Goal: Task Accomplishment & Management: Use online tool/utility

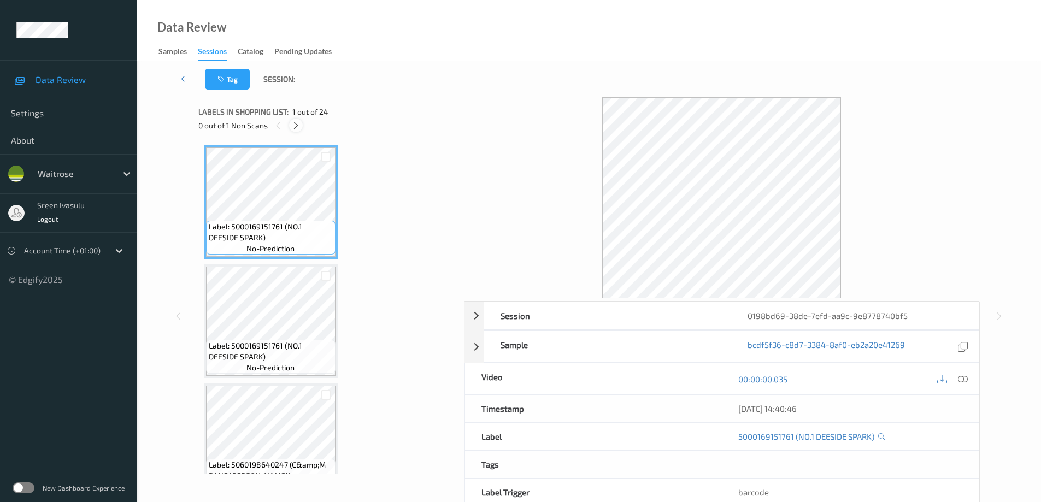
click at [296, 121] on icon at bounding box center [295, 126] width 9 height 10
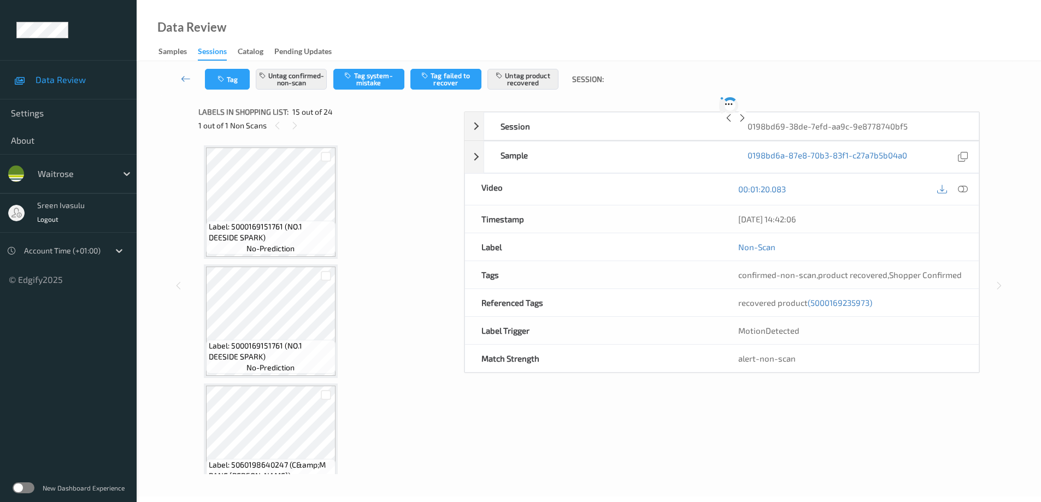
scroll to position [1554, 0]
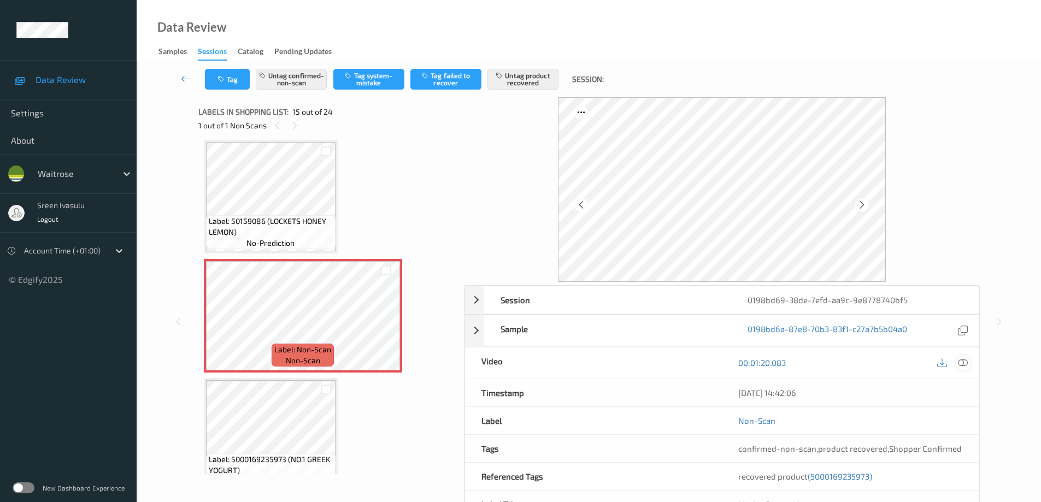
click at [965, 362] on icon at bounding box center [963, 363] width 10 height 10
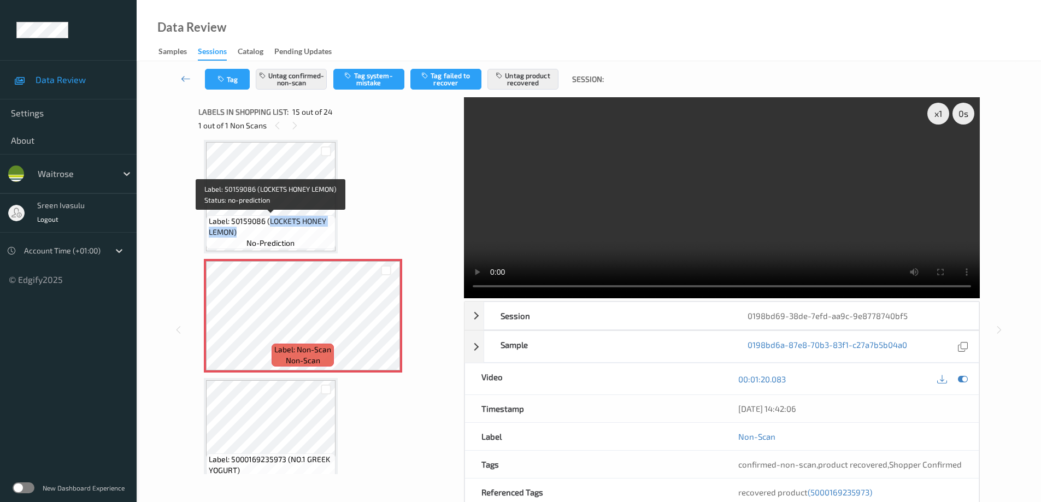
drag, startPoint x: 268, startPoint y: 220, endPoint x: 305, endPoint y: 234, distance: 39.1
click at [305, 234] on span "Label: 50159086 (LOCKETS HONEY LEMON)" at bounding box center [271, 227] width 124 height 22
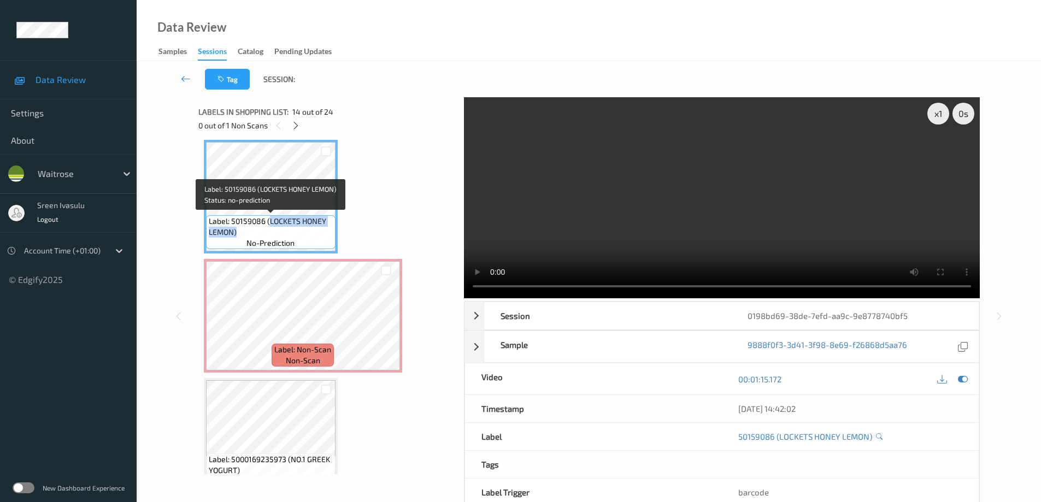
copy span "LOCKETS HONEY LEMON)"
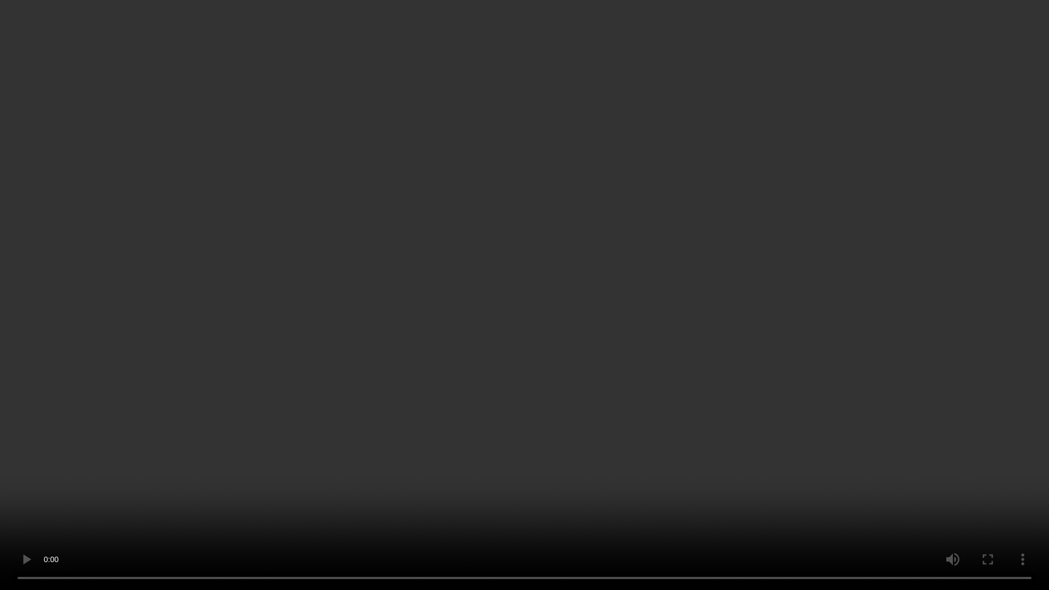
drag, startPoint x: 629, startPoint y: 431, endPoint x: 641, endPoint y: 431, distance: 12.0
click at [629, 431] on video at bounding box center [524, 295] width 1049 height 590
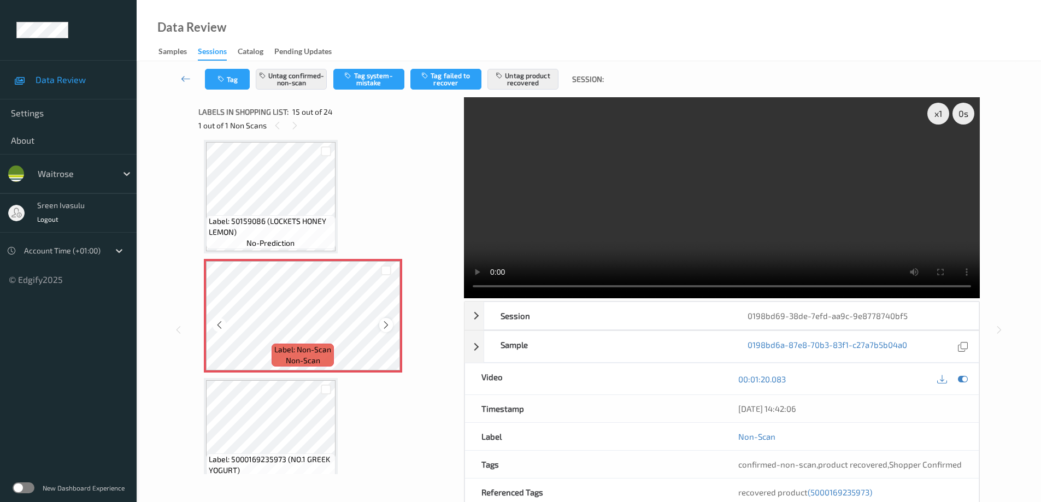
click at [390, 326] on icon at bounding box center [385, 325] width 9 height 10
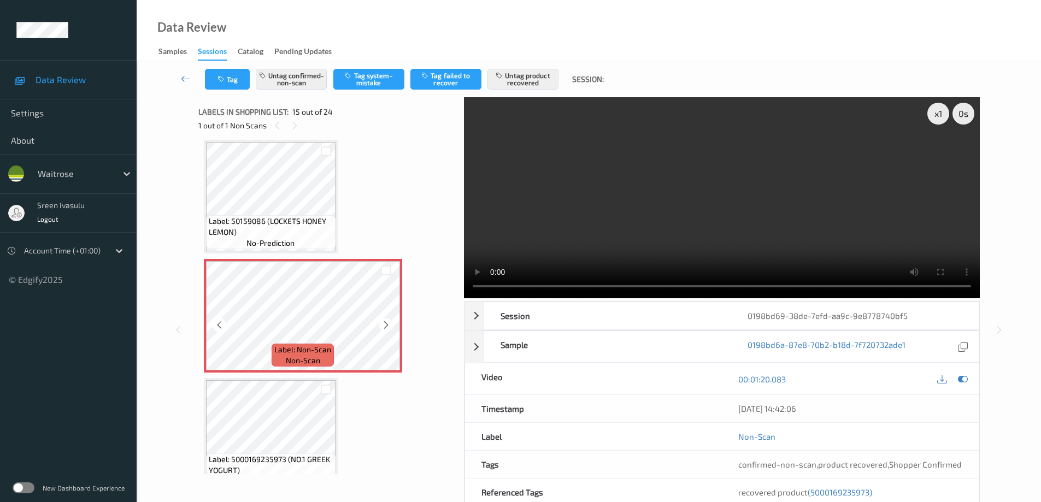
click at [390, 326] on icon at bounding box center [385, 325] width 9 height 10
click at [385, 325] on icon at bounding box center [385, 325] width 9 height 10
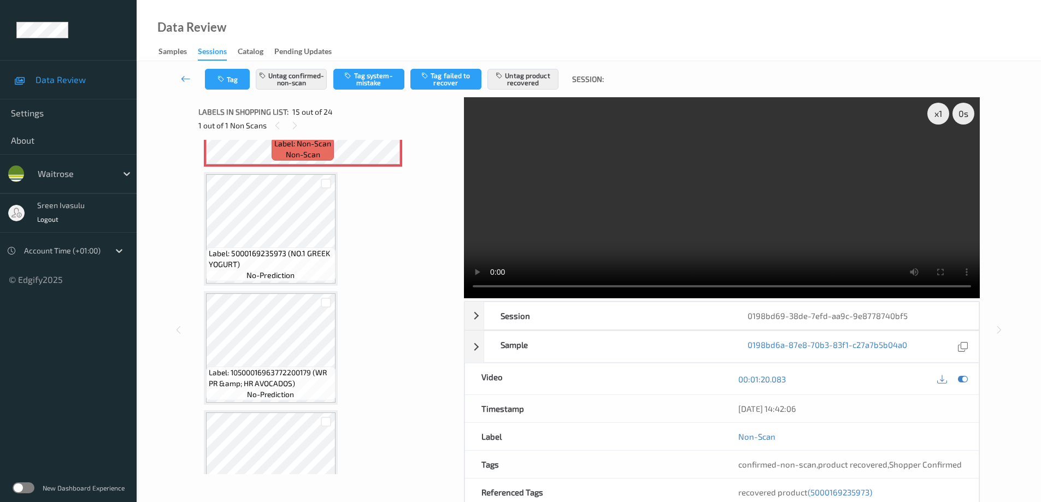
scroll to position [1772, 0]
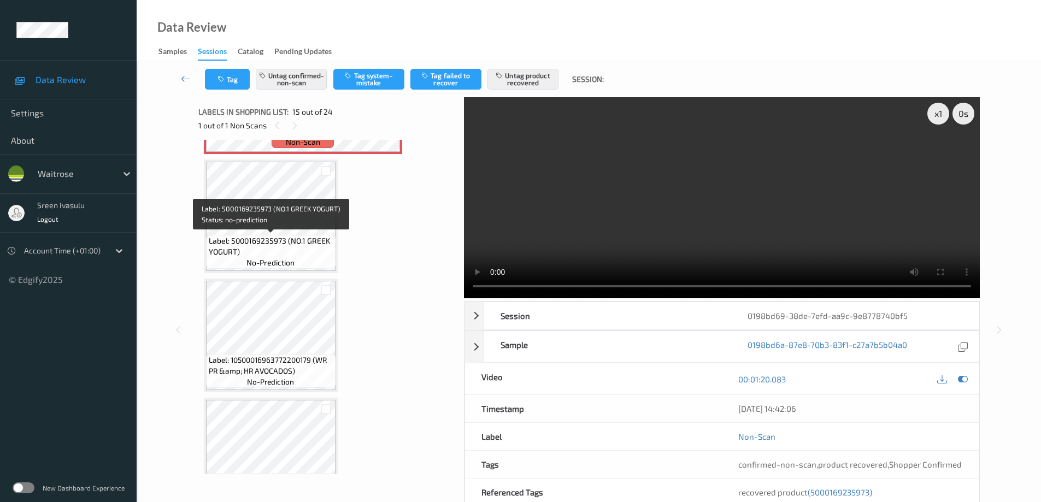
click at [282, 235] on span "Label: 5000169235973 (NO.1 GREEK YOGURT)" at bounding box center [271, 246] width 124 height 22
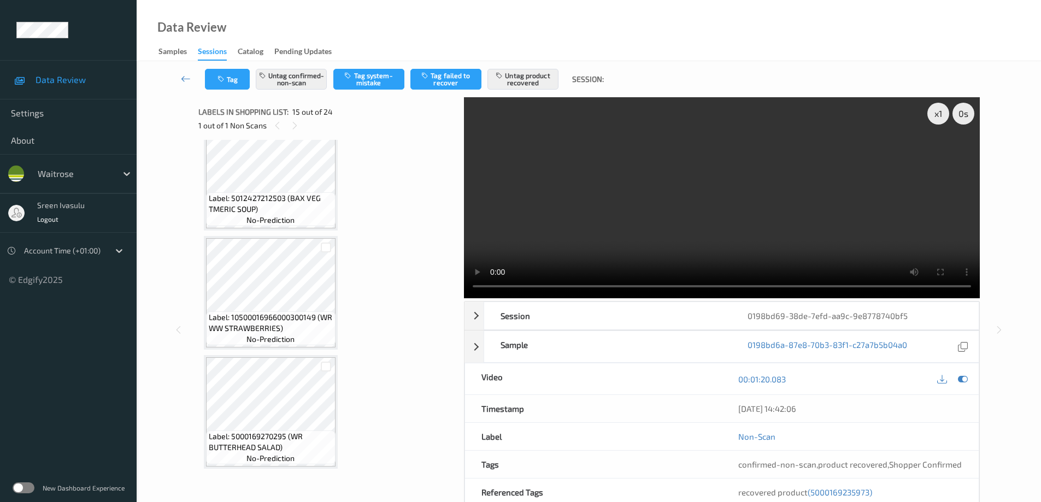
scroll to position [2442, 0]
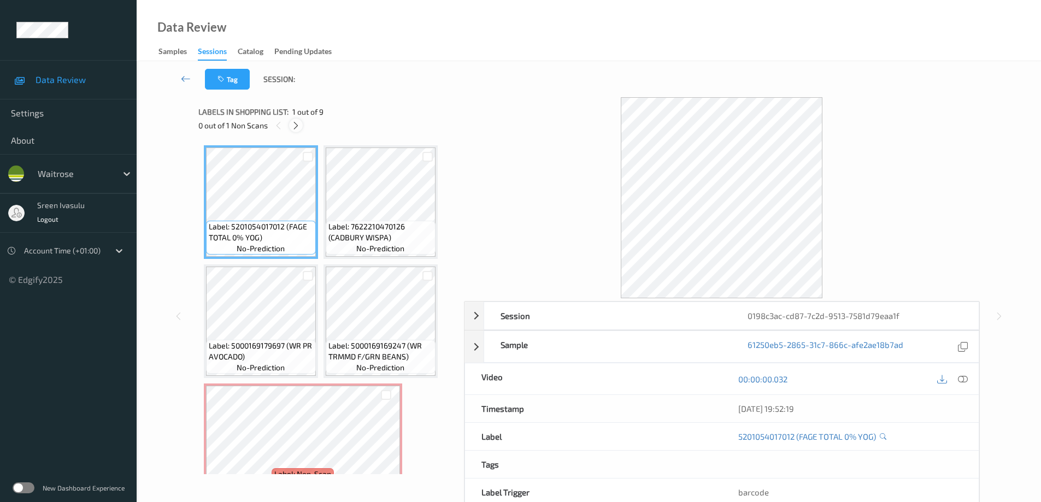
click at [297, 124] on icon at bounding box center [295, 126] width 9 height 10
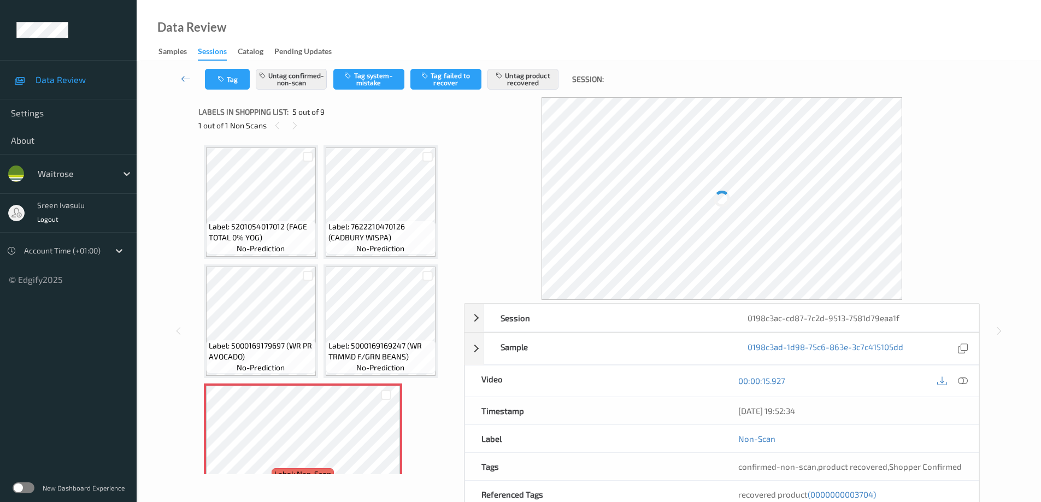
scroll to position [125, 0]
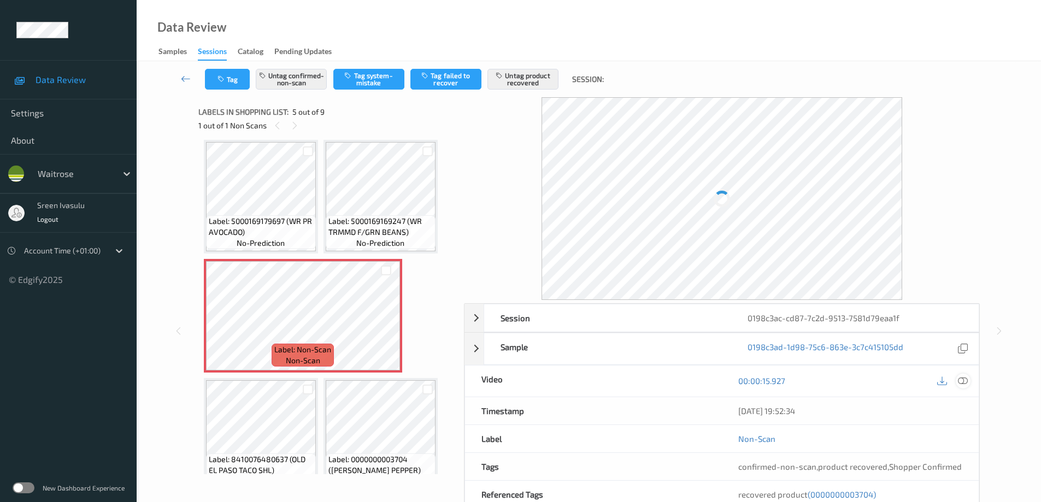
click at [962, 379] on icon at bounding box center [963, 381] width 10 height 10
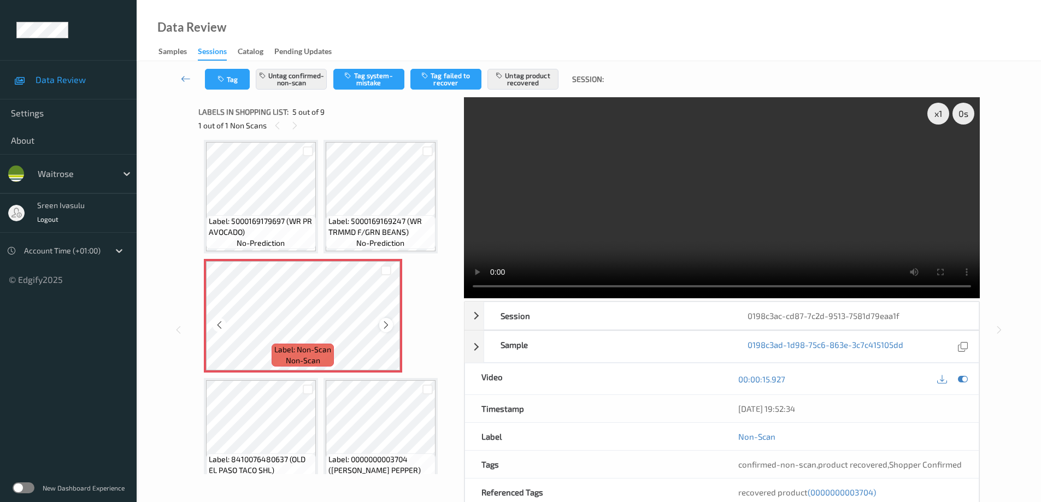
click at [385, 325] on icon at bounding box center [385, 325] width 9 height 10
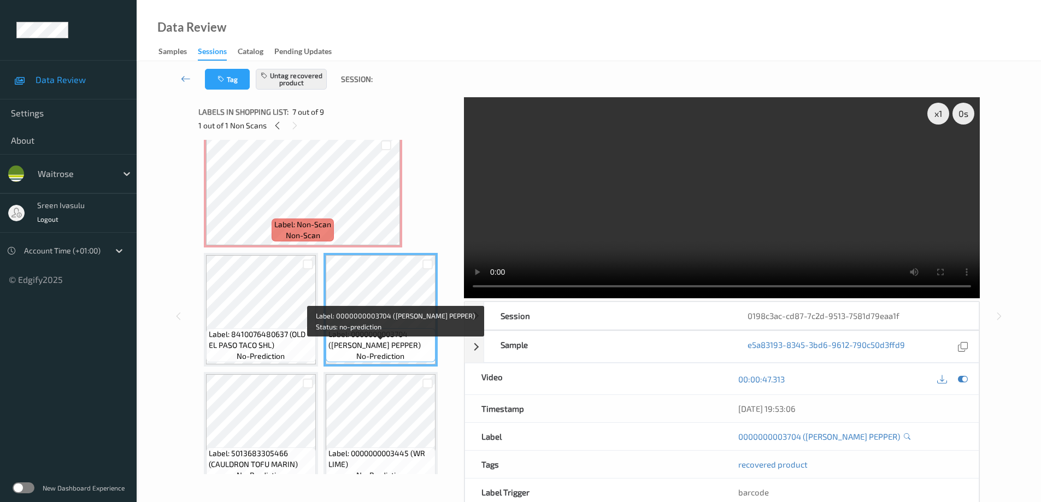
scroll to position [267, 0]
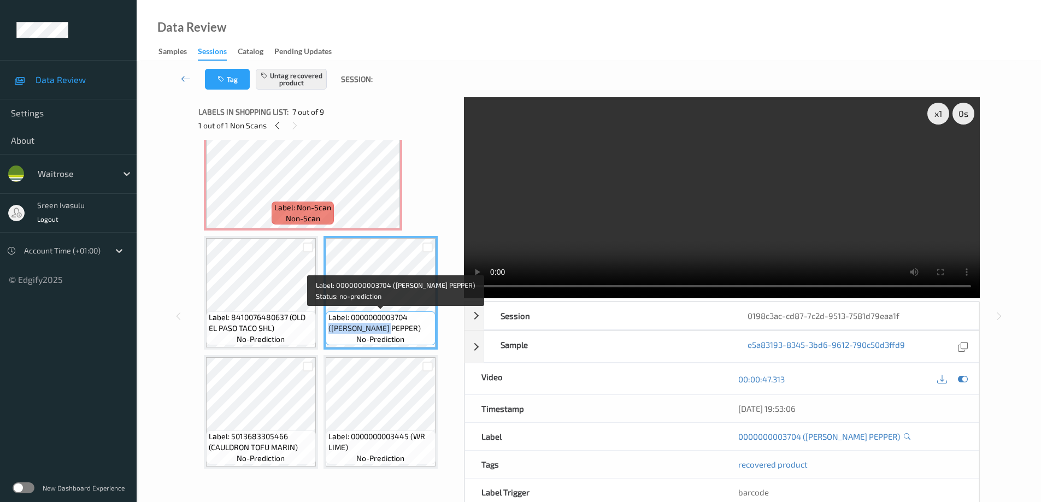
drag, startPoint x: 412, startPoint y: 317, endPoint x: 422, endPoint y: 325, distance: 11.7
click at [422, 325] on span "Label: 0000000003704 (WR ESS PEPPER)" at bounding box center [380, 323] width 104 height 22
copy span "(WR ESS PEPPER)"
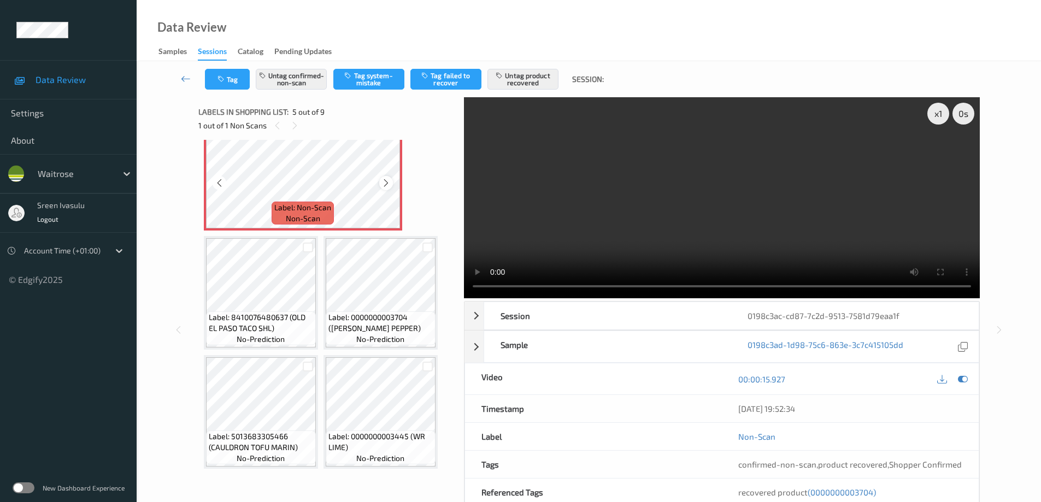
click at [384, 182] on icon at bounding box center [385, 183] width 9 height 10
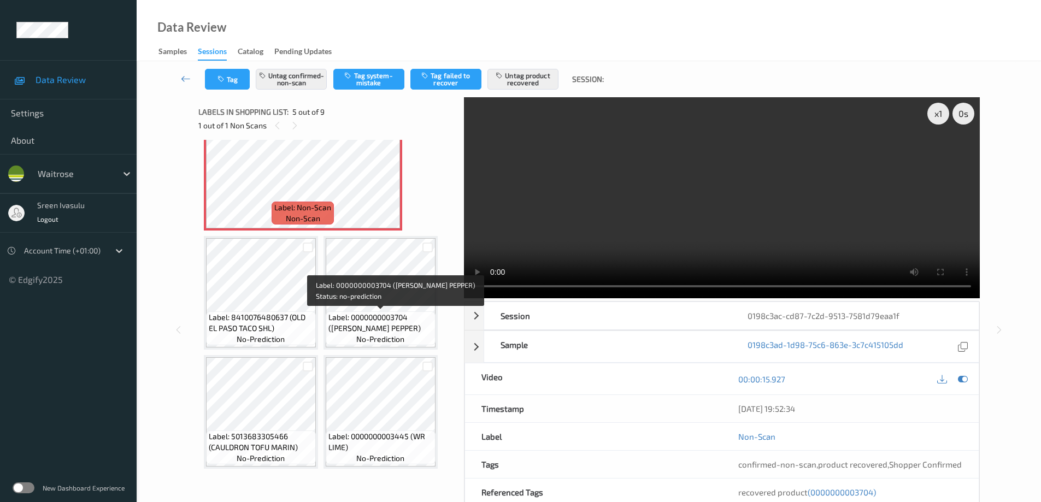
click at [394, 317] on span "Label: 0000000003704 (WR ESS PEPPER)" at bounding box center [380, 323] width 104 height 22
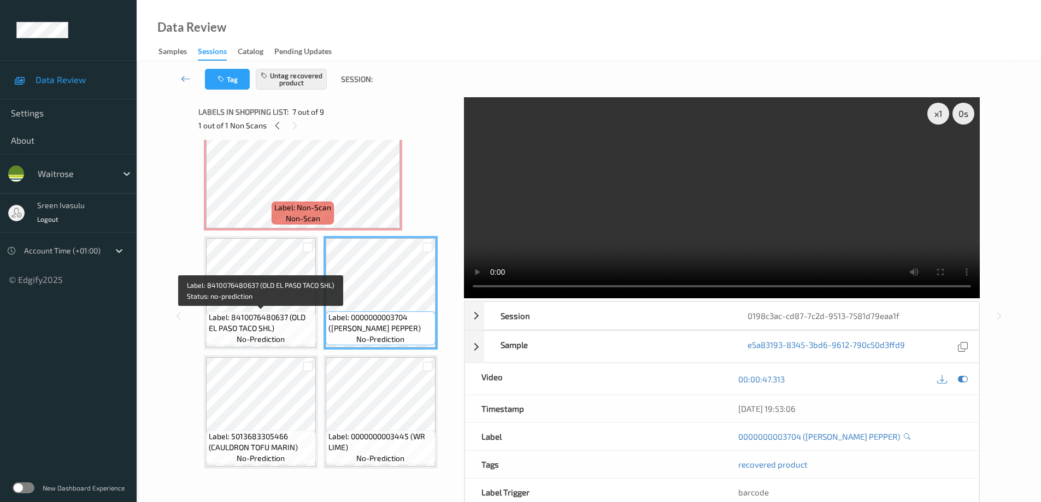
click at [257, 312] on span "Label: 8410076480637 (OLD EL PASO TACO SHL)" at bounding box center [261, 323] width 104 height 22
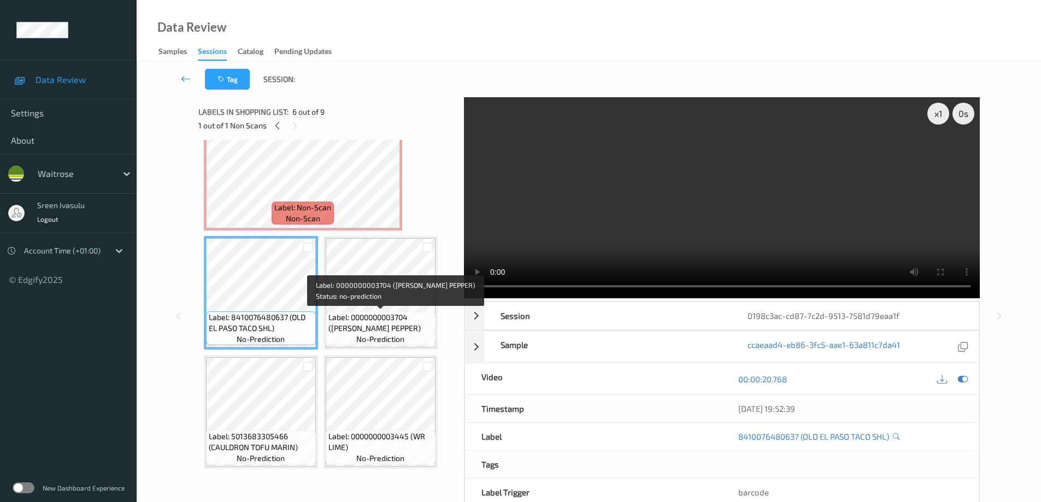
click at [378, 311] on div "Label: 0000000003704 (WR ESS PEPPER) no-prediction" at bounding box center [381, 328] width 110 height 34
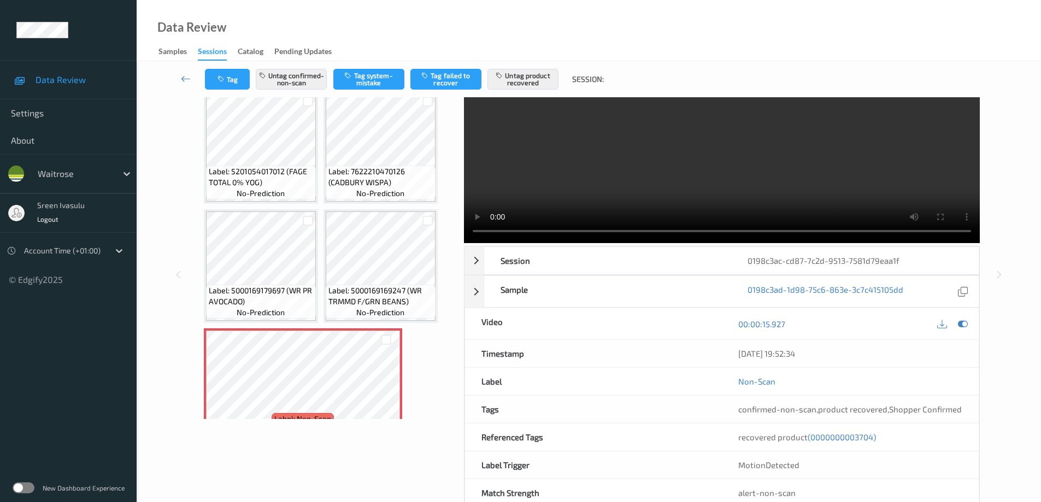
scroll to position [219, 0]
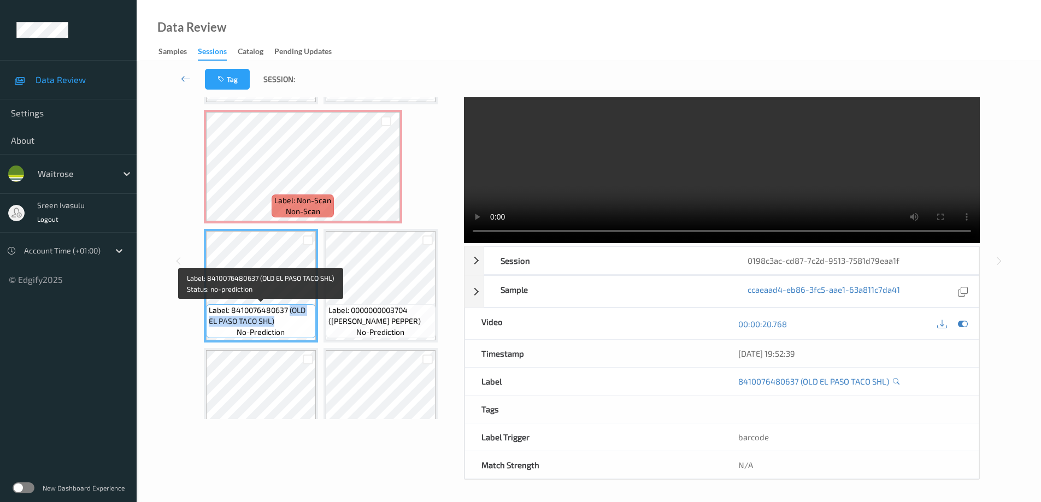
drag, startPoint x: 289, startPoint y: 311, endPoint x: 305, endPoint y: 326, distance: 22.1
click at [305, 326] on span "Label: 8410076480637 (OLD EL PASO TACO SHL)" at bounding box center [261, 316] width 104 height 22
copy span "(OLD EL PASO TACO SHL)"
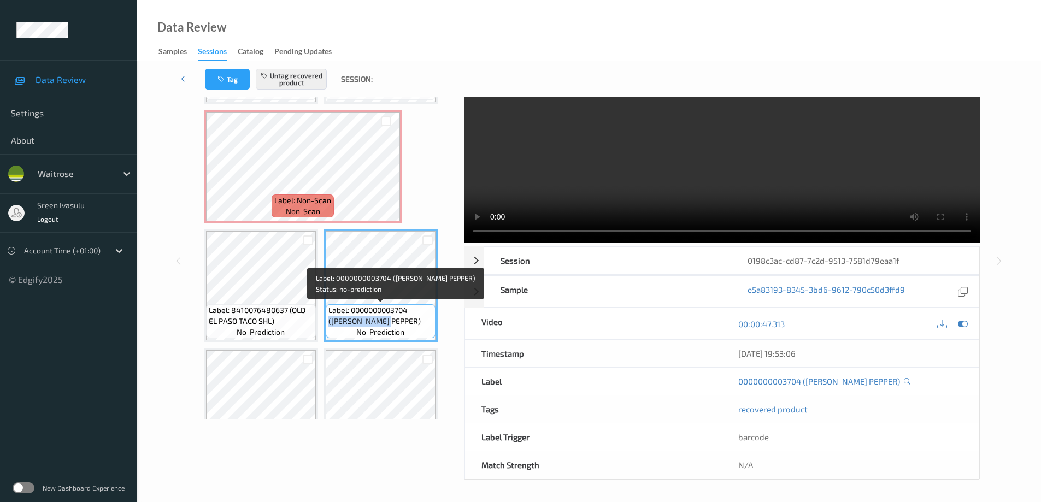
drag, startPoint x: 412, startPoint y: 308, endPoint x: 419, endPoint y: 326, distance: 19.4
click at [419, 326] on span "Label: 0000000003704 (WR ESS PEPPER)" at bounding box center [380, 316] width 104 height 22
copy span "(WR ESS PEPPER)"
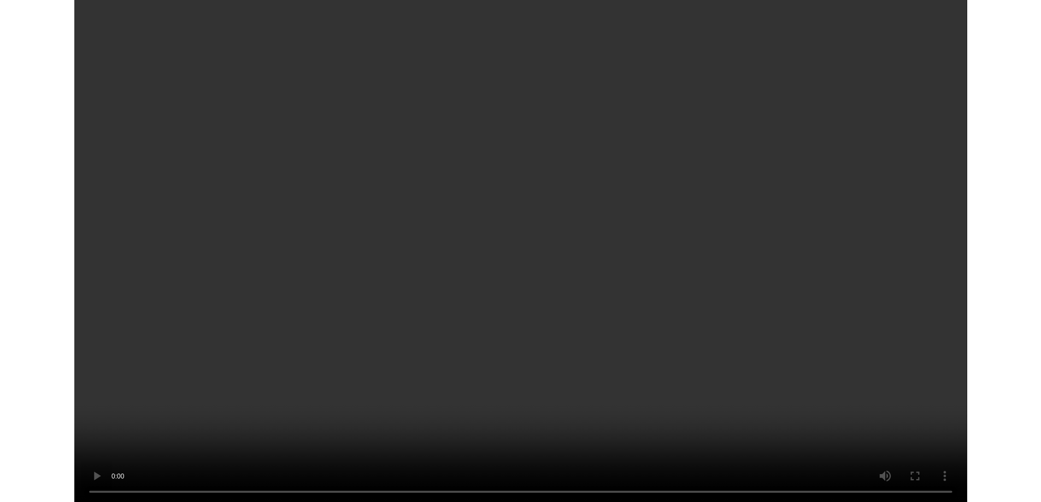
scroll to position [179, 0]
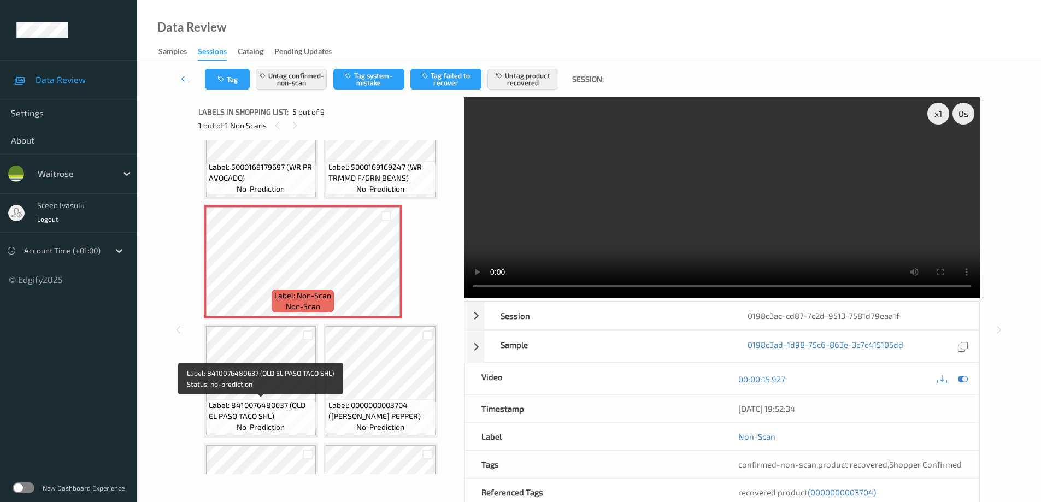
click at [262, 401] on span "Label: 8410076480637 (OLD EL PASO TACO SHL)" at bounding box center [261, 411] width 104 height 22
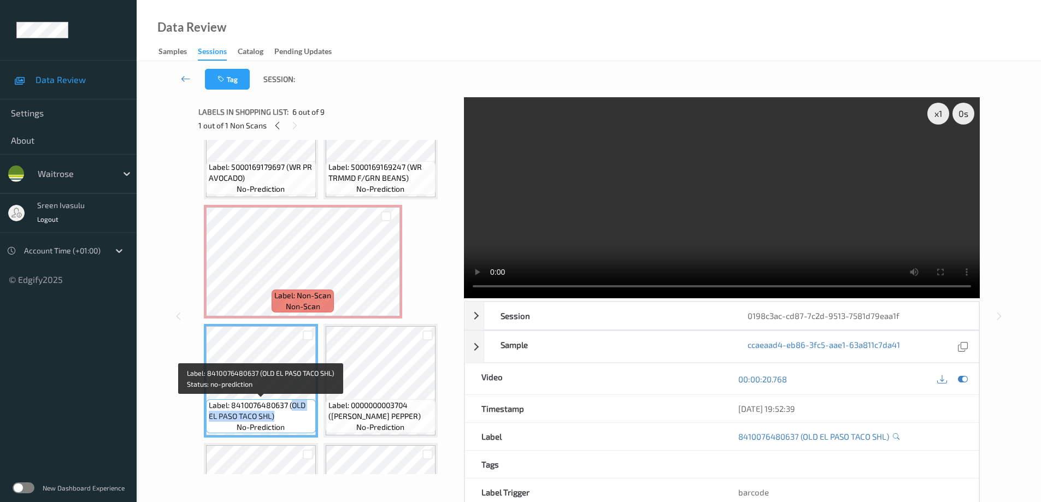
drag, startPoint x: 291, startPoint y: 405, endPoint x: 305, endPoint y: 417, distance: 19.0
click at [305, 417] on span "Label: 8410076480637 (OLD EL PASO TACO SHL)" at bounding box center [261, 411] width 104 height 22
copy span "OLD EL PASO TACO SHL)"
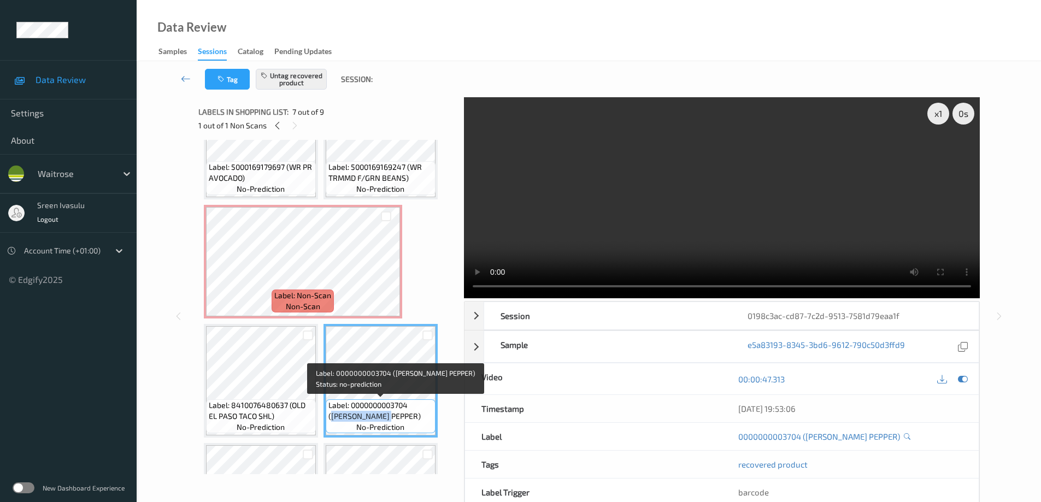
drag, startPoint x: 414, startPoint y: 406, endPoint x: 425, endPoint y: 424, distance: 20.6
click at [425, 424] on div "Label: 0000000003704 (WR ESS PEPPER) no-prediction" at bounding box center [381, 416] width 110 height 34
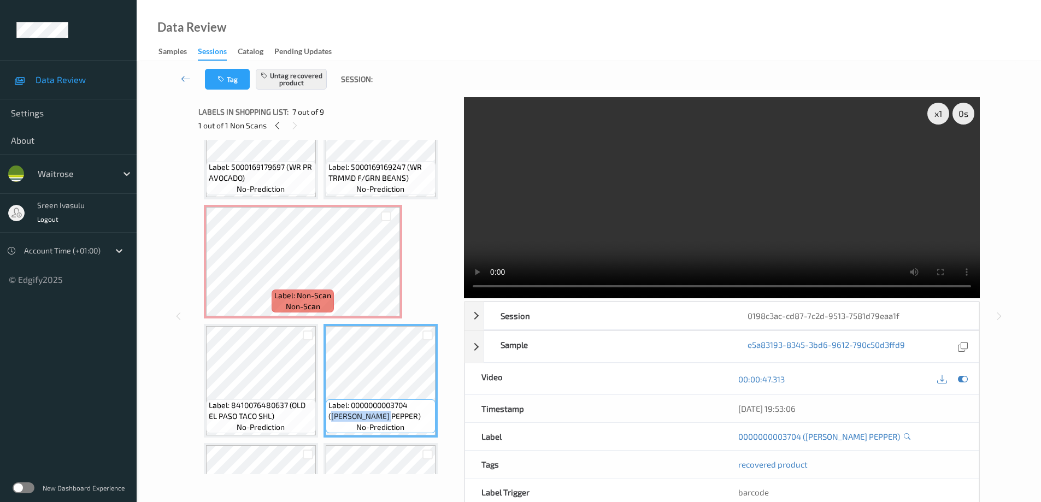
scroll to position [267, 0]
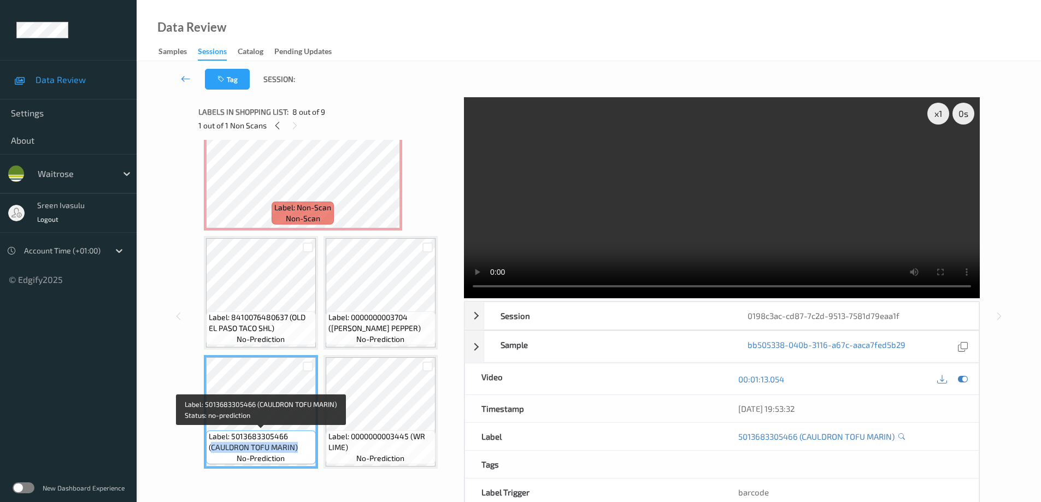
drag, startPoint x: 211, startPoint y: 447, endPoint x: 303, endPoint y: 451, distance: 91.9
click at [303, 451] on span "Label: 5013683305466 (CAULDRON TOFU MARIN)" at bounding box center [261, 442] width 104 height 22
copy span "CAULDRON TOFU MARIN)"
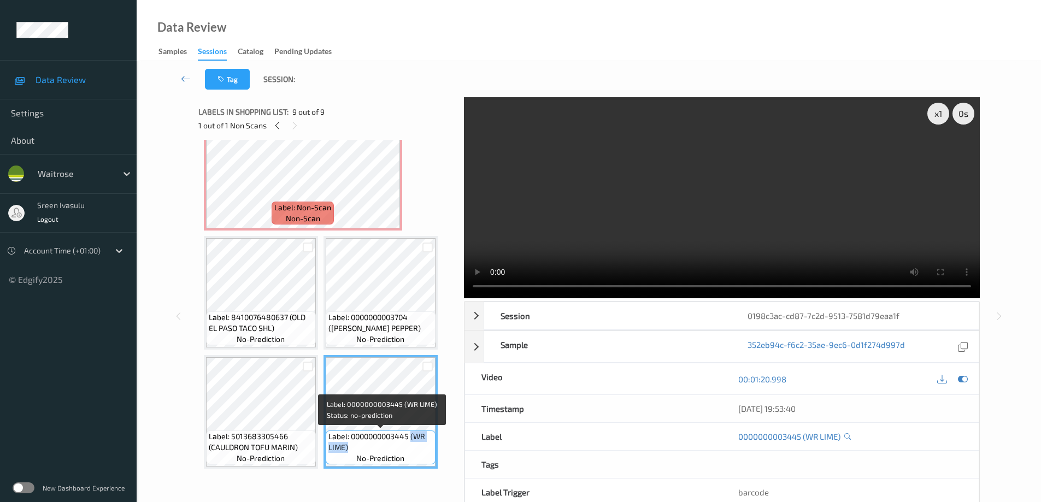
drag, startPoint x: 412, startPoint y: 438, endPoint x: 420, endPoint y: 445, distance: 10.8
click at [420, 445] on span "Label: 0000000003445 (WR LIME)" at bounding box center [380, 442] width 104 height 22
copy span "(WR LIME)"
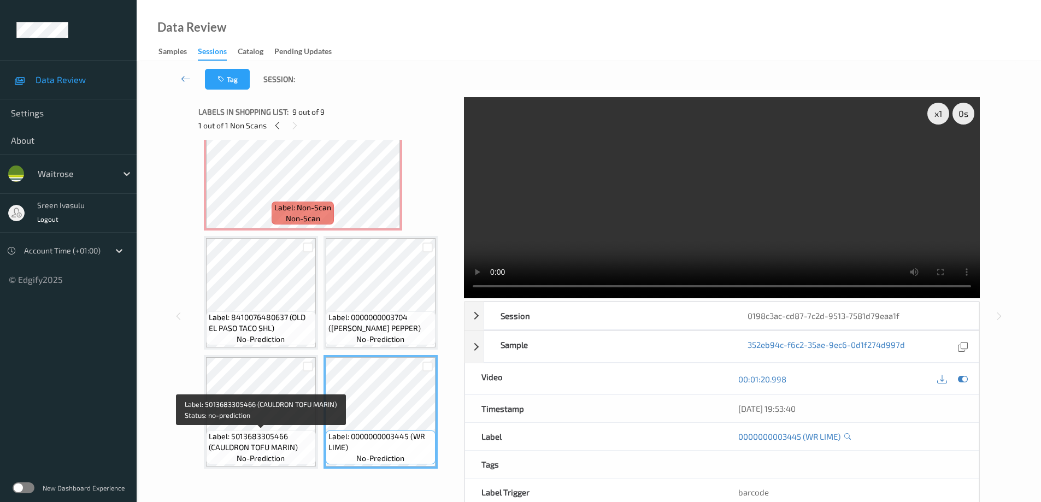
click at [244, 437] on span "Label: 5013683305466 (CAULDRON TOFU MARIN)" at bounding box center [261, 442] width 104 height 22
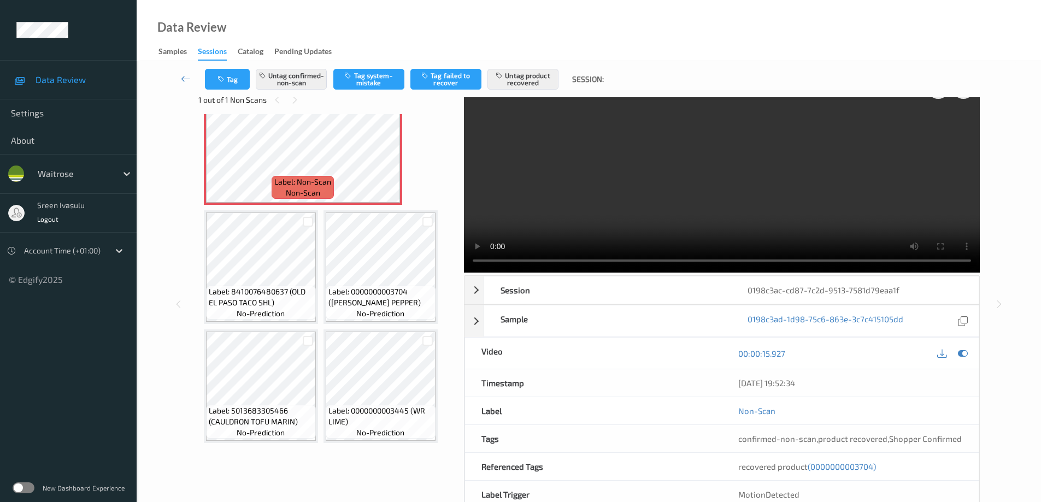
scroll to position [0, 0]
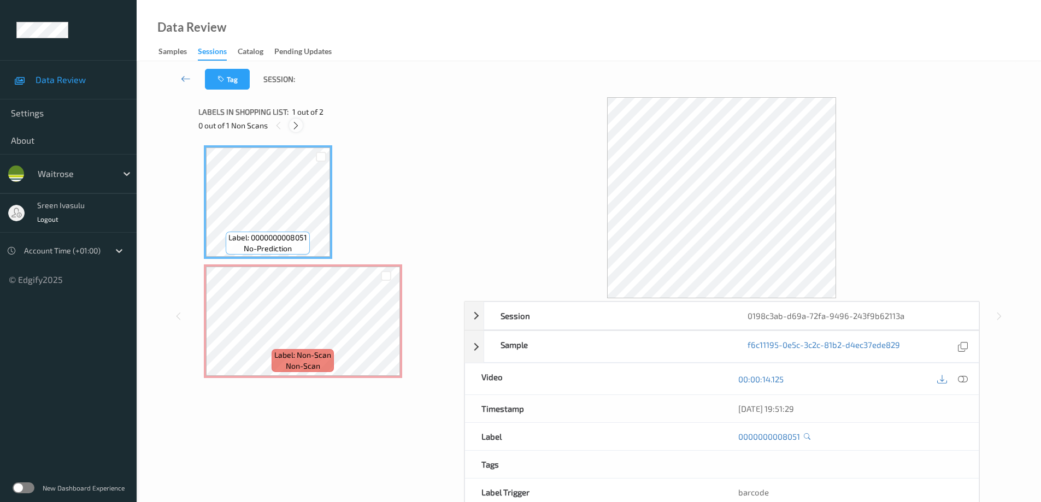
click at [294, 127] on icon at bounding box center [295, 126] width 9 height 10
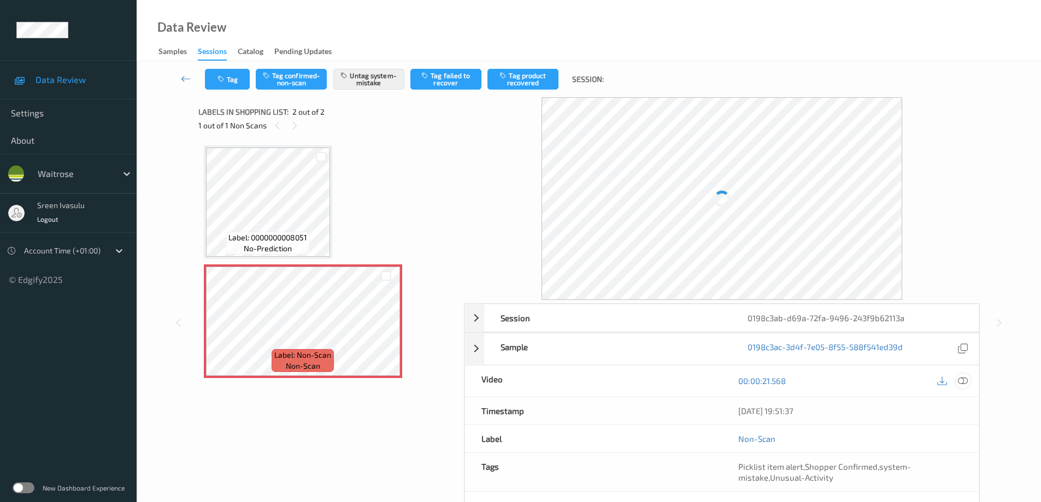
click at [961, 377] on icon at bounding box center [963, 381] width 10 height 10
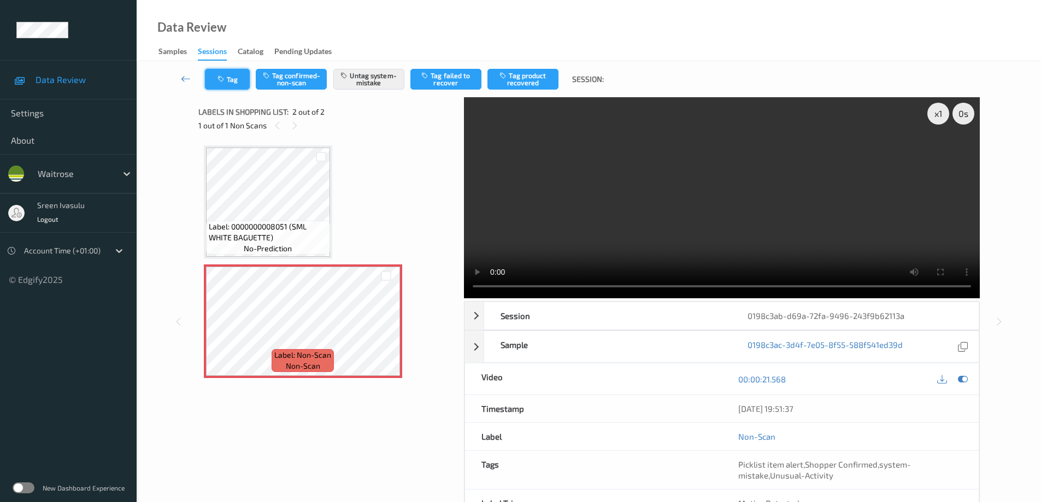
click at [237, 86] on button "Tag" at bounding box center [227, 79] width 45 height 21
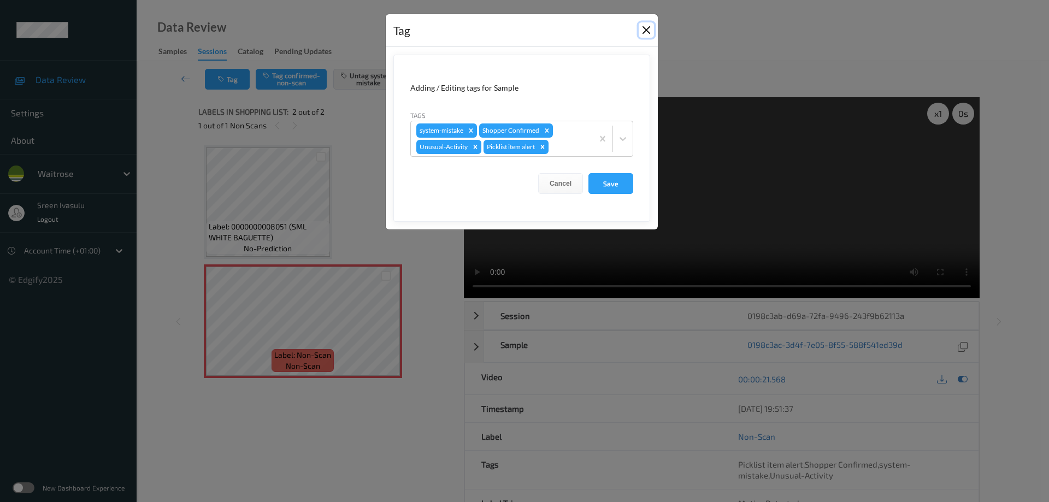
drag, startPoint x: 650, startPoint y: 27, endPoint x: 469, endPoint y: 8, distance: 181.8
click at [649, 27] on button "Close" at bounding box center [646, 29] width 15 height 15
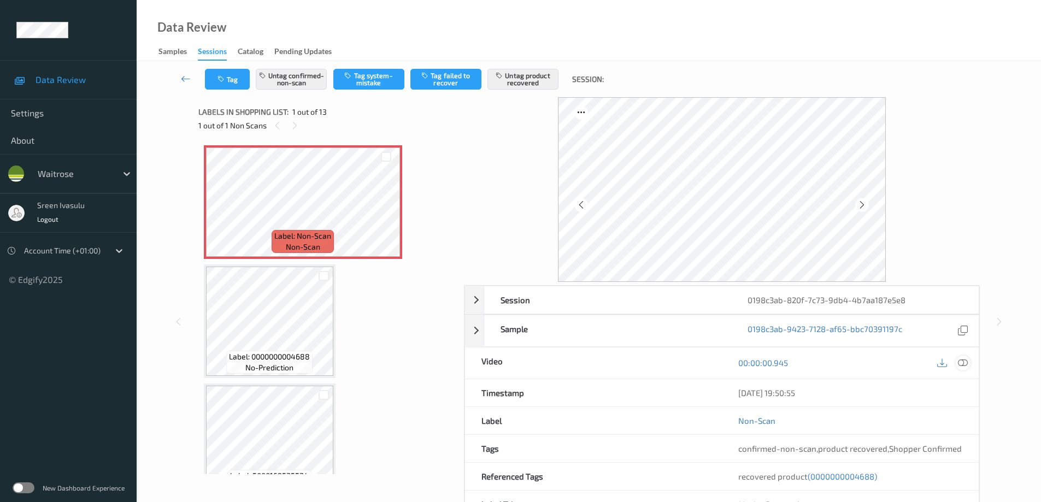
click at [964, 363] on icon at bounding box center [963, 363] width 10 height 10
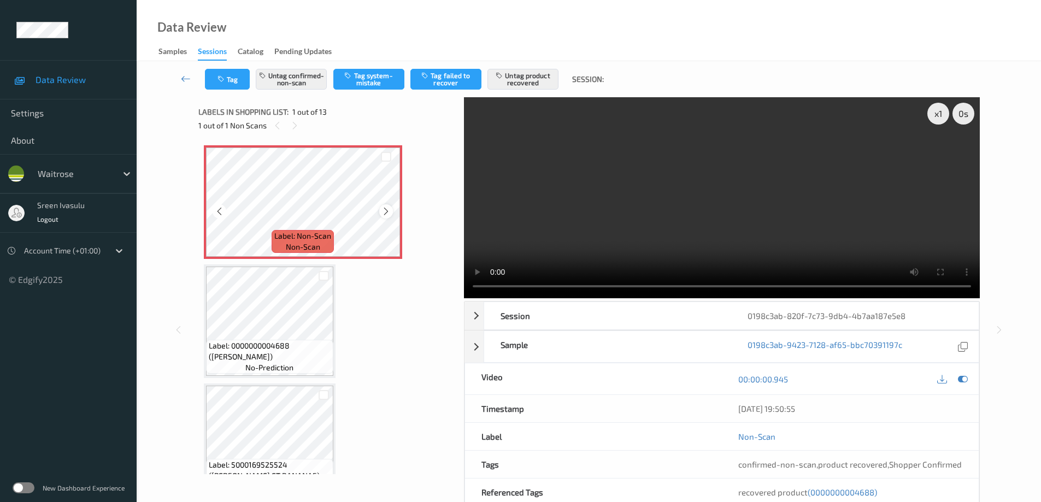
click at [380, 211] on div at bounding box center [386, 211] width 14 height 14
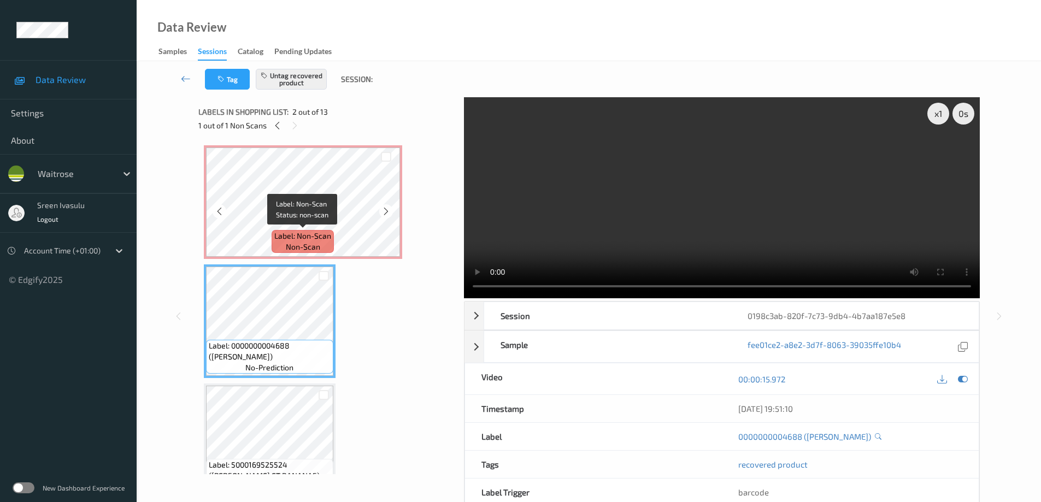
click at [296, 236] on span "Label: Non-Scan" at bounding box center [302, 236] width 57 height 11
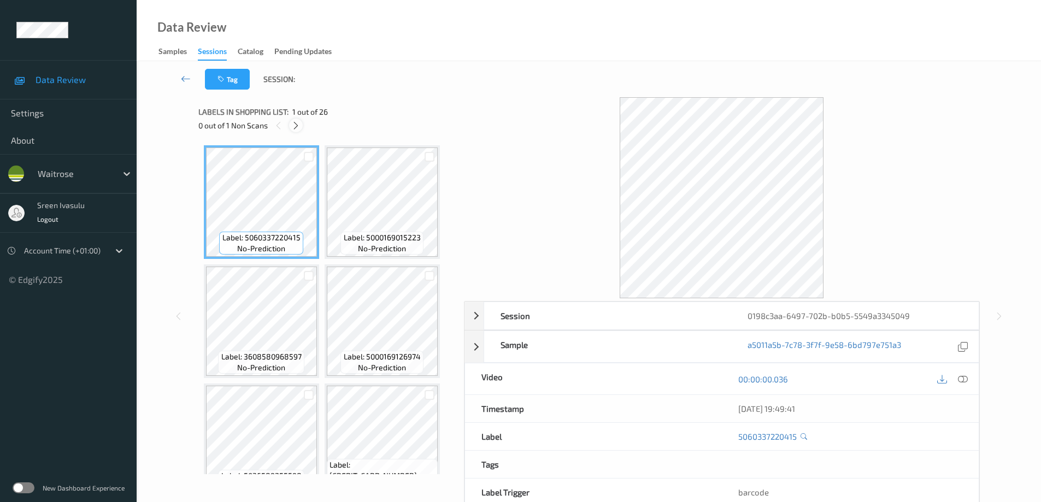
click at [294, 121] on icon at bounding box center [295, 126] width 9 height 10
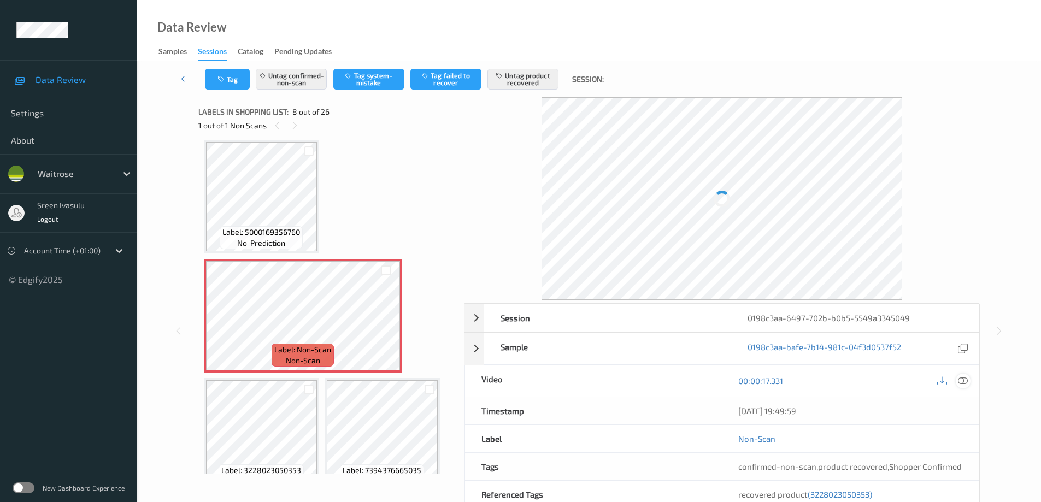
click at [968, 383] on div at bounding box center [963, 381] width 15 height 15
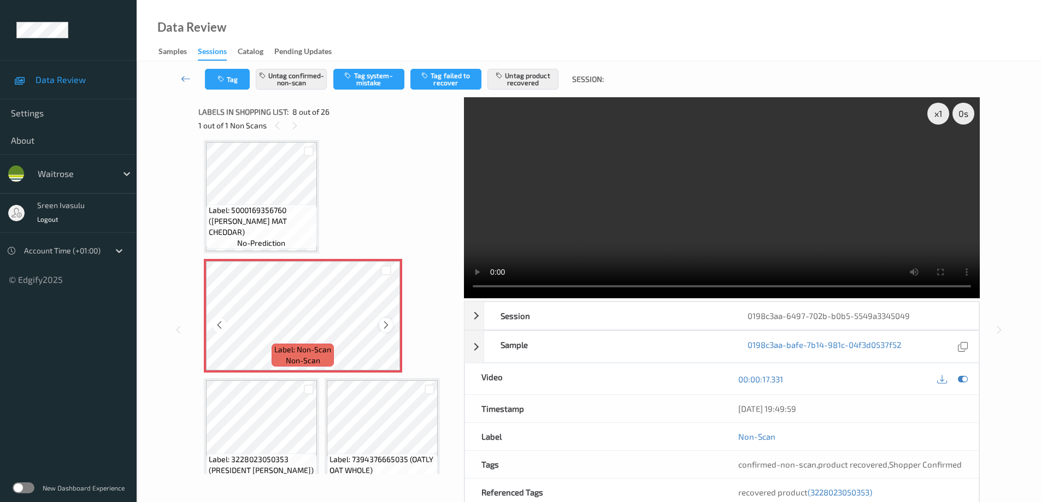
click at [387, 326] on icon at bounding box center [385, 325] width 9 height 10
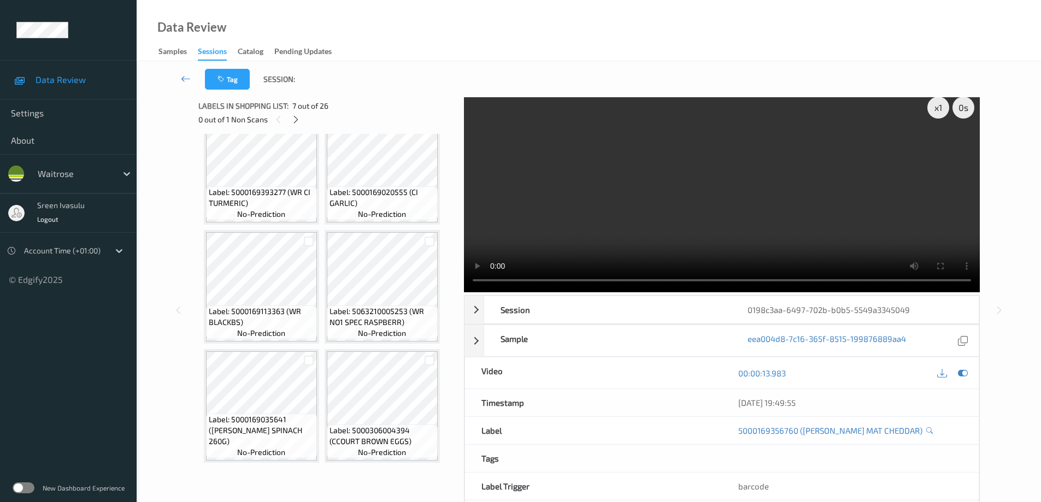
scroll to position [0, 0]
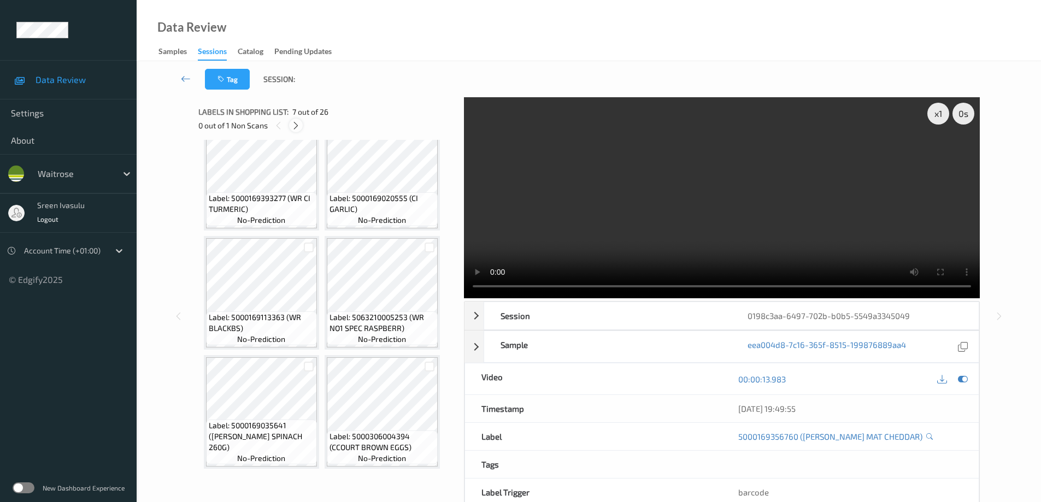
click at [296, 125] on icon at bounding box center [295, 126] width 9 height 10
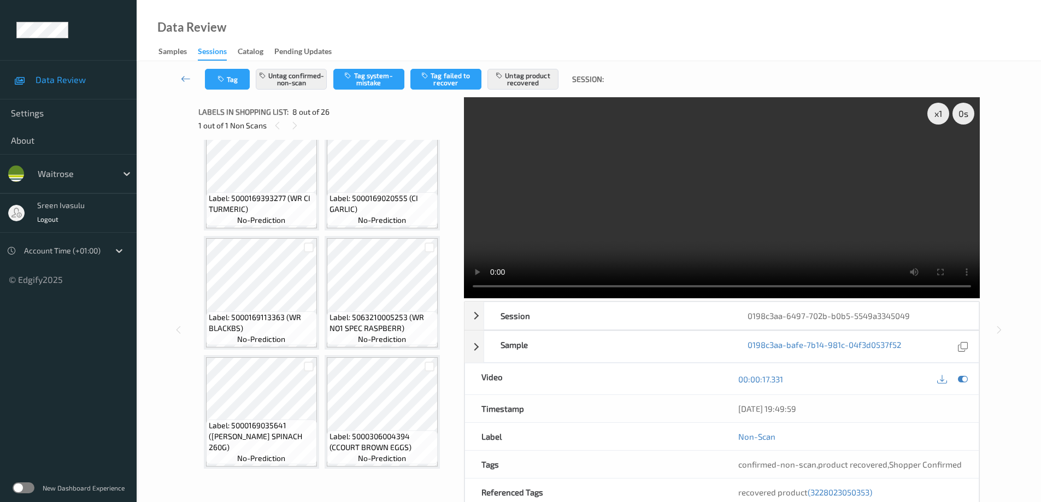
scroll to position [363, 0]
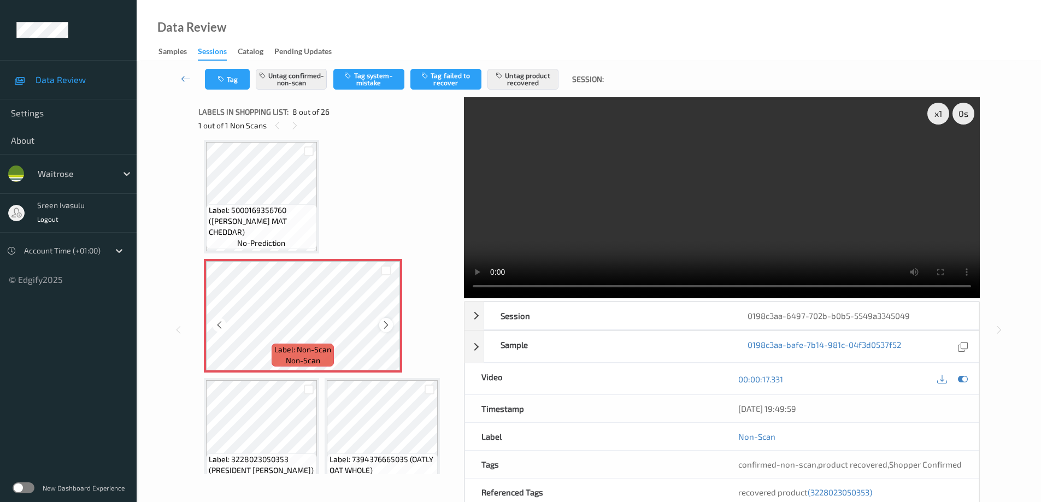
click at [384, 325] on icon at bounding box center [385, 325] width 9 height 10
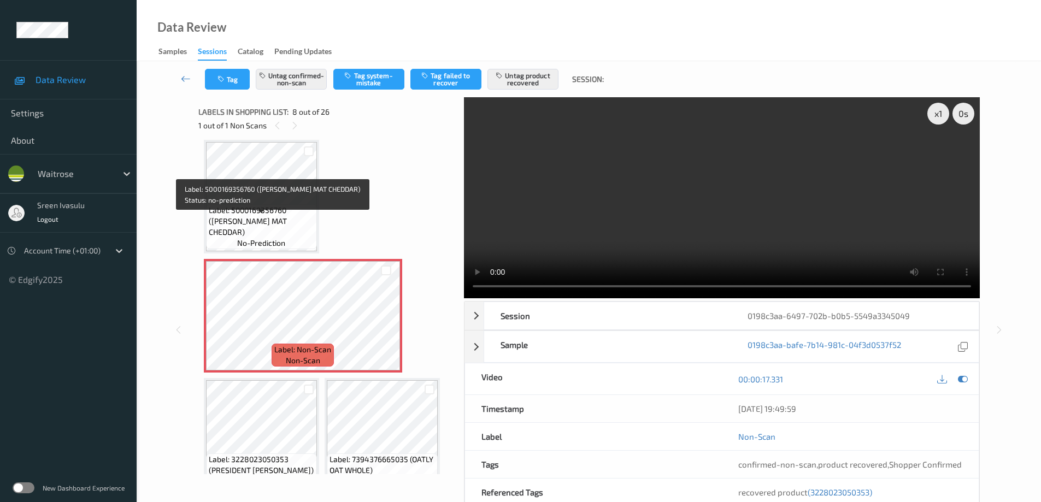
click at [267, 220] on span "Label: 5000169356760 (WR CORN MAT CHEDDAR)" at bounding box center [261, 221] width 105 height 33
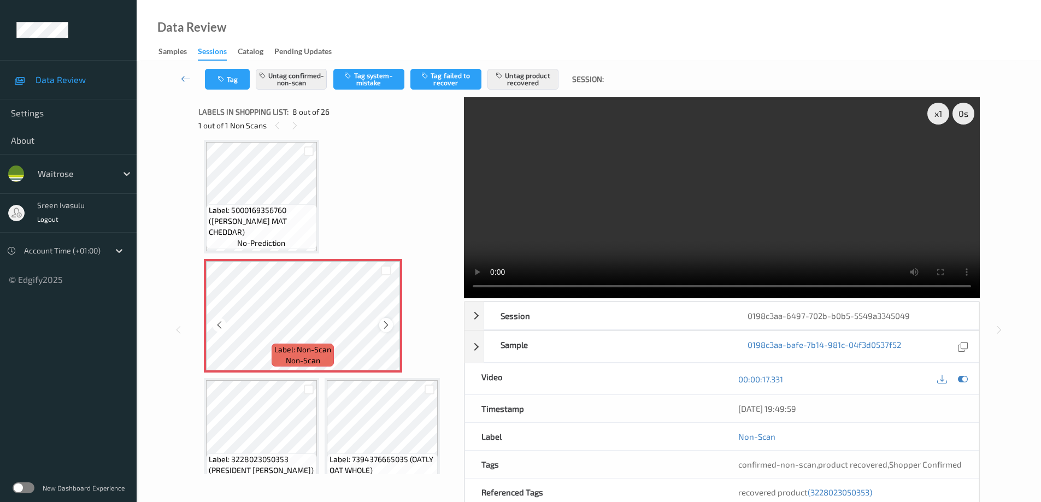
click at [385, 327] on icon at bounding box center [385, 325] width 9 height 10
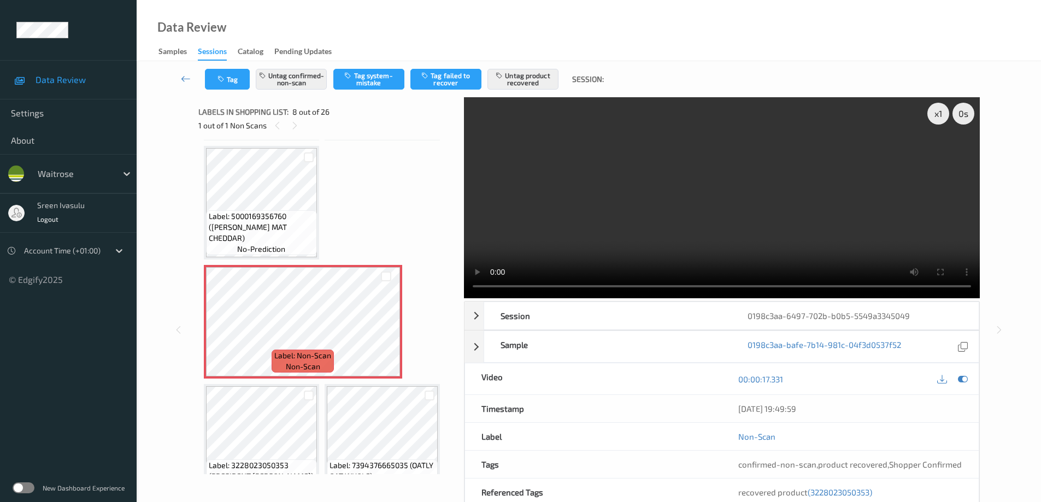
scroll to position [581, 0]
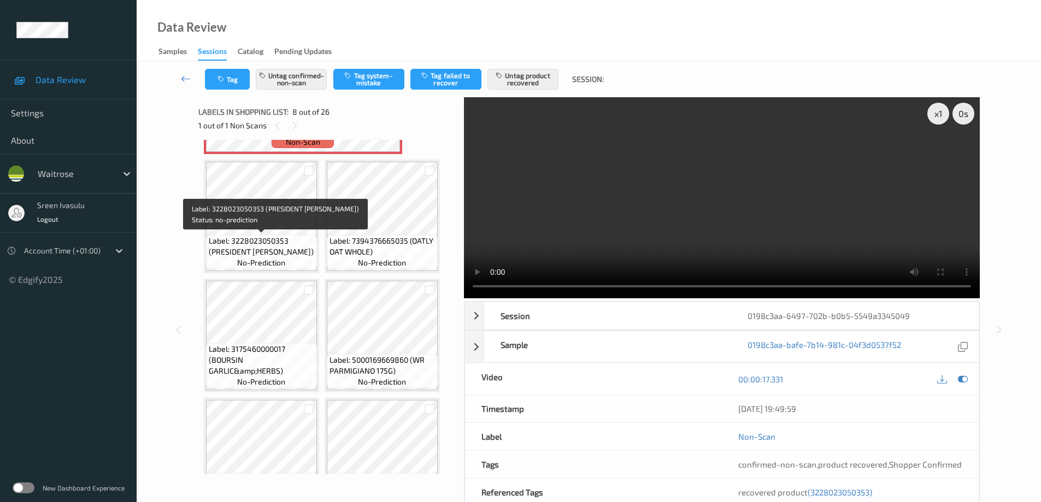
click at [278, 235] on span "Label: 3228023050353 (PRESIDENT BUTTER)" at bounding box center [261, 246] width 105 height 22
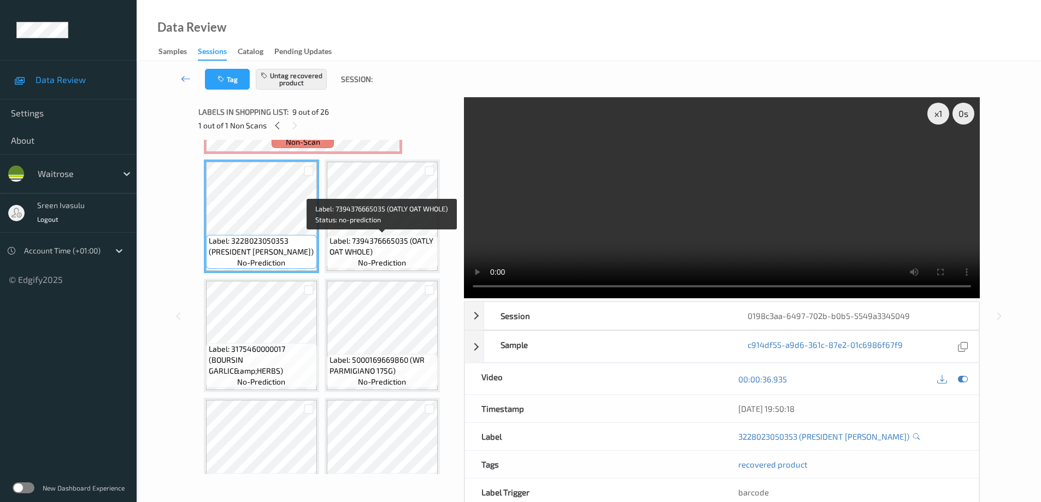
click at [406, 236] on span "Label: 7394376665035 (OATLY OAT WHOLE)" at bounding box center [381, 246] width 105 height 22
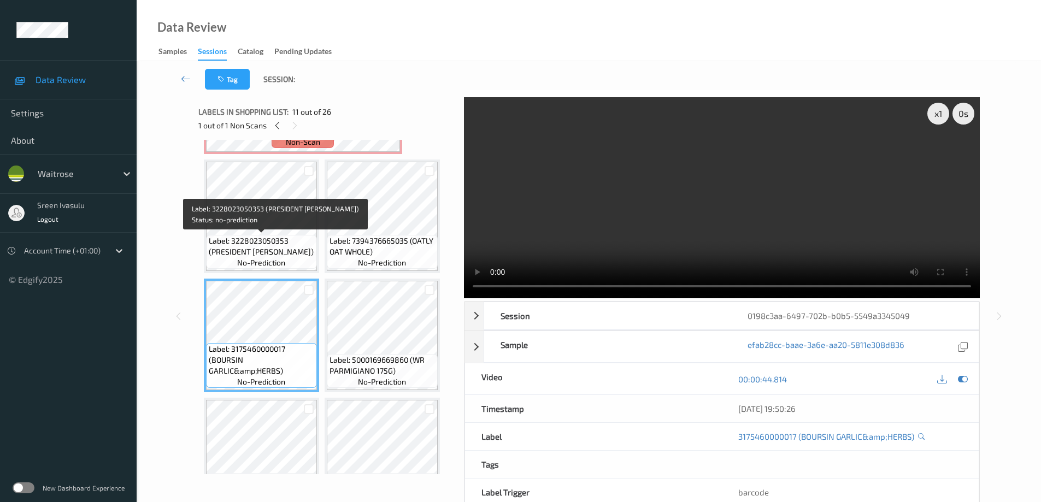
click at [262, 236] on span "Label: 3228023050353 (PRESIDENT BUTTER)" at bounding box center [261, 246] width 105 height 22
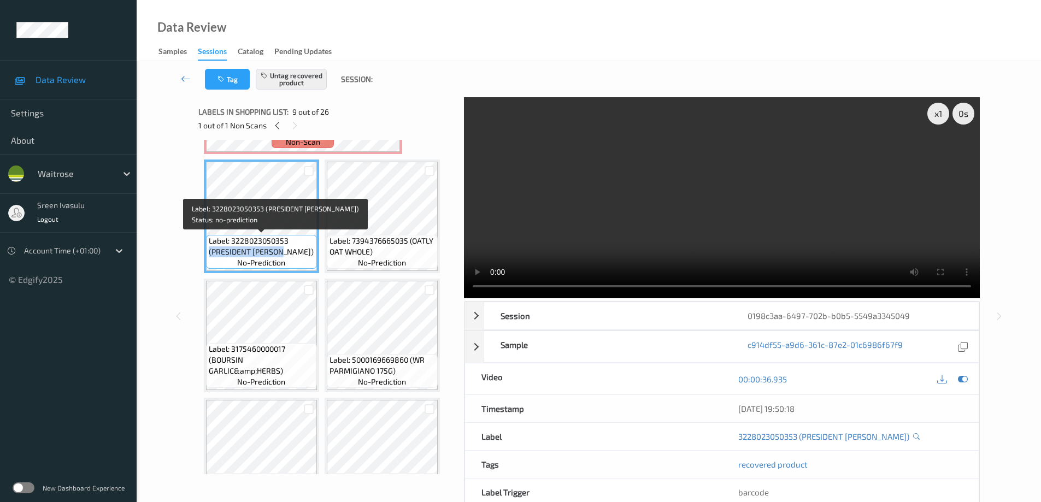
drag, startPoint x: 209, startPoint y: 255, endPoint x: 292, endPoint y: 255, distance: 83.6
click at [292, 255] on span "Label: 3228023050353 (PRESIDENT BUTTER)" at bounding box center [261, 246] width 105 height 22
copy span "(PRESIDENT BUTTER)"
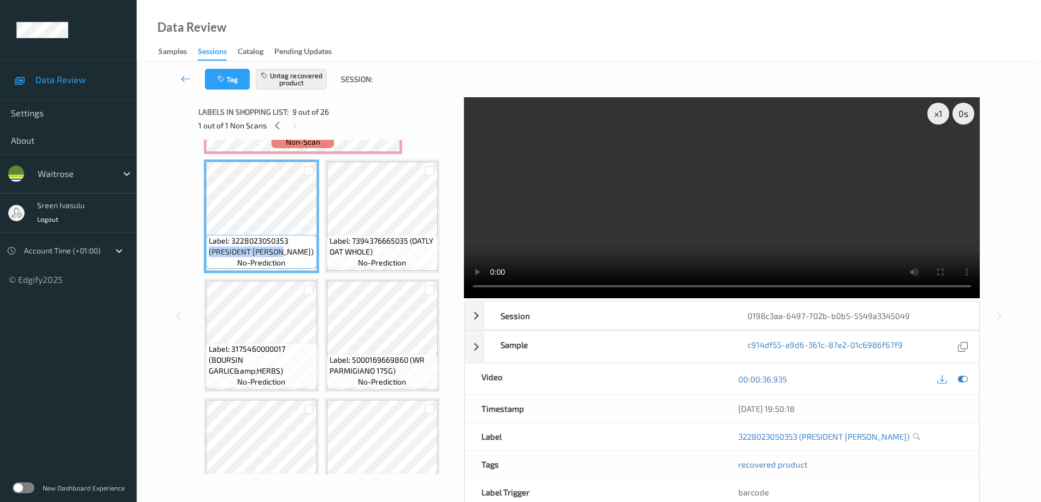
scroll to position [363, 0]
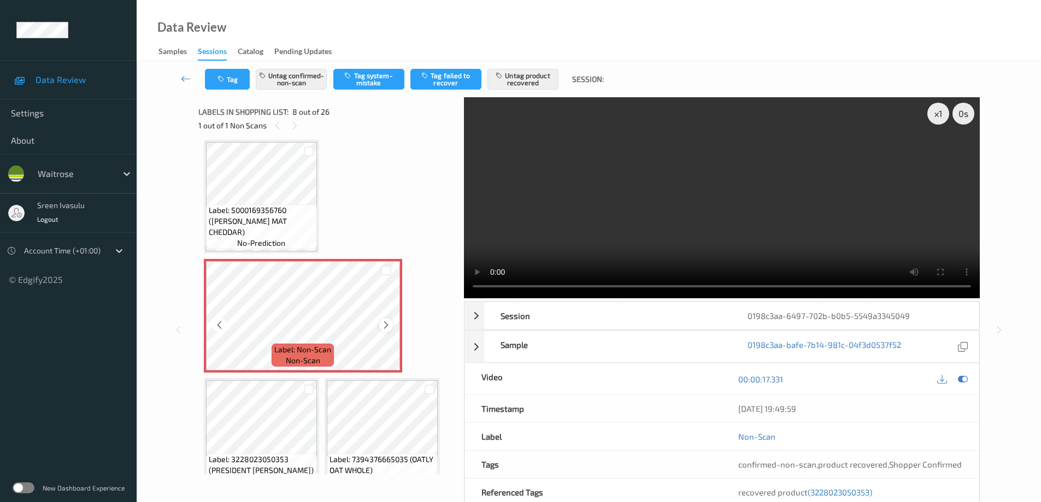
click at [386, 323] on icon at bounding box center [385, 325] width 9 height 10
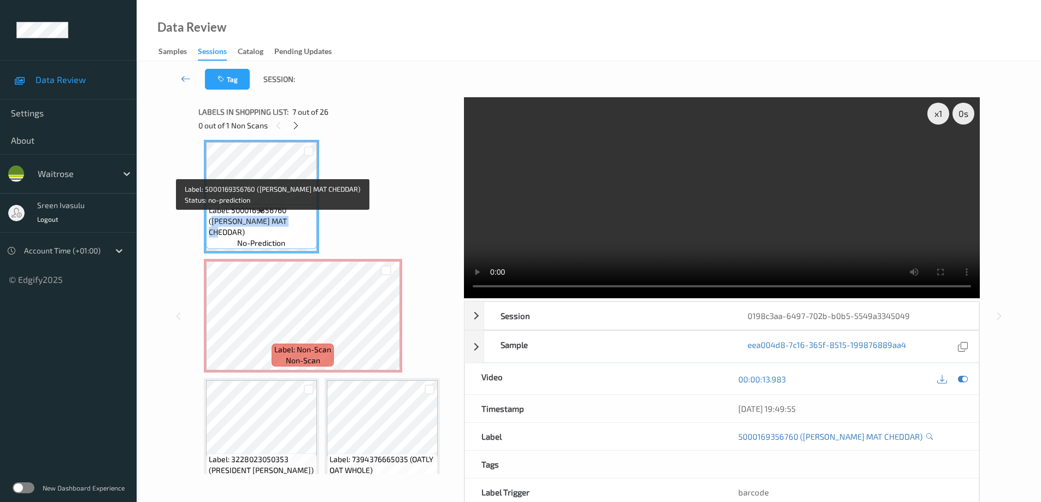
drag, startPoint x: 290, startPoint y: 219, endPoint x: 298, endPoint y: 234, distance: 17.1
click at [298, 234] on span "Label: 5000169356760 (WR CORN MAT CHEDDAR)" at bounding box center [261, 221] width 105 height 33
copy span "WR CORN MAT CHEDDAR)"
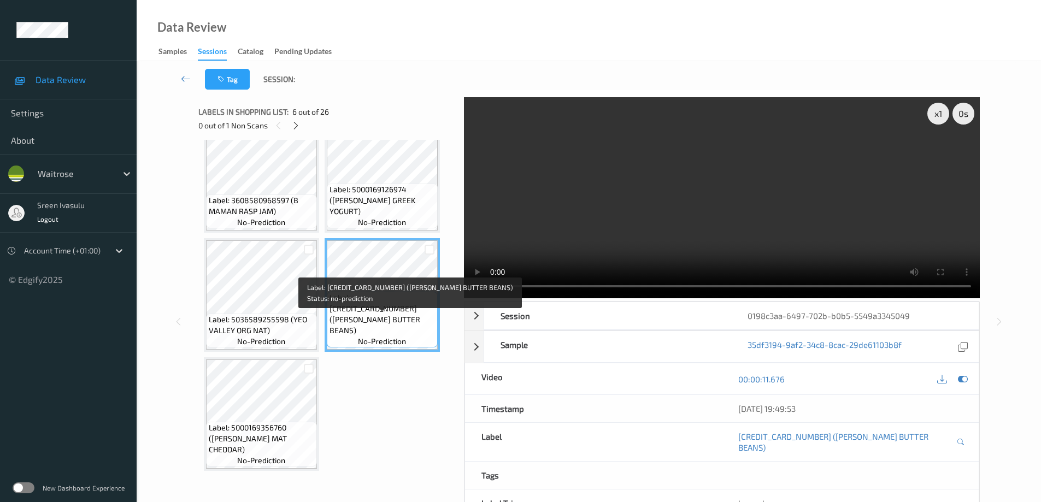
scroll to position [364, 0]
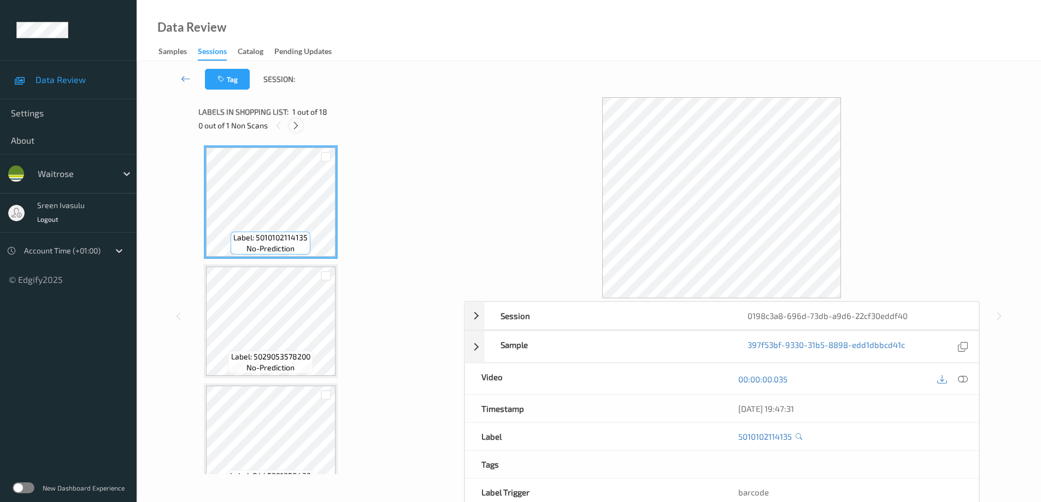
click at [293, 126] on icon at bounding box center [295, 126] width 9 height 10
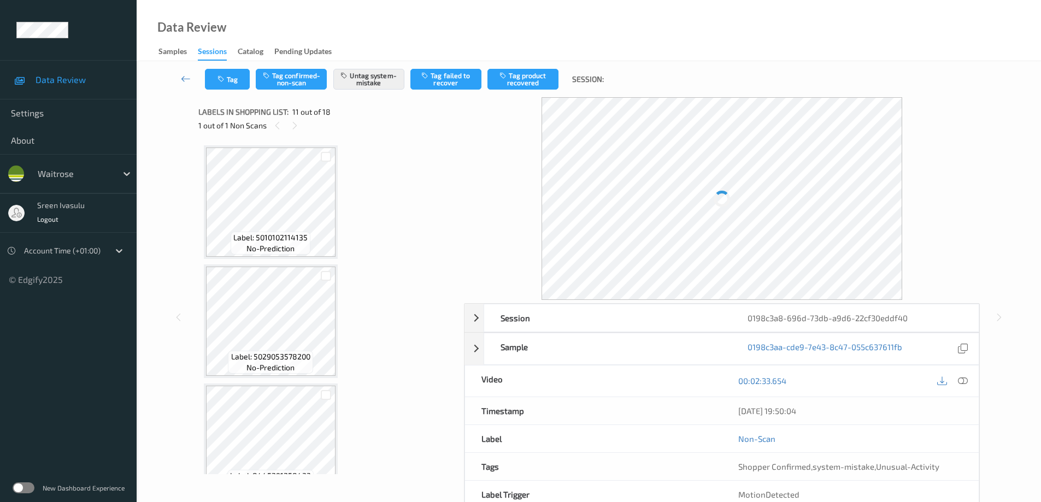
scroll to position [1077, 0]
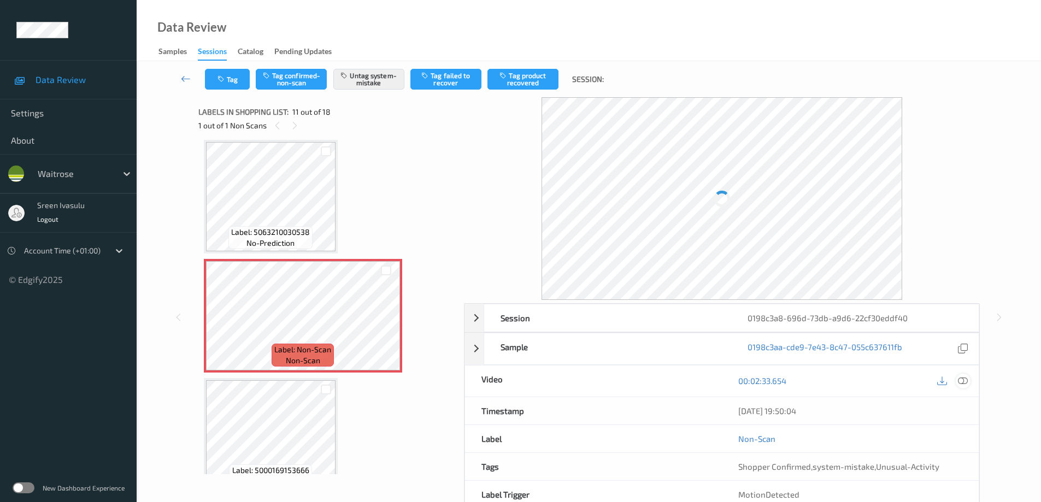
click at [962, 380] on icon at bounding box center [963, 381] width 10 height 10
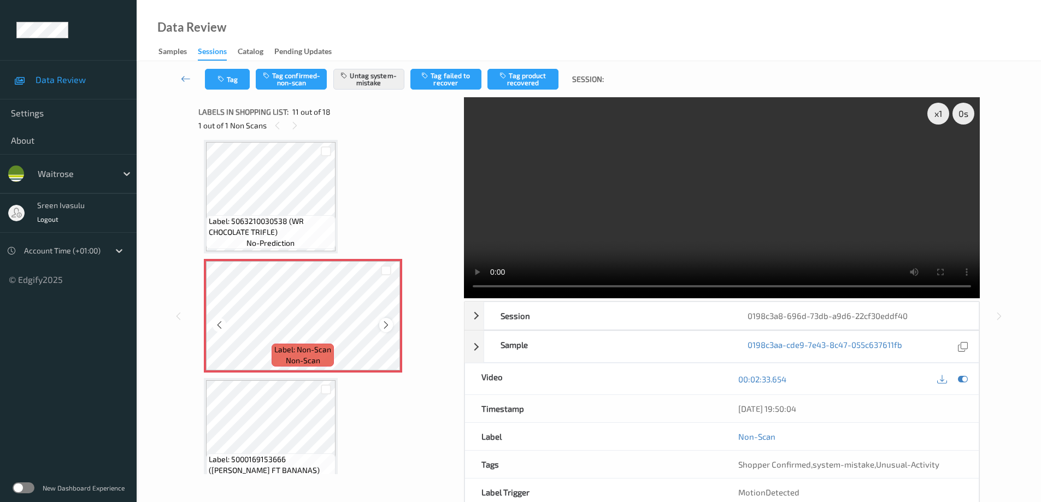
click at [383, 326] on icon at bounding box center [385, 325] width 9 height 10
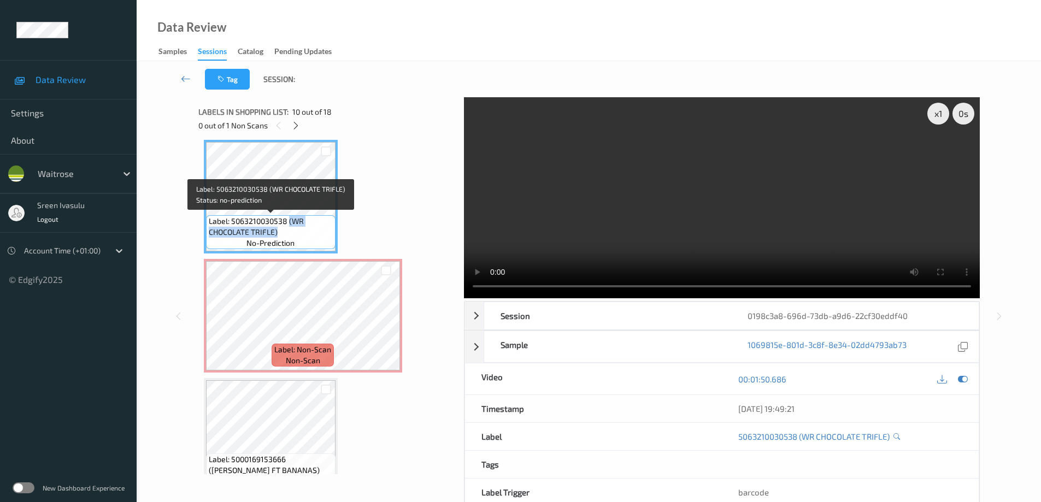
drag, startPoint x: 288, startPoint y: 221, endPoint x: 300, endPoint y: 229, distance: 14.5
click at [300, 229] on span "Label: 5063210030538 (WR CHOCOLATE TRIFLE)" at bounding box center [271, 227] width 124 height 22
copy span "(WR CHOCOLATE TRIFLE)"
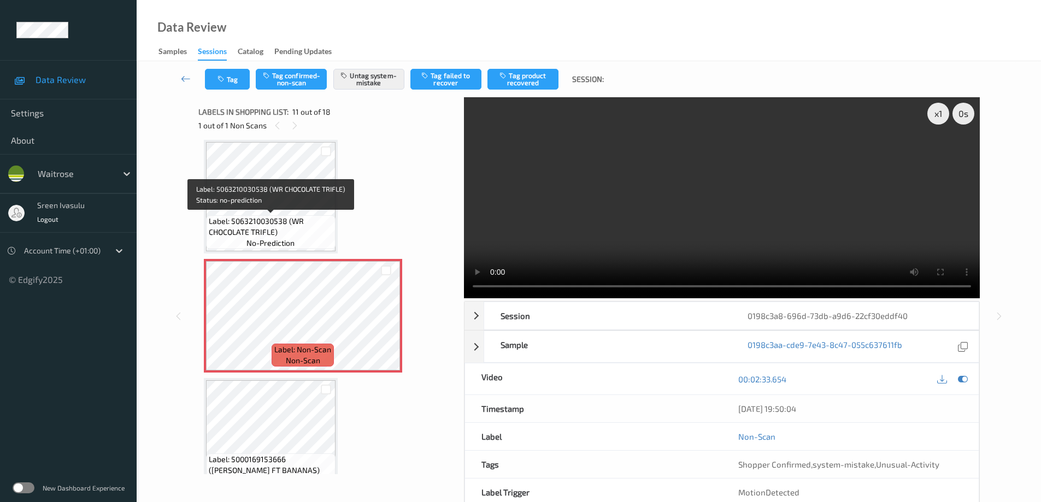
click at [280, 217] on span "Label: 5063210030538 (WR CHOCOLATE TRIFLE)" at bounding box center [271, 227] width 124 height 22
click at [288, 223] on span "Label: 5063210030538 (WR CHOCOLATE TRIFLE)" at bounding box center [271, 227] width 124 height 22
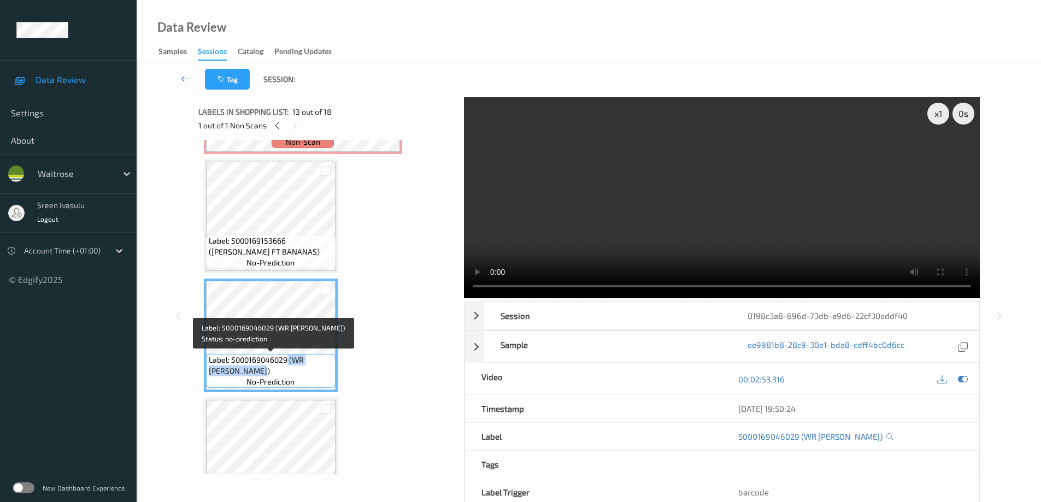
drag, startPoint x: 287, startPoint y: 360, endPoint x: 298, endPoint y: 372, distance: 15.8
click at [298, 372] on span "Label: 5000169046029 (WR GRANNY SMITH)" at bounding box center [271, 366] width 124 height 22
copy span "(WR GRANNY SMITH)"
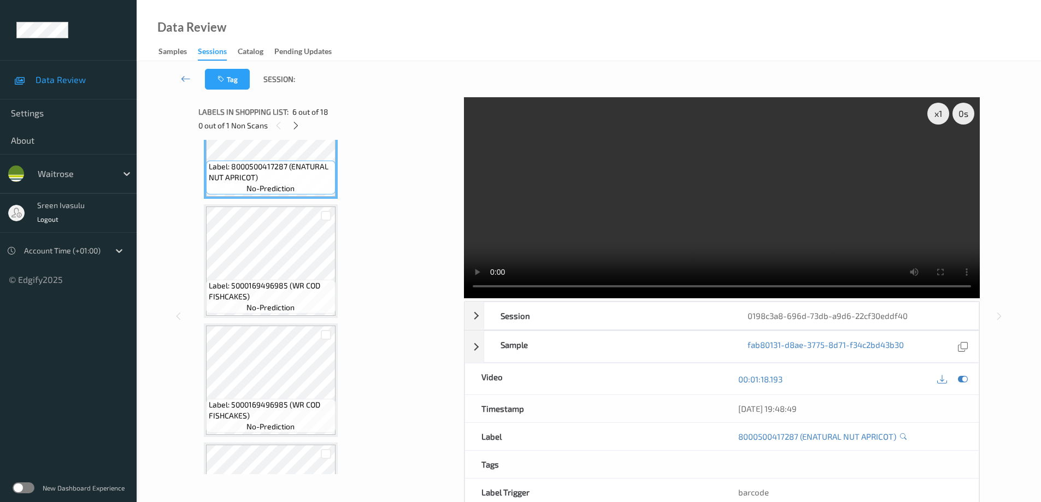
scroll to position [874, 0]
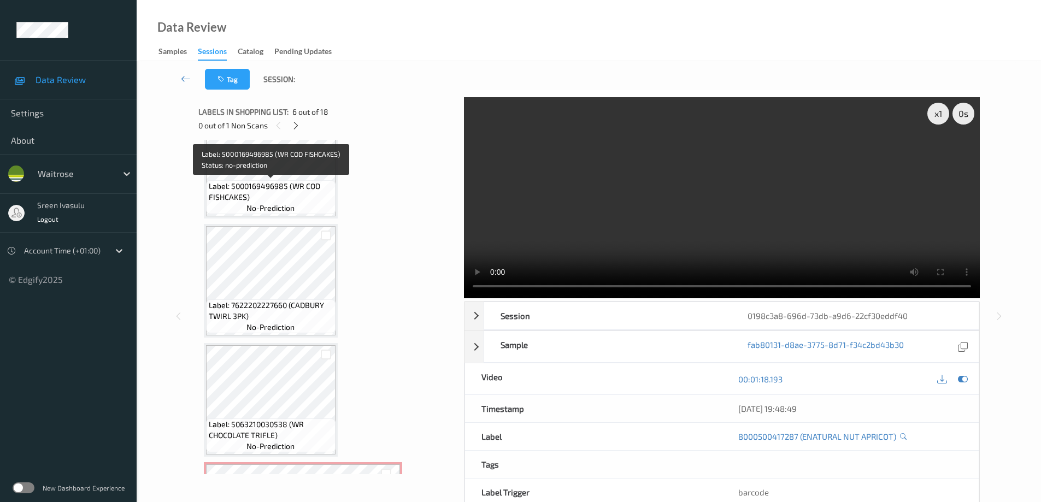
click at [296, 184] on span "Label: 5000169496985 (WR COD FISHCAKES)" at bounding box center [271, 192] width 124 height 22
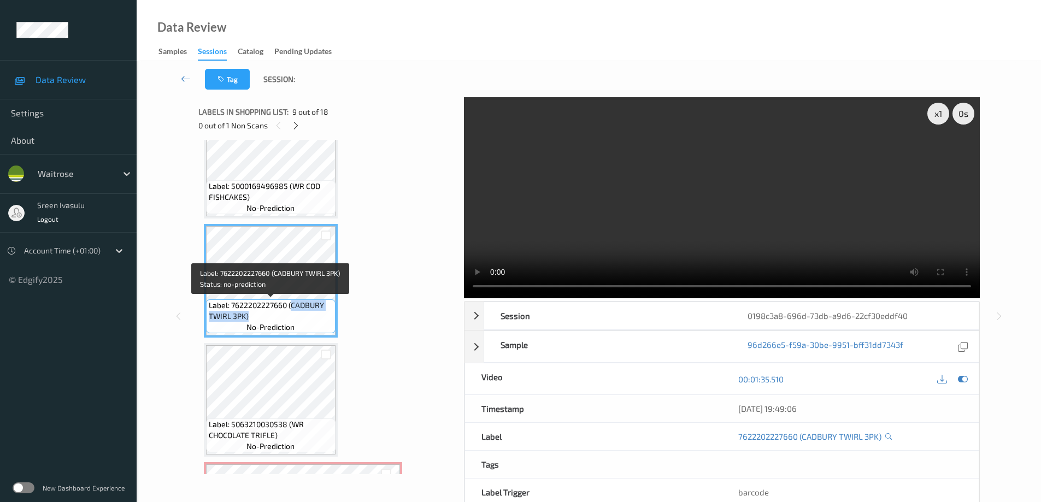
drag, startPoint x: 291, startPoint y: 306, endPoint x: 311, endPoint y: 318, distance: 23.2
click at [311, 318] on span "Label: 7622202227660 (CADBURY TWIRL 3PK)" at bounding box center [271, 311] width 124 height 22
copy span "CADBURY TWIRL 3PK)"
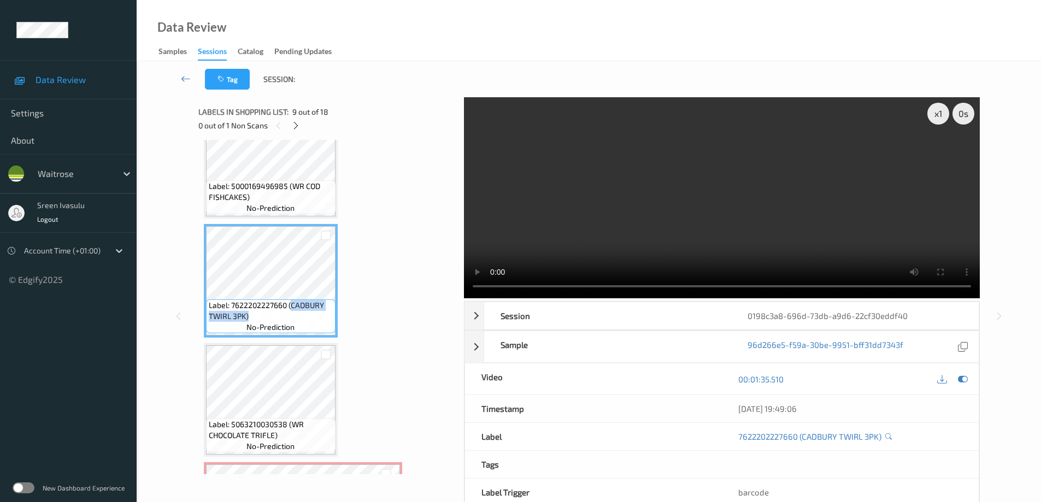
scroll to position [1093, 0]
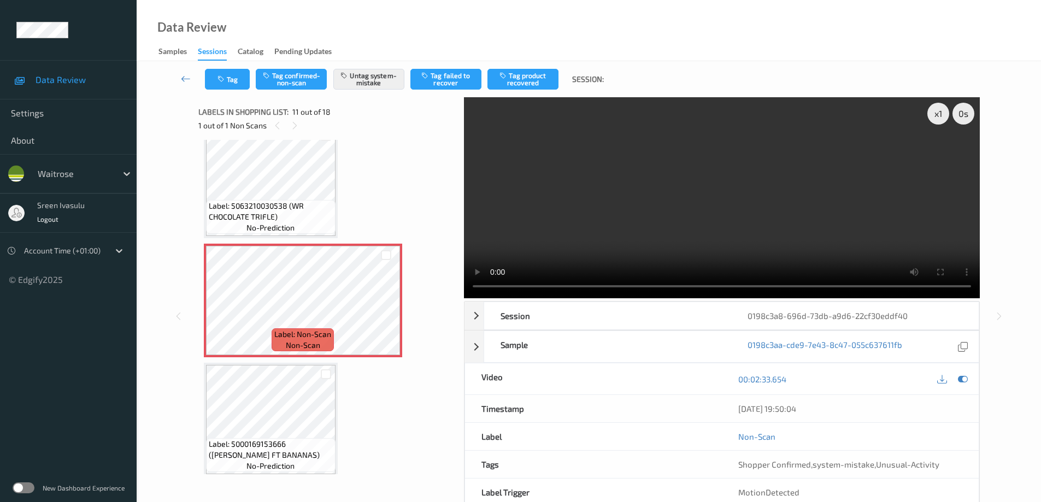
click at [471, 17] on div "Data Review Samples Sessions Catalog Pending Updates" at bounding box center [589, 30] width 904 height 61
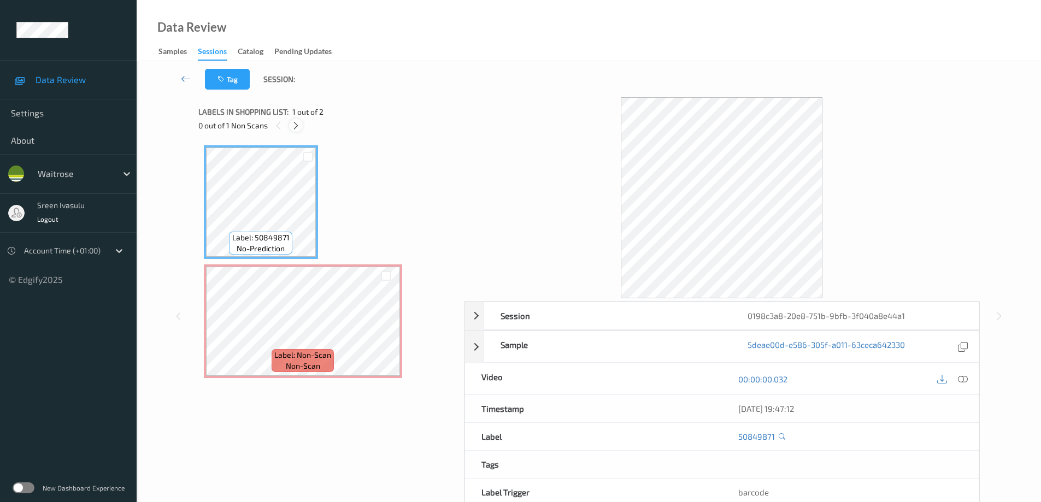
click at [299, 128] on icon at bounding box center [295, 126] width 9 height 10
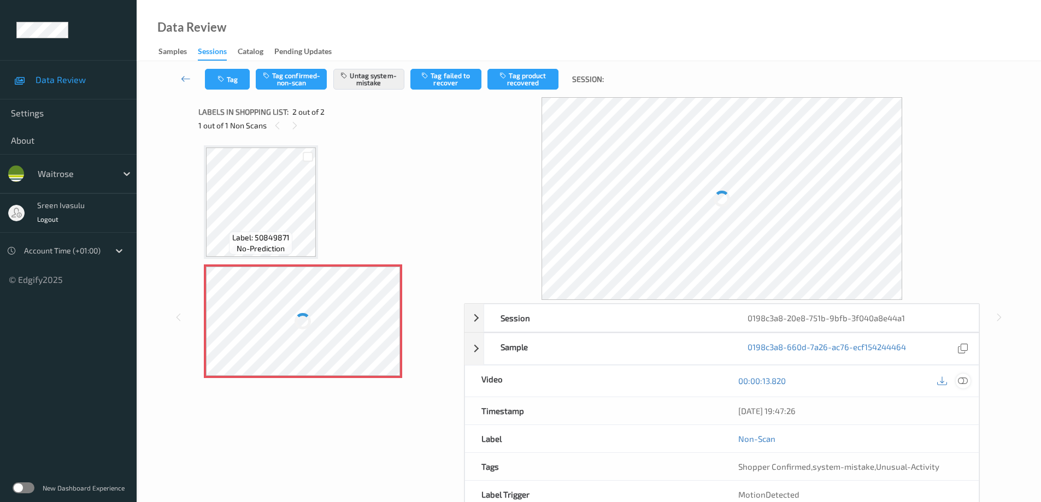
click at [964, 382] on icon at bounding box center [963, 381] width 10 height 10
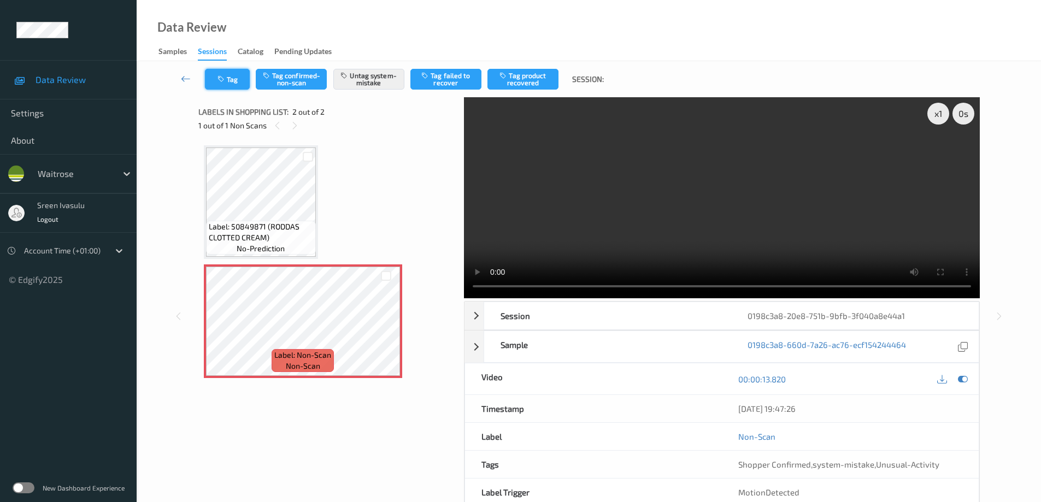
click at [234, 80] on button "Tag" at bounding box center [227, 79] width 45 height 21
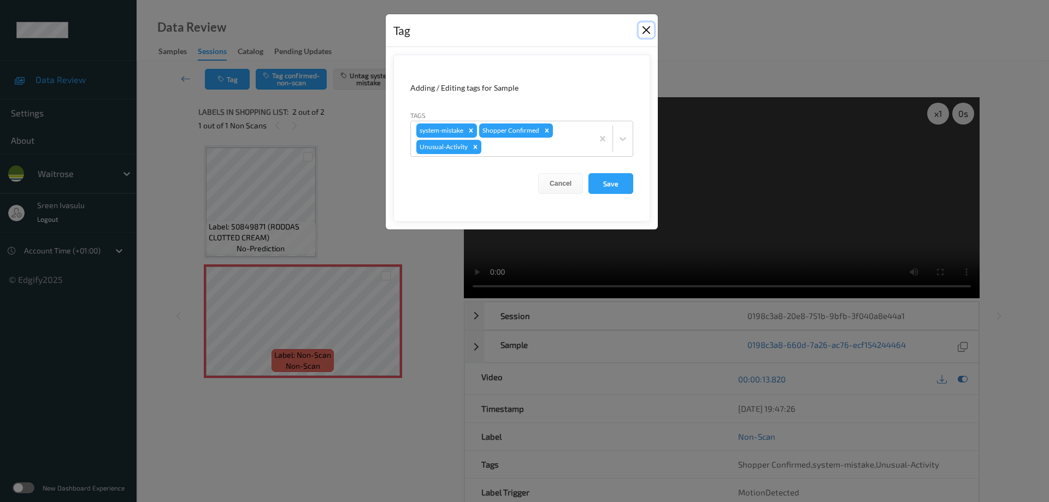
click at [648, 25] on button "Close" at bounding box center [646, 29] width 15 height 15
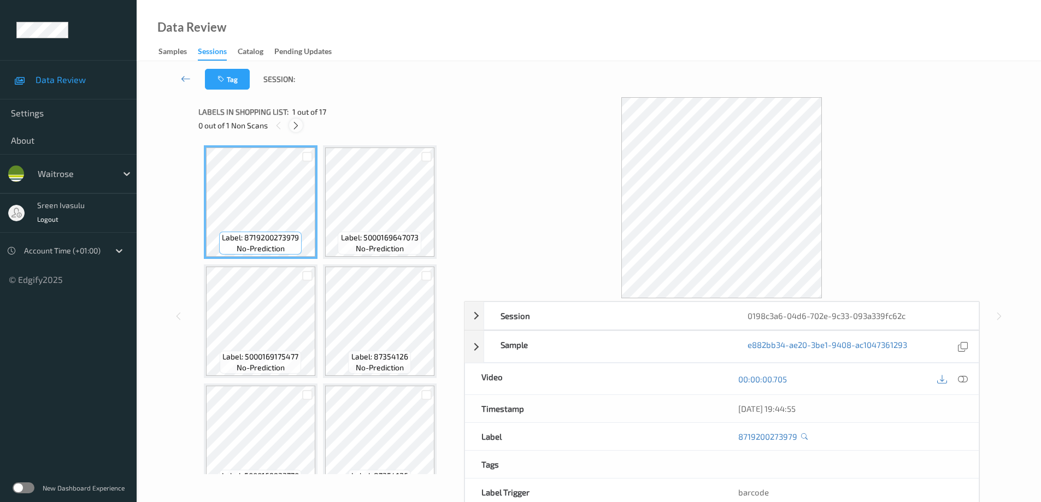
click at [297, 128] on icon at bounding box center [295, 126] width 9 height 10
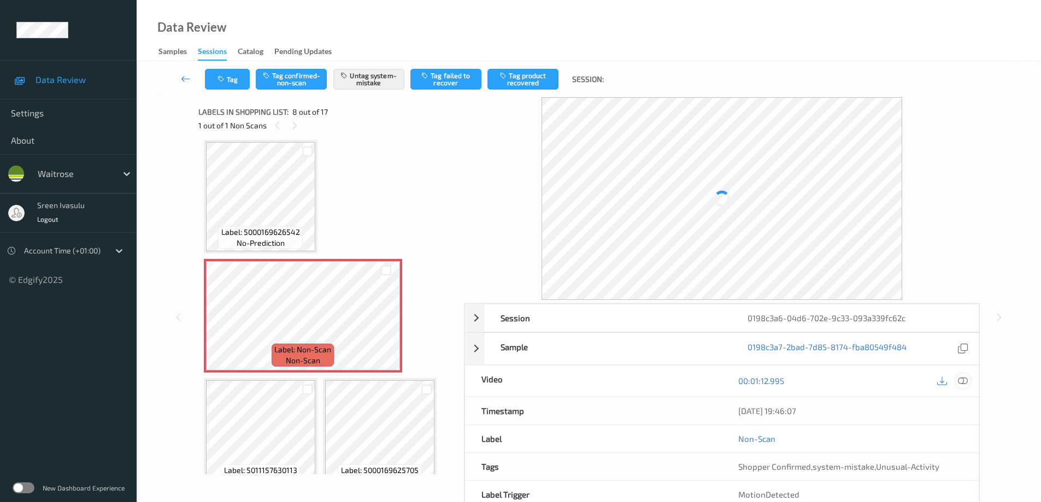
click at [959, 379] on icon at bounding box center [963, 381] width 10 height 10
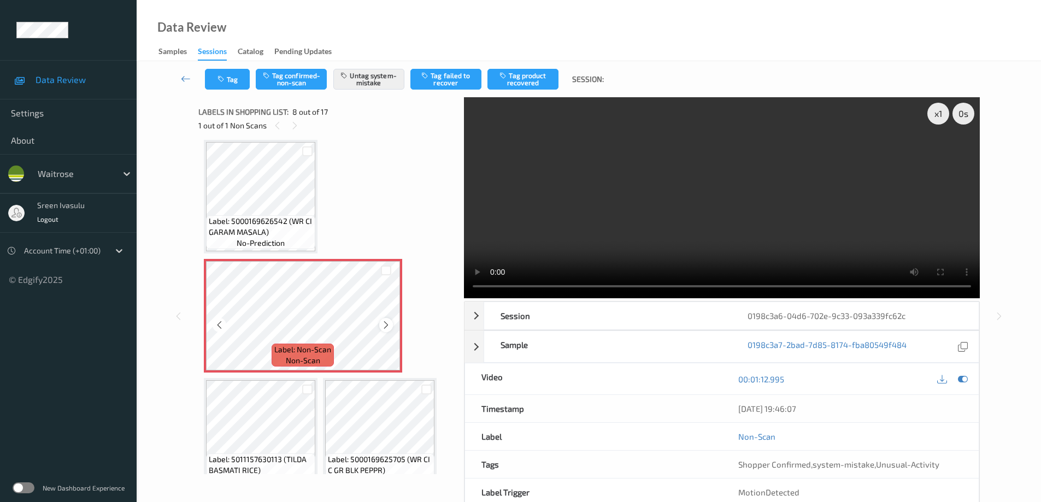
click at [388, 325] on icon at bounding box center [385, 325] width 9 height 10
click at [383, 325] on icon at bounding box center [385, 325] width 9 height 10
click at [392, 322] on div at bounding box center [386, 325] width 14 height 14
click at [271, 217] on span "Label: 5000169626542 (WR CI GARAM MASALA)" at bounding box center [261, 227] width 104 height 22
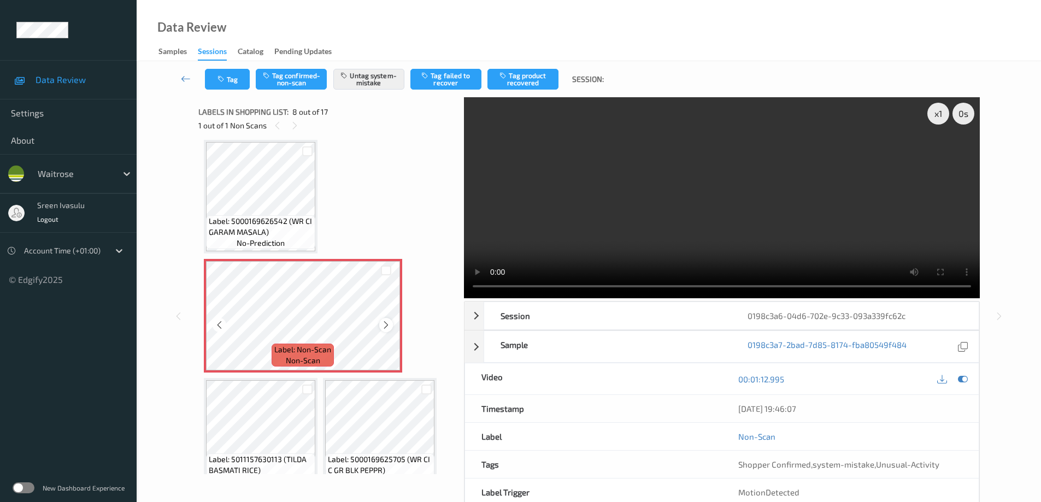
click at [380, 325] on div at bounding box center [386, 325] width 14 height 14
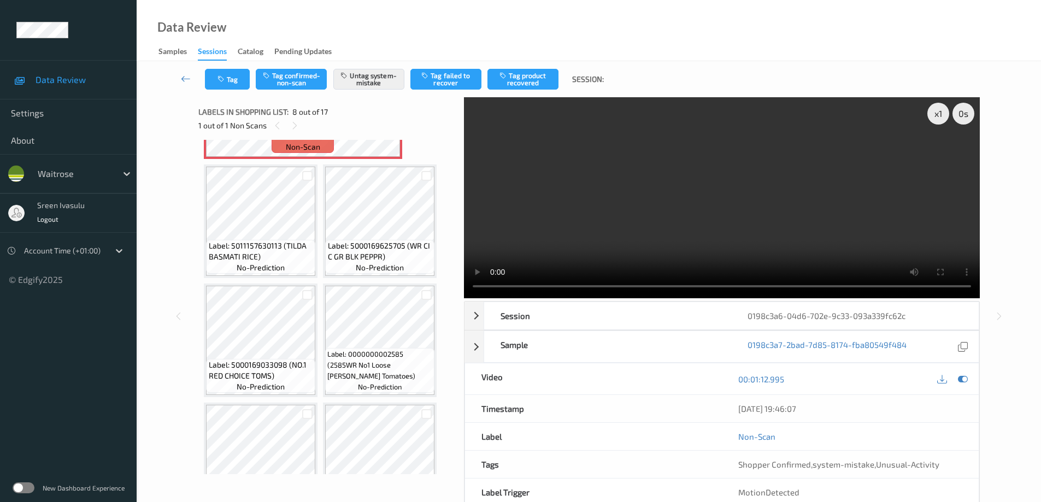
scroll to position [581, 0]
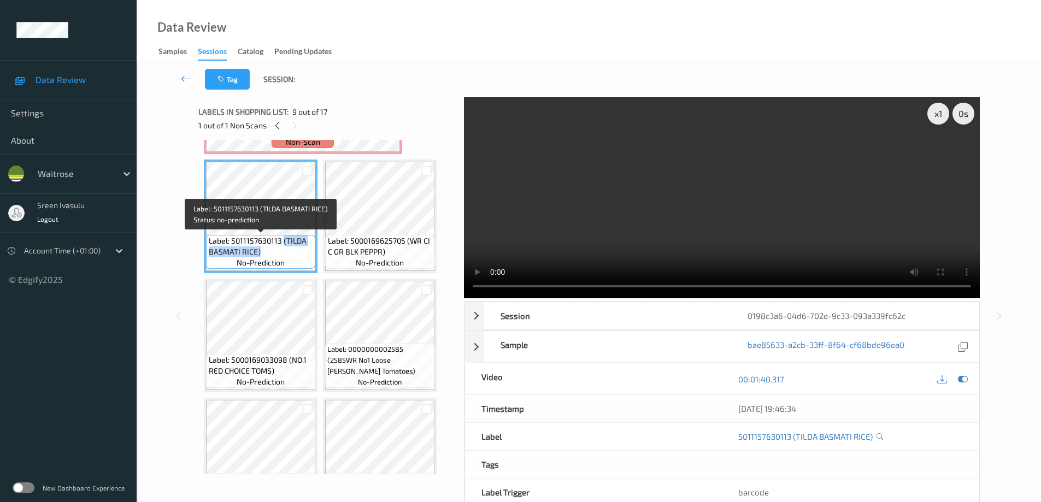
drag, startPoint x: 282, startPoint y: 240, endPoint x: 297, endPoint y: 249, distance: 17.1
click at [297, 249] on span "Label: 5011157630113 (TILDA BASMATI RICE)" at bounding box center [261, 246] width 104 height 22
copy span "(TILDA BASMATI RICE)"
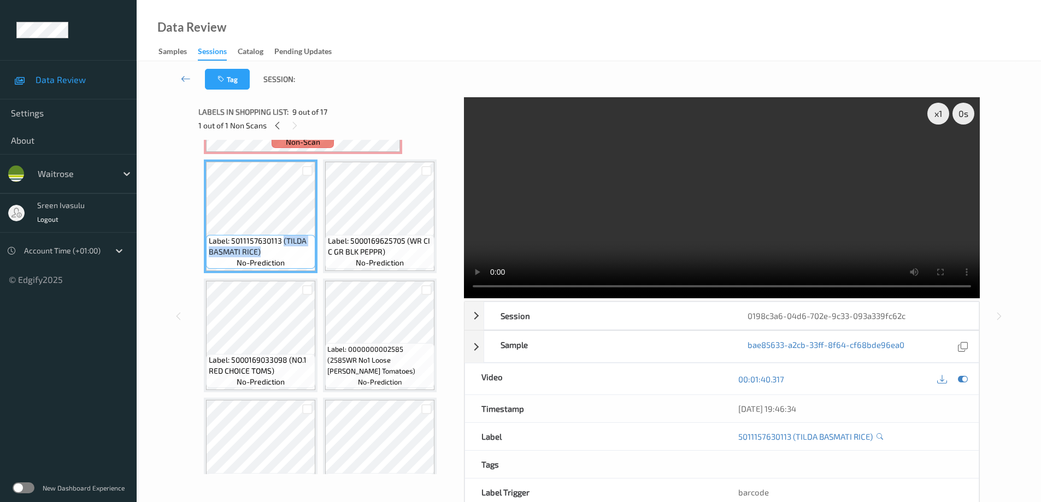
scroll to position [363, 0]
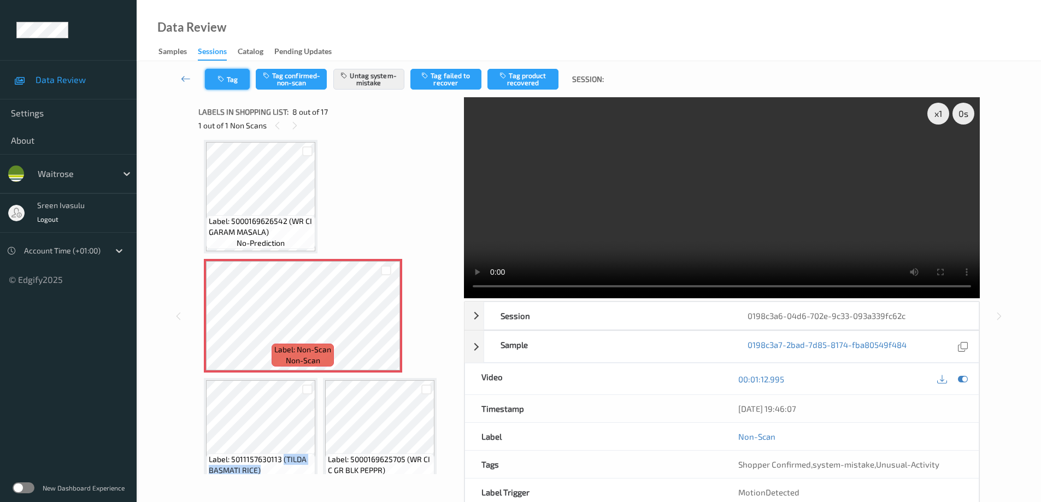
click at [236, 73] on button "Tag" at bounding box center [227, 79] width 45 height 21
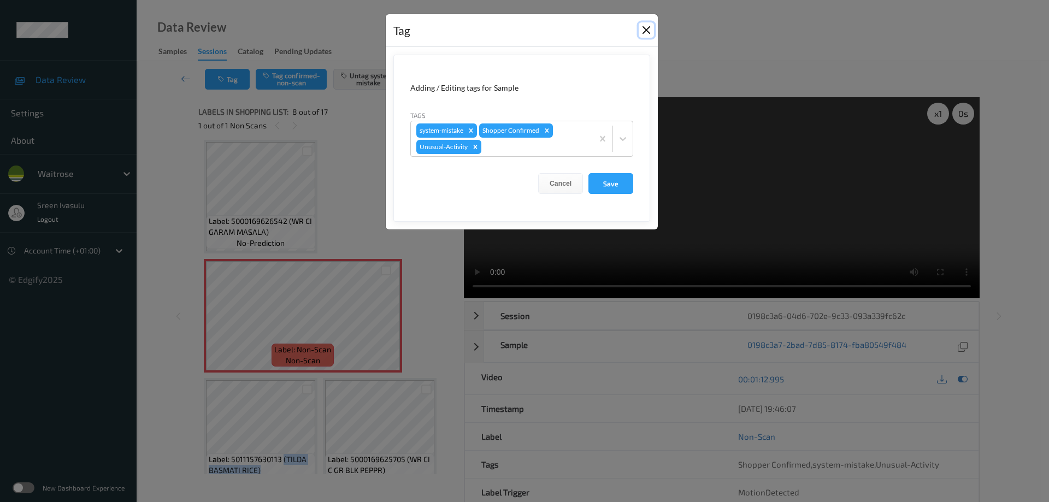
click at [645, 26] on button "Close" at bounding box center [646, 29] width 15 height 15
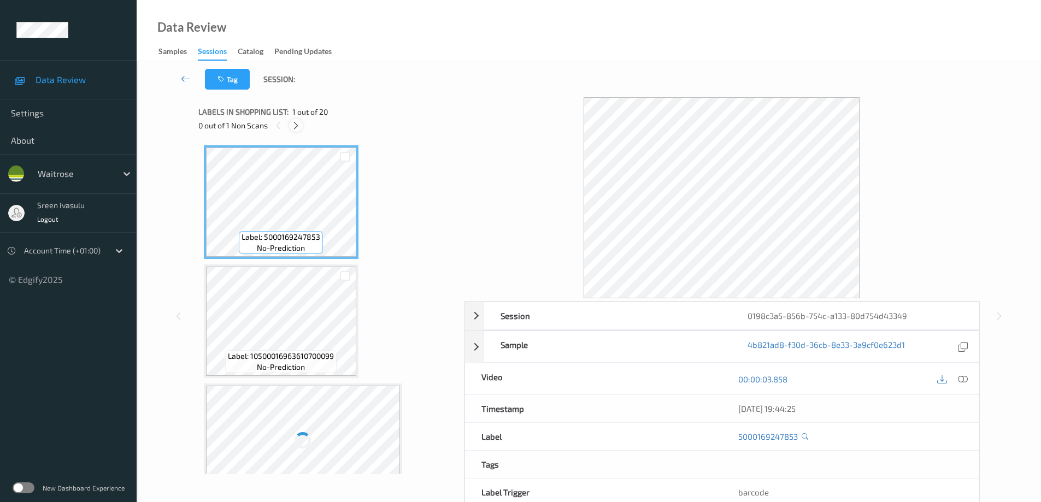
click at [293, 121] on icon at bounding box center [295, 126] width 9 height 10
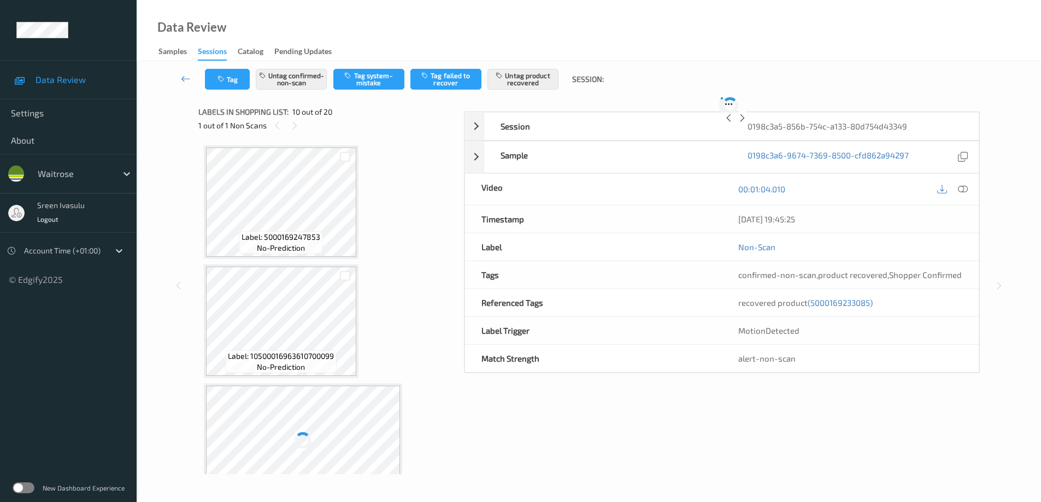
scroll to position [958, 0]
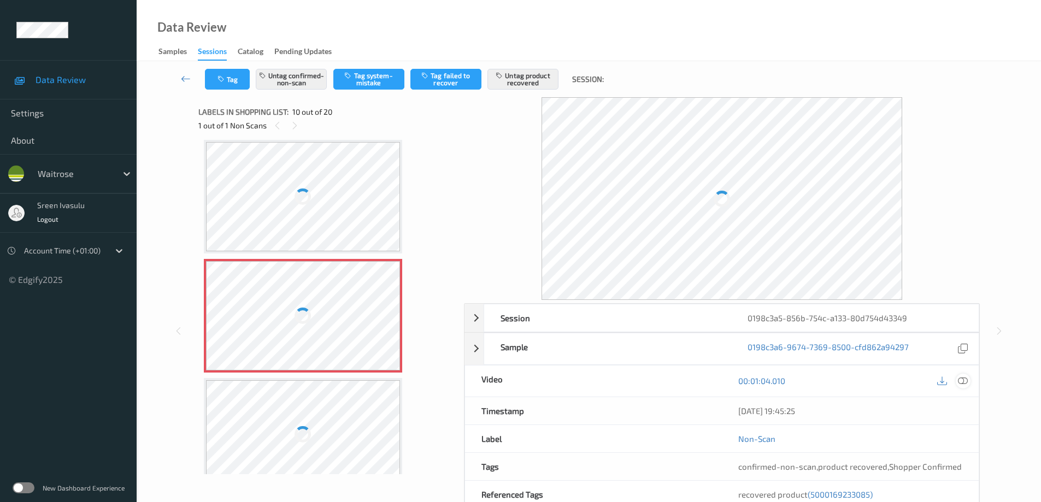
click at [962, 384] on icon at bounding box center [963, 381] width 10 height 10
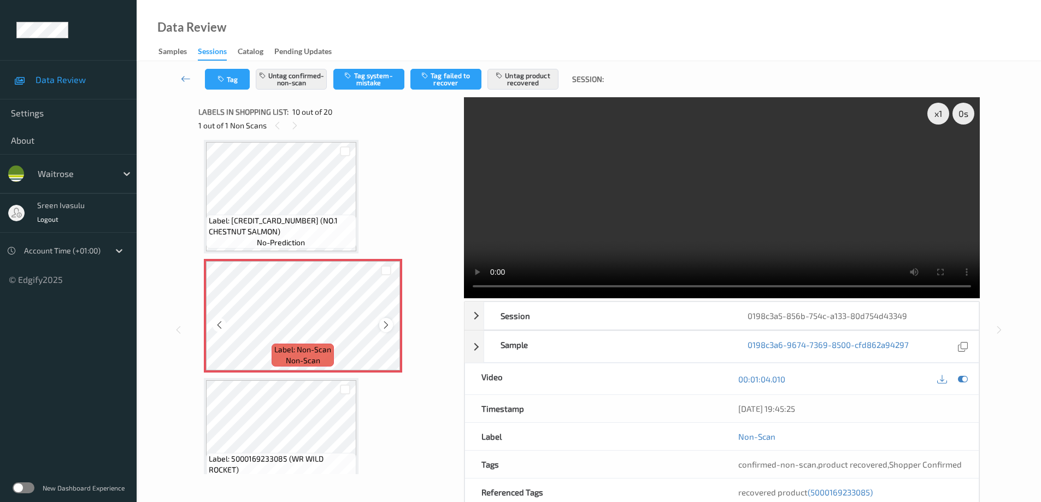
click at [388, 328] on icon at bounding box center [385, 325] width 9 height 10
click at [384, 321] on icon at bounding box center [385, 325] width 9 height 10
click at [386, 325] on icon at bounding box center [385, 325] width 9 height 10
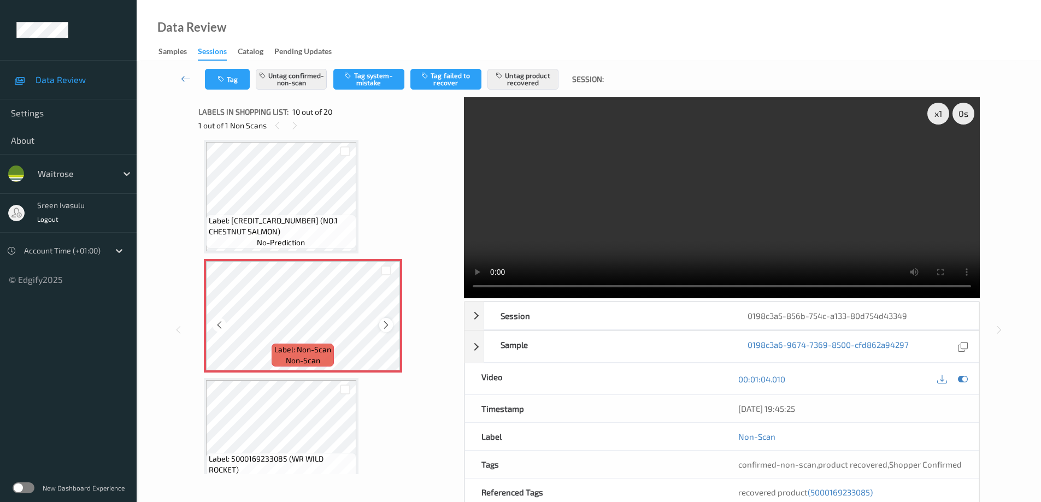
click at [389, 325] on icon at bounding box center [385, 325] width 9 height 10
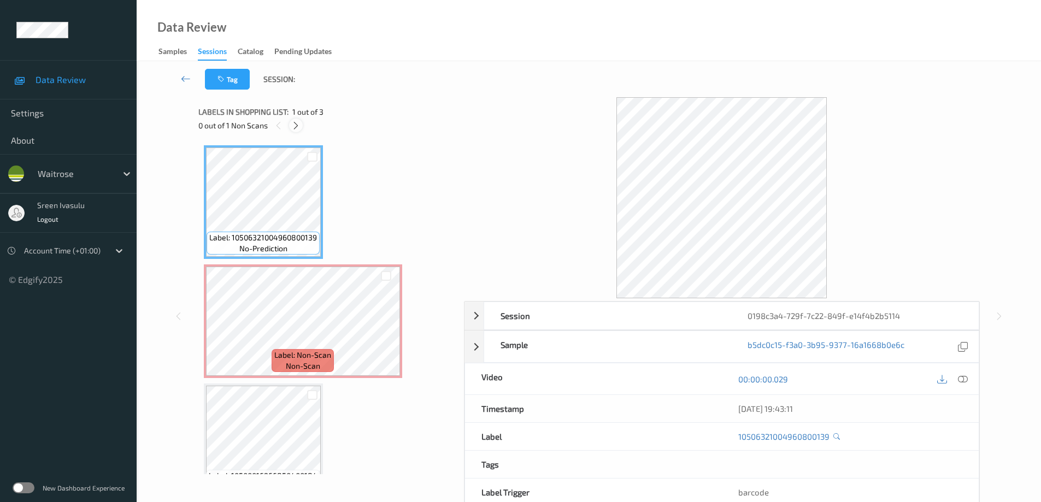
click at [299, 123] on icon at bounding box center [295, 126] width 9 height 10
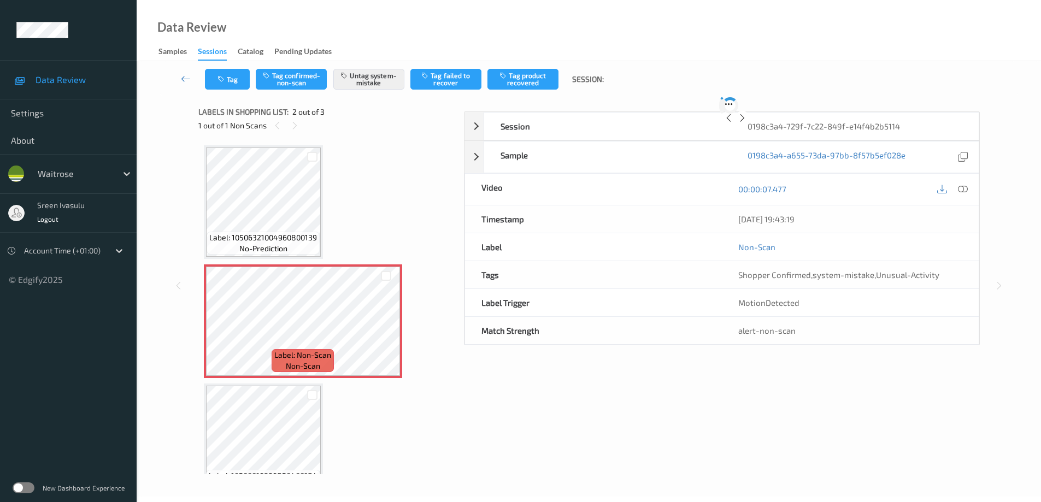
scroll to position [5, 0]
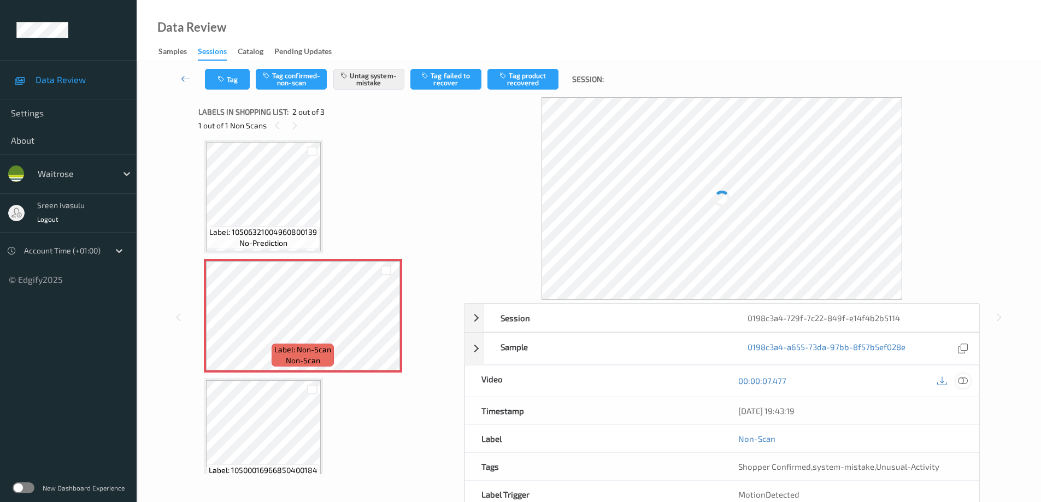
click at [965, 385] on icon at bounding box center [963, 381] width 10 height 10
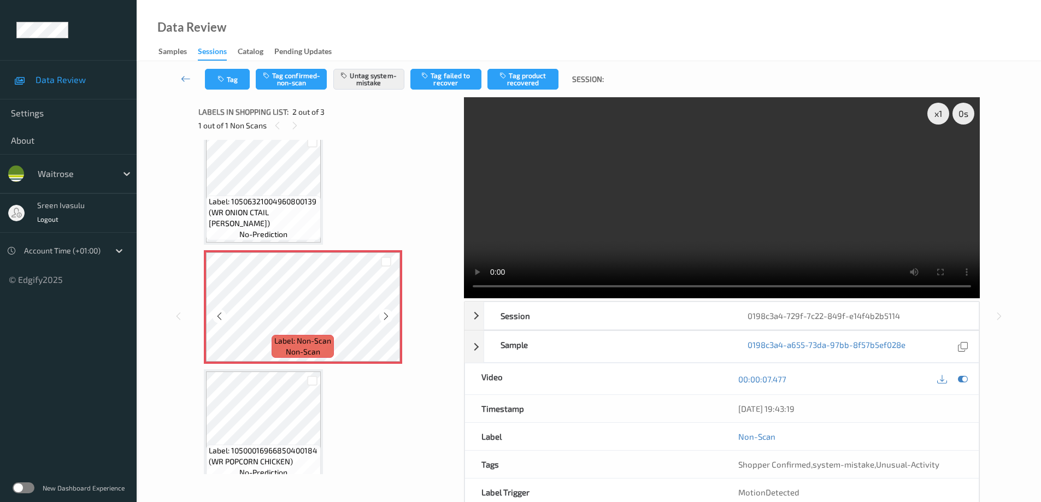
scroll to position [28, 0]
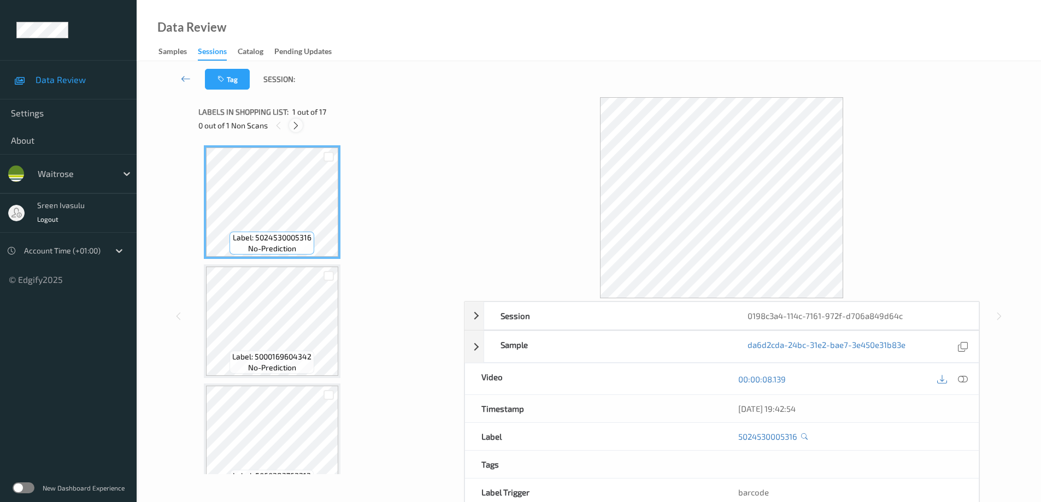
click at [293, 123] on icon at bounding box center [295, 126] width 9 height 10
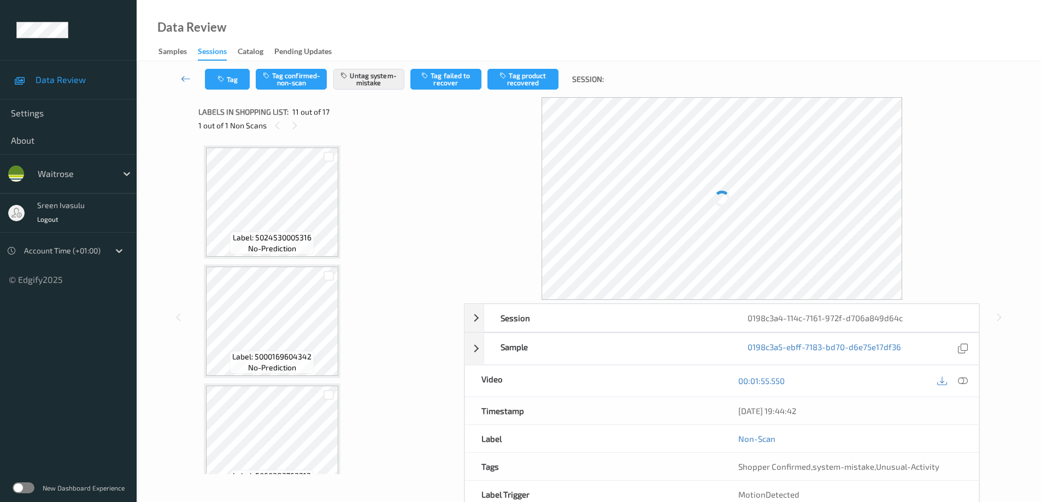
scroll to position [1077, 0]
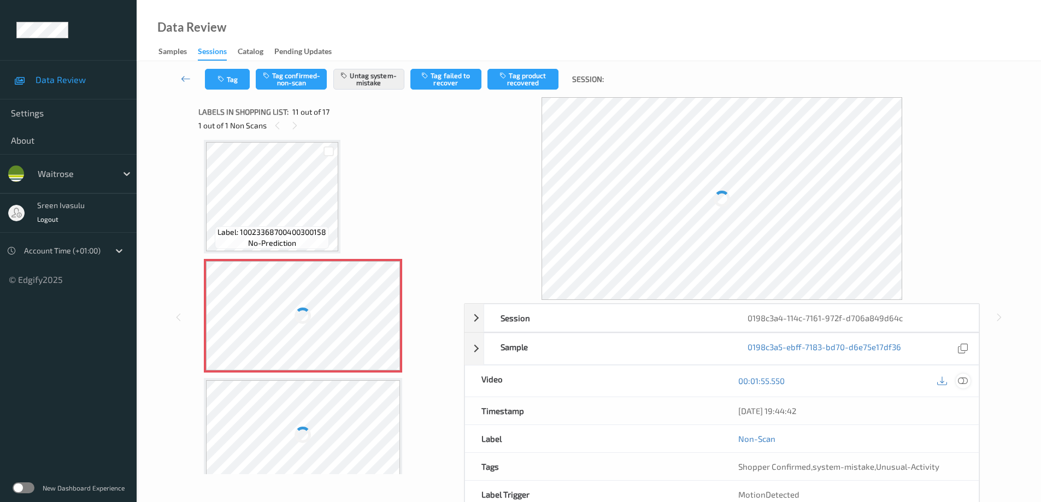
click at [962, 382] on icon at bounding box center [963, 381] width 10 height 10
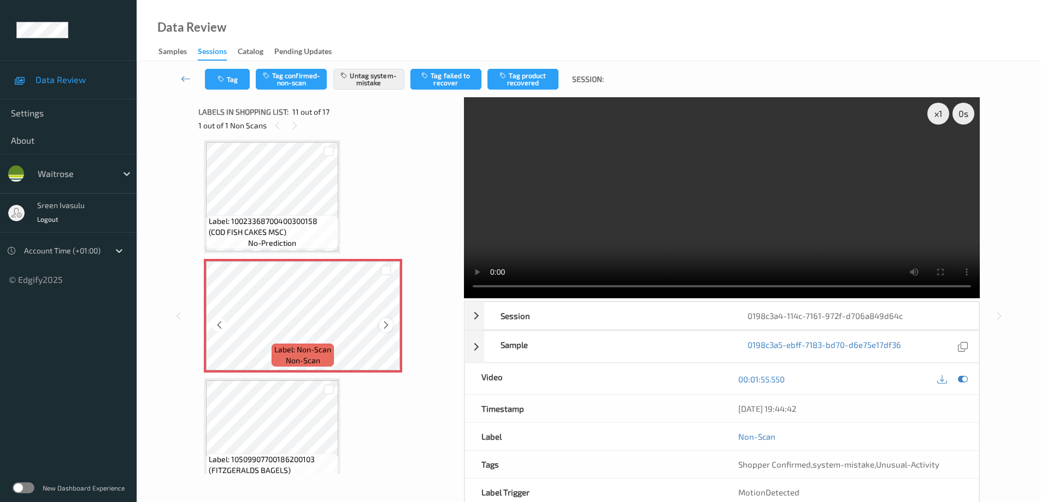
click at [383, 326] on icon at bounding box center [385, 325] width 9 height 10
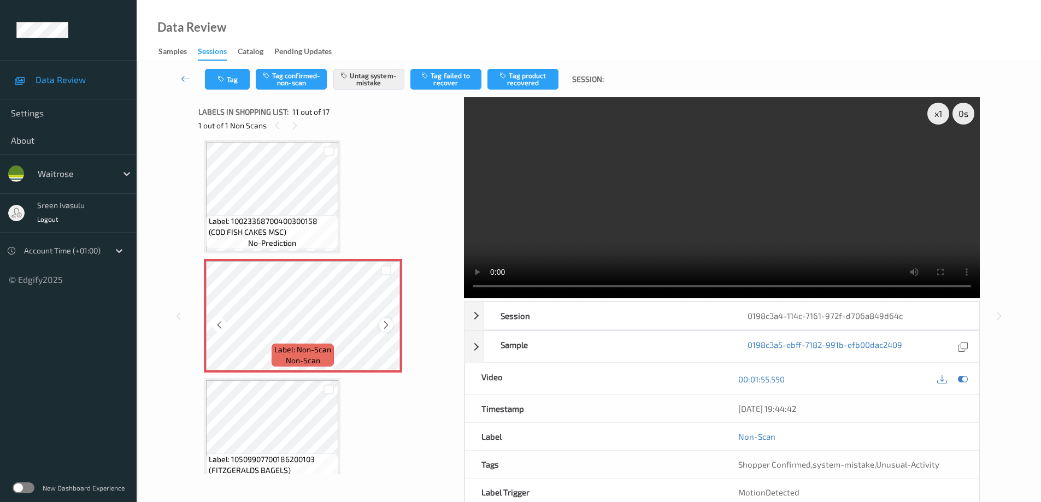
click at [382, 326] on icon at bounding box center [385, 325] width 9 height 10
click at [382, 323] on icon at bounding box center [385, 325] width 9 height 10
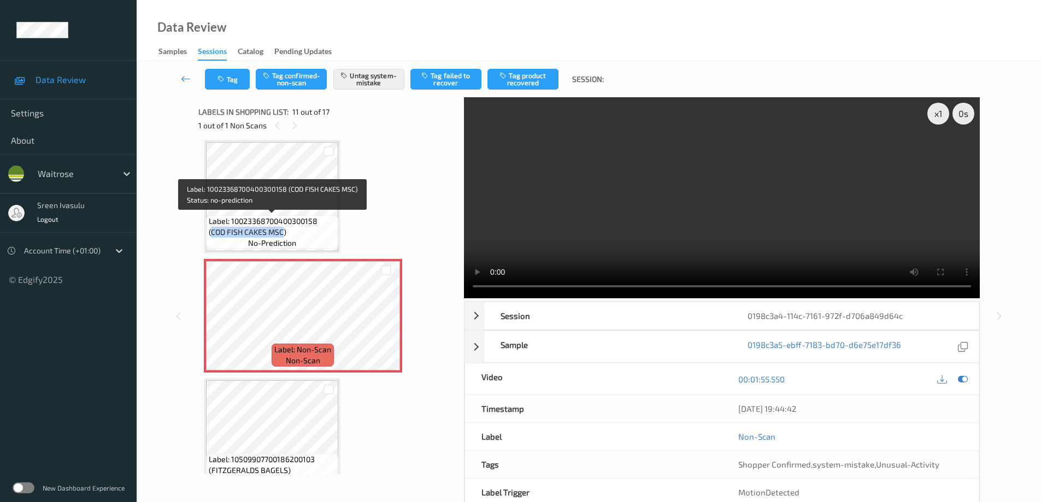
drag, startPoint x: 211, startPoint y: 233, endPoint x: 284, endPoint y: 234, distance: 72.1
click at [284, 234] on span "Label: 10023368700400300158 (COD FISH CAKES MSC)" at bounding box center [272, 227] width 127 height 22
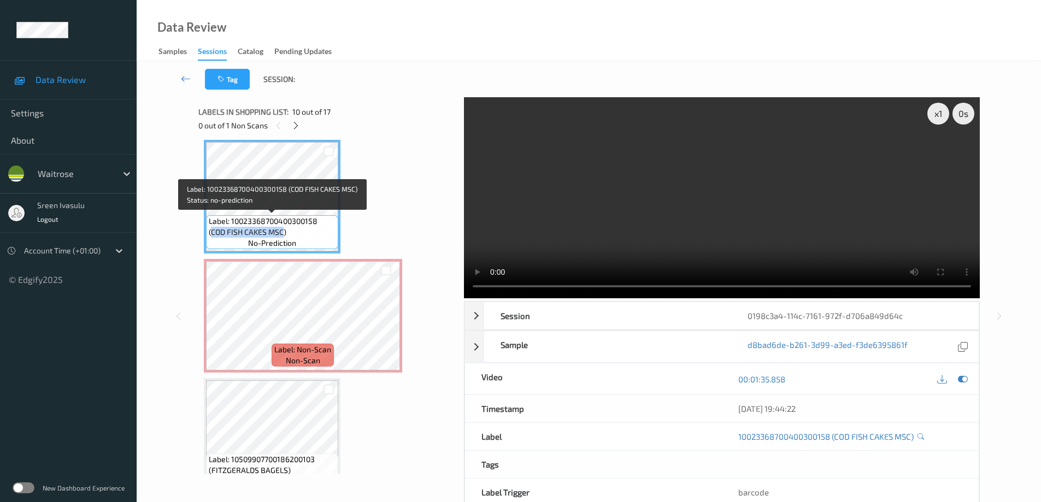
copy span "COD FISH CAKES MSC"
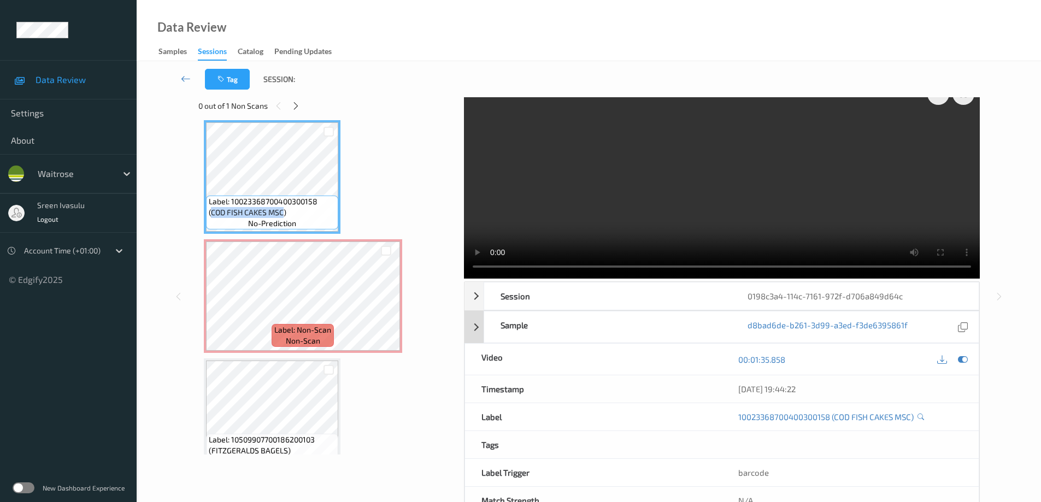
scroll to position [0, 0]
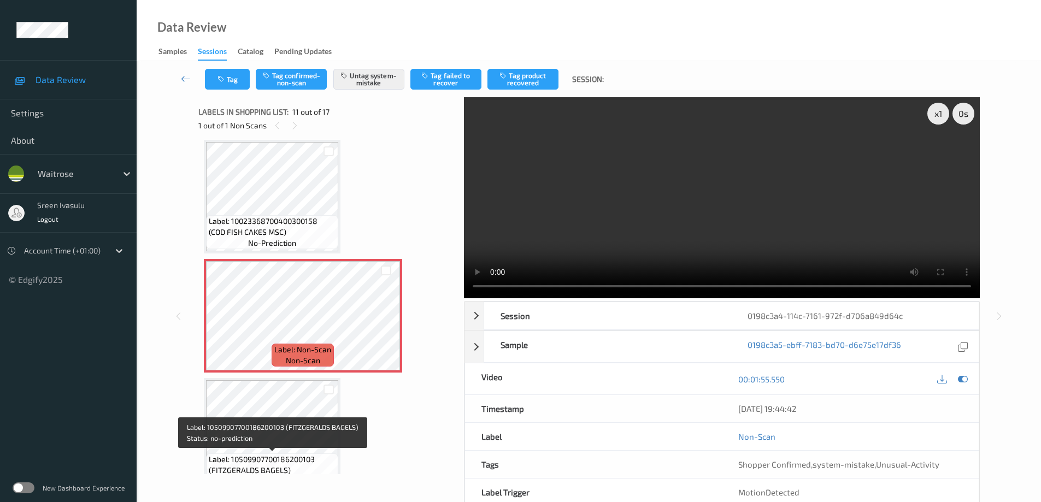
click at [290, 455] on span "Label: 10509907700186200103 (FITZGERALDS BAGELS)" at bounding box center [272, 465] width 127 height 22
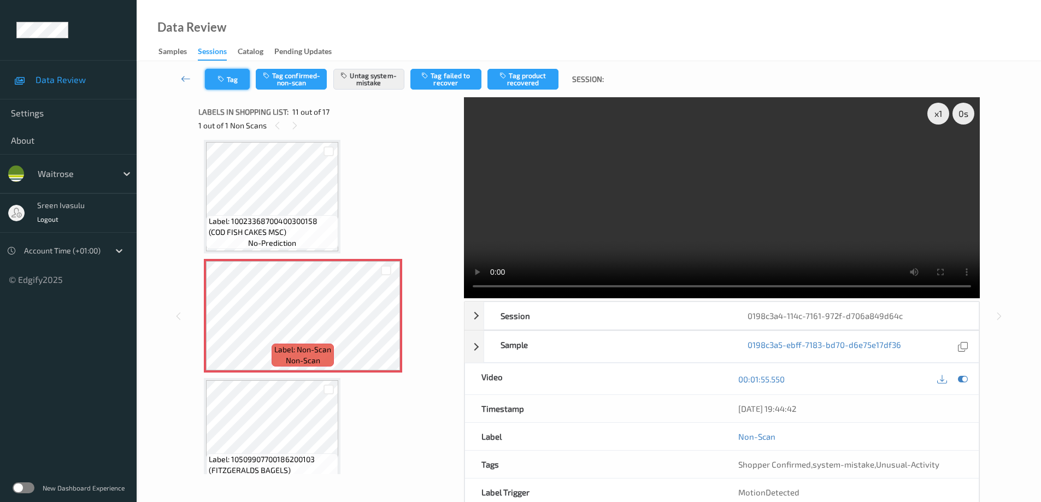
click at [232, 87] on button "Tag" at bounding box center [227, 79] width 45 height 21
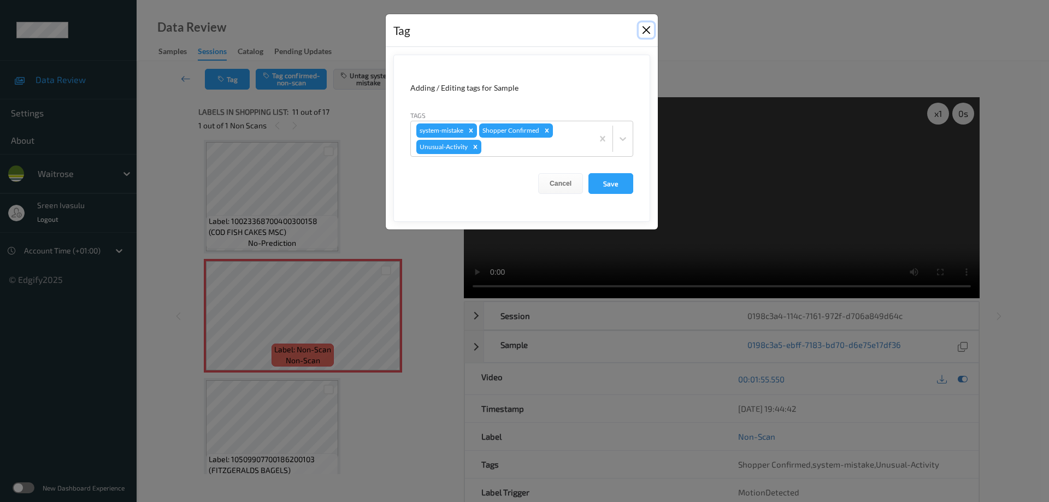
click at [647, 34] on button "Close" at bounding box center [646, 29] width 15 height 15
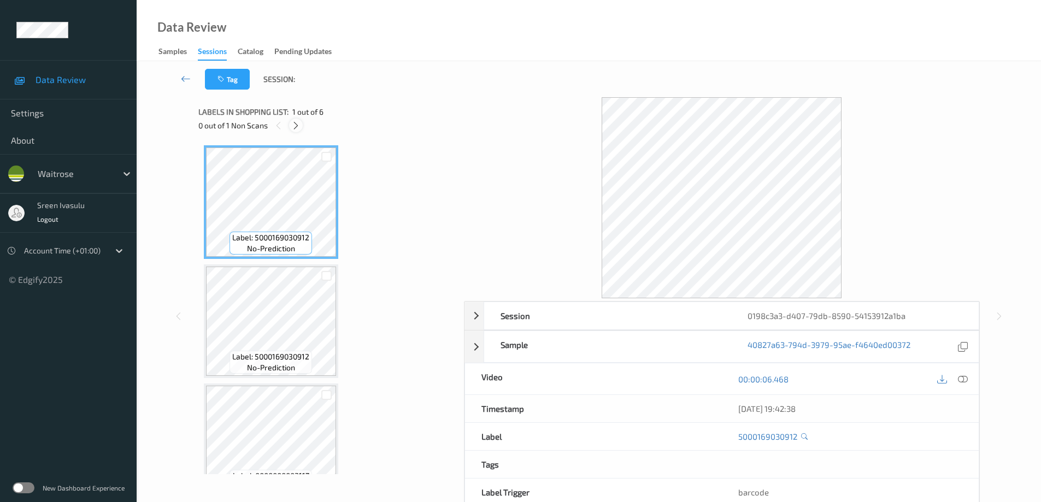
click at [297, 121] on icon at bounding box center [295, 126] width 9 height 10
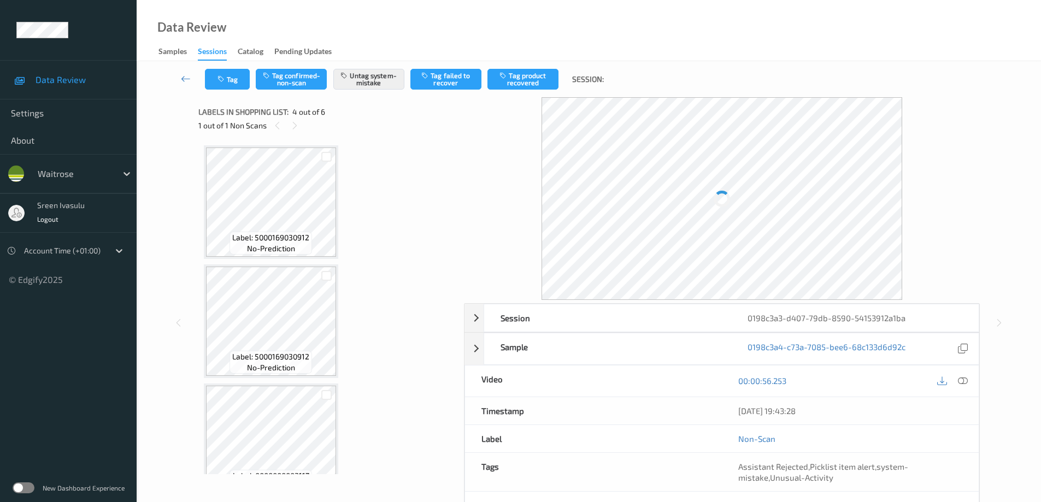
scroll to position [244, 0]
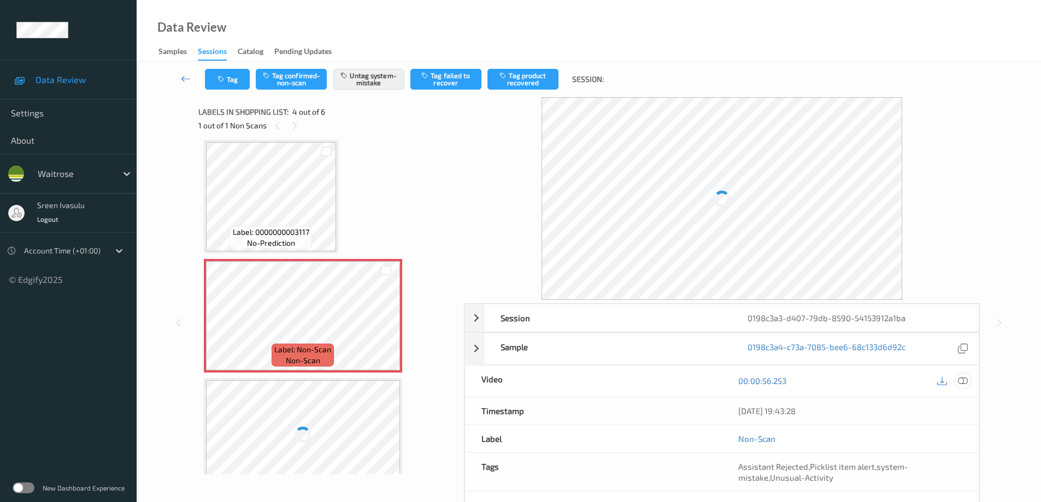
click at [962, 383] on icon at bounding box center [963, 381] width 10 height 10
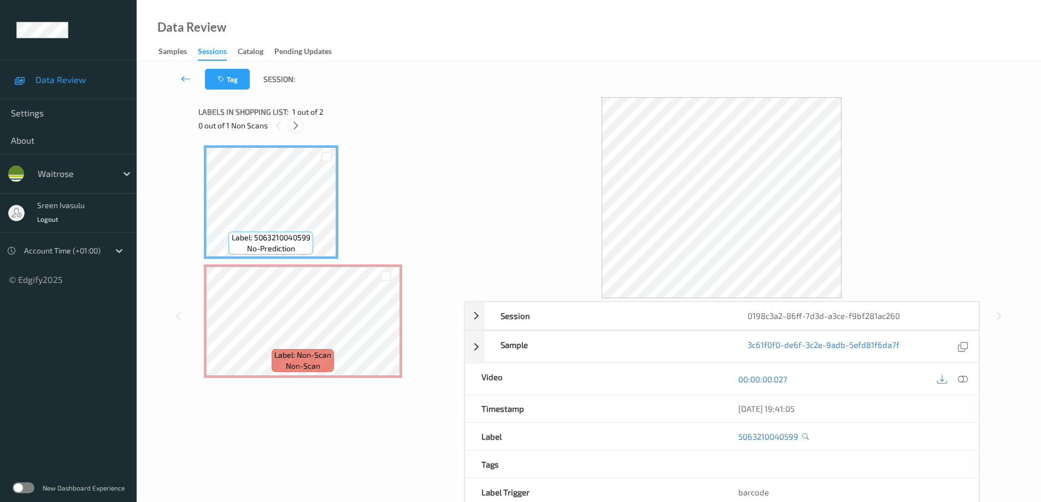
click at [293, 126] on icon at bounding box center [295, 126] width 9 height 10
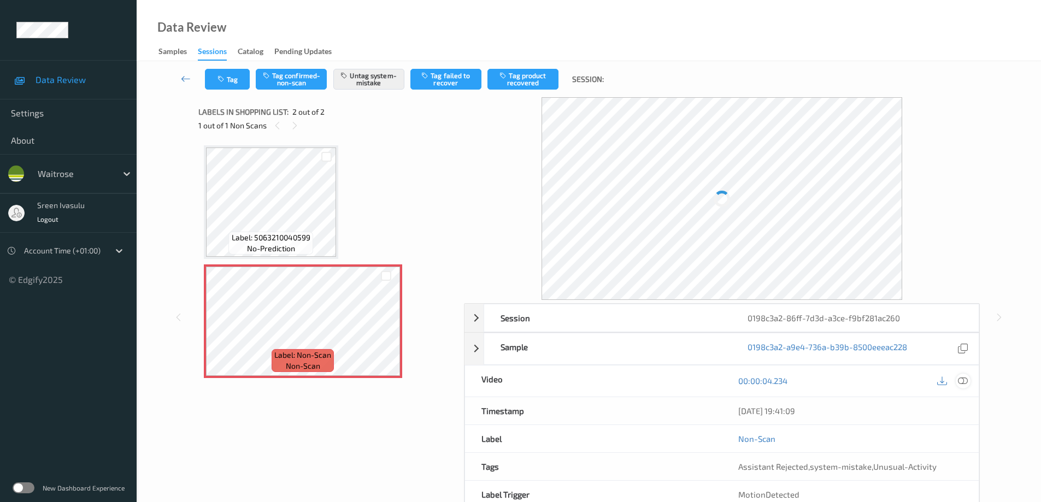
click at [966, 377] on icon at bounding box center [963, 381] width 10 height 10
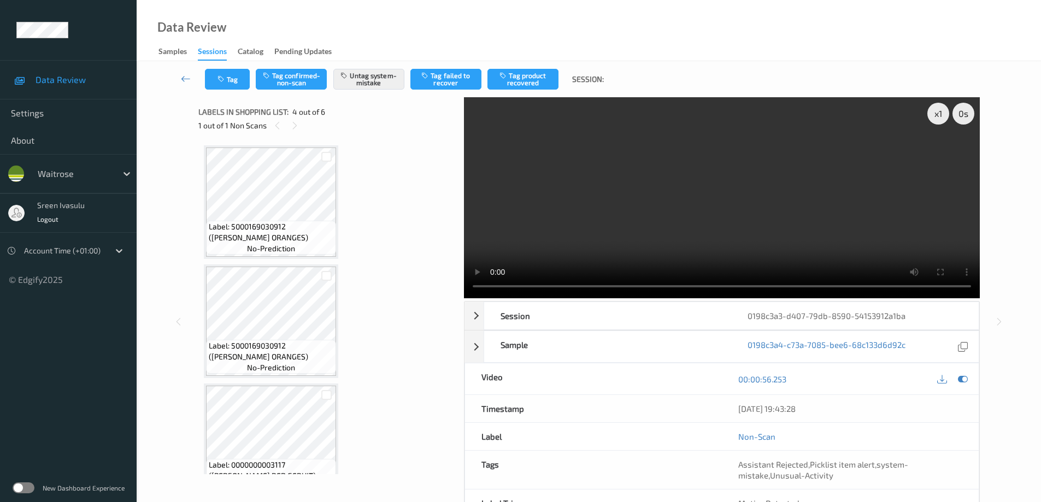
scroll to position [244, 0]
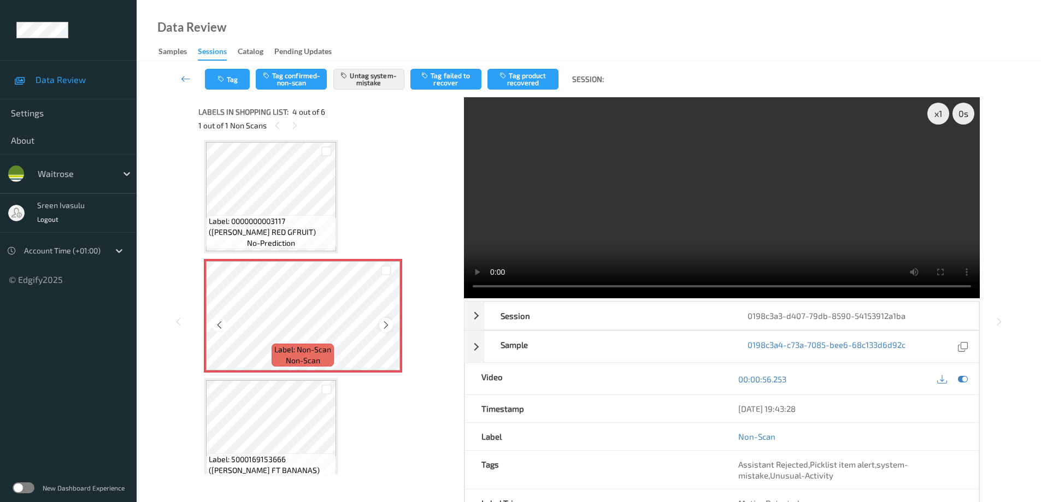
click at [385, 325] on icon at bounding box center [385, 325] width 9 height 10
click at [235, 79] on button "Tag" at bounding box center [227, 79] width 45 height 21
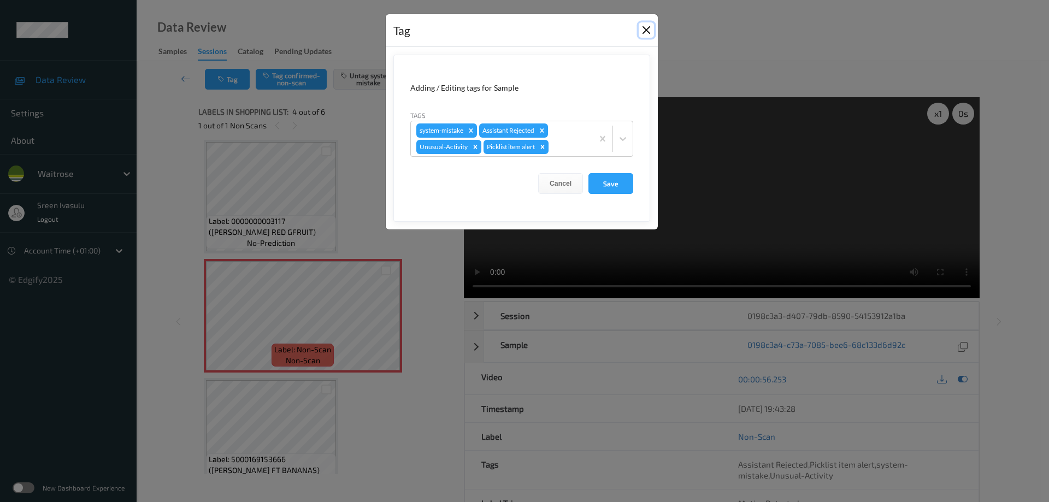
click at [646, 27] on button "Close" at bounding box center [646, 29] width 15 height 15
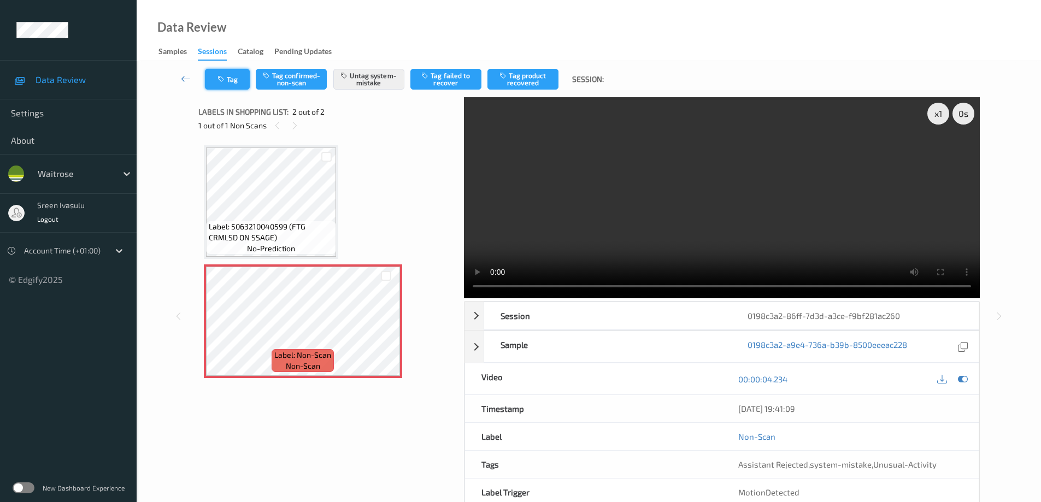
click at [225, 82] on icon "button" at bounding box center [221, 79] width 9 height 8
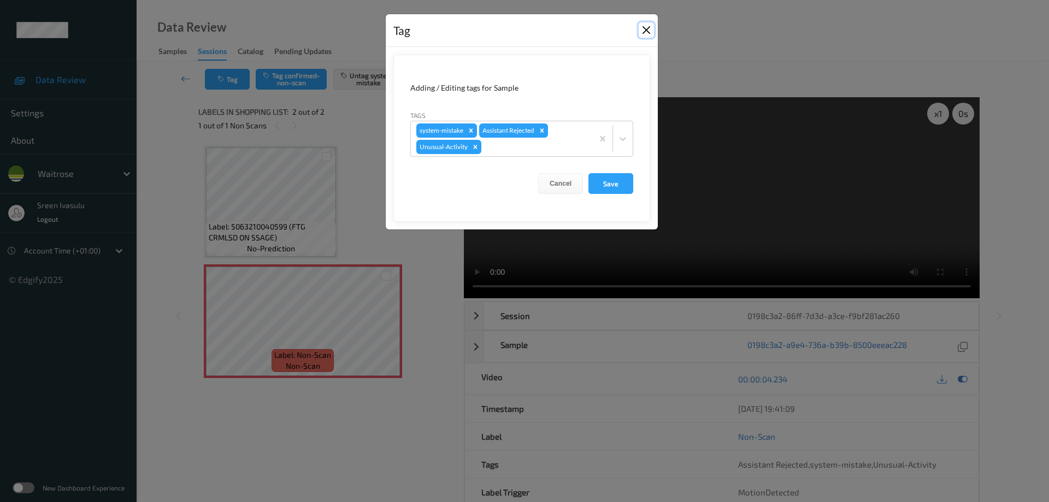
click at [651, 28] on button "Close" at bounding box center [646, 29] width 15 height 15
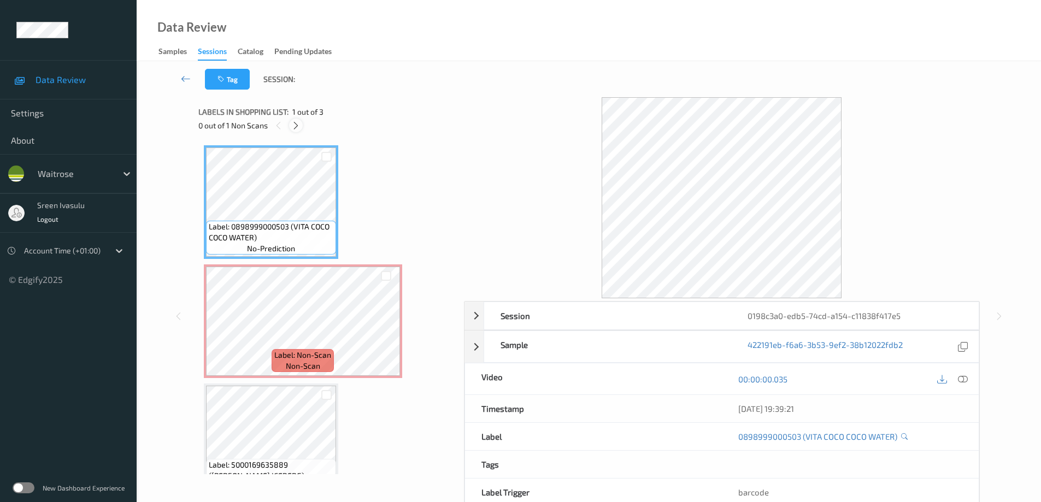
click at [294, 127] on icon at bounding box center [295, 126] width 9 height 10
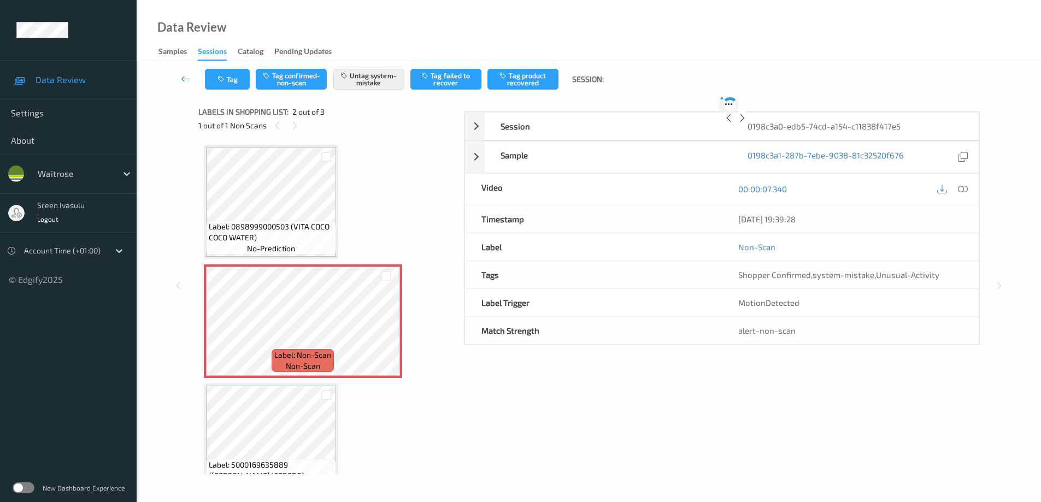
scroll to position [5, 0]
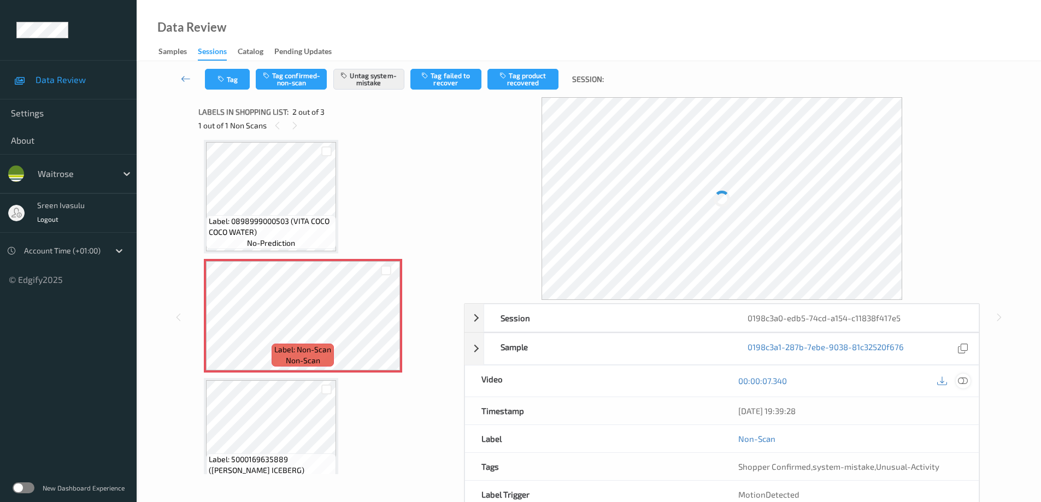
click at [965, 380] on icon at bounding box center [963, 381] width 10 height 10
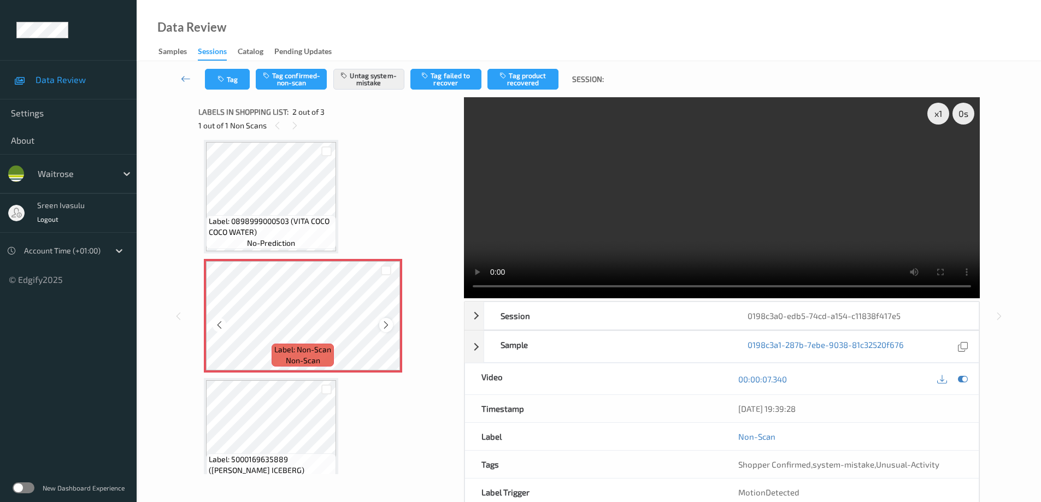
click at [381, 326] on icon at bounding box center [385, 325] width 9 height 10
click at [387, 76] on button "Untag system-mistake" at bounding box center [368, 79] width 71 height 21
click at [290, 85] on button "Tag confirmed-non-scan" at bounding box center [291, 79] width 71 height 21
click at [532, 75] on button "Tag product recovered" at bounding box center [522, 79] width 71 height 21
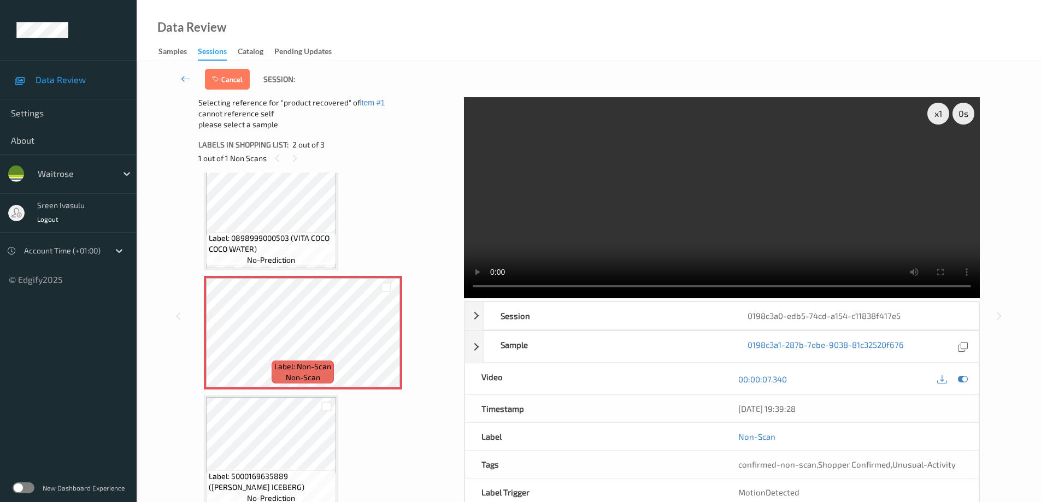
scroll to position [28, 0]
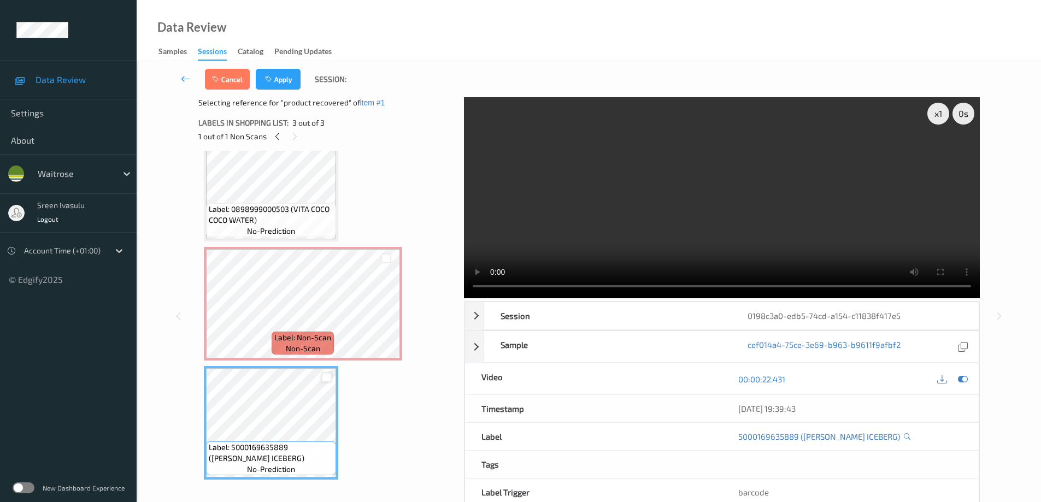
click at [325, 378] on div at bounding box center [326, 378] width 10 height 10
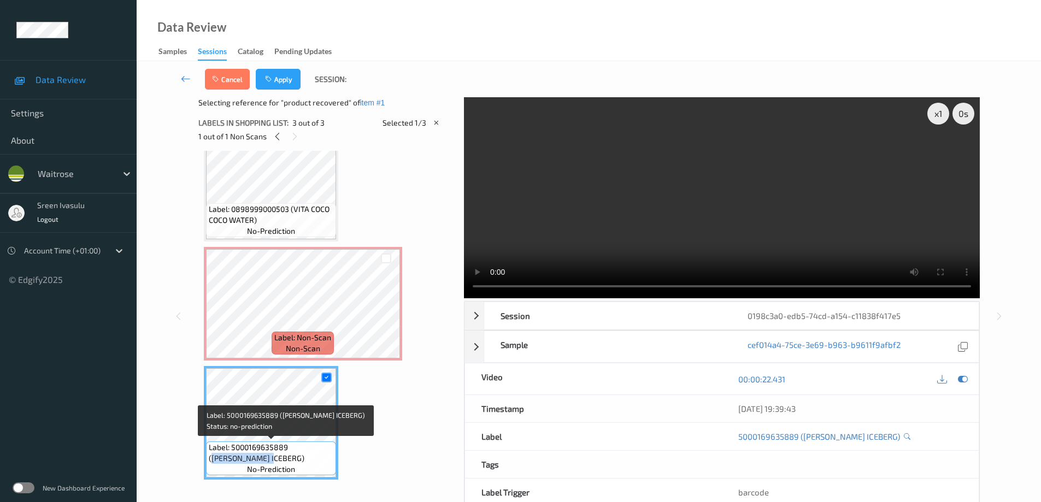
drag, startPoint x: 292, startPoint y: 444, endPoint x: 314, endPoint y: 461, distance: 27.6
click at [314, 461] on span "Label: 5000169635889 (WR ESS ICEBERG)" at bounding box center [271, 453] width 125 height 22
copy span "WR ESS ICEBERG)"
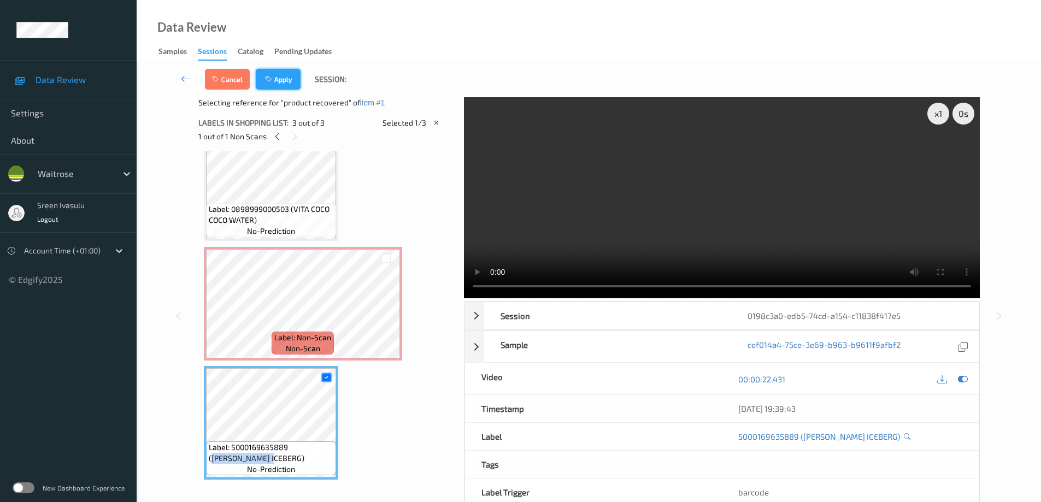
click at [288, 78] on button "Apply" at bounding box center [278, 79] width 45 height 21
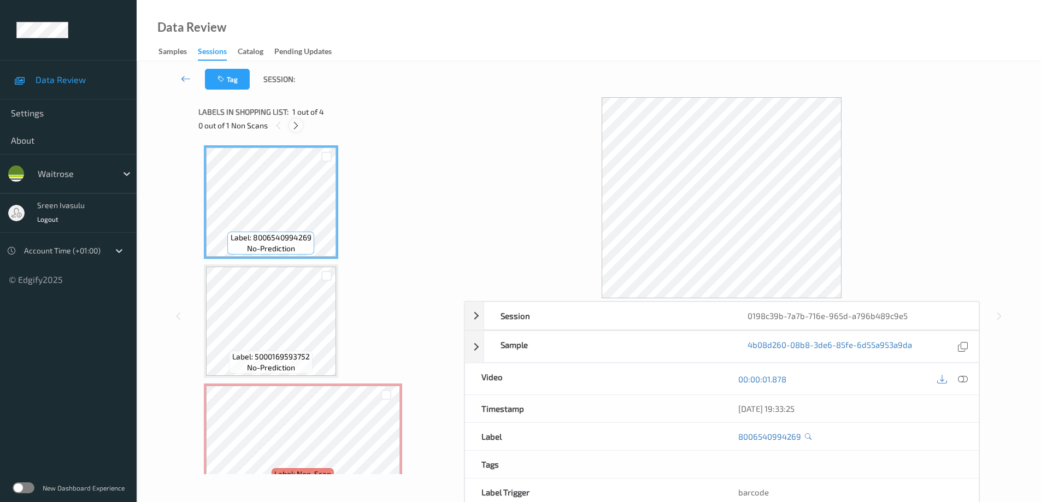
click at [292, 127] on icon at bounding box center [295, 126] width 9 height 10
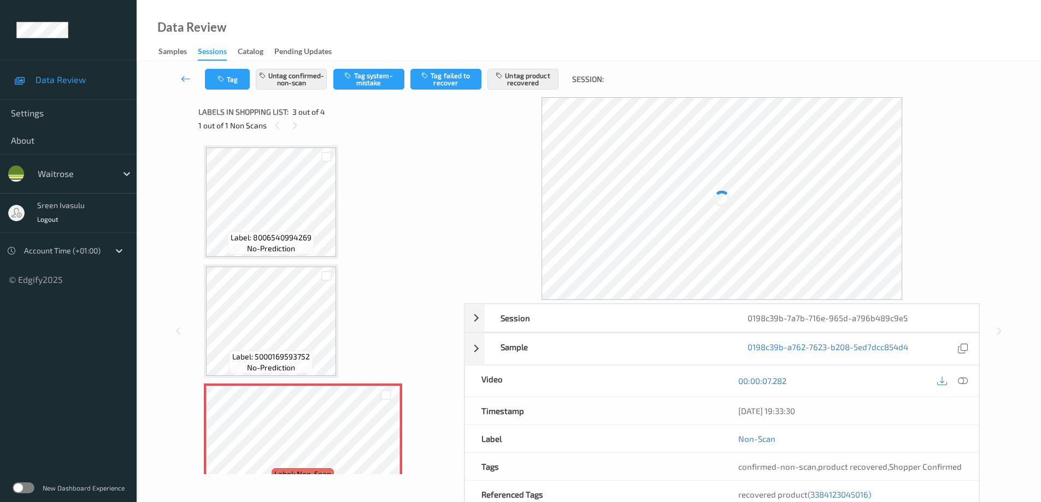
scroll to position [125, 0]
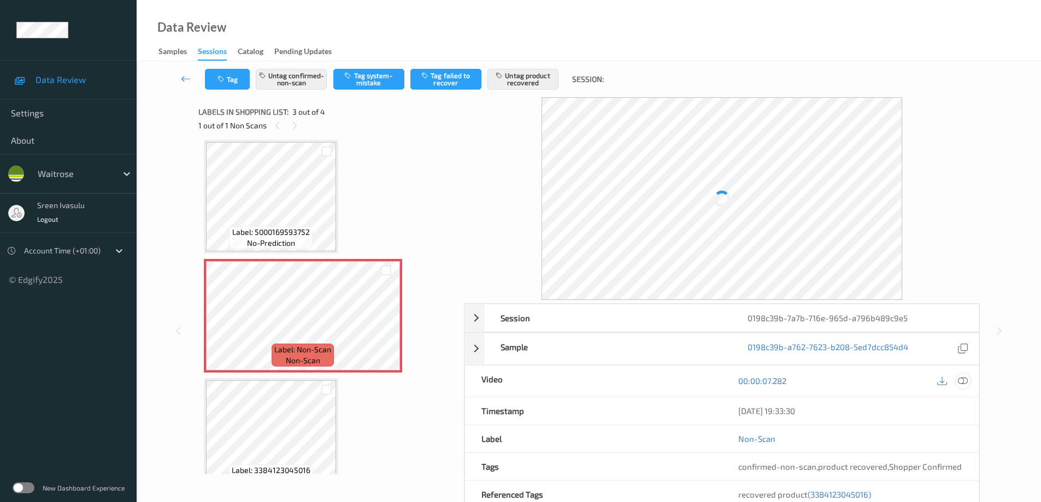
click at [962, 379] on icon at bounding box center [963, 381] width 10 height 10
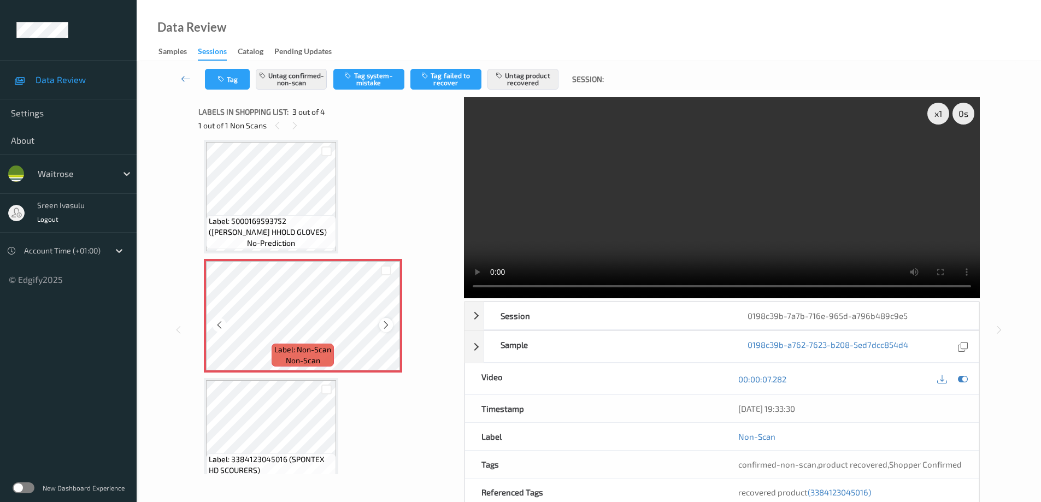
click at [385, 326] on icon at bounding box center [385, 325] width 9 height 10
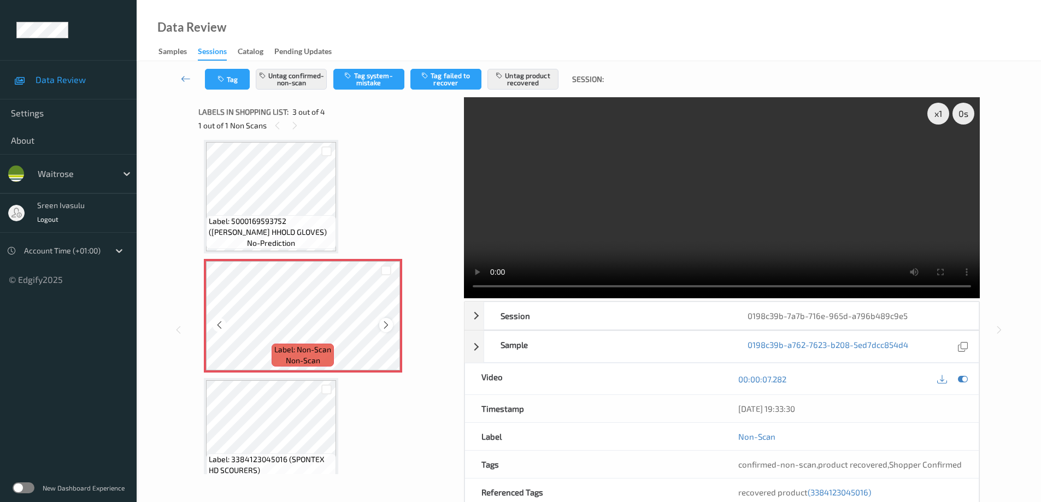
click at [388, 322] on icon at bounding box center [385, 325] width 9 height 10
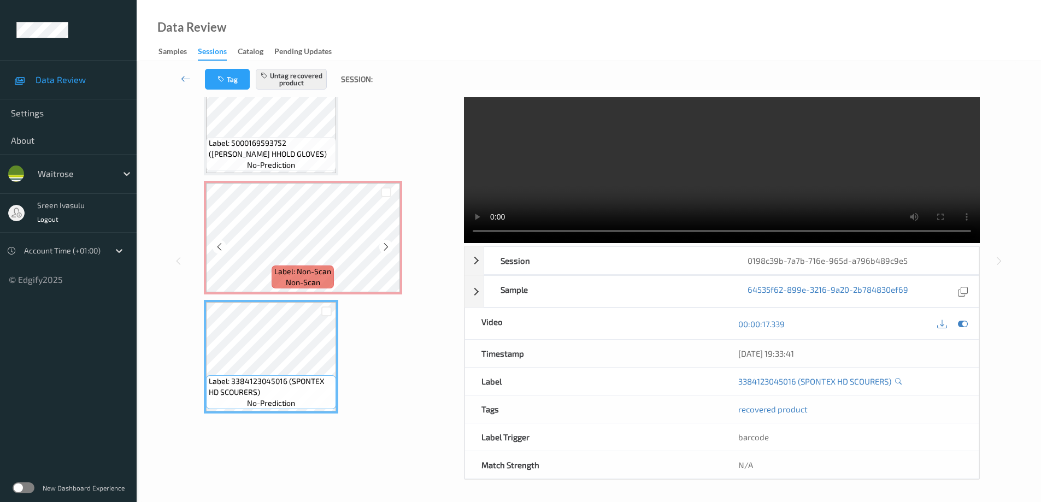
scroll to position [83, 0]
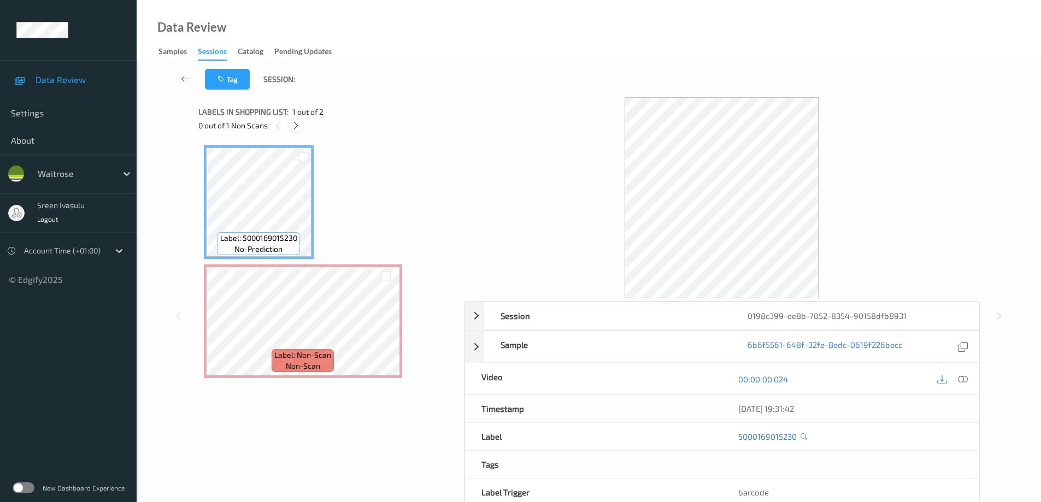
click at [289, 123] on div at bounding box center [296, 126] width 14 height 14
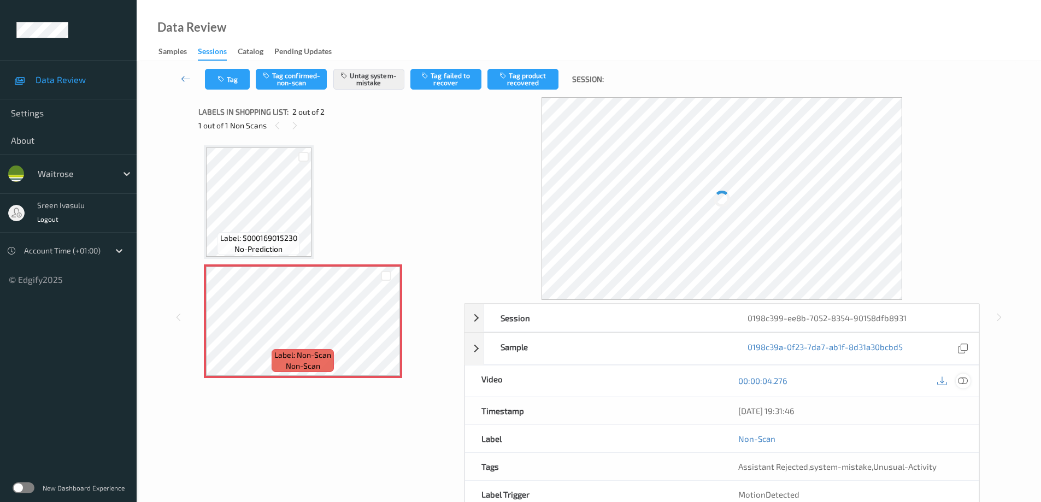
click at [968, 381] on div at bounding box center [963, 381] width 15 height 15
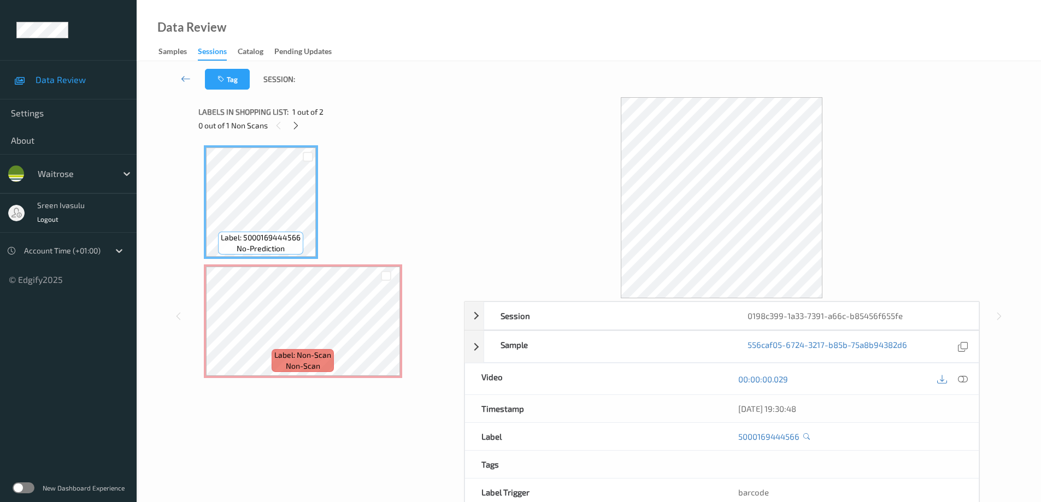
click at [287, 128] on div "0 out of 1 Non Scans" at bounding box center [327, 126] width 258 height 14
click at [302, 127] on div at bounding box center [296, 126] width 14 height 14
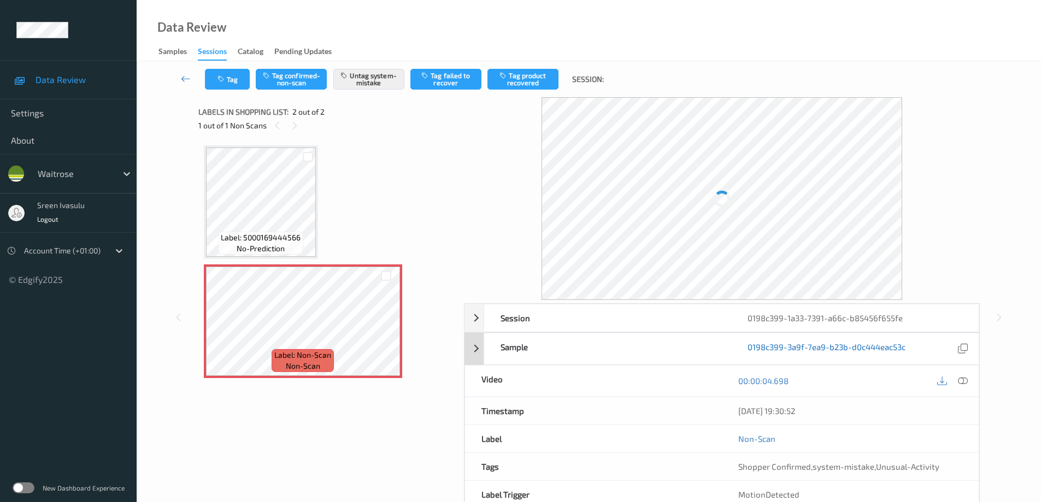
drag, startPoint x: 966, startPoint y: 378, endPoint x: 853, endPoint y: 341, distance: 118.5
click at [965, 378] on icon at bounding box center [963, 381] width 10 height 10
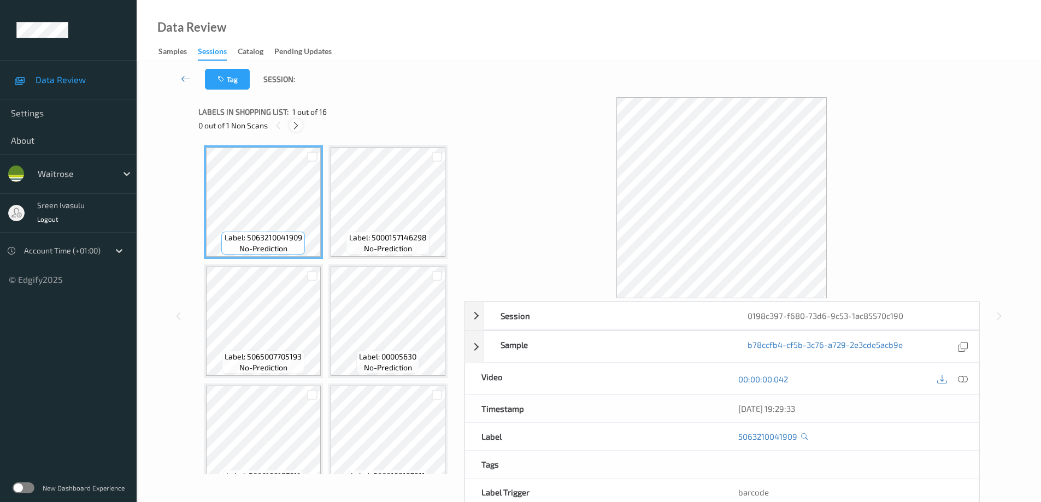
click at [293, 127] on icon at bounding box center [295, 126] width 9 height 10
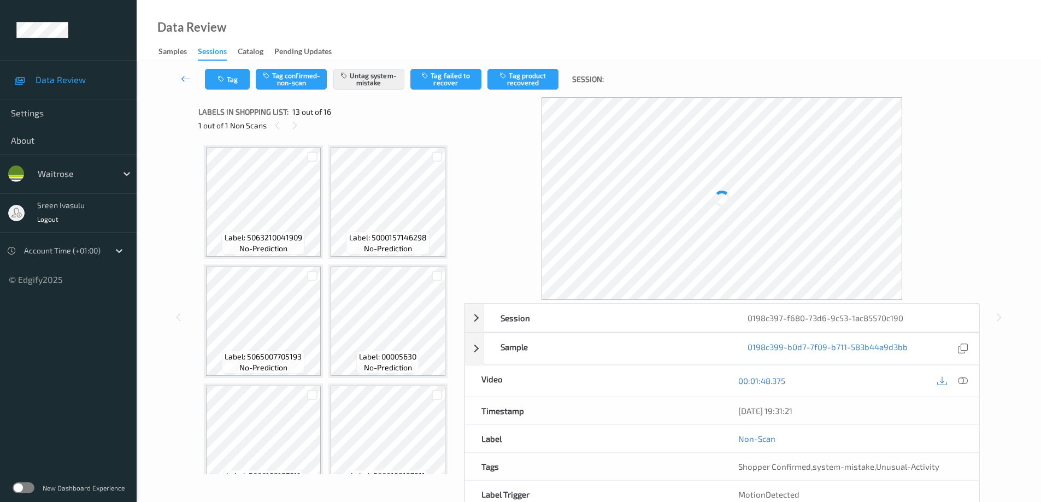
scroll to position [1316, 0]
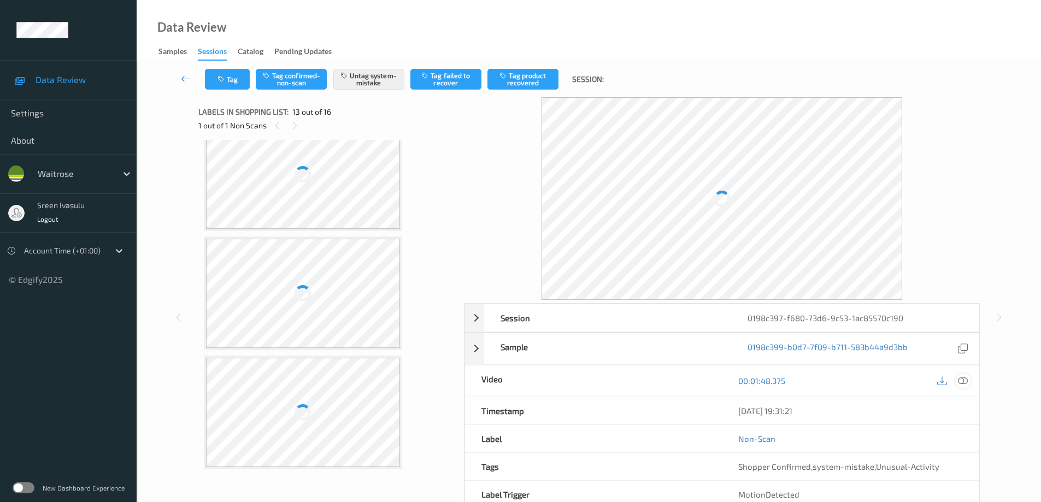
click at [966, 382] on icon at bounding box center [963, 381] width 10 height 10
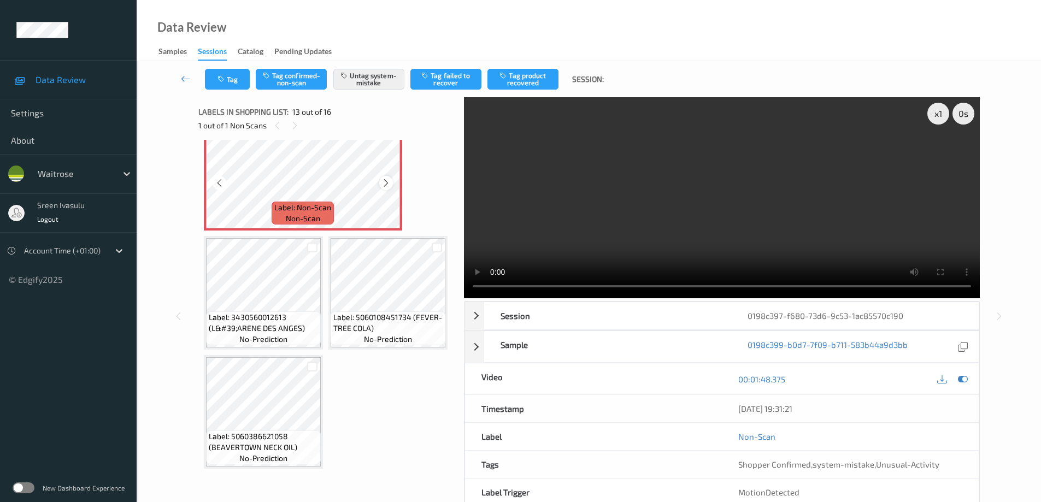
click at [383, 188] on icon at bounding box center [385, 183] width 9 height 10
click at [380, 190] on div at bounding box center [386, 183] width 14 height 14
click at [238, 80] on button "Tag" at bounding box center [227, 79] width 45 height 21
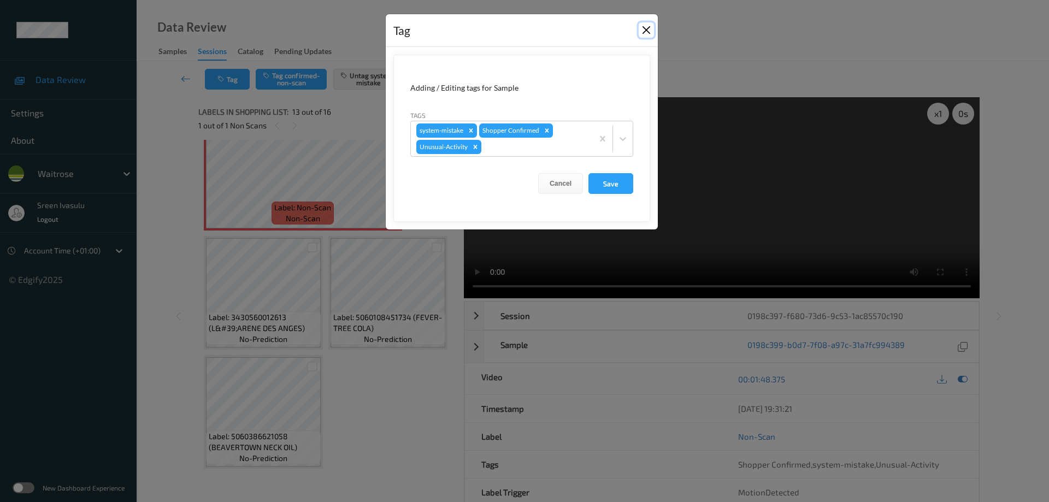
click at [645, 26] on button "Close" at bounding box center [646, 29] width 15 height 15
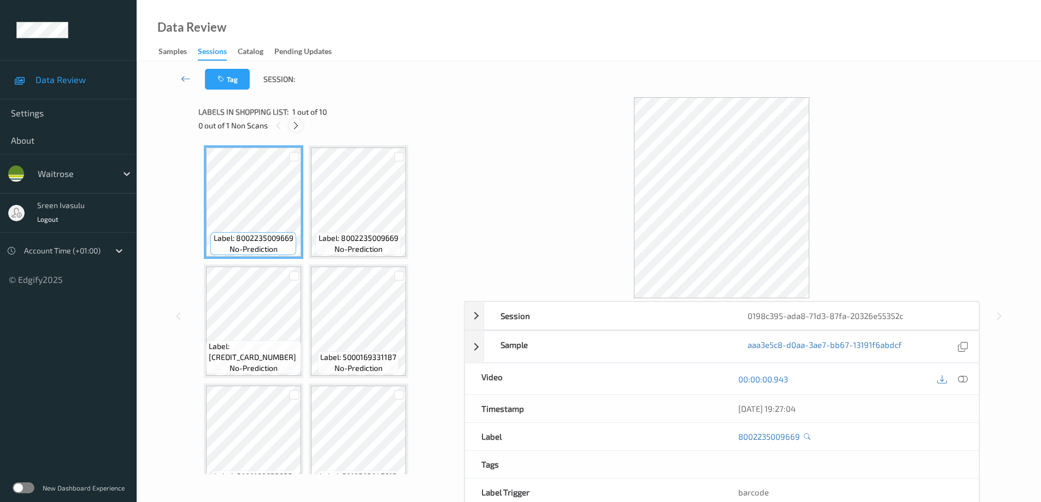
click at [297, 123] on icon at bounding box center [295, 126] width 9 height 10
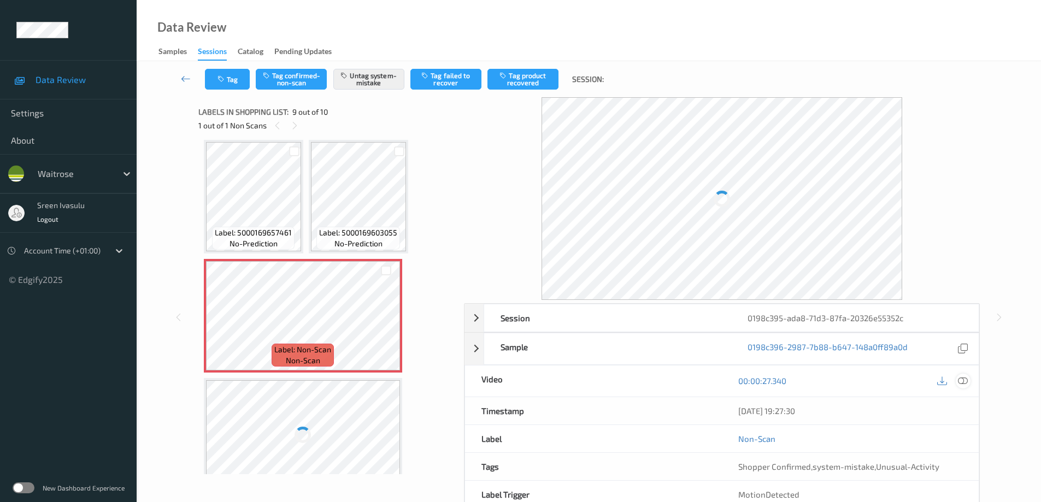
click at [961, 384] on icon at bounding box center [963, 381] width 10 height 10
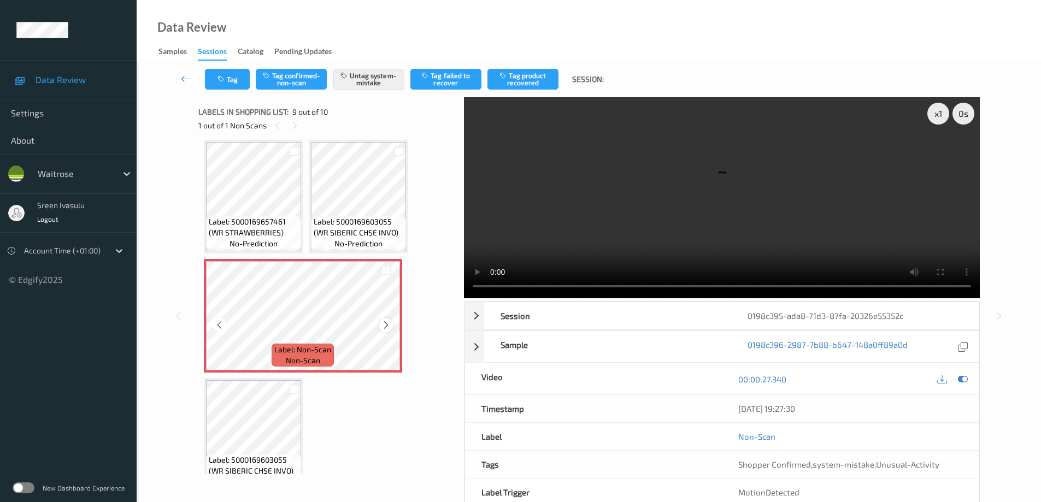
click at [381, 328] on icon at bounding box center [385, 325] width 9 height 10
click at [387, 325] on icon at bounding box center [385, 325] width 9 height 10
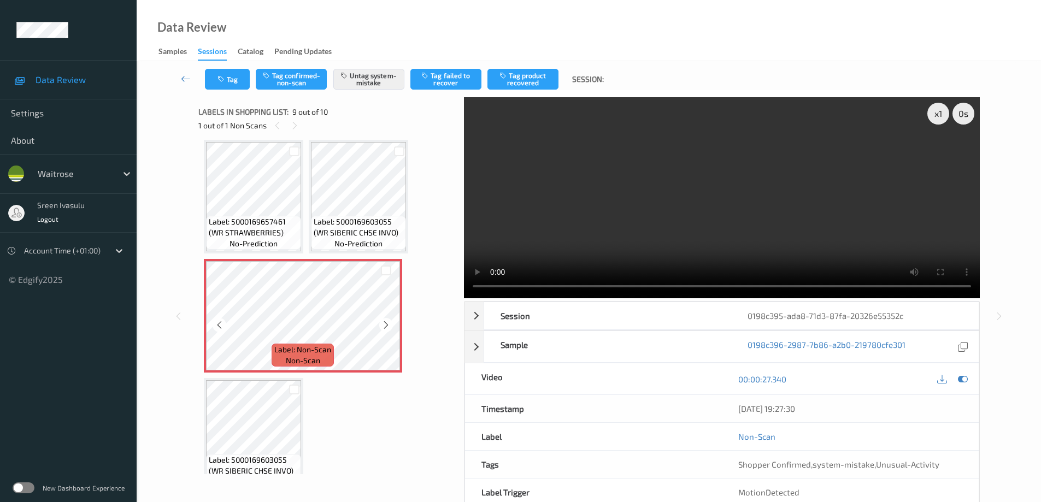
click at [387, 325] on icon at bounding box center [385, 325] width 9 height 10
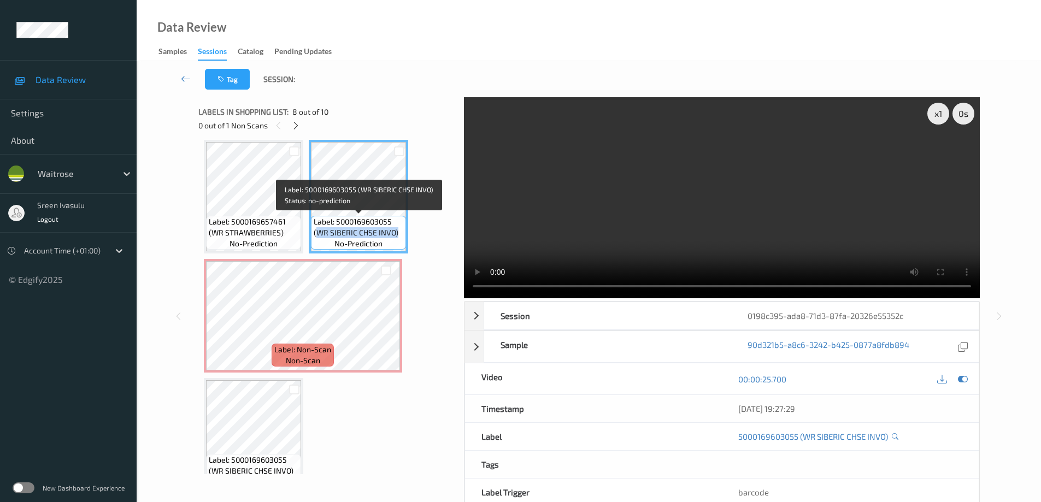
drag, startPoint x: 349, startPoint y: 236, endPoint x: 401, endPoint y: 239, distance: 52.5
click at [401, 239] on div "Label: 5000169603055 (WR SIBERIC CHSE INVO) no-prediction" at bounding box center [358, 233] width 95 height 34
copy span "WR SIBERIC CHSE INVO)"
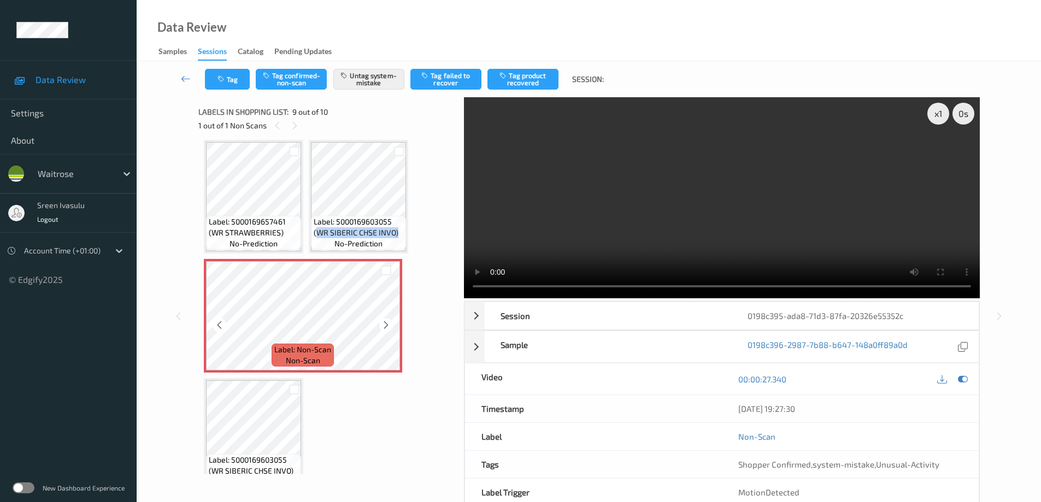
scroll to position [386, 0]
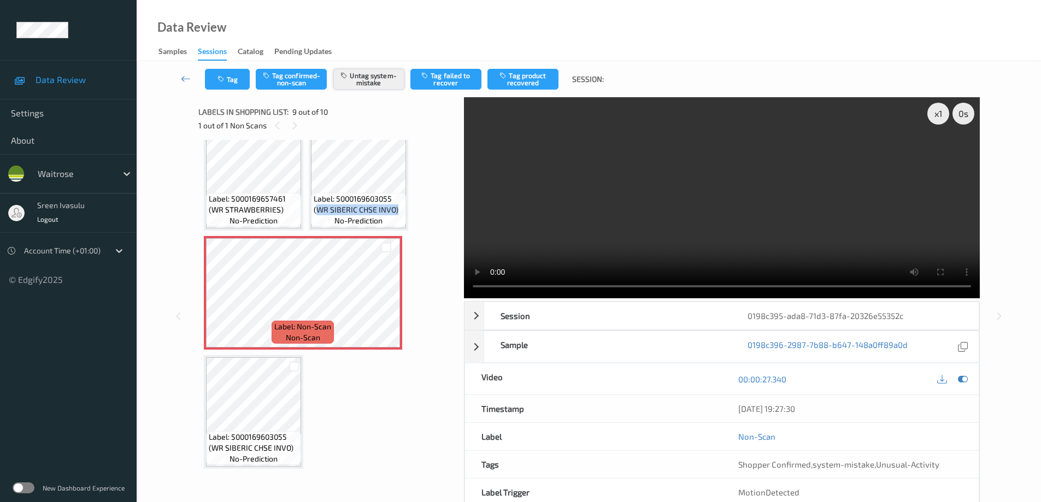
click at [379, 77] on button "Untag system-mistake" at bounding box center [368, 79] width 71 height 21
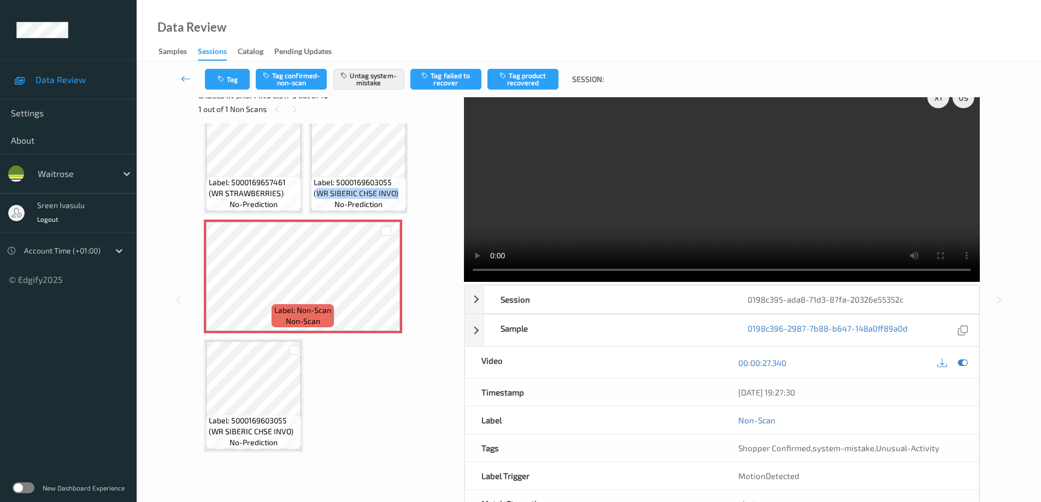
scroll to position [0, 0]
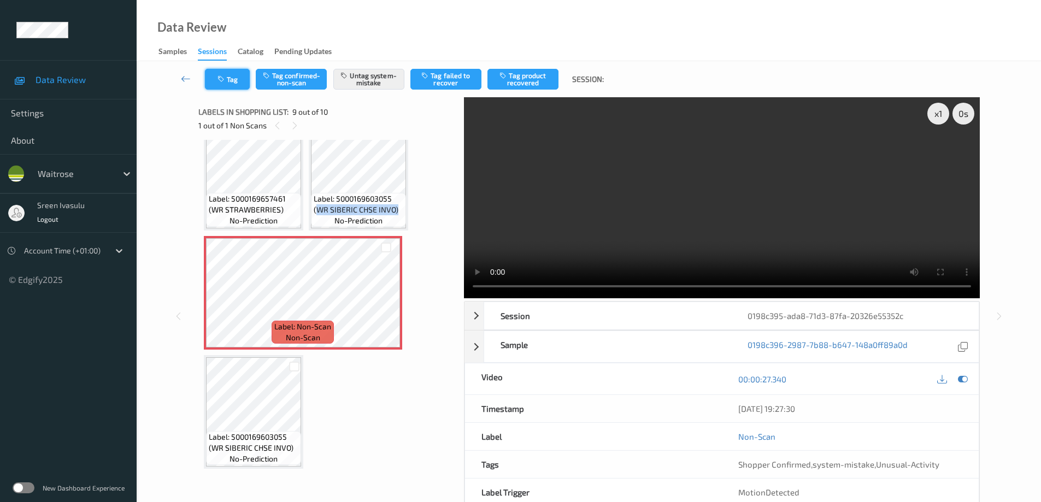
click at [237, 84] on button "Tag" at bounding box center [227, 79] width 45 height 21
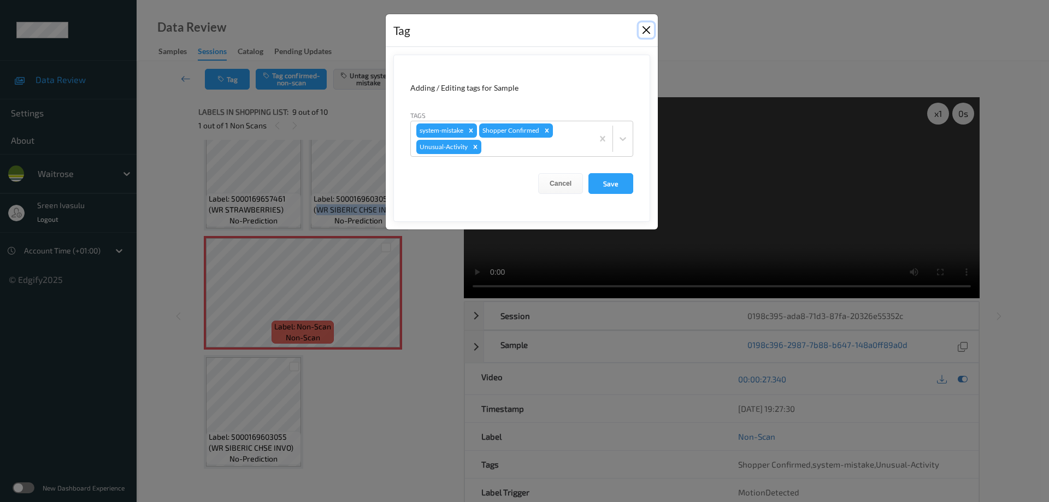
click at [647, 28] on button "Close" at bounding box center [646, 29] width 15 height 15
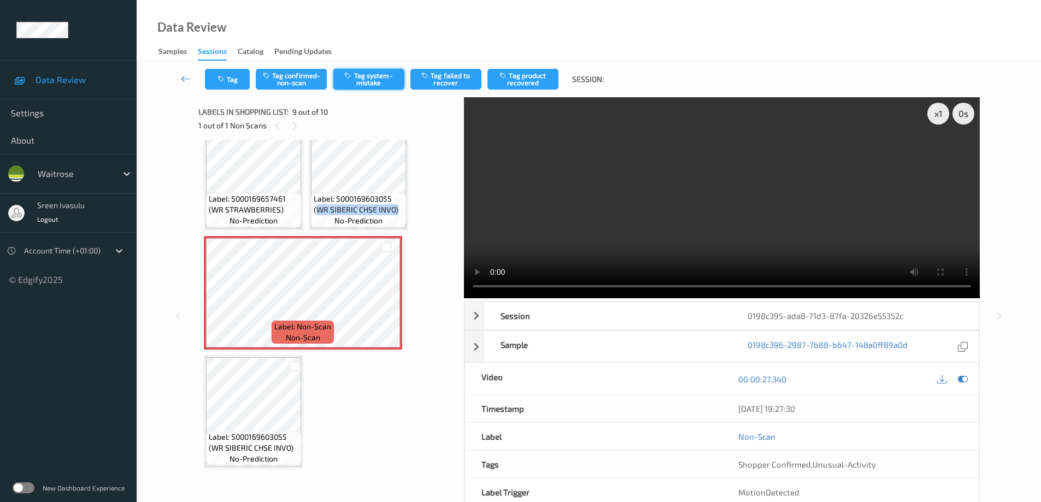
click at [384, 74] on button "Tag system-mistake" at bounding box center [368, 79] width 71 height 21
click at [380, 78] on button "Tag system-mistake" at bounding box center [368, 79] width 71 height 21
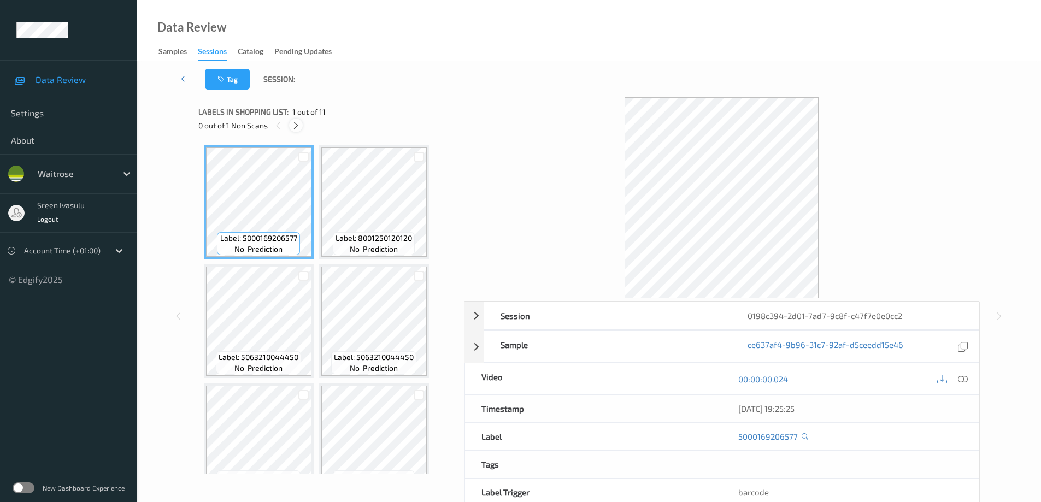
click at [297, 127] on icon at bounding box center [295, 126] width 9 height 10
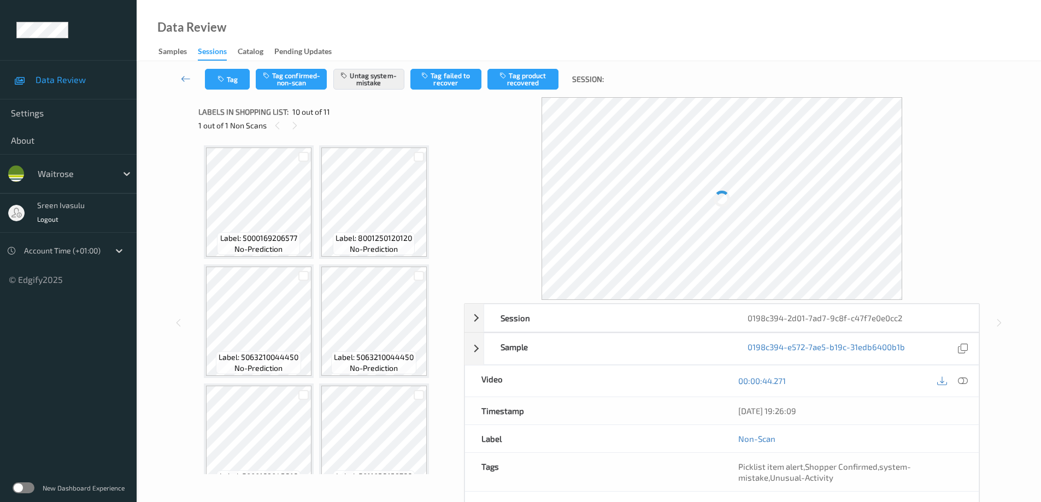
scroll to position [482, 0]
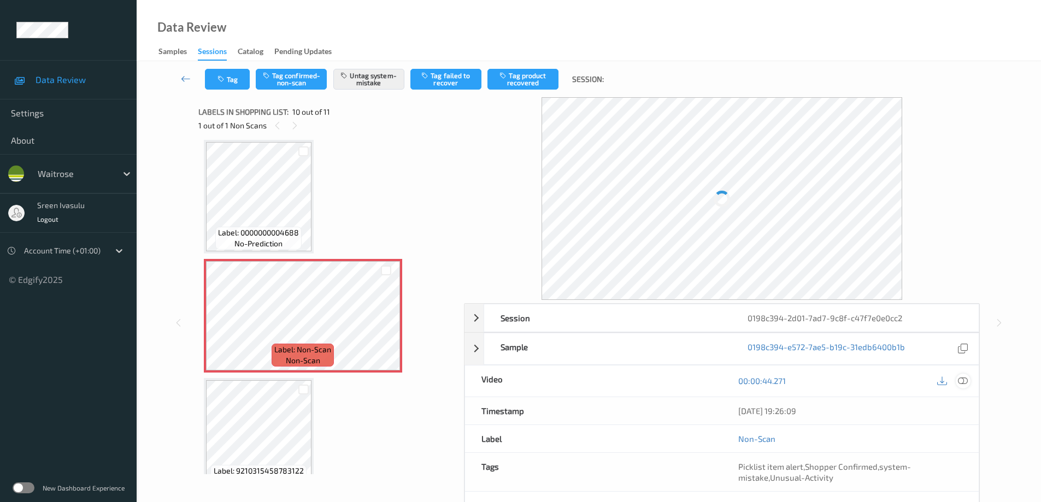
click at [959, 381] on icon at bounding box center [963, 381] width 10 height 10
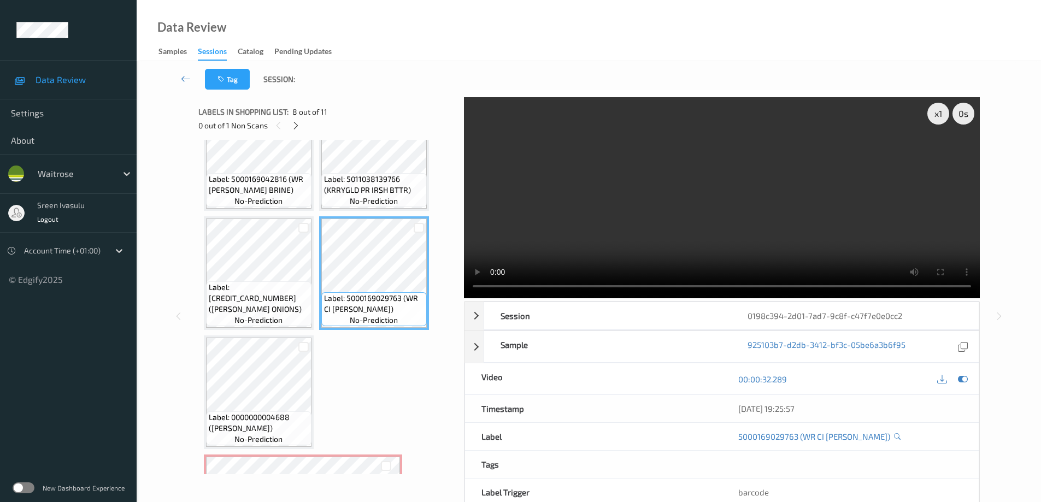
scroll to position [505, 0]
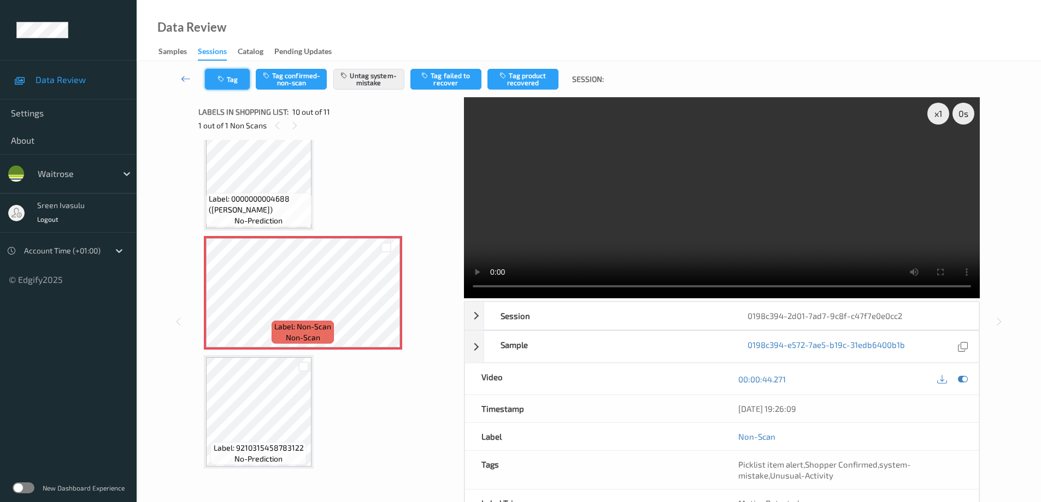
click at [225, 85] on button "Tag" at bounding box center [227, 79] width 45 height 21
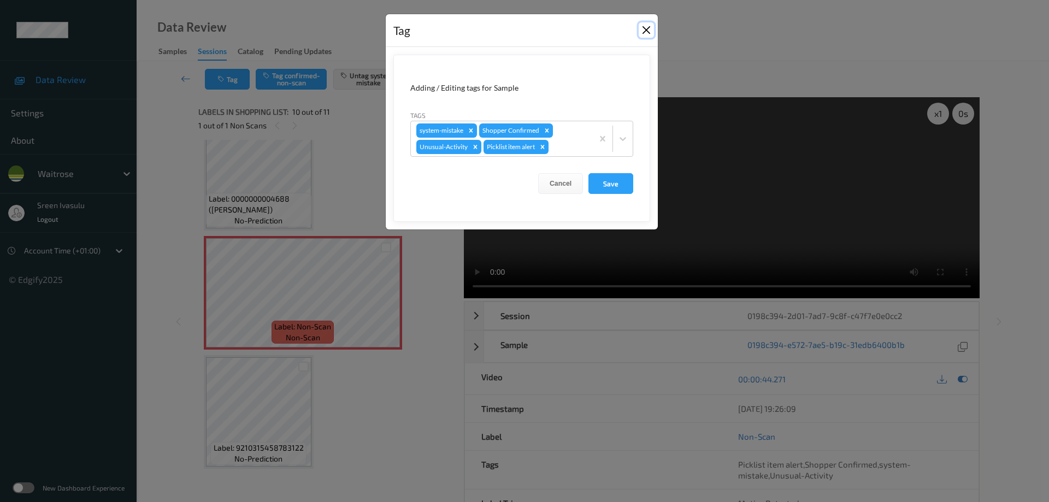
click at [645, 33] on button "Close" at bounding box center [646, 29] width 15 height 15
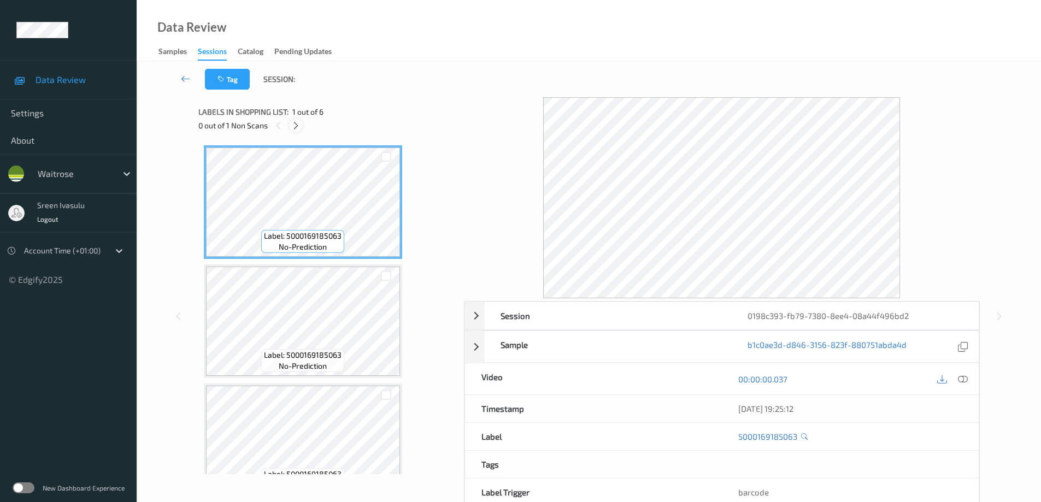
click at [296, 127] on icon at bounding box center [295, 126] width 9 height 10
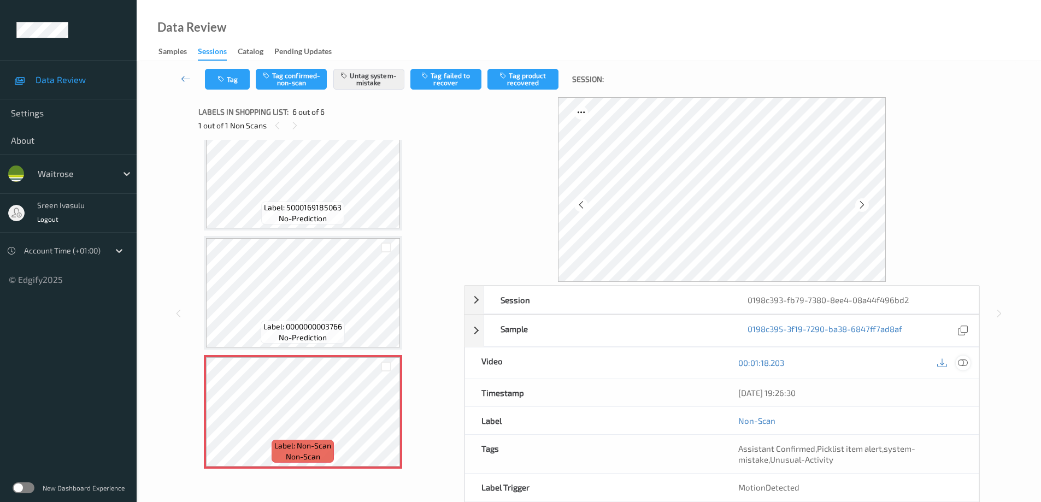
click at [963, 364] on icon at bounding box center [963, 363] width 10 height 10
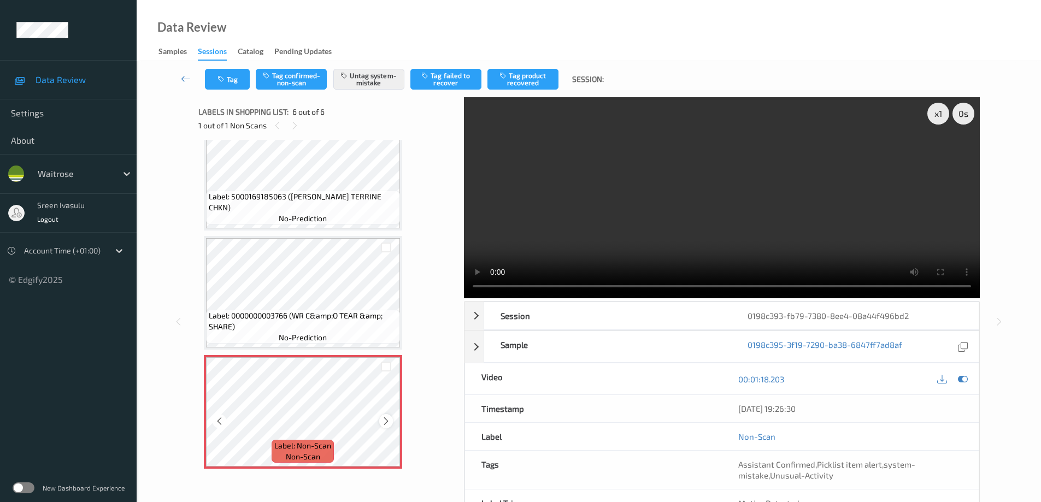
click at [386, 419] on icon at bounding box center [385, 421] width 9 height 10
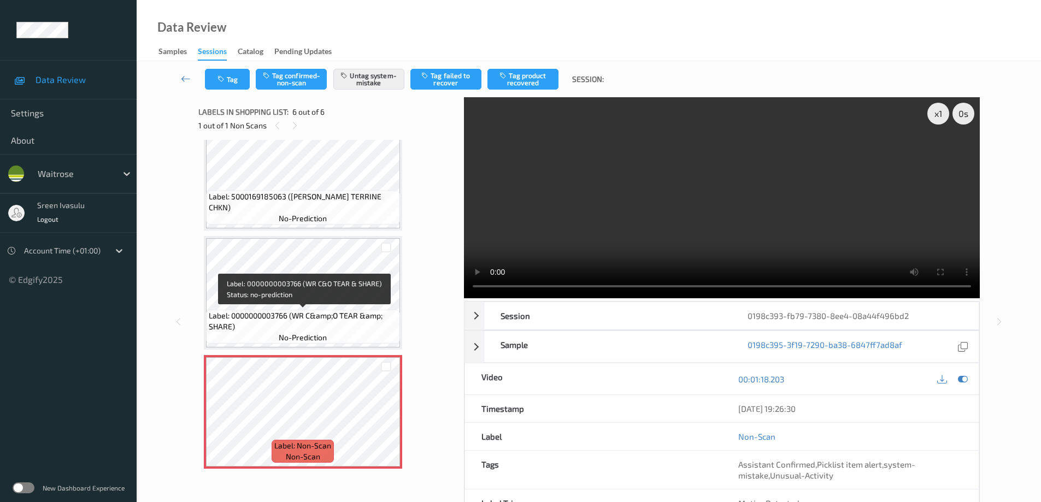
click at [335, 311] on span "Label: 0000000003766 (WR C&amp;O TEAR &amp; SHARE)" at bounding box center [303, 321] width 188 height 22
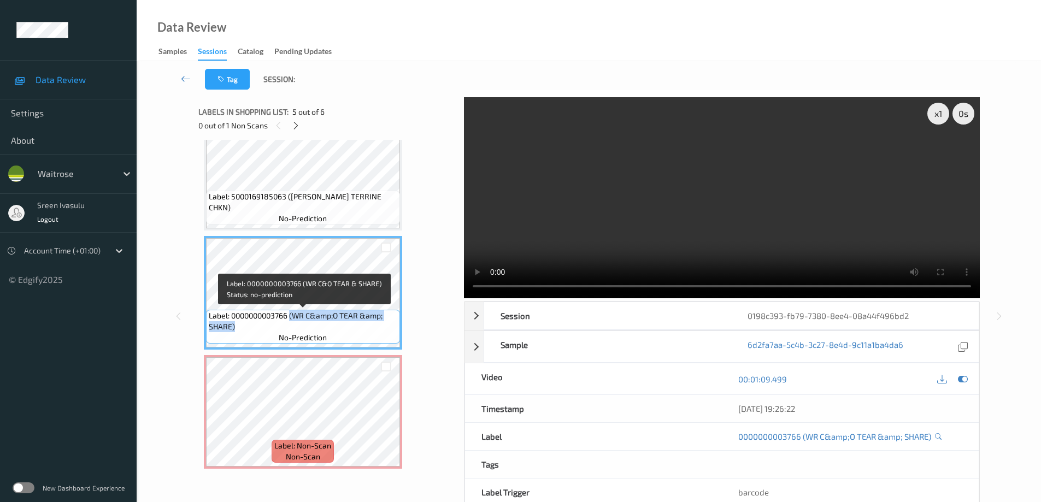
drag, startPoint x: 292, startPoint y: 313, endPoint x: 376, endPoint y: 325, distance: 84.9
click at [376, 325] on span "Label: 0000000003766 (WR C&amp;O TEAR &amp; SHARE)" at bounding box center [303, 321] width 188 height 22
copy span "(WR C&amp;O TEAR &amp; SHARE)"
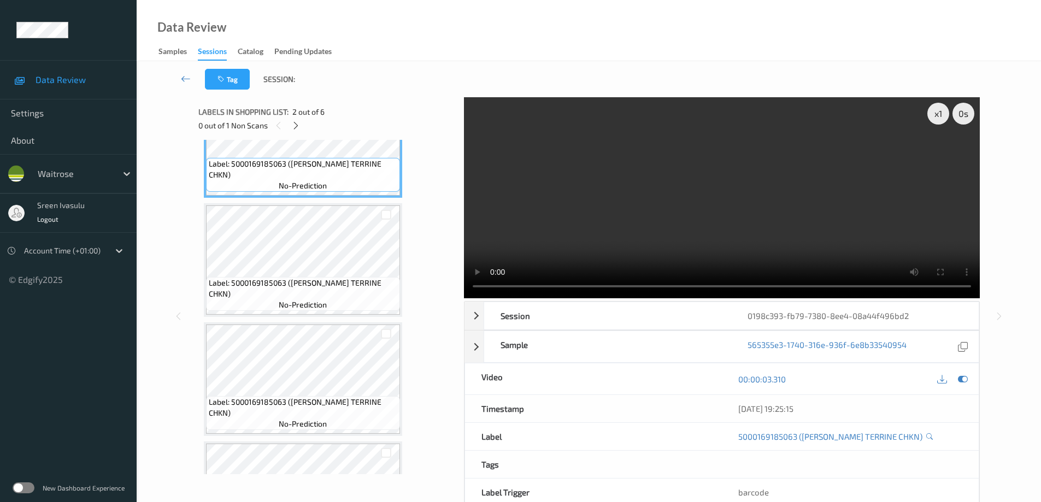
scroll to position [219, 0]
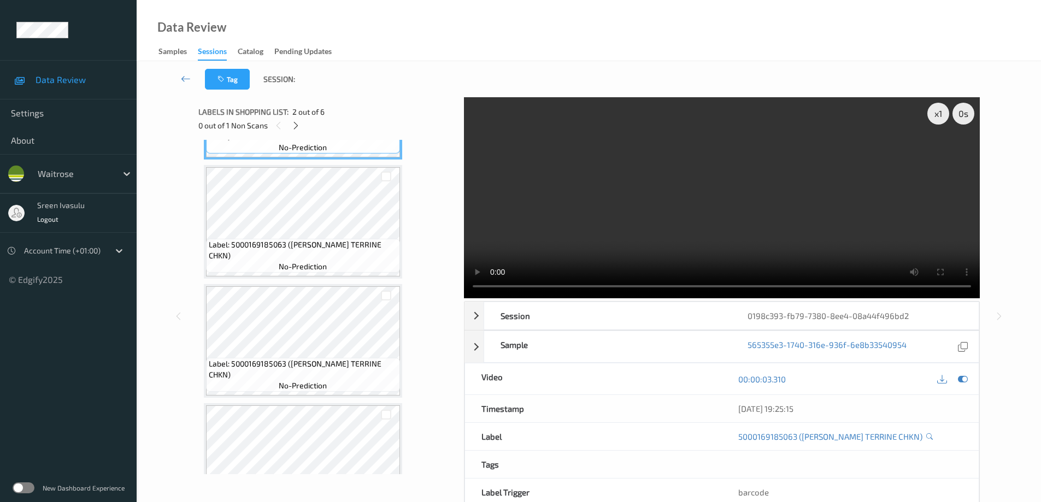
click at [377, 256] on span "Label: 5000169185063 (WR ESS TERRINE CHKN)" at bounding box center [303, 250] width 188 height 22
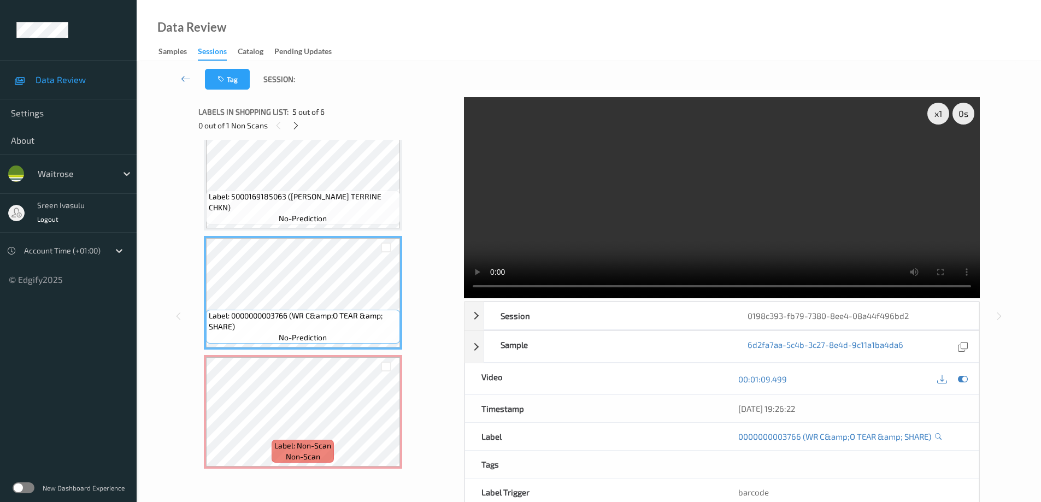
scroll to position [55, 0]
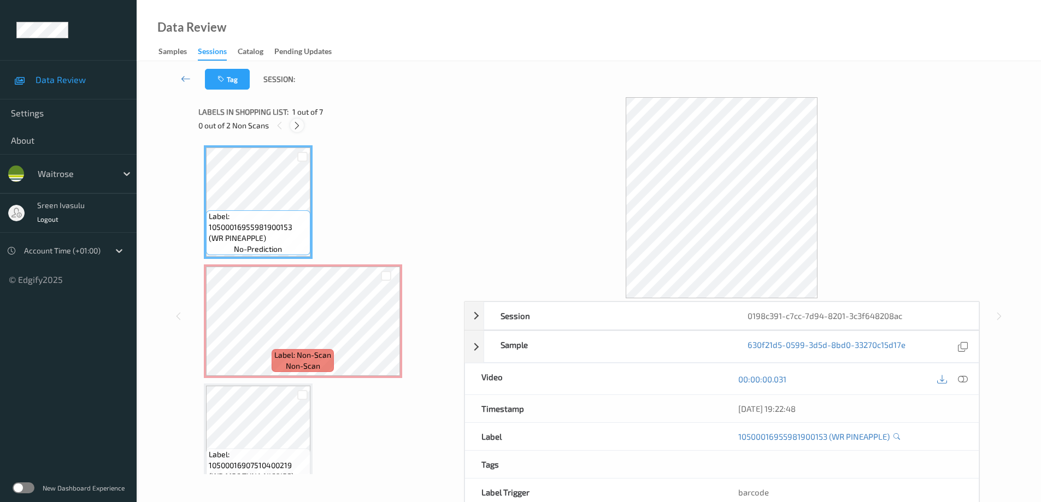
click at [294, 129] on icon at bounding box center [296, 126] width 9 height 10
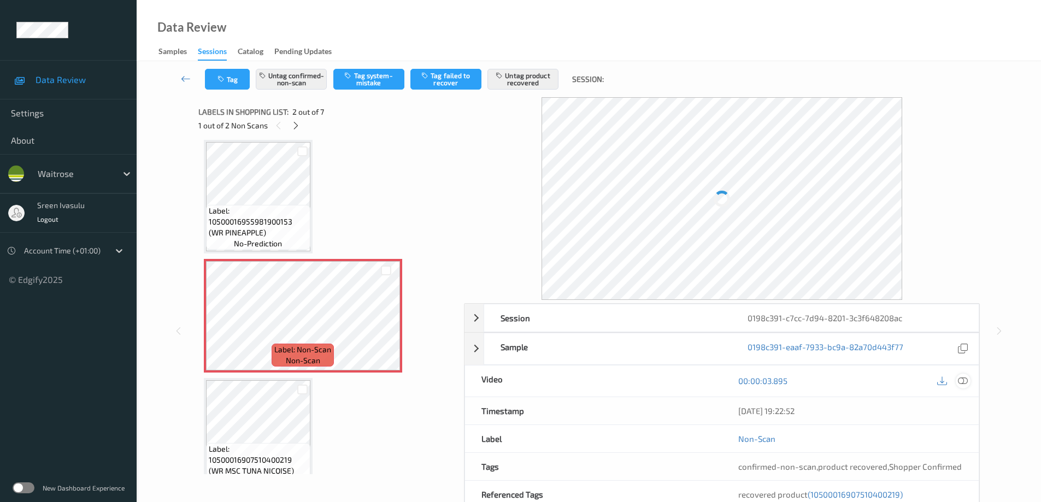
click at [962, 383] on icon at bounding box center [963, 381] width 10 height 10
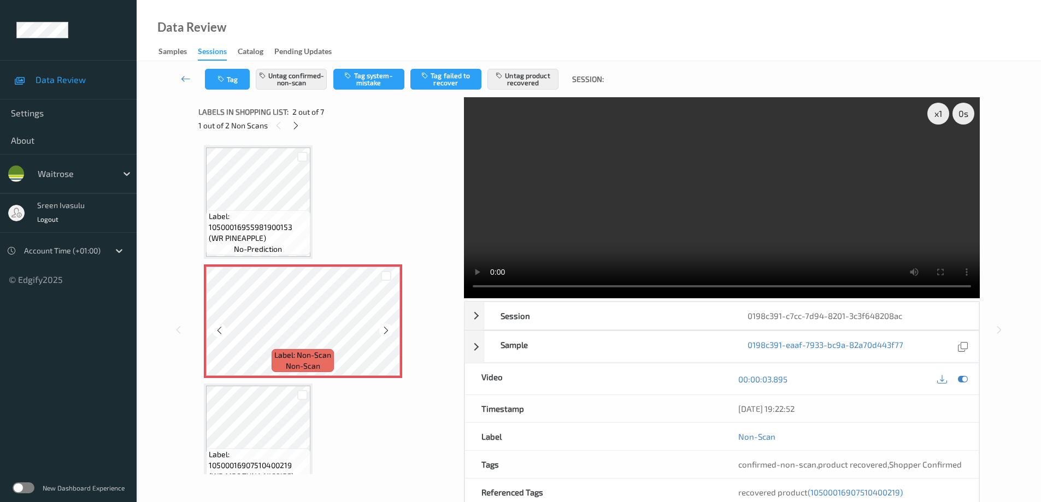
scroll to position [219, 0]
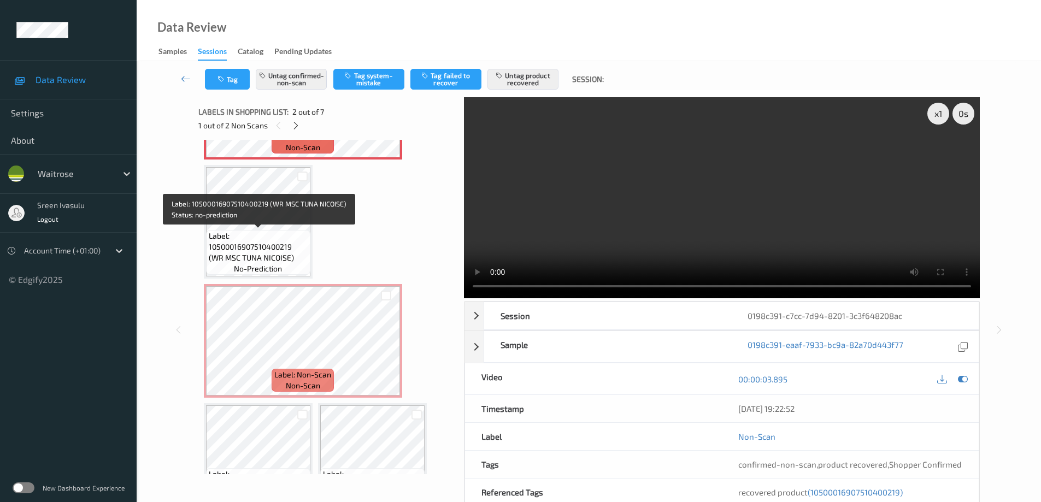
click at [272, 231] on span "Label: 10500016907510400219 (WR MSC TUNA NICOISE)" at bounding box center [258, 247] width 99 height 33
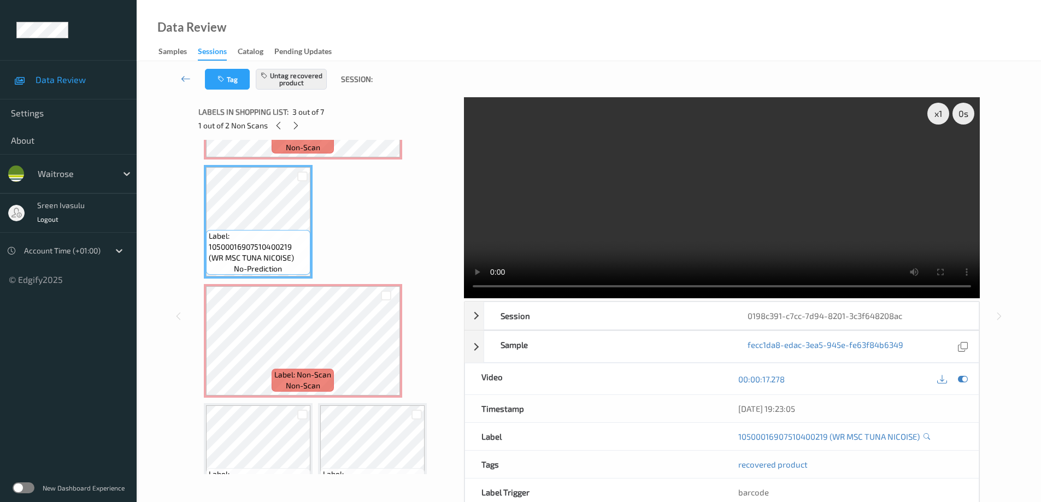
scroll to position [0, 0]
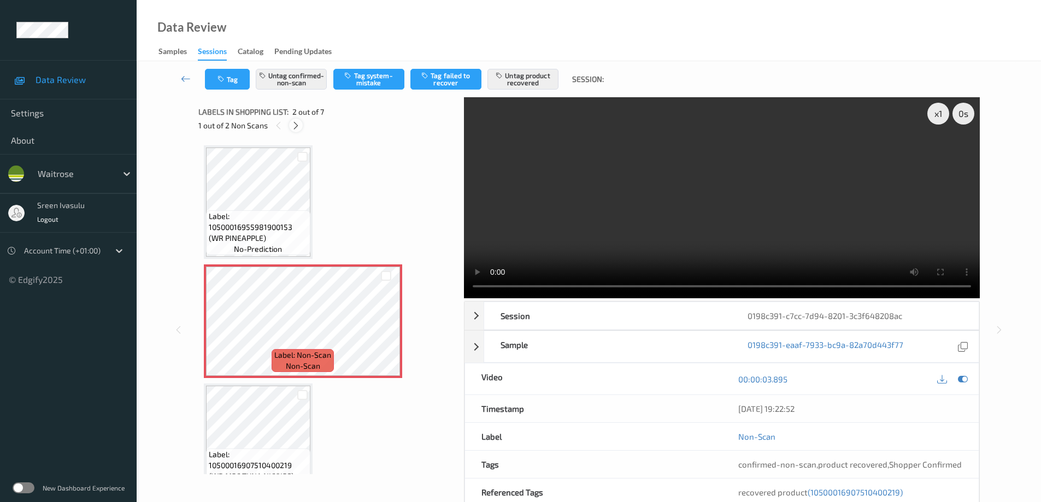
click at [296, 125] on icon at bounding box center [295, 126] width 9 height 10
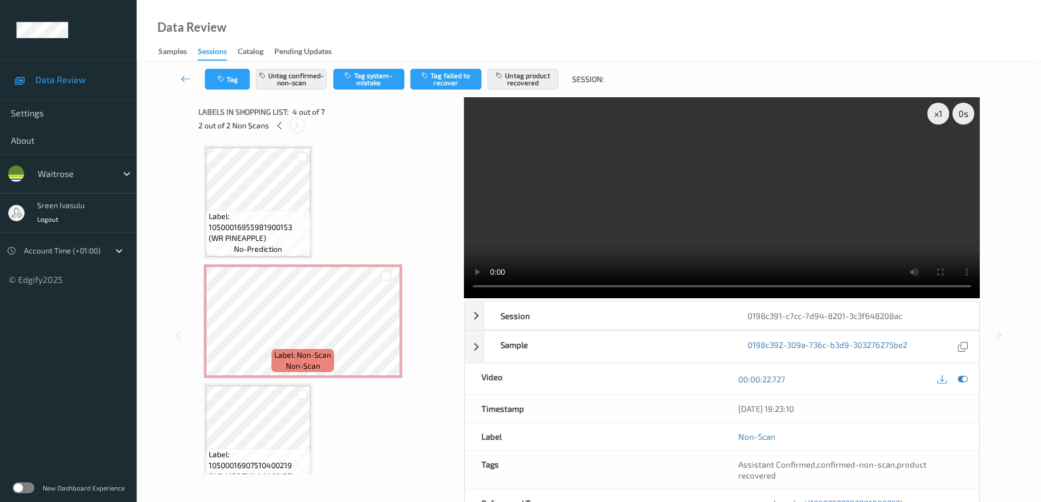
scroll to position [244, 0]
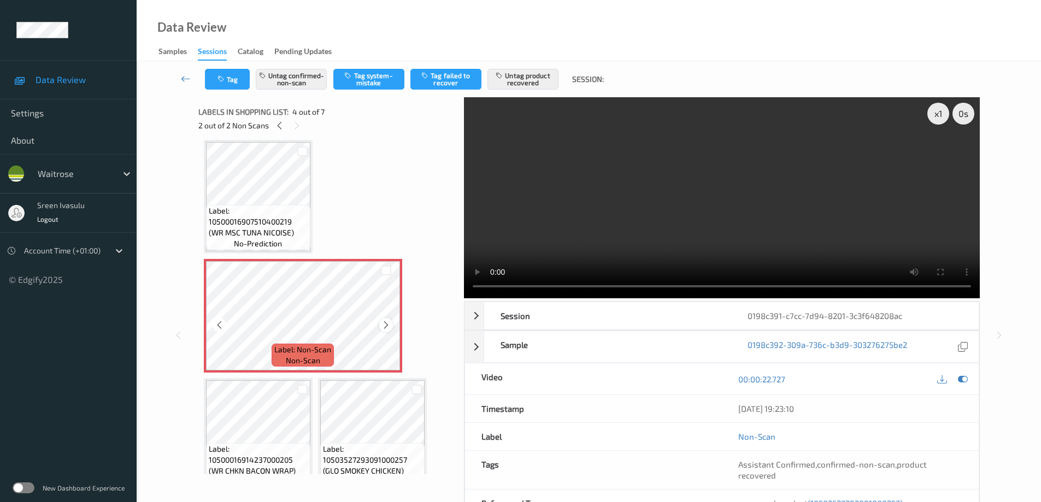
click at [385, 326] on icon at bounding box center [385, 325] width 9 height 10
click at [386, 327] on icon at bounding box center [385, 325] width 9 height 10
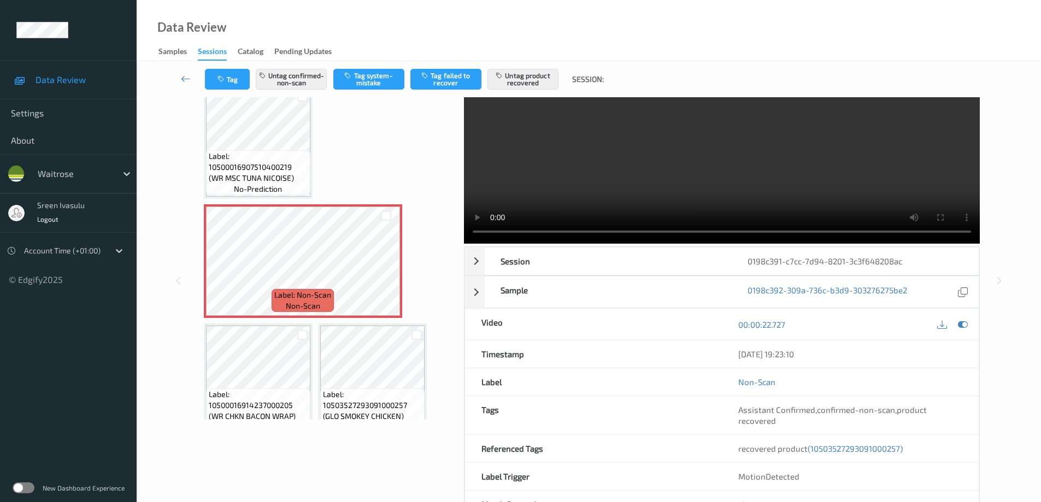
scroll to position [0, 0]
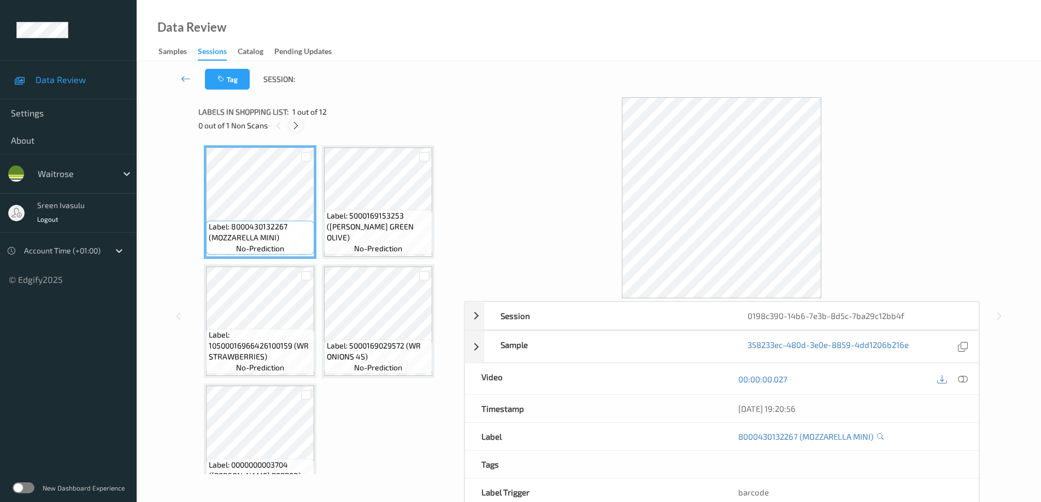
click at [297, 123] on icon at bounding box center [295, 126] width 9 height 10
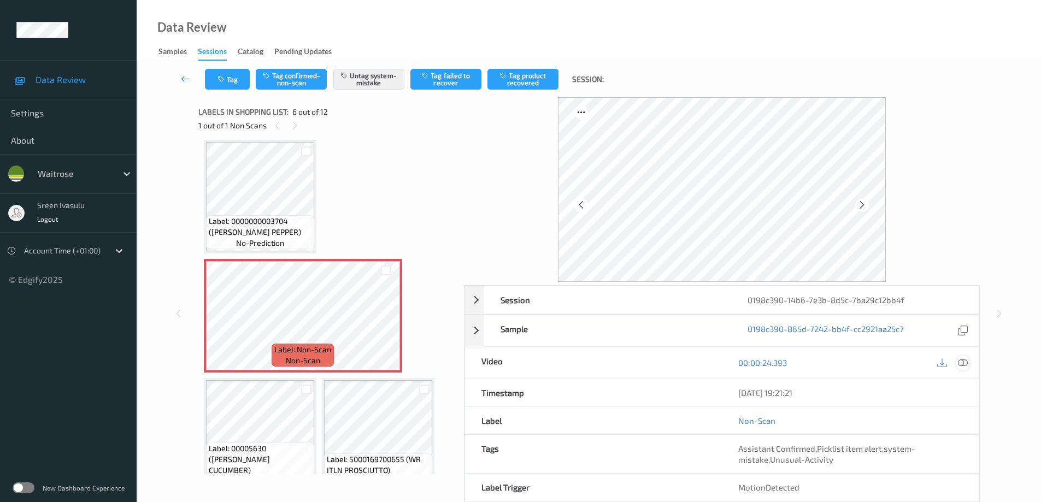
click at [965, 362] on icon at bounding box center [963, 363] width 10 height 10
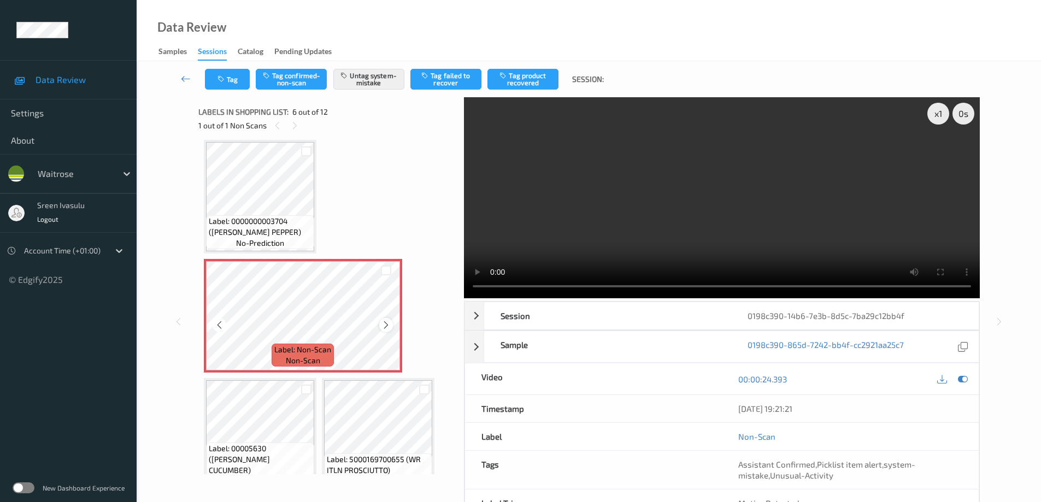
click at [385, 321] on icon at bounding box center [385, 325] width 9 height 10
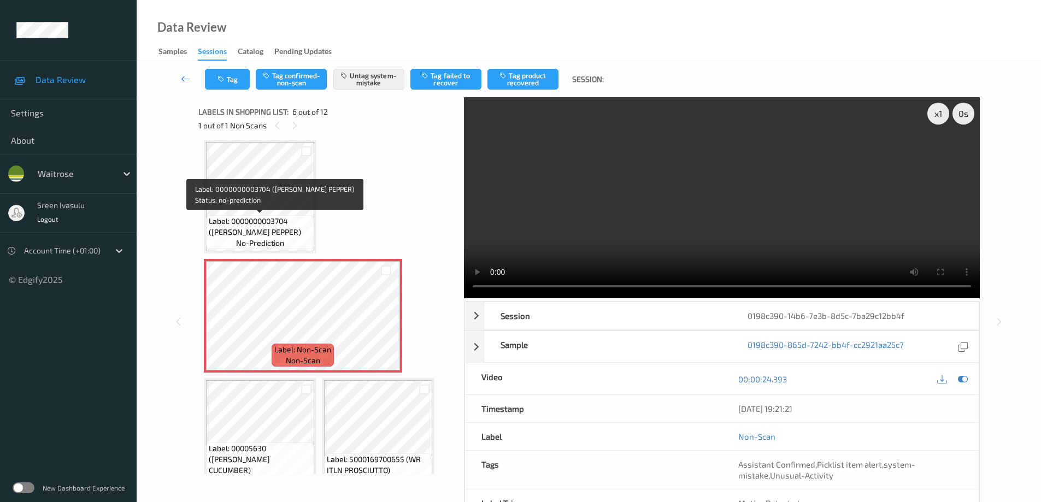
click at [278, 216] on span "Label: 0000000003704 (WR ESS PEPPER)" at bounding box center [260, 227] width 103 height 22
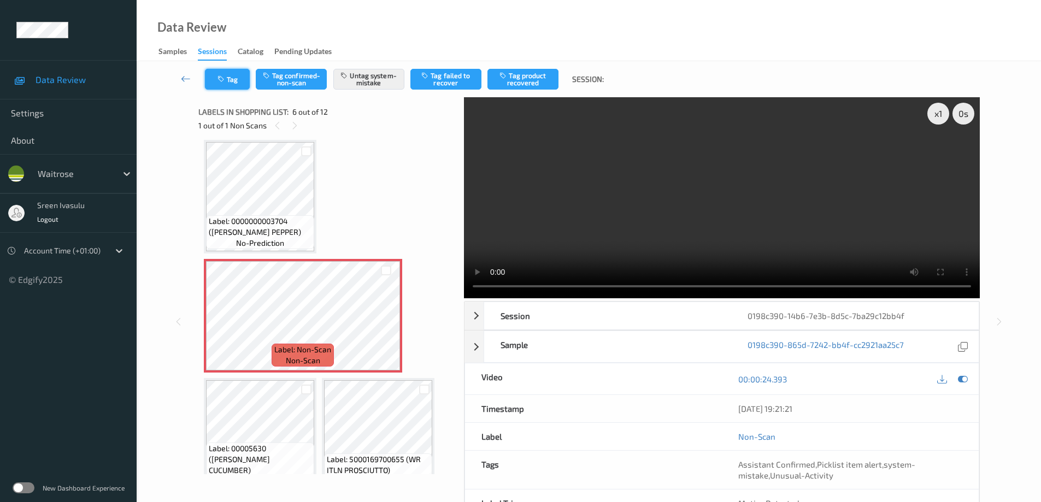
click at [228, 85] on button "Tag" at bounding box center [227, 79] width 45 height 21
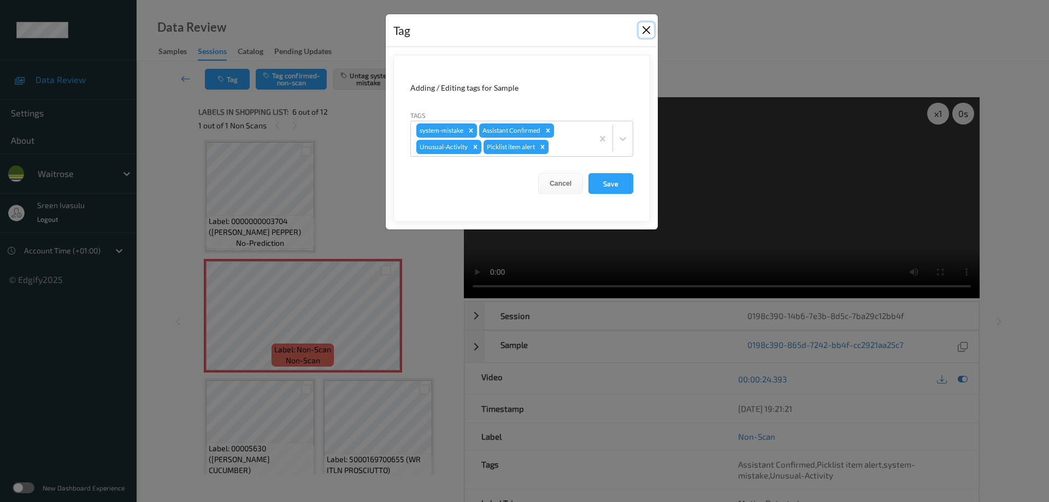
click at [644, 31] on button "Close" at bounding box center [646, 29] width 15 height 15
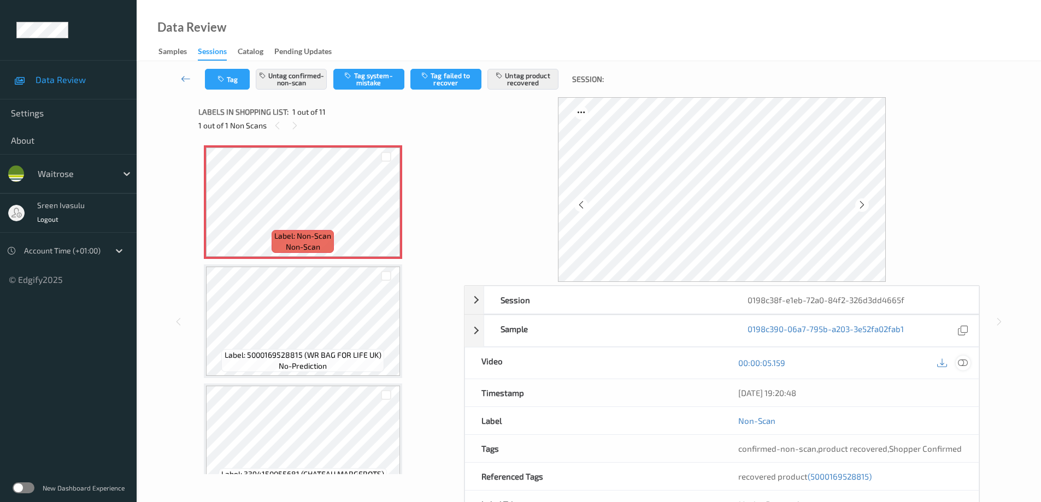
click at [968, 367] on div at bounding box center [963, 363] width 15 height 15
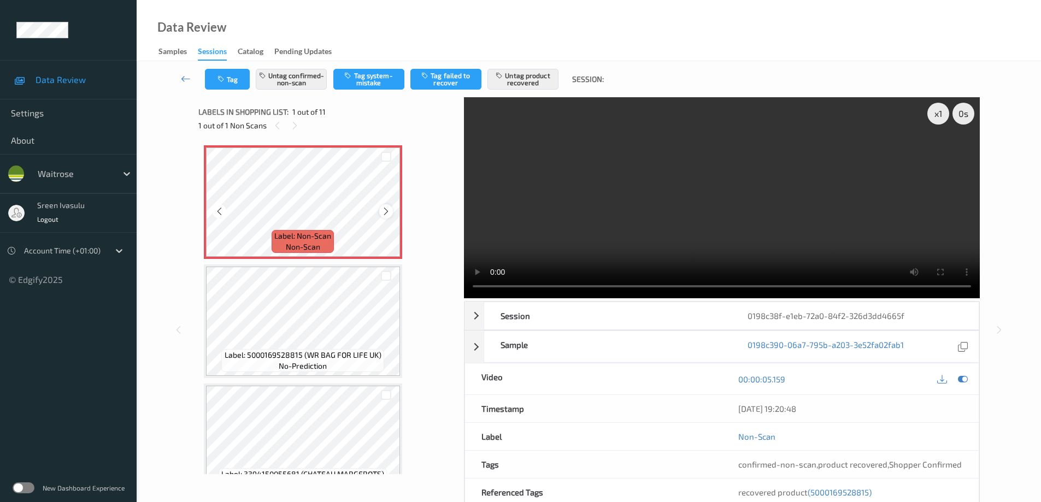
click at [381, 213] on icon at bounding box center [385, 212] width 9 height 10
click at [381, 207] on icon at bounding box center [385, 212] width 9 height 10
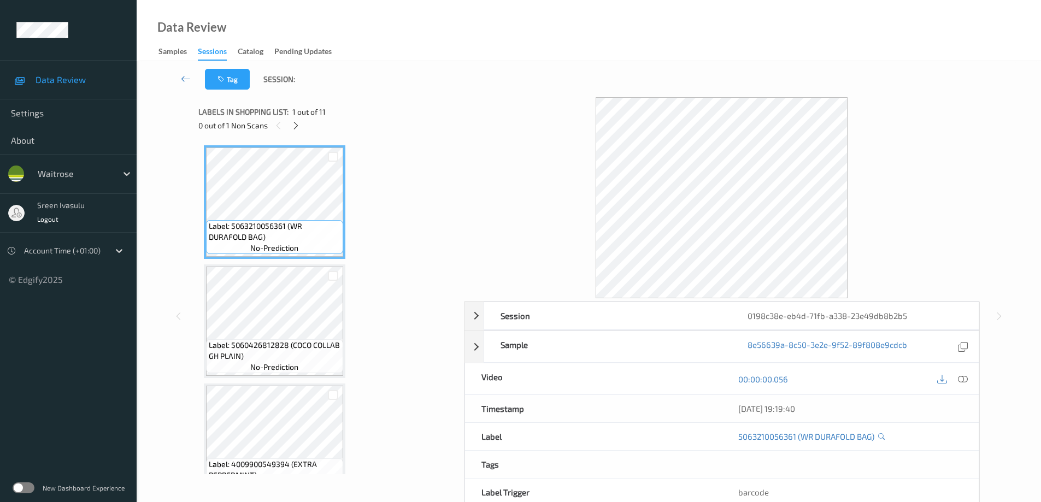
click at [297, 127] on icon at bounding box center [295, 126] width 9 height 10
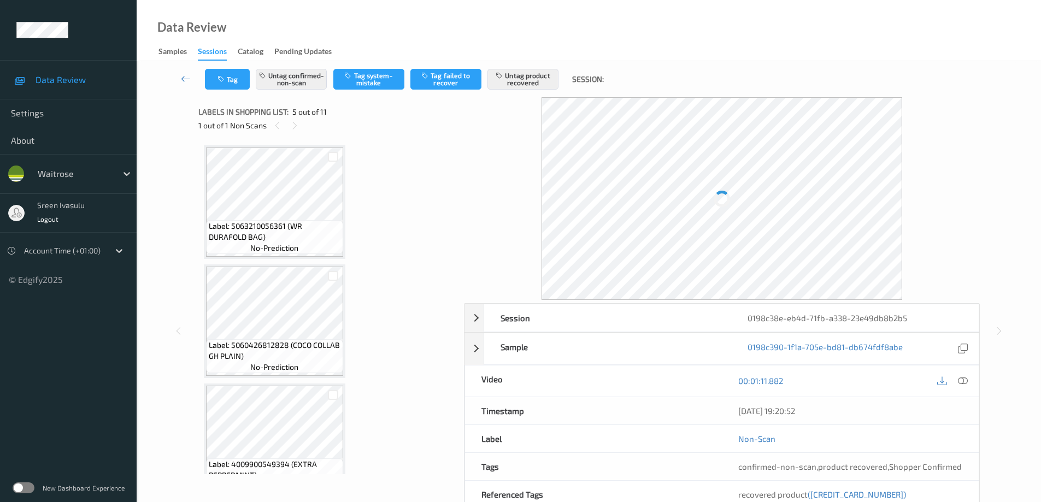
scroll to position [363, 0]
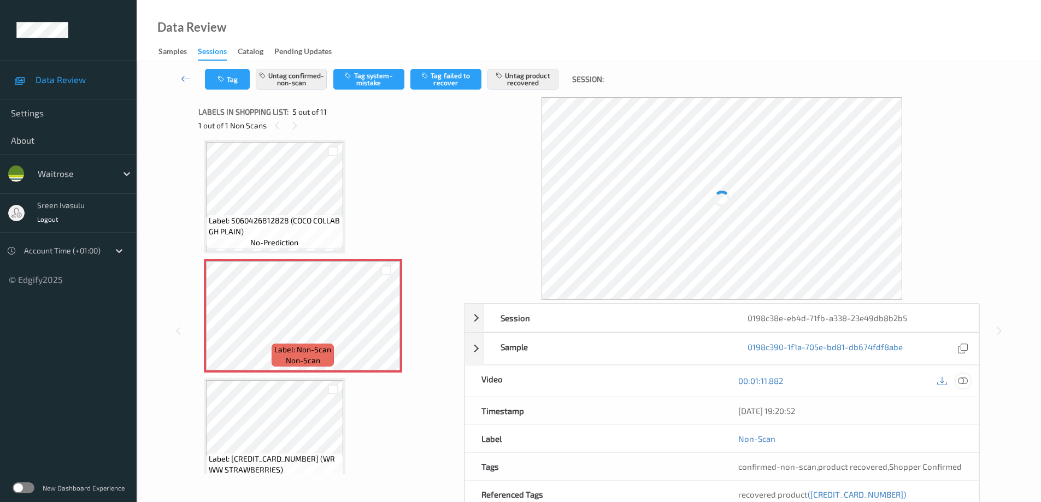
click at [965, 383] on icon at bounding box center [963, 381] width 10 height 10
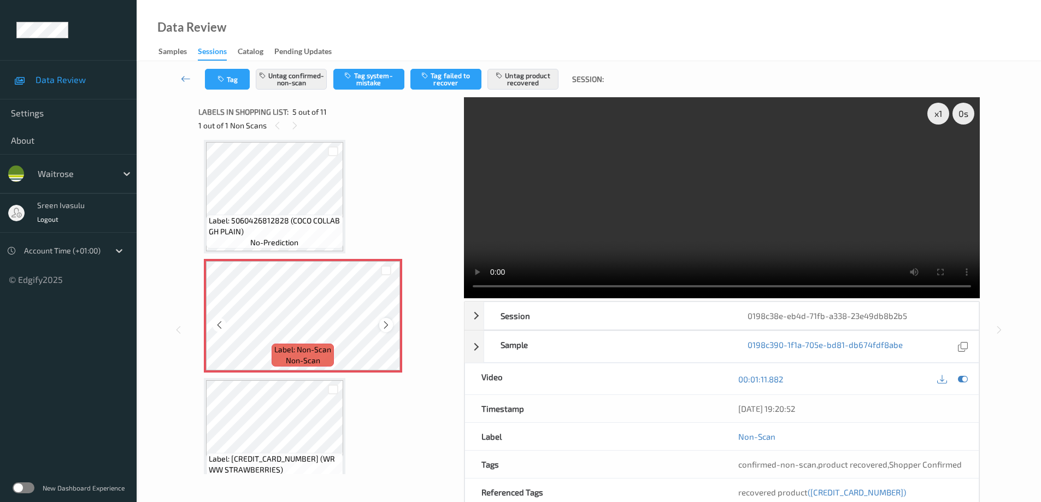
click at [384, 324] on icon at bounding box center [385, 325] width 9 height 10
click at [381, 325] on icon at bounding box center [385, 325] width 9 height 10
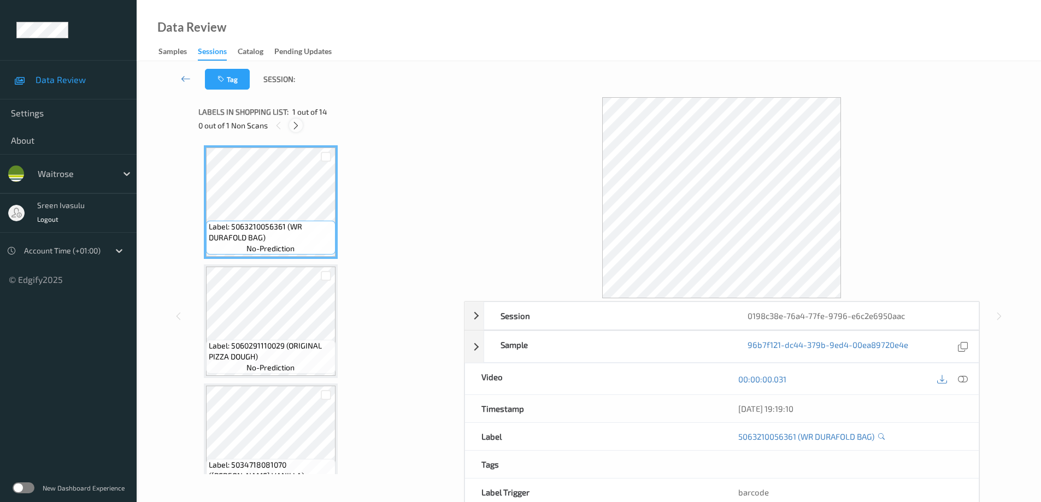
click at [295, 121] on icon at bounding box center [295, 126] width 9 height 10
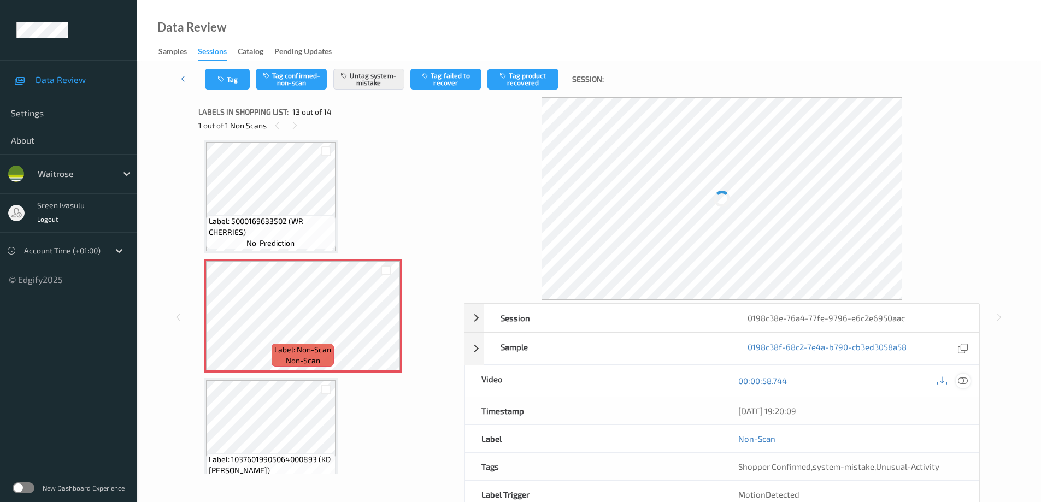
click at [963, 379] on icon at bounding box center [963, 381] width 10 height 10
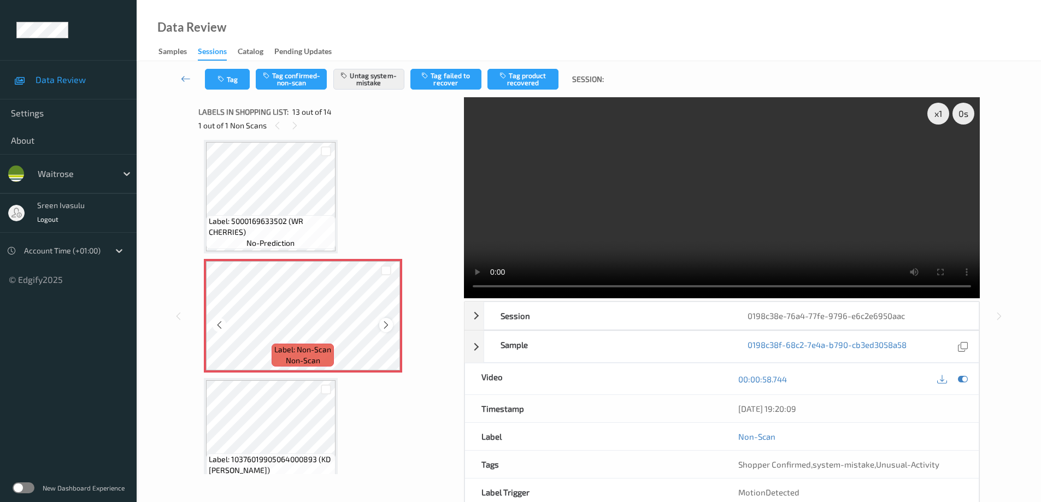
click at [390, 323] on icon at bounding box center [385, 325] width 9 height 10
click at [381, 326] on icon at bounding box center [385, 325] width 9 height 10
click at [385, 327] on icon at bounding box center [385, 325] width 9 height 10
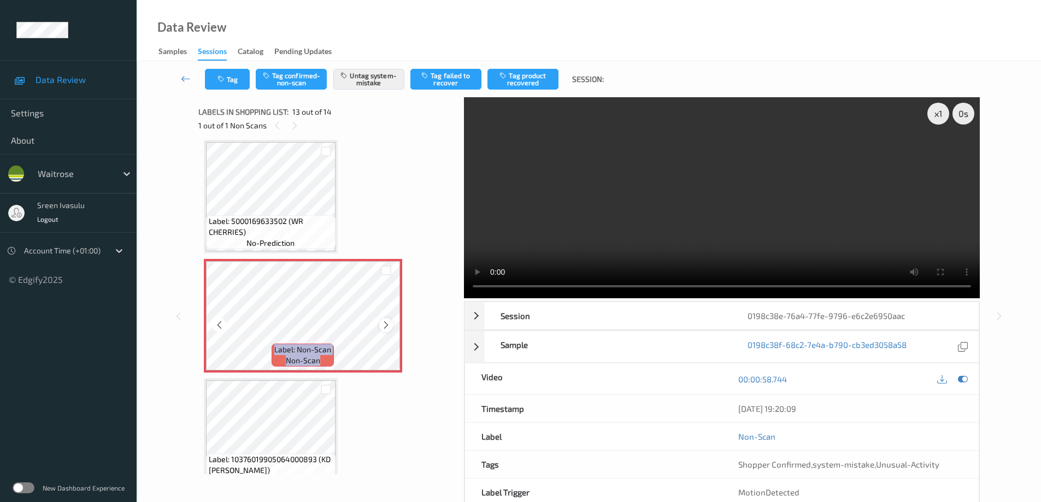
click at [386, 322] on icon at bounding box center [385, 325] width 9 height 10
click at [227, 87] on button "Tag" at bounding box center [227, 79] width 45 height 21
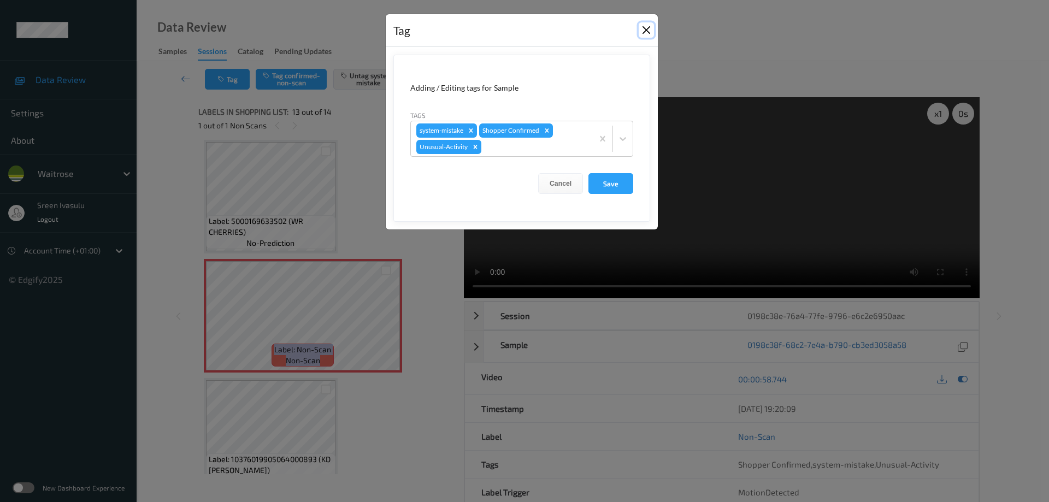
click at [643, 31] on button "Close" at bounding box center [646, 29] width 15 height 15
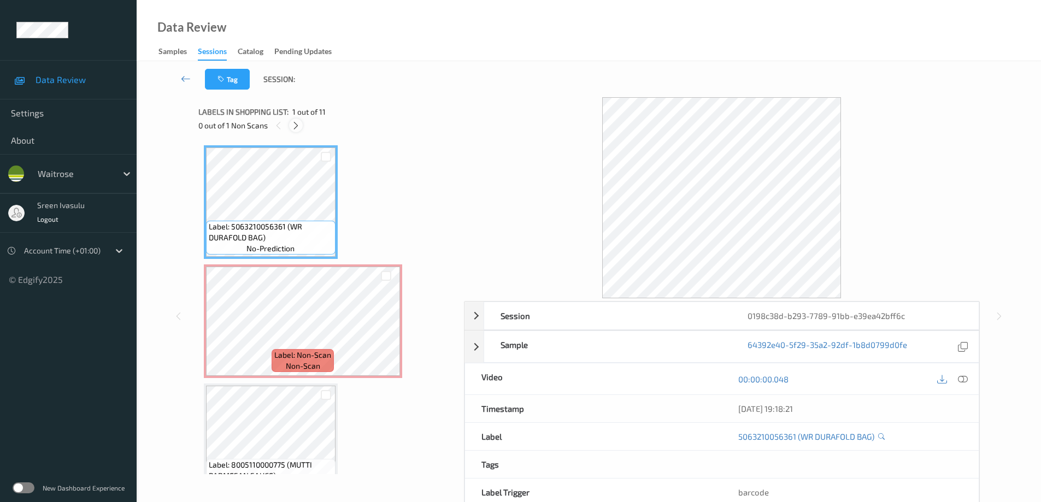
click at [293, 131] on div at bounding box center [296, 126] width 14 height 14
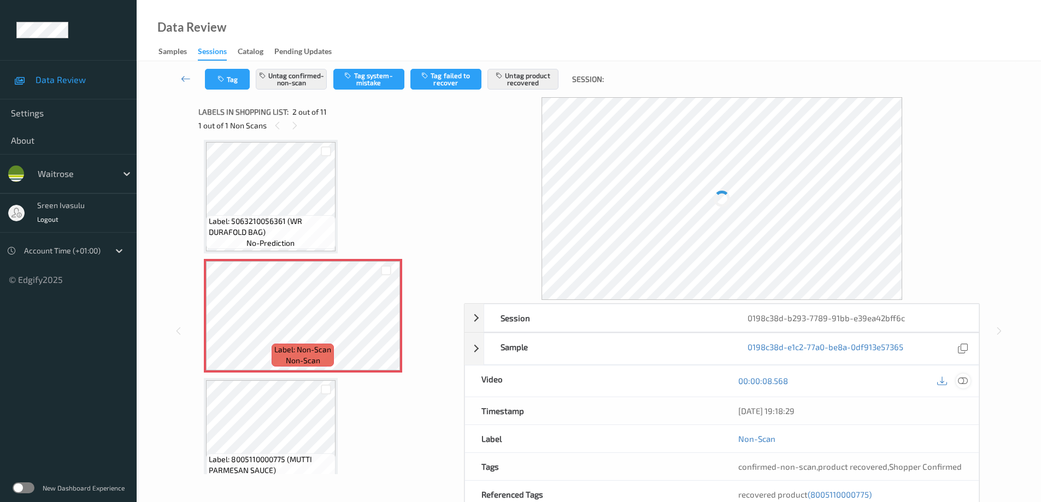
drag, startPoint x: 965, startPoint y: 381, endPoint x: 864, endPoint y: 361, distance: 103.7
click at [966, 397] on div "[DATE] 19:18:29" at bounding box center [850, 410] width 257 height 27
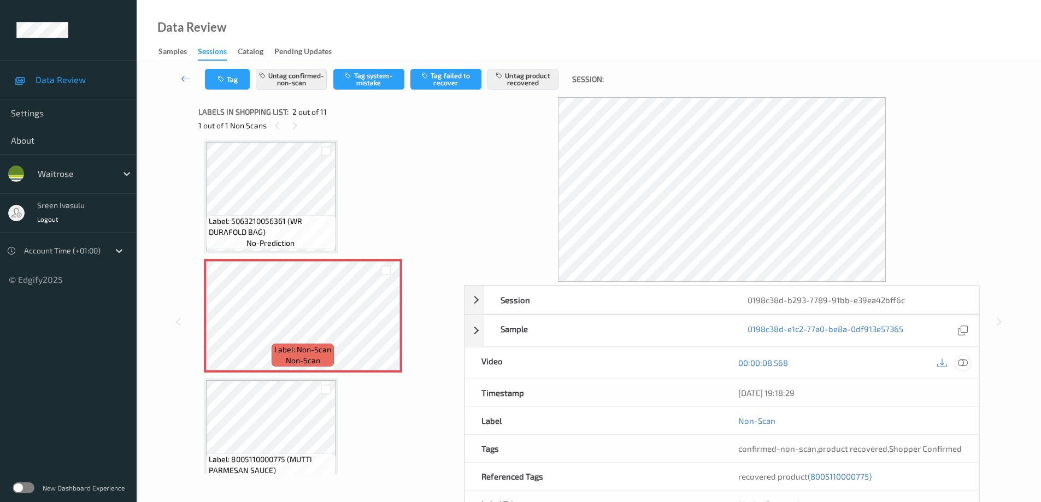
click at [963, 366] on icon at bounding box center [963, 363] width 10 height 10
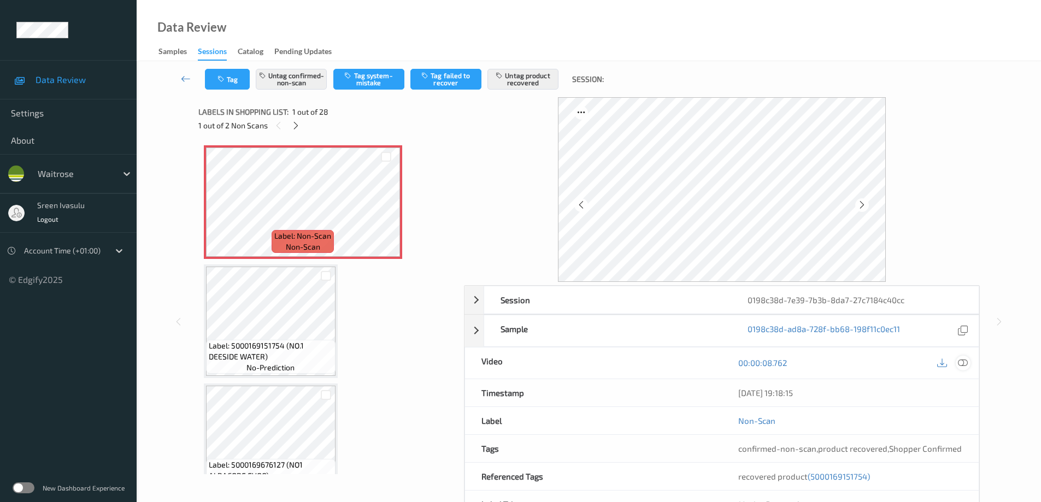
click at [964, 363] on icon at bounding box center [963, 363] width 10 height 10
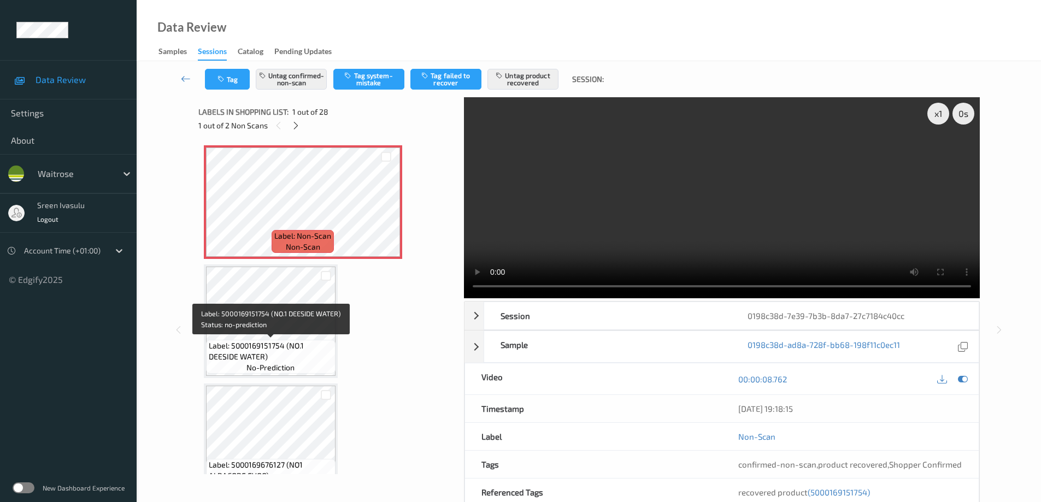
click at [268, 352] on span "Label: 5000169151754 (NO.1 DEESIDE WATER)" at bounding box center [271, 351] width 124 height 22
click at [295, 127] on icon at bounding box center [295, 126] width 9 height 10
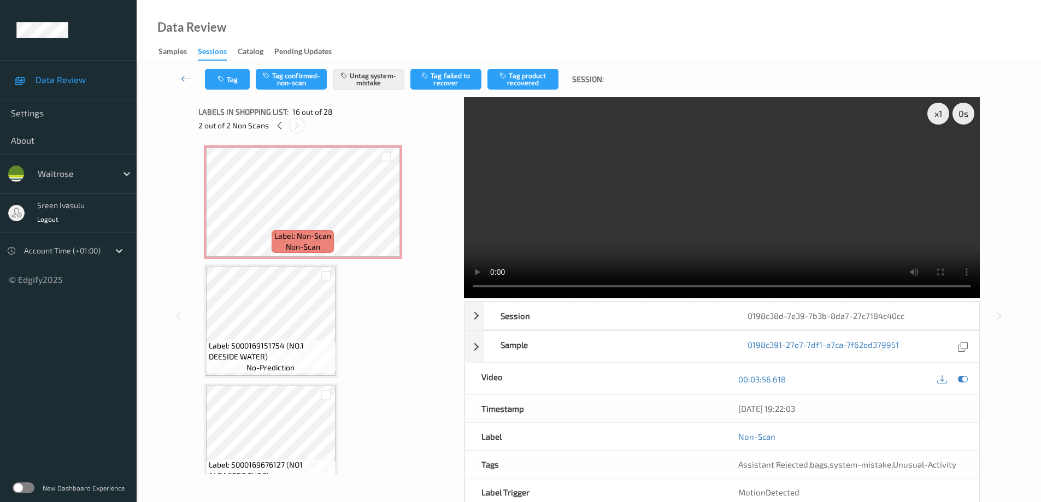
scroll to position [1673, 0]
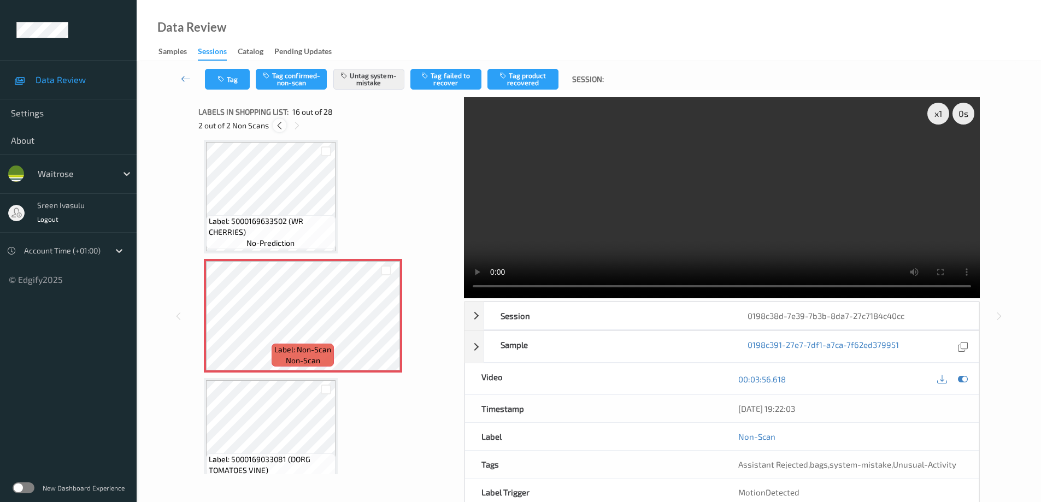
click at [280, 125] on icon at bounding box center [279, 126] width 9 height 10
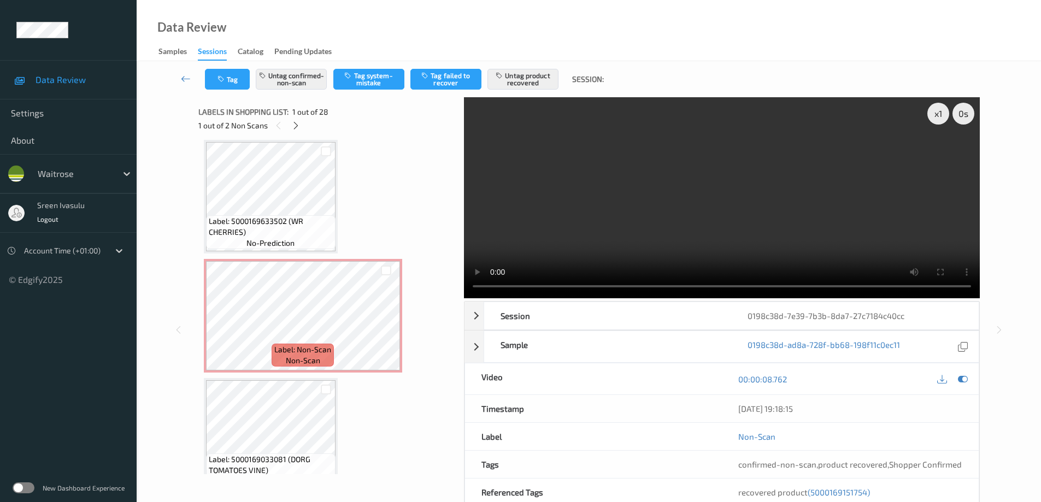
scroll to position [5, 0]
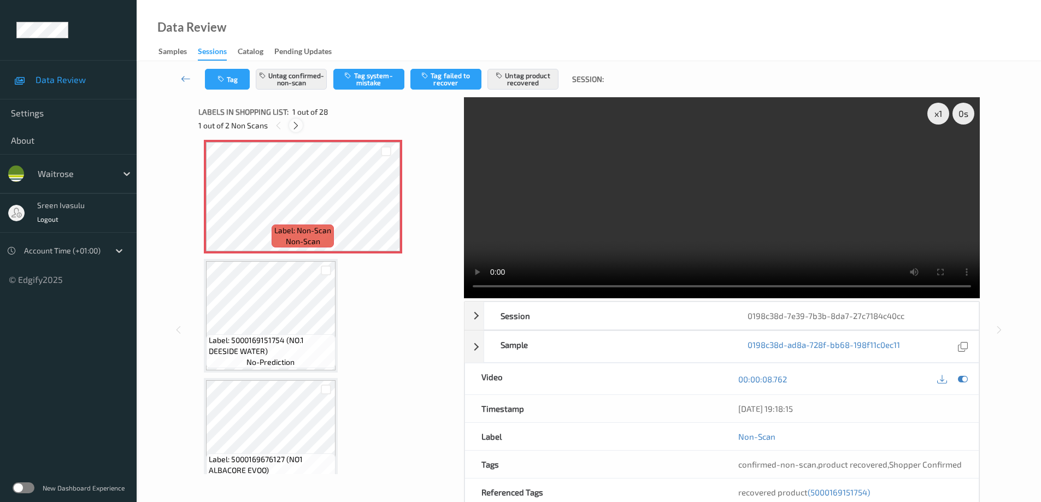
click at [297, 127] on icon at bounding box center [295, 126] width 9 height 10
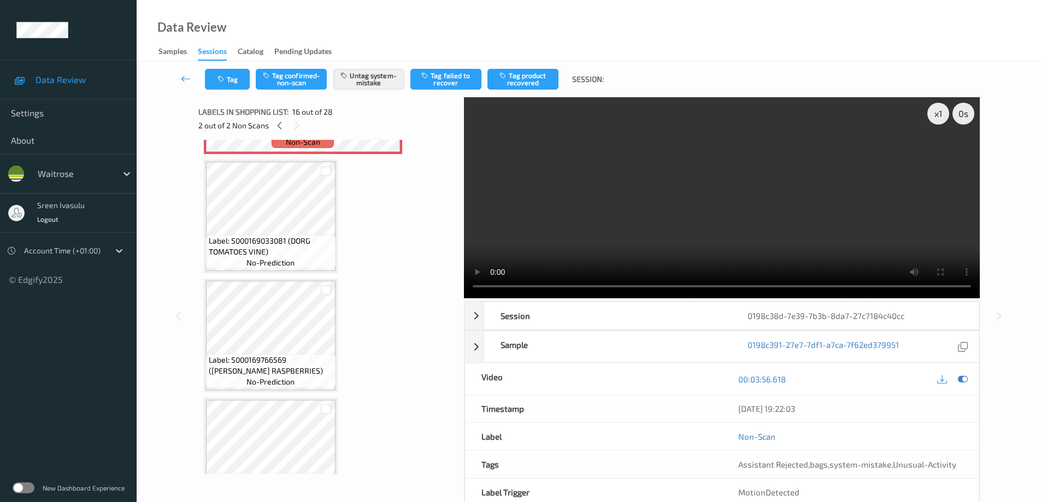
scroll to position [1673, 0]
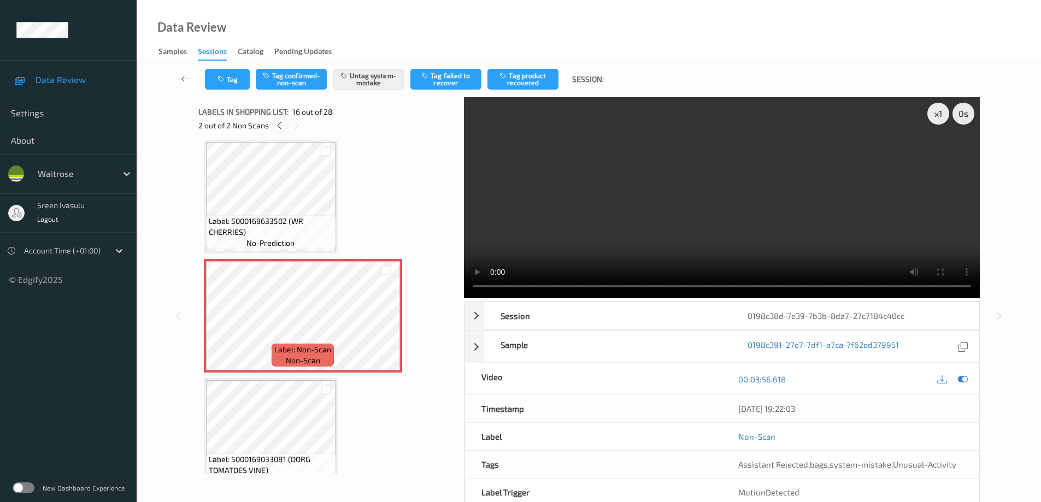
click at [281, 129] on icon at bounding box center [279, 126] width 9 height 10
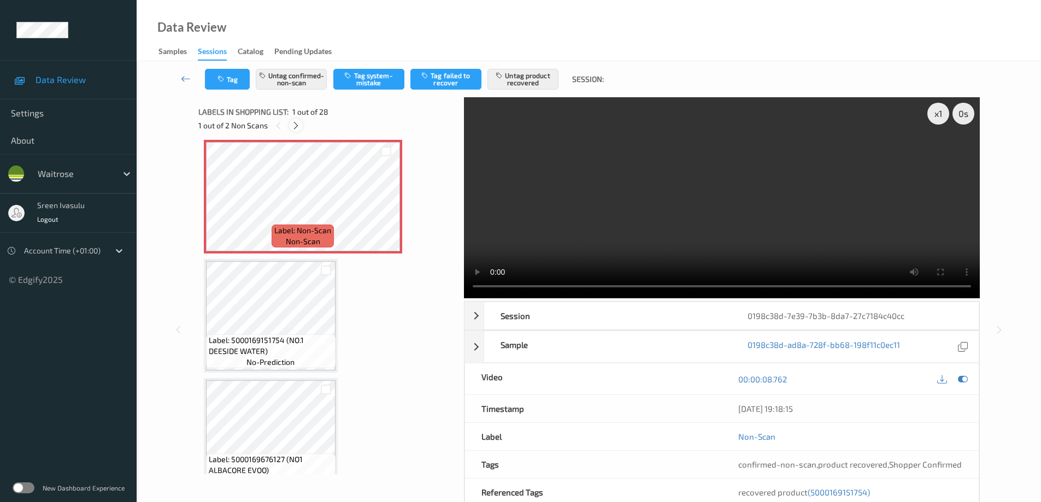
click at [298, 127] on icon at bounding box center [295, 126] width 9 height 10
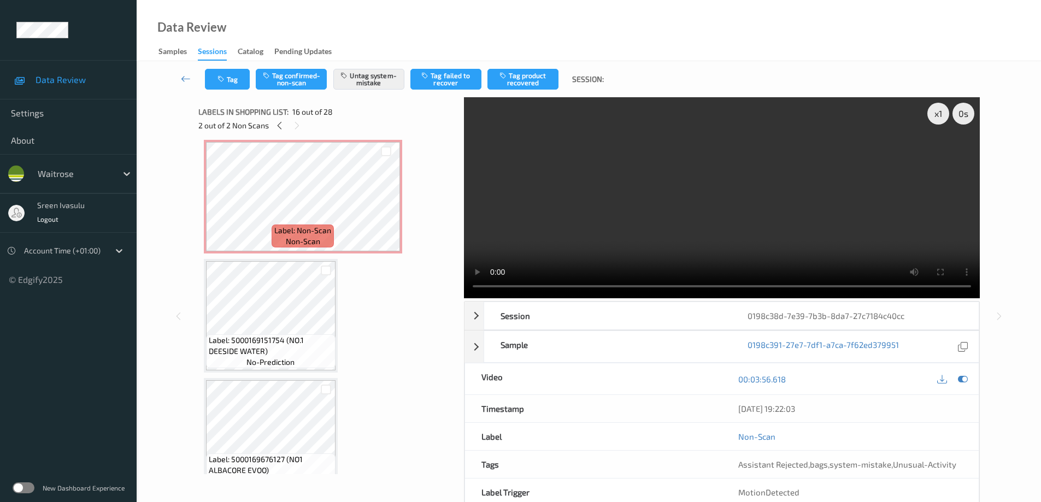
scroll to position [1673, 0]
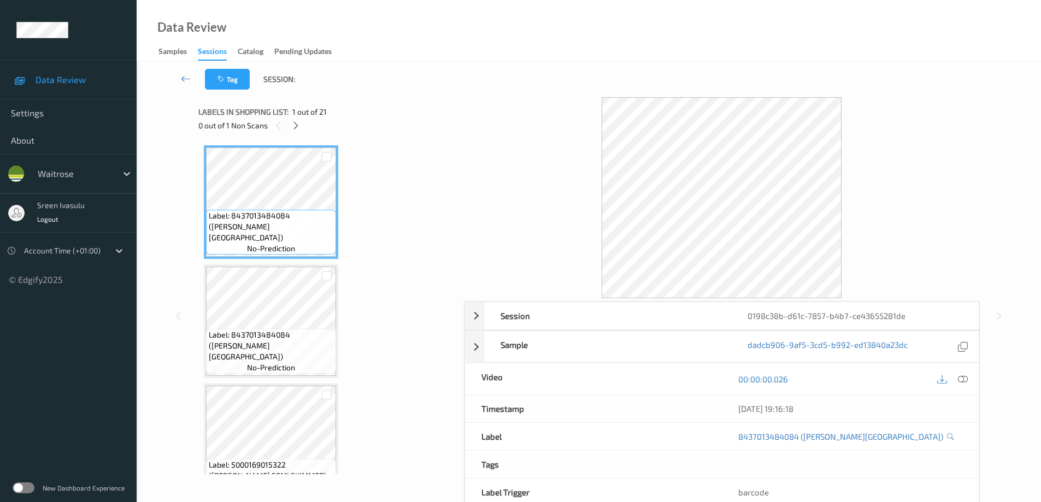
click at [298, 129] on icon at bounding box center [295, 126] width 9 height 10
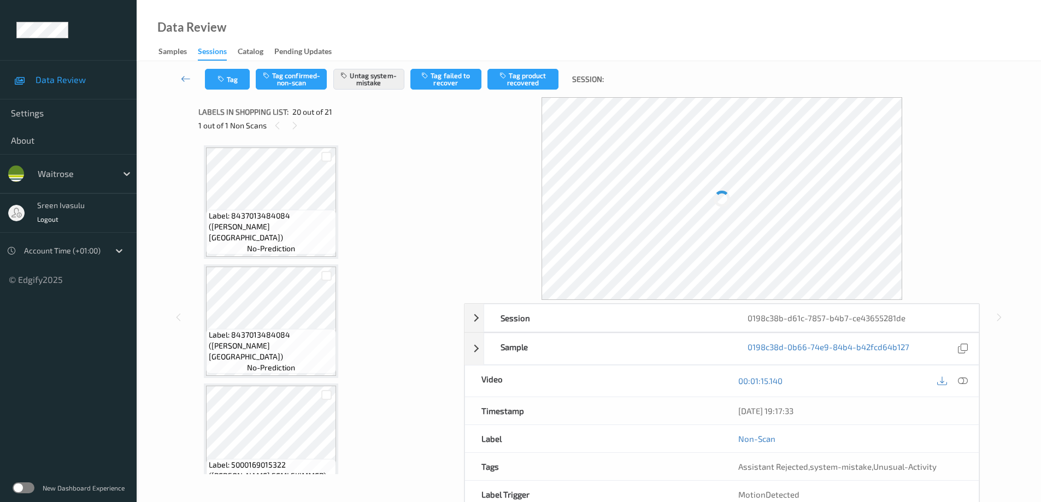
scroll to position [2149, 0]
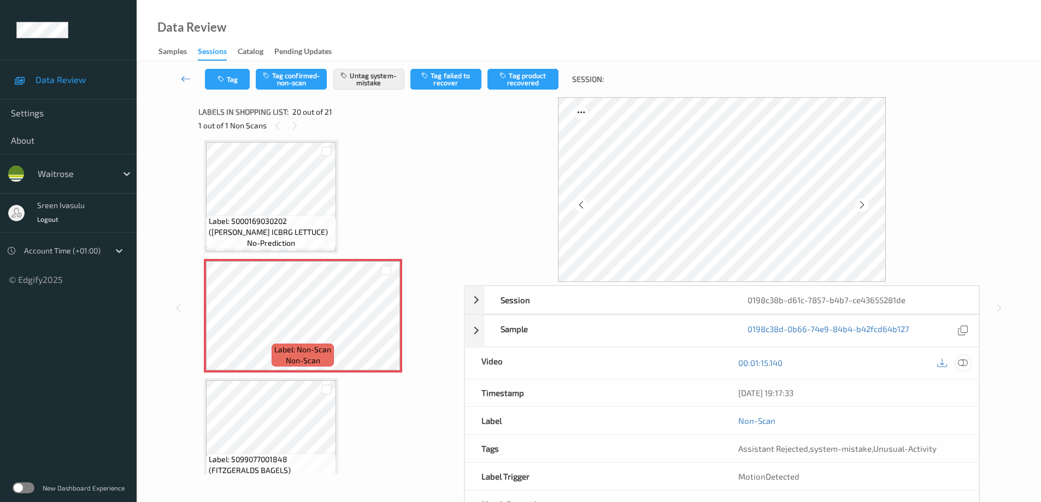
click at [964, 361] on icon at bounding box center [963, 363] width 10 height 10
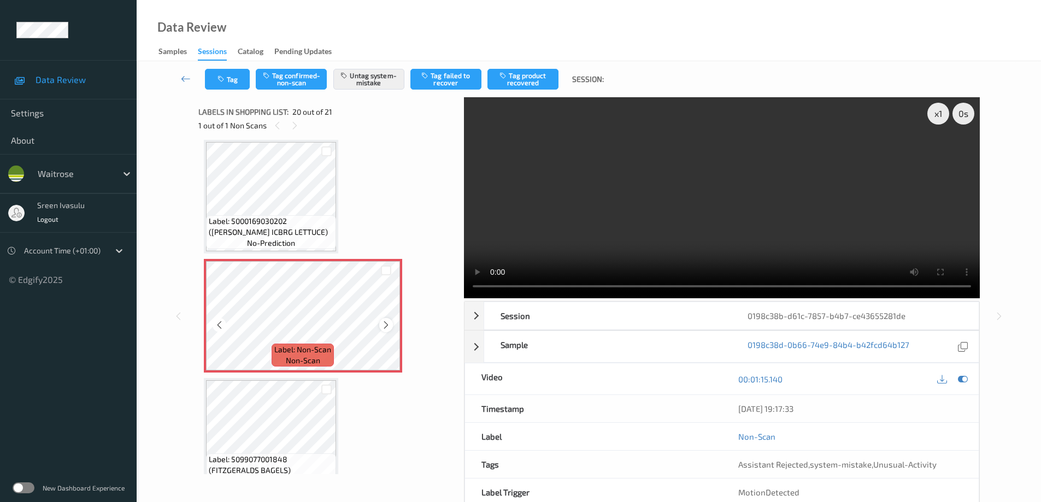
click at [385, 326] on icon at bounding box center [385, 325] width 9 height 10
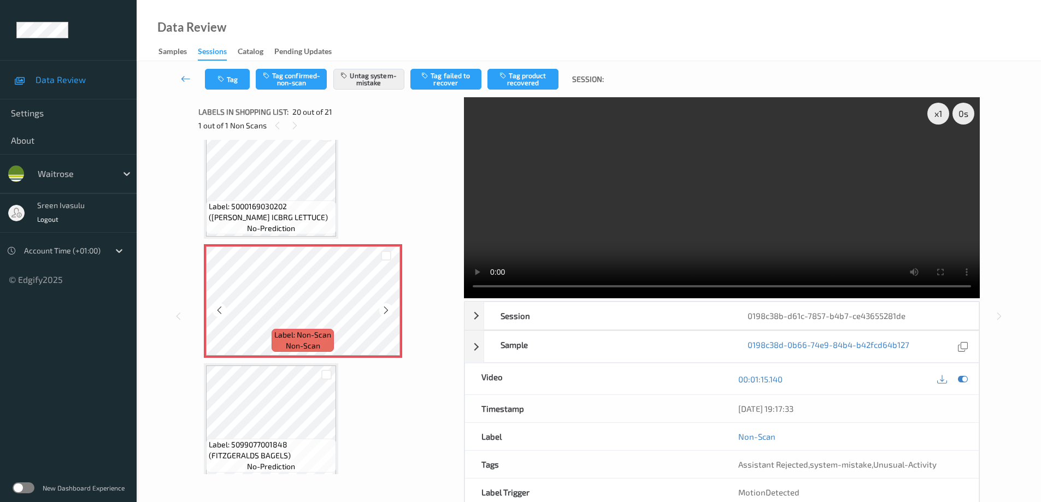
scroll to position [2172, 0]
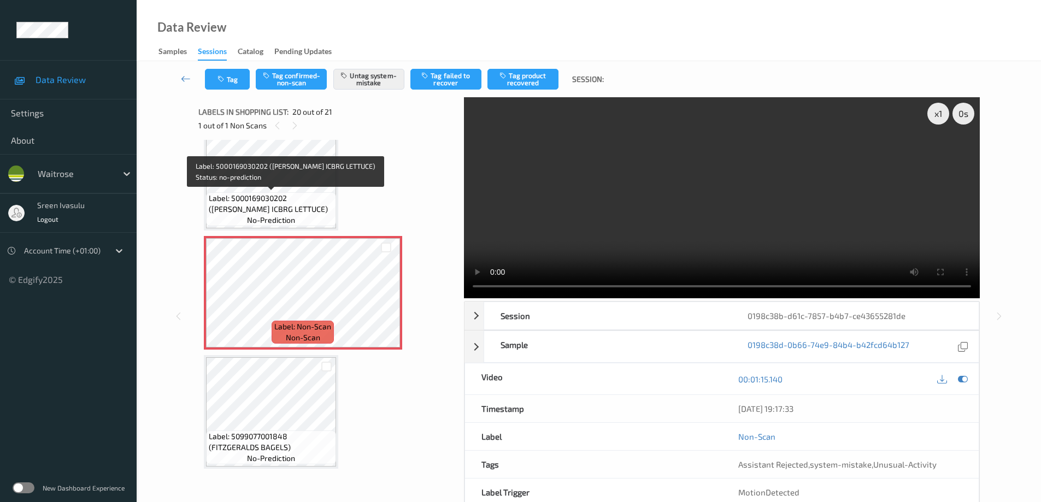
click at [291, 197] on span "Label: 5000169030202 (WR ESS ICBRG LETTUCE)" at bounding box center [271, 204] width 125 height 22
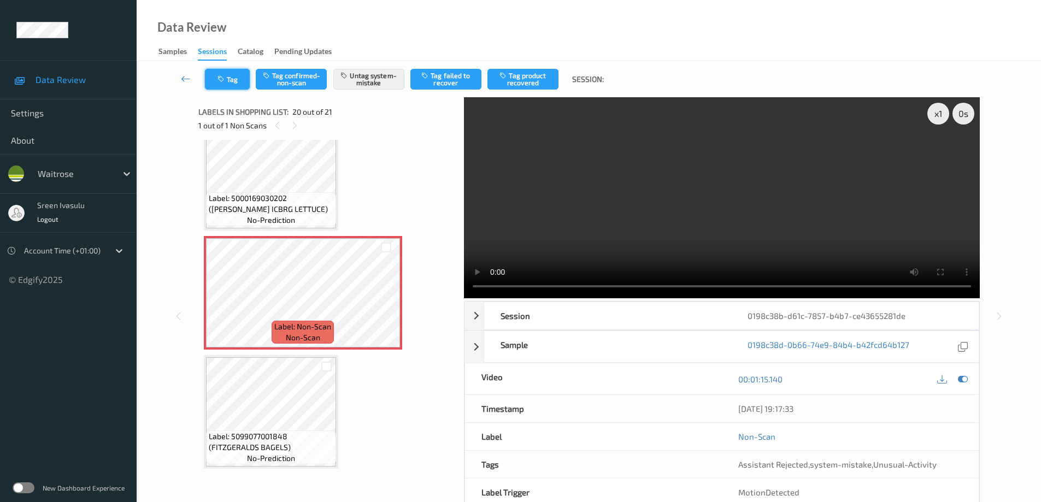
click at [235, 79] on button "Tag" at bounding box center [227, 79] width 45 height 21
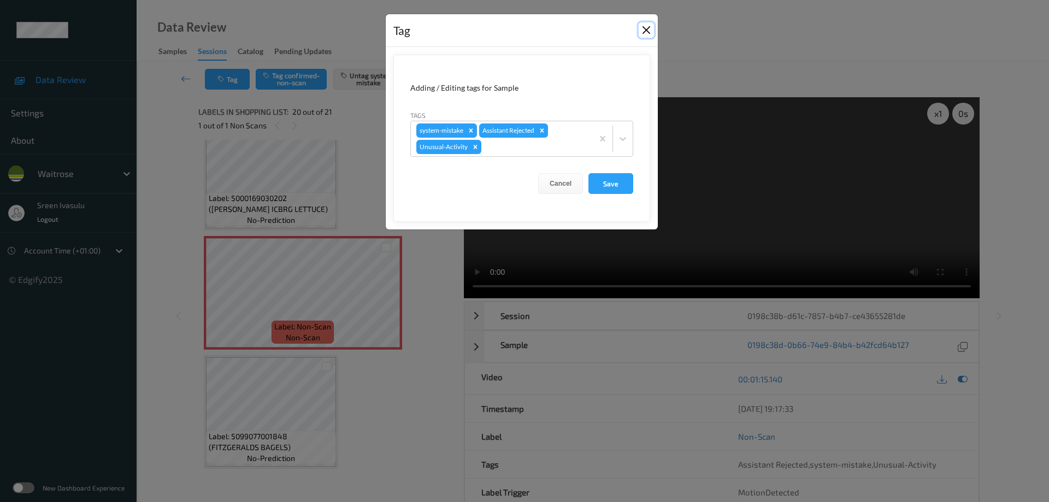
click at [649, 27] on button "Close" at bounding box center [646, 29] width 15 height 15
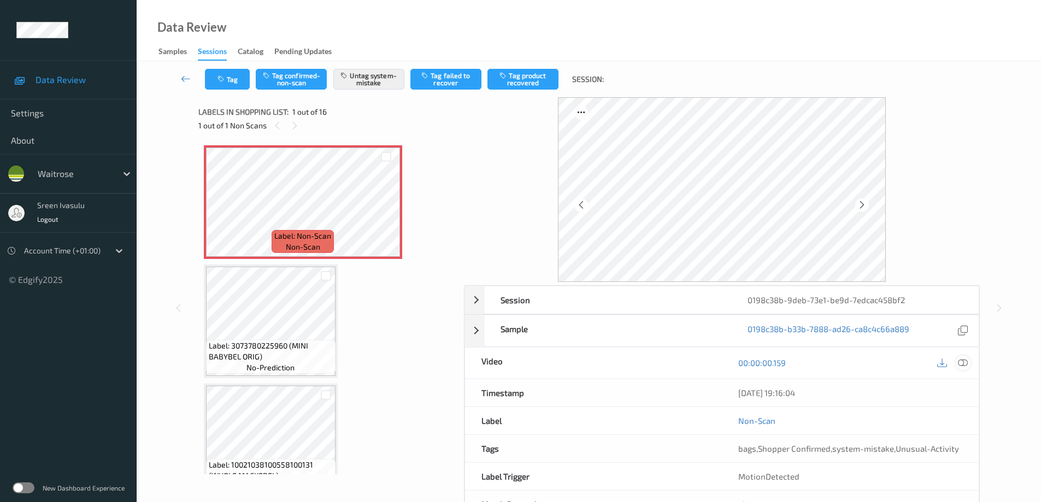
click at [963, 364] on icon at bounding box center [963, 363] width 10 height 10
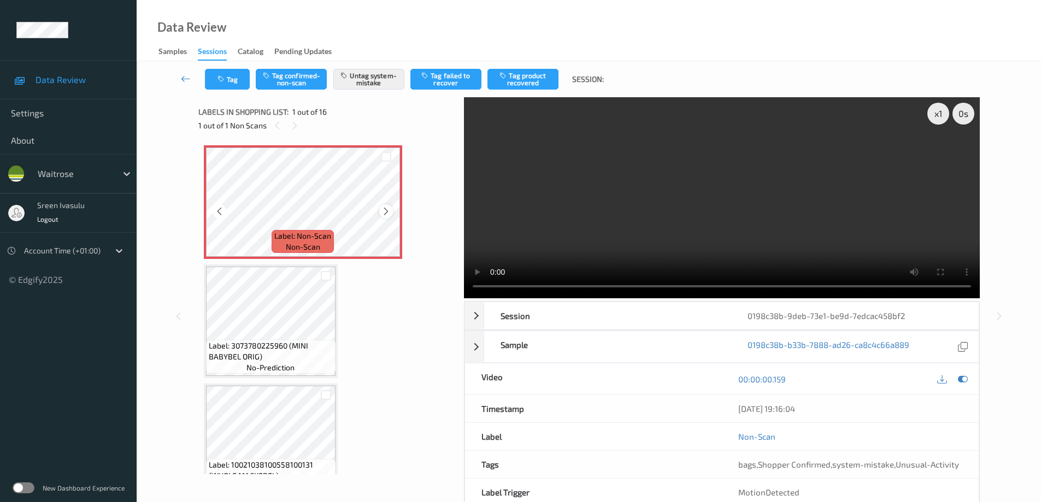
click at [391, 210] on div at bounding box center [386, 211] width 14 height 14
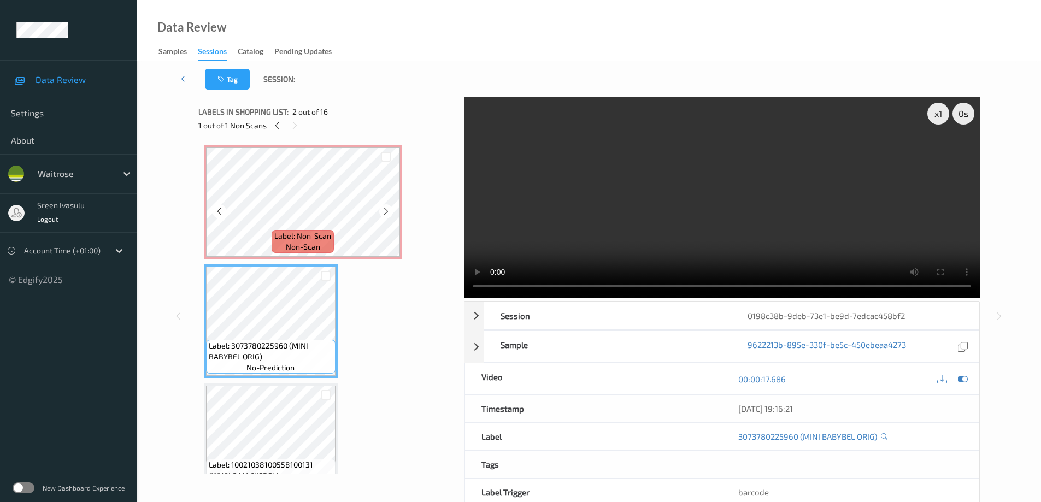
click at [319, 258] on div "Label: Non-Scan non-scan" at bounding box center [303, 202] width 198 height 114
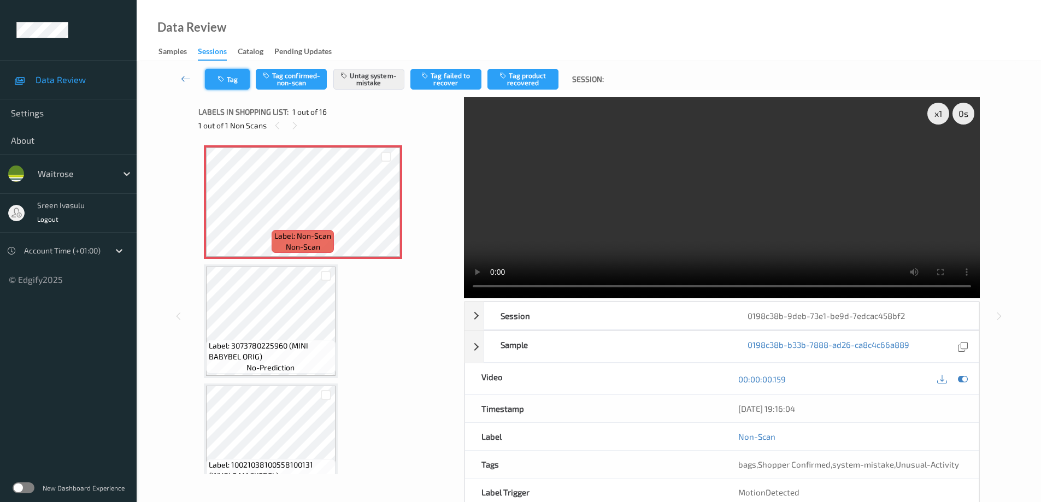
click at [226, 86] on button "Tag" at bounding box center [227, 79] width 45 height 21
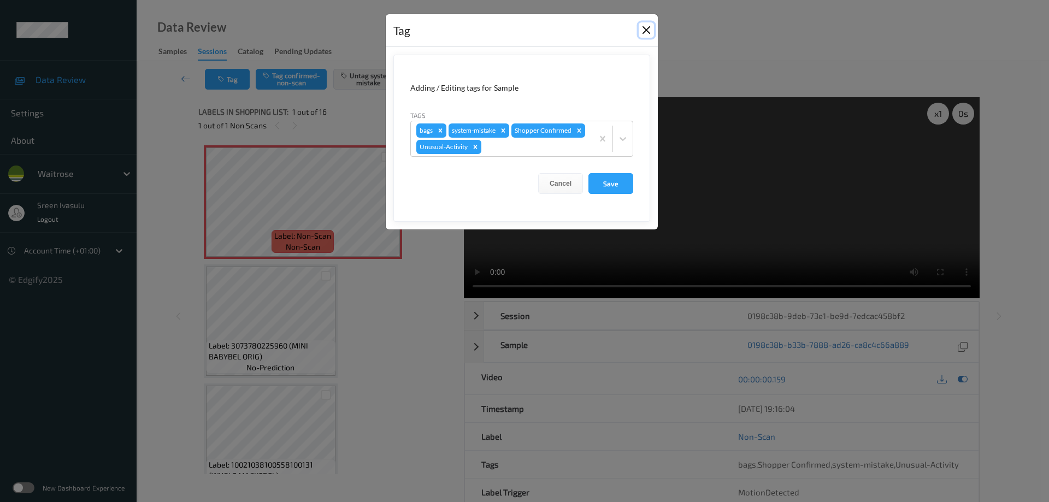
click at [645, 30] on button "Close" at bounding box center [646, 29] width 15 height 15
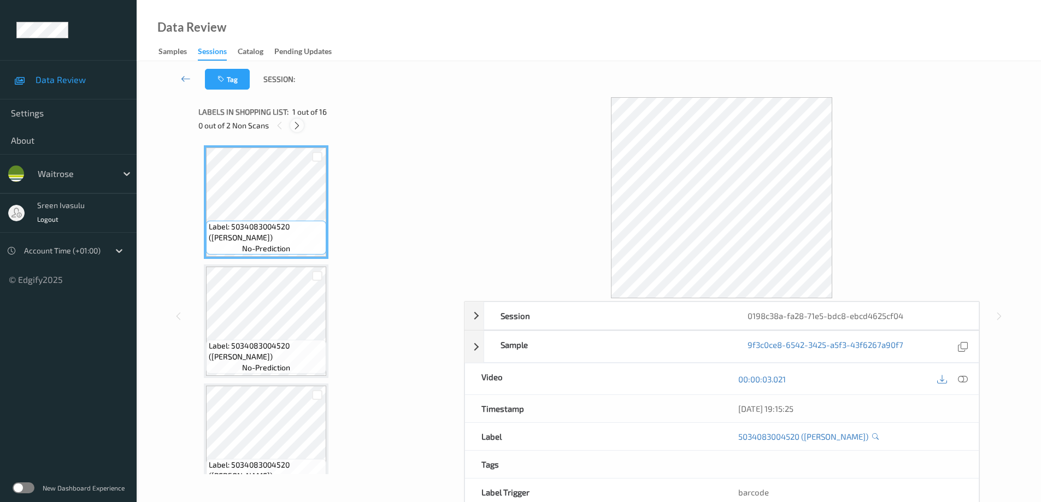
click at [294, 123] on icon at bounding box center [296, 126] width 9 height 10
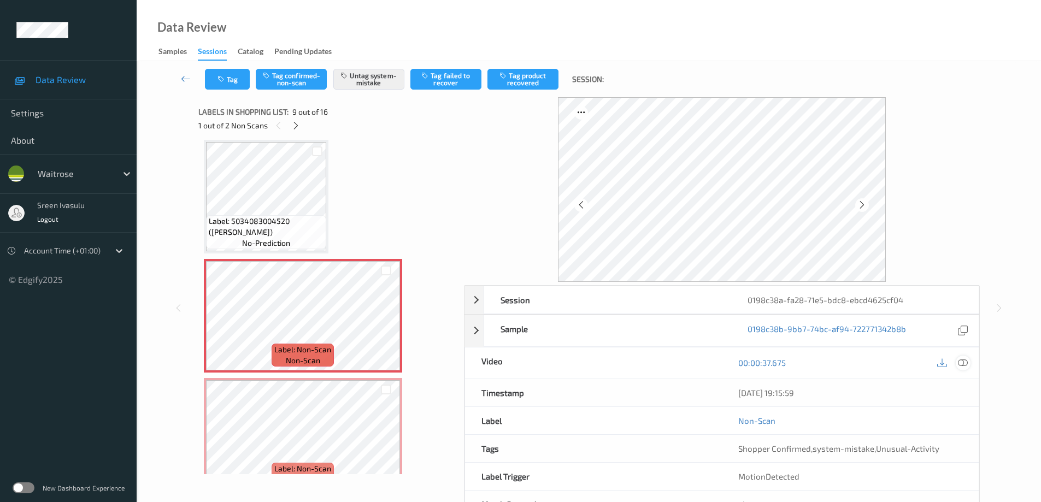
click at [962, 362] on icon at bounding box center [963, 363] width 10 height 10
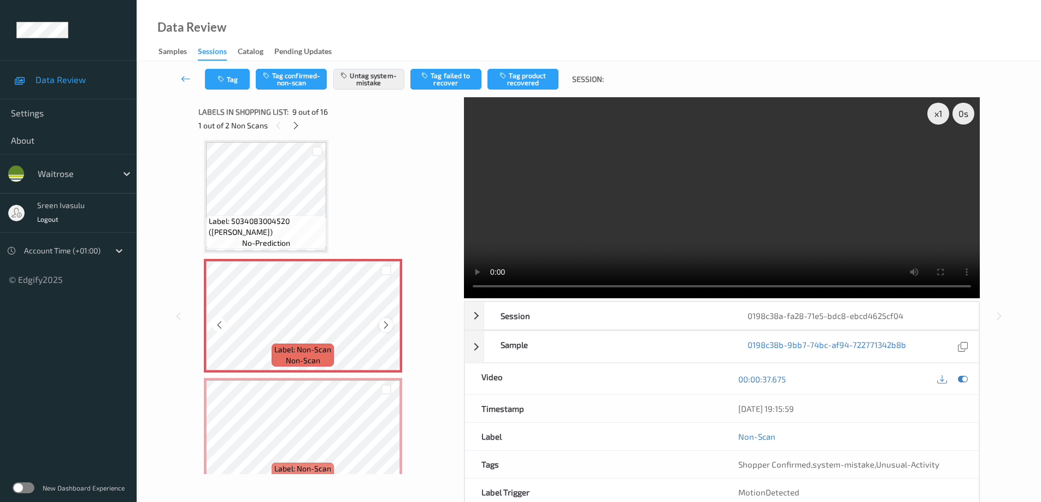
click at [386, 323] on icon at bounding box center [385, 325] width 9 height 10
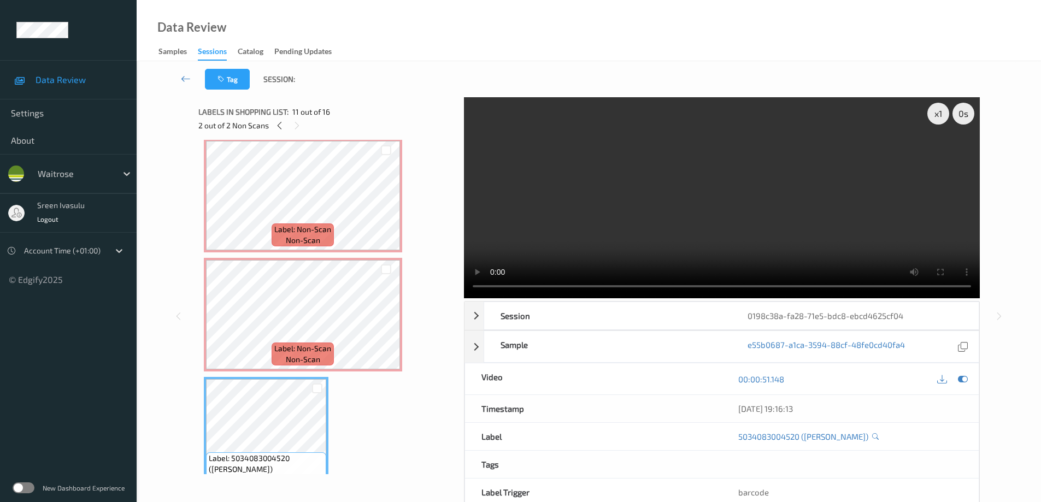
scroll to position [921, 0]
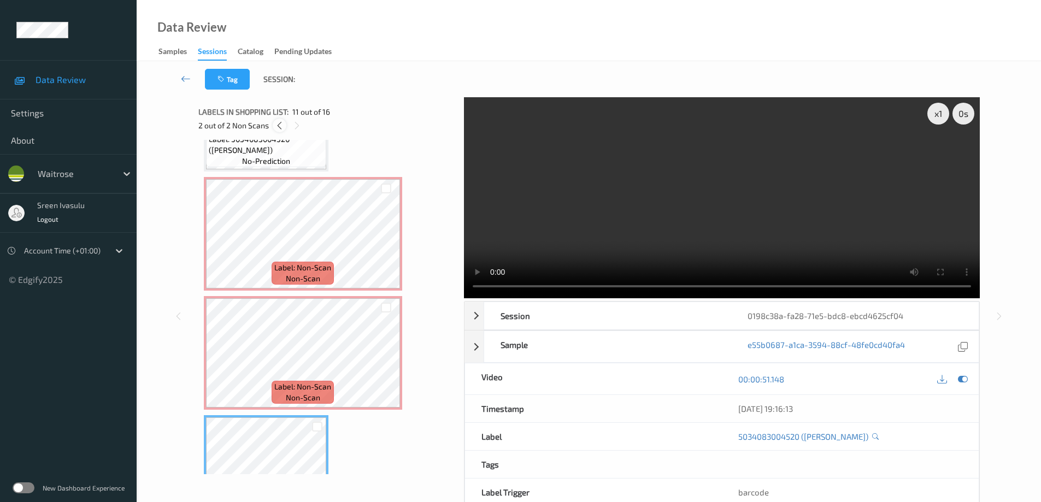
click at [283, 126] on icon at bounding box center [279, 126] width 9 height 10
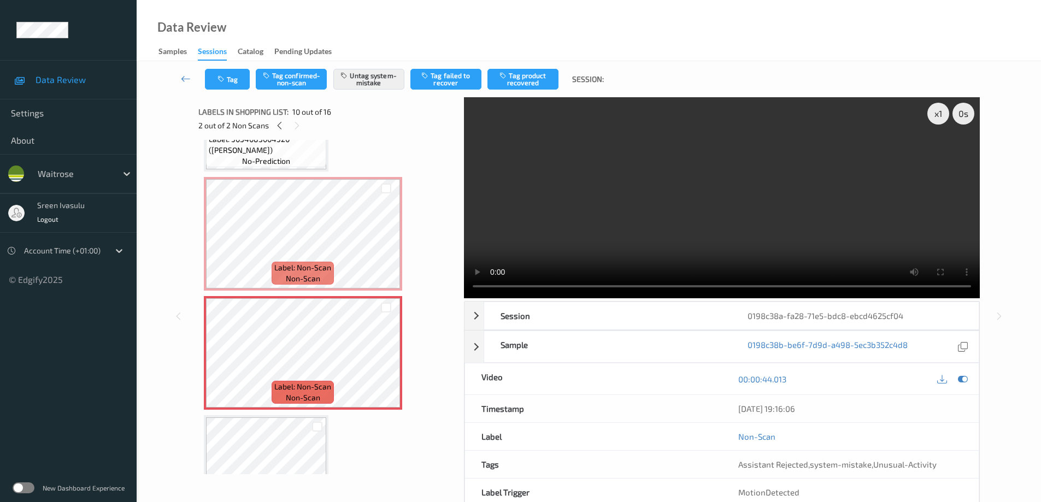
scroll to position [958, 0]
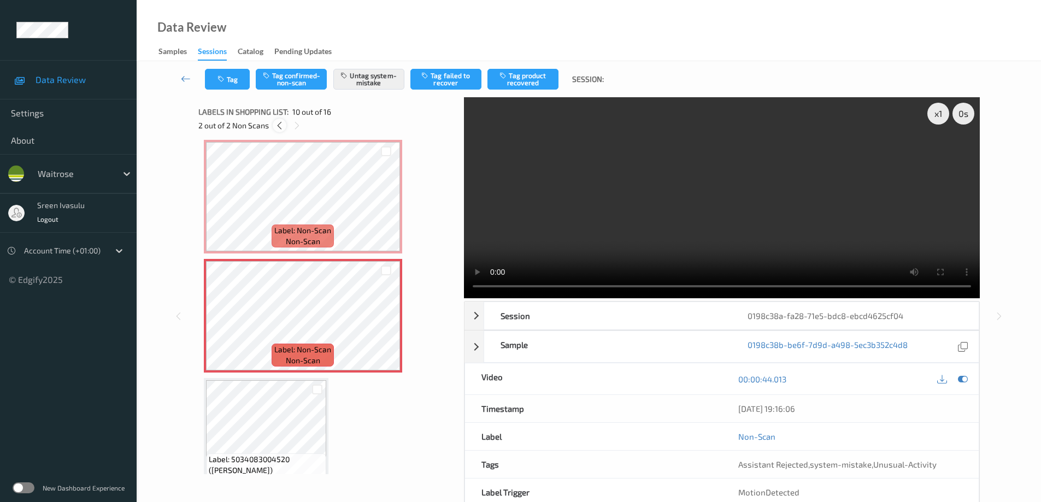
click at [279, 125] on icon at bounding box center [279, 126] width 9 height 10
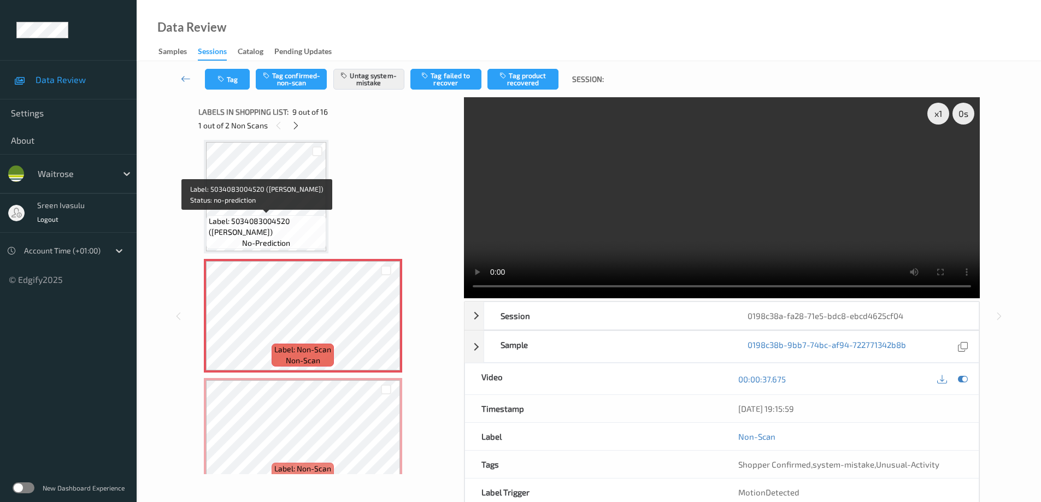
click at [303, 217] on span "Label: 5034083004520 (CHLOES SWEETHEARTS)" at bounding box center [266, 227] width 115 height 22
click at [298, 125] on icon at bounding box center [295, 126] width 9 height 10
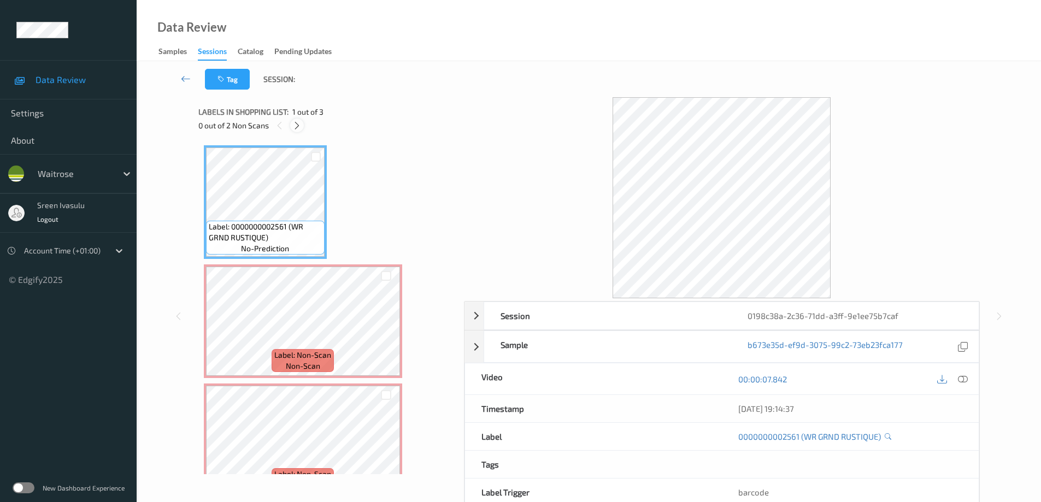
click at [296, 127] on icon at bounding box center [296, 126] width 9 height 10
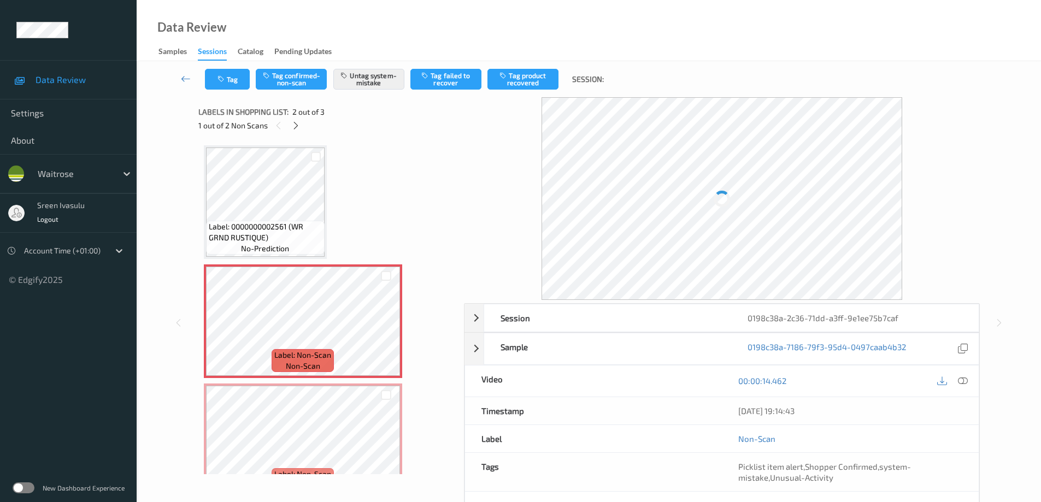
scroll to position [5, 0]
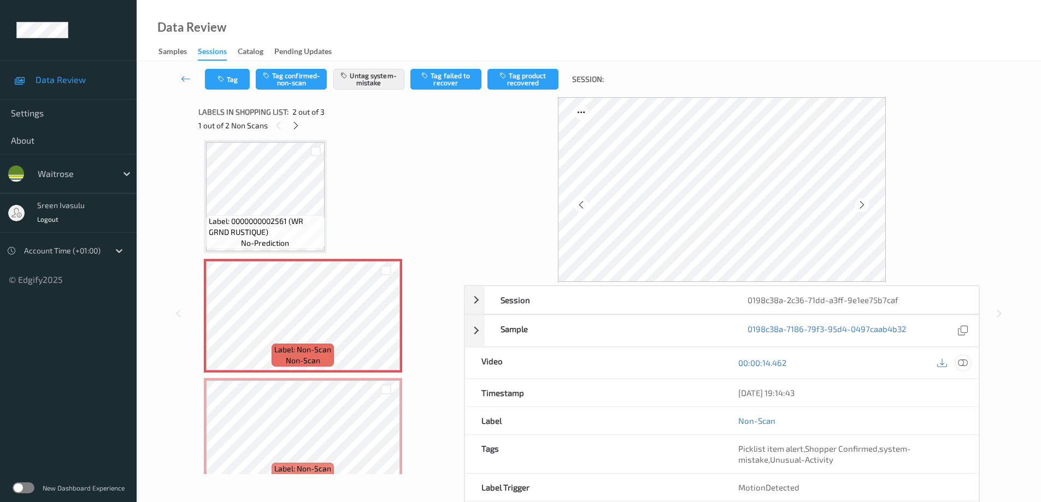
click at [963, 362] on icon at bounding box center [963, 363] width 10 height 10
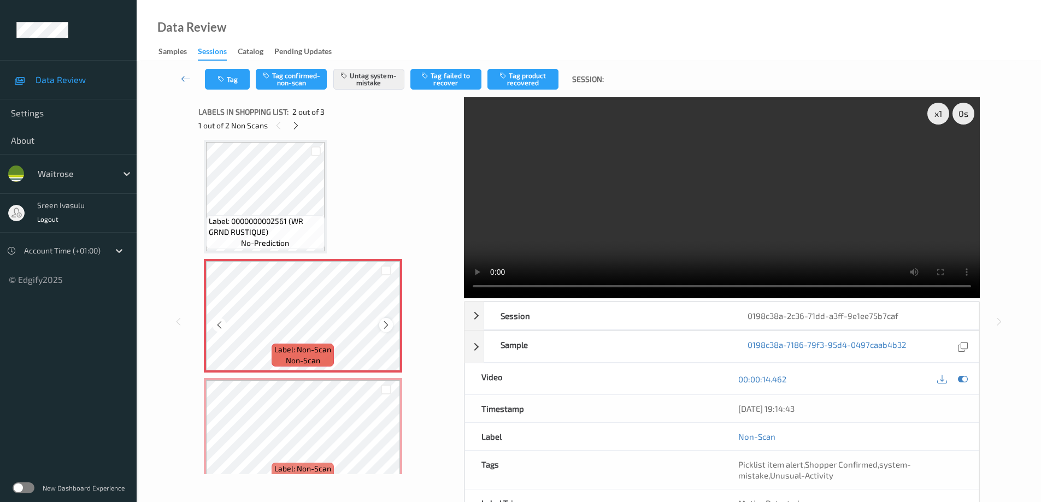
click at [382, 329] on icon at bounding box center [385, 325] width 9 height 10
click at [231, 82] on button "Tag" at bounding box center [227, 79] width 45 height 21
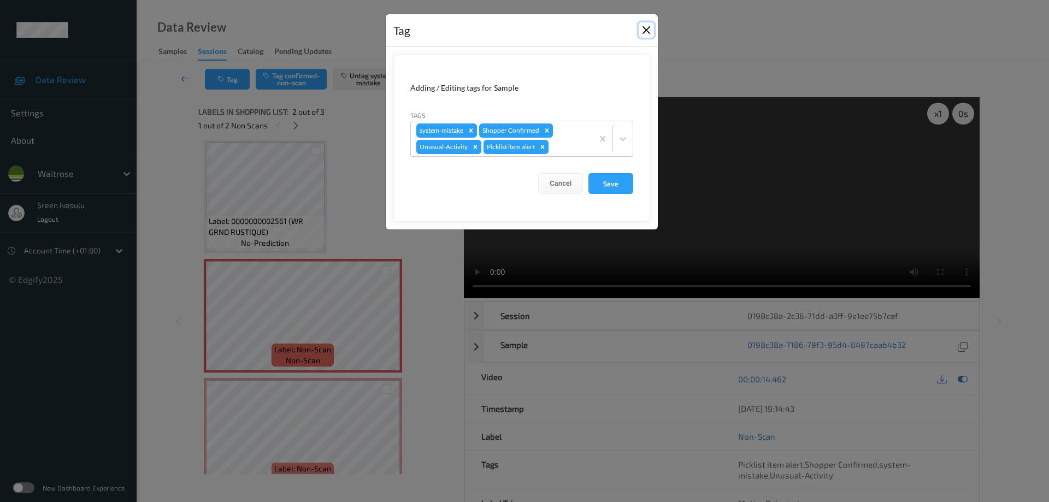
click at [648, 32] on button "Close" at bounding box center [646, 29] width 15 height 15
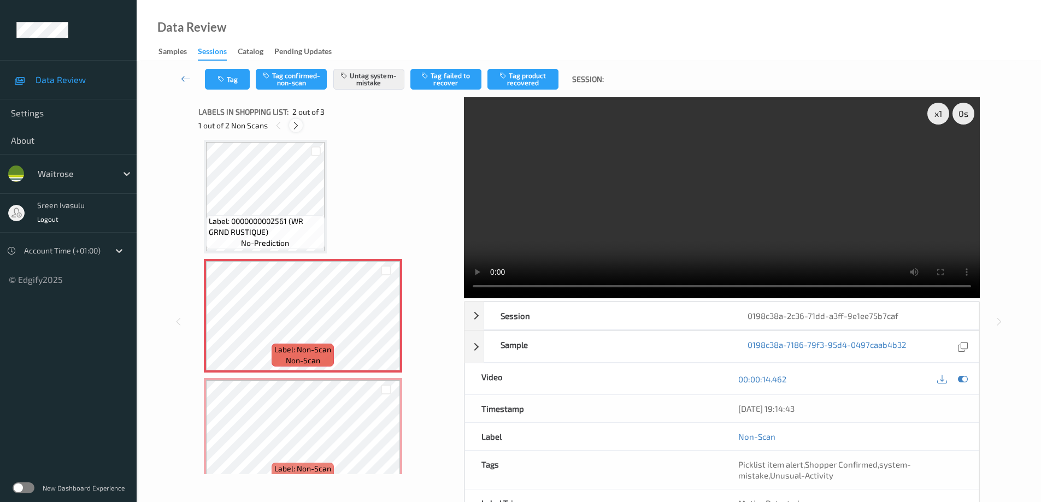
click at [296, 125] on icon at bounding box center [295, 126] width 9 height 10
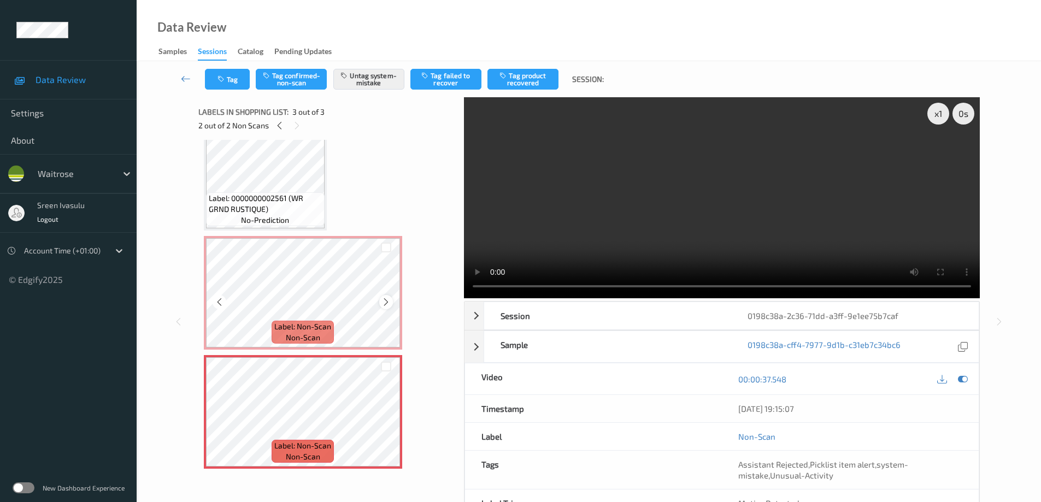
click at [384, 302] on icon at bounding box center [385, 302] width 9 height 10
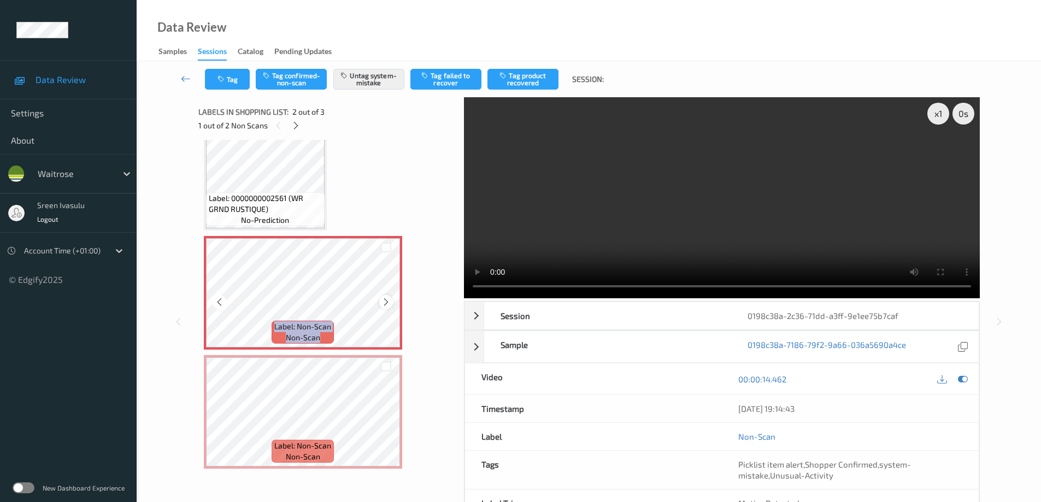
click at [384, 302] on icon at bounding box center [385, 302] width 9 height 10
click at [293, 123] on icon at bounding box center [295, 126] width 9 height 10
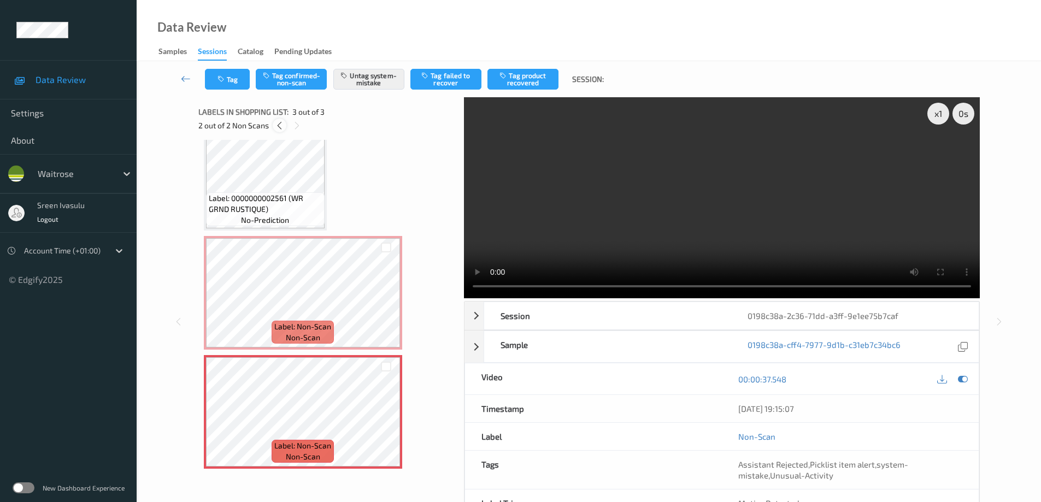
click at [279, 126] on icon at bounding box center [279, 126] width 9 height 10
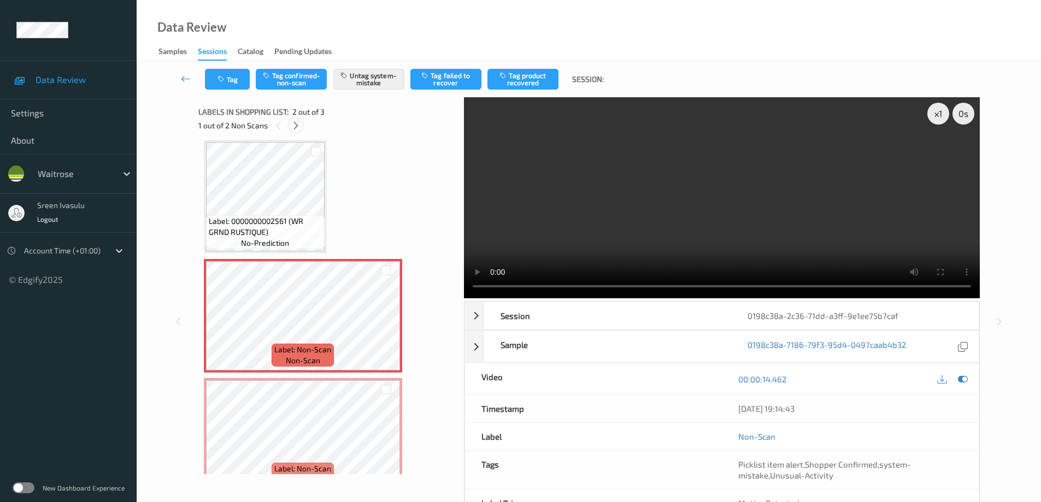
click at [298, 125] on icon at bounding box center [295, 126] width 9 height 10
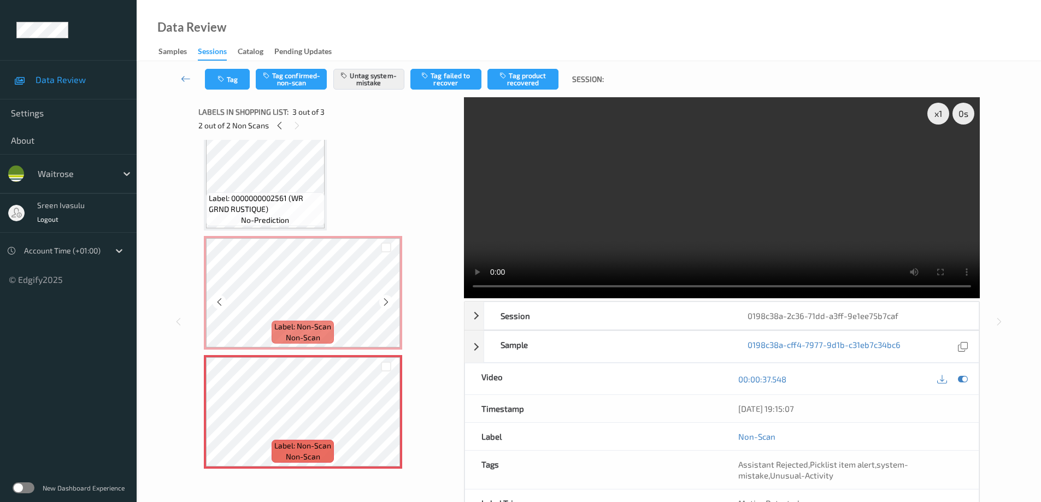
scroll to position [0, 0]
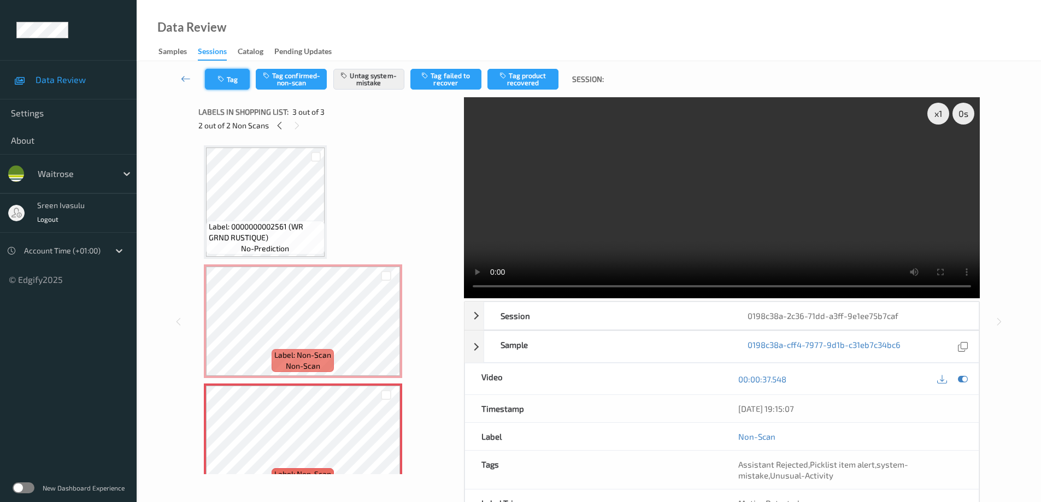
click at [233, 86] on button "Tag" at bounding box center [227, 79] width 45 height 21
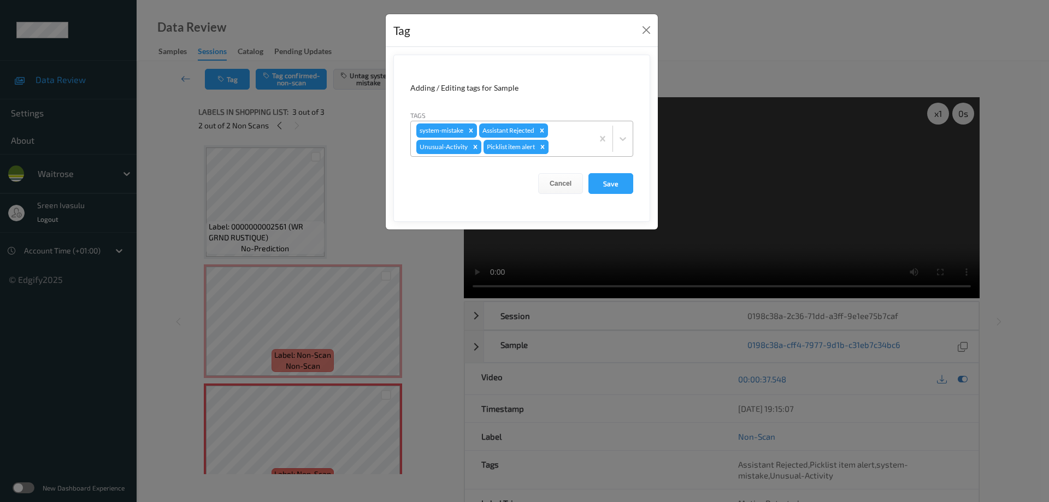
click at [544, 145] on icon "Remove Picklist item alert" at bounding box center [543, 147] width 8 height 8
click at [611, 184] on button "Save" at bounding box center [610, 183] width 45 height 21
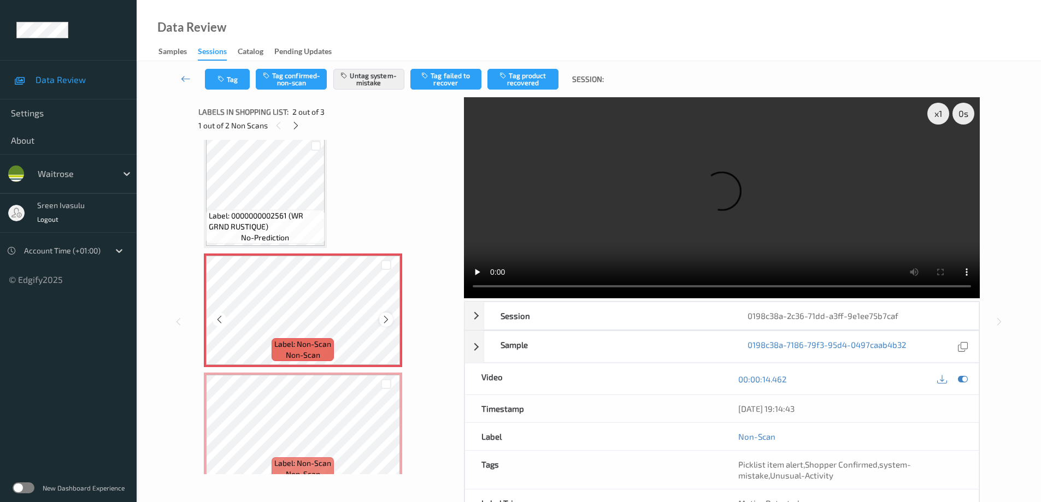
scroll to position [28, 0]
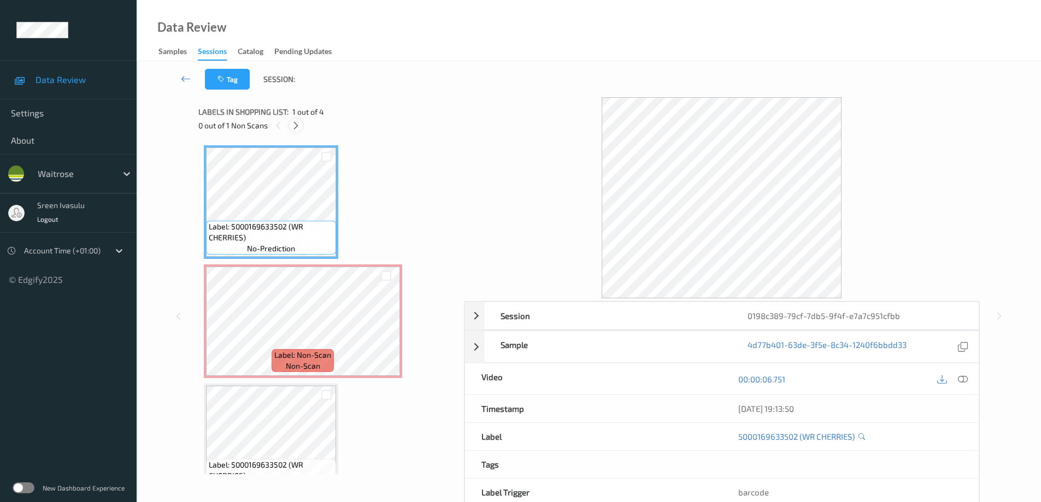
click at [297, 127] on icon at bounding box center [295, 126] width 9 height 10
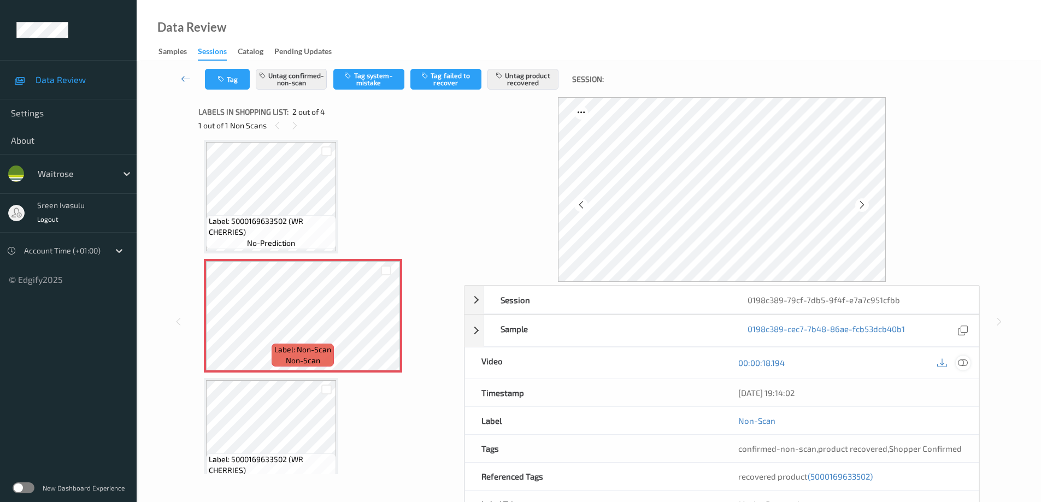
click at [963, 362] on icon at bounding box center [963, 363] width 10 height 10
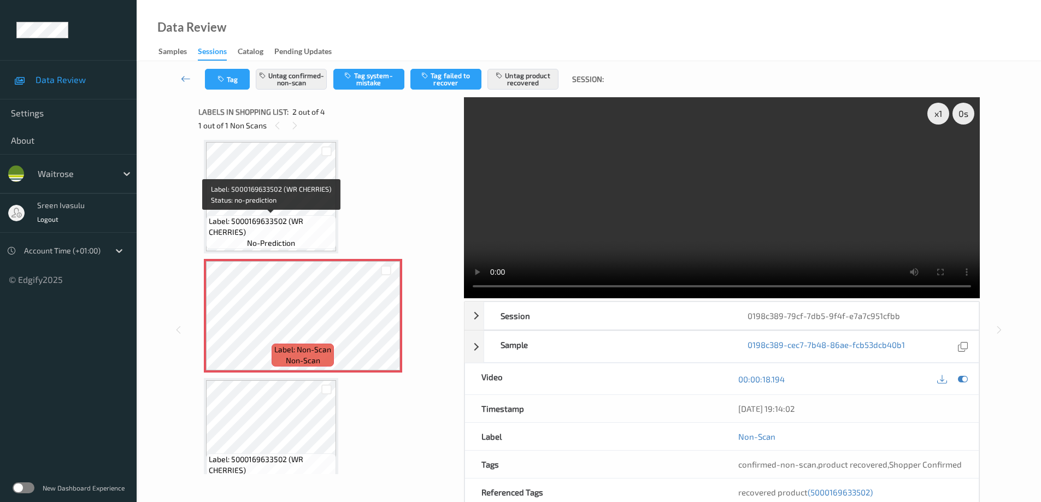
click at [302, 216] on span "Label: 5000169633502 (WR CHERRIES)" at bounding box center [271, 227] width 125 height 22
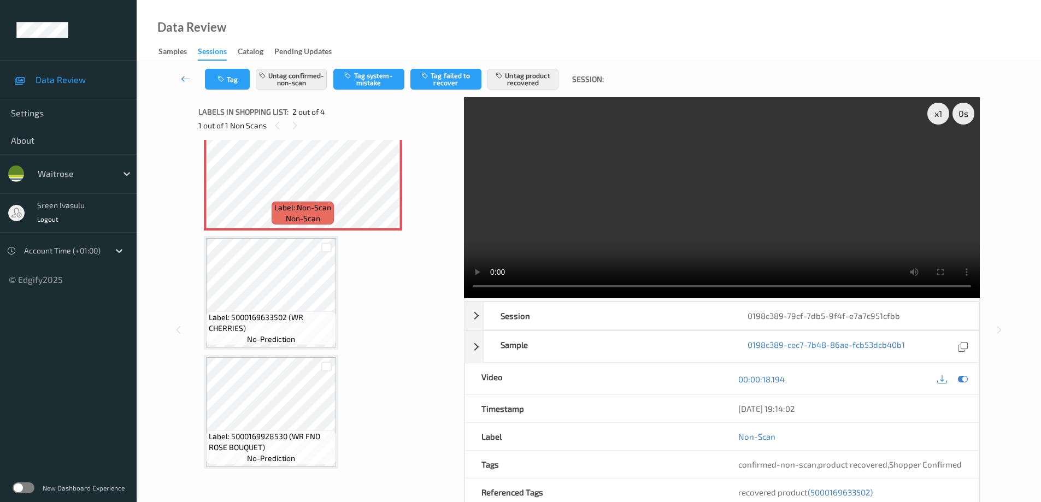
scroll to position [0, 0]
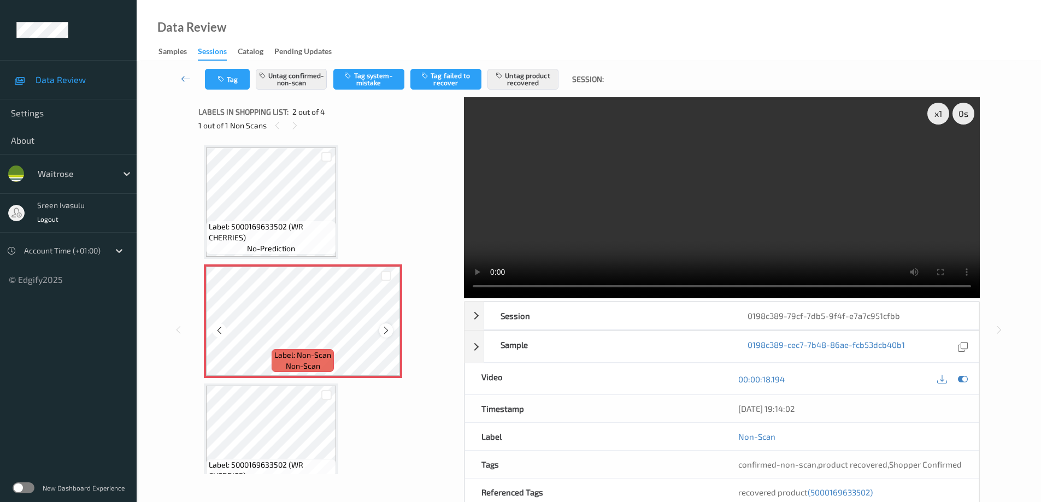
click at [390, 332] on icon at bounding box center [385, 331] width 9 height 10
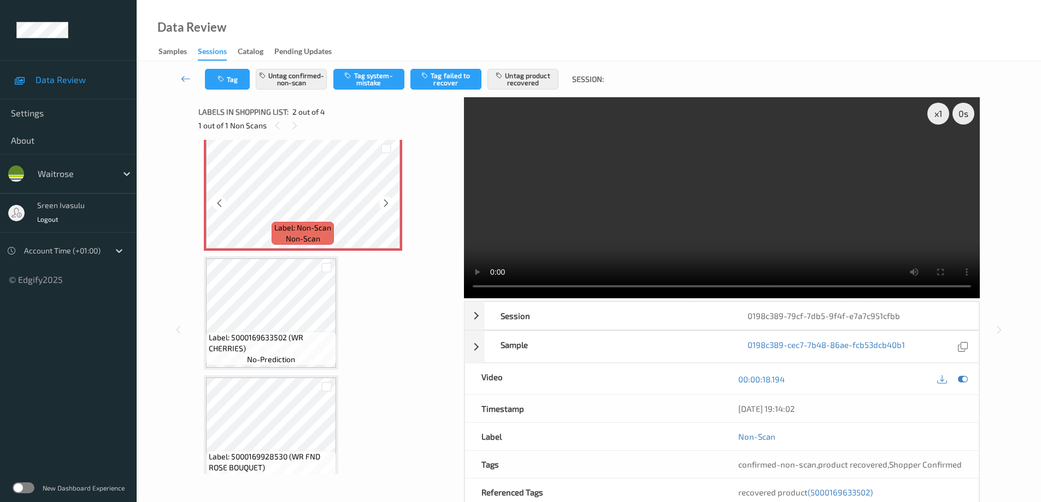
scroll to position [148, 0]
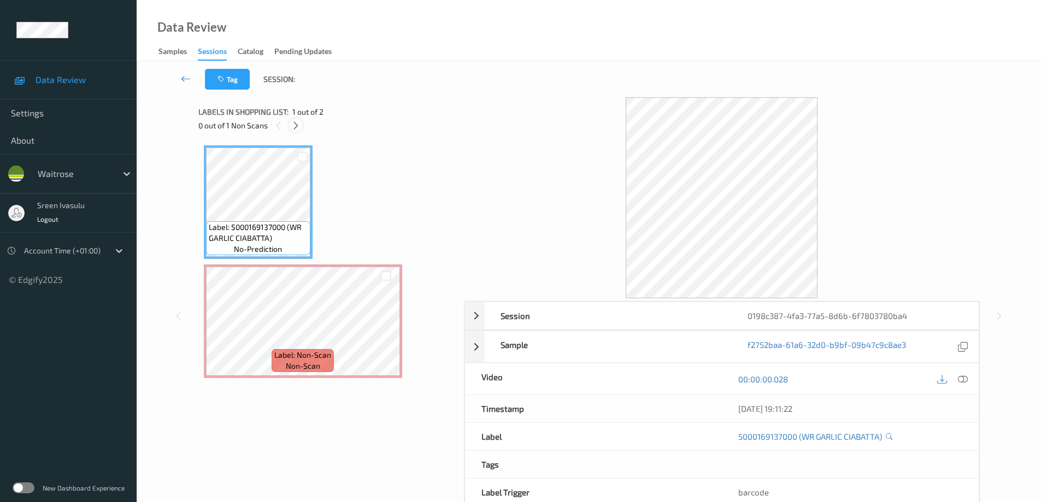
click at [297, 126] on icon at bounding box center [295, 126] width 9 height 10
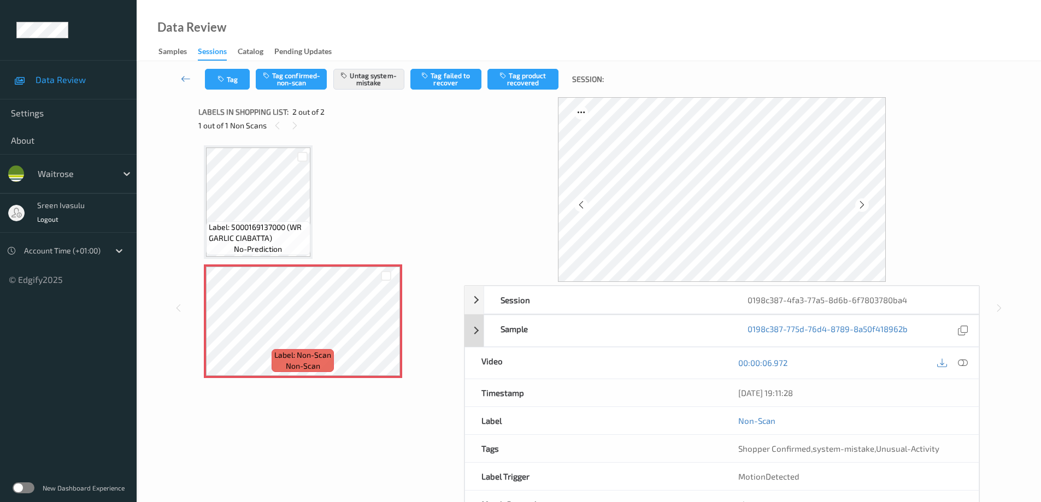
click at [958, 362] on icon at bounding box center [963, 363] width 10 height 10
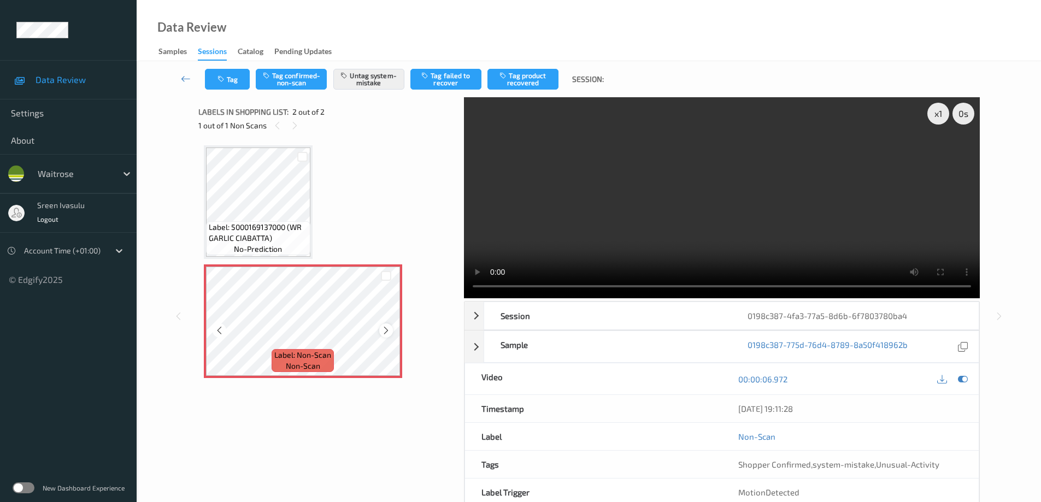
click at [385, 331] on icon at bounding box center [385, 331] width 9 height 10
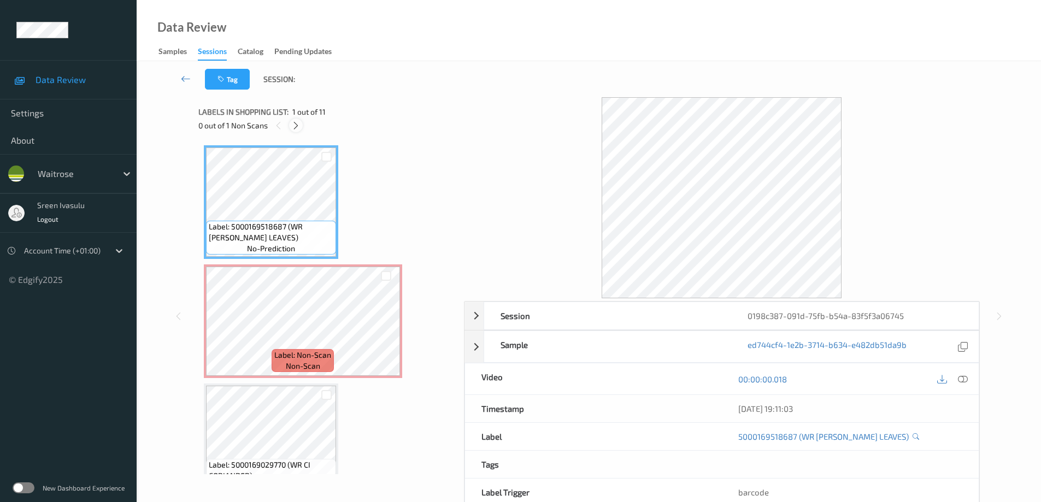
click at [293, 131] on div at bounding box center [296, 126] width 14 height 14
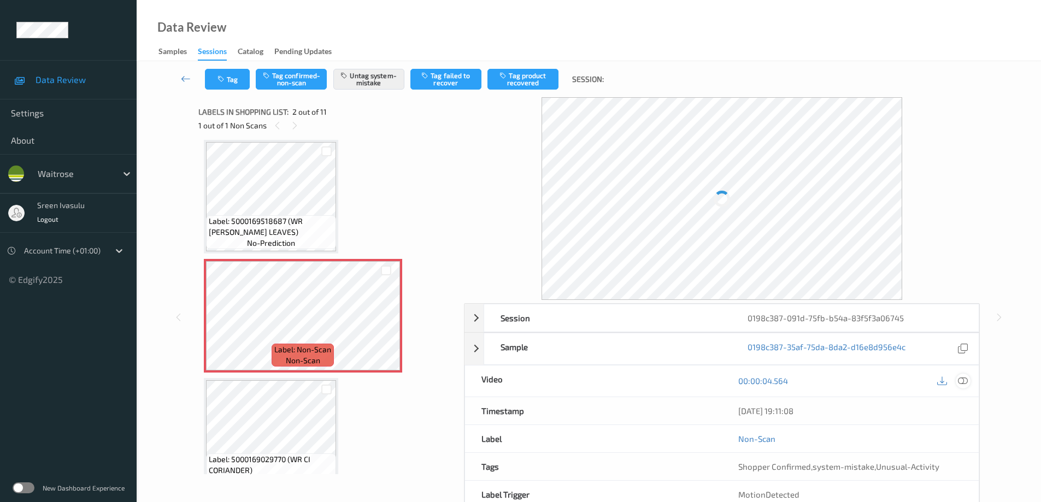
click at [963, 397] on div "19/08/2025 19:11:08" at bounding box center [850, 410] width 257 height 27
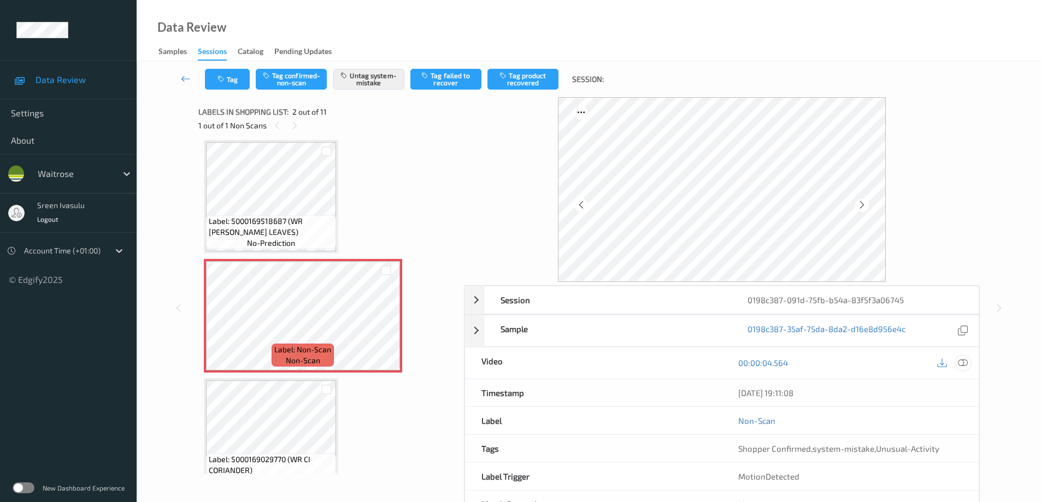
click at [962, 363] on icon at bounding box center [963, 363] width 10 height 10
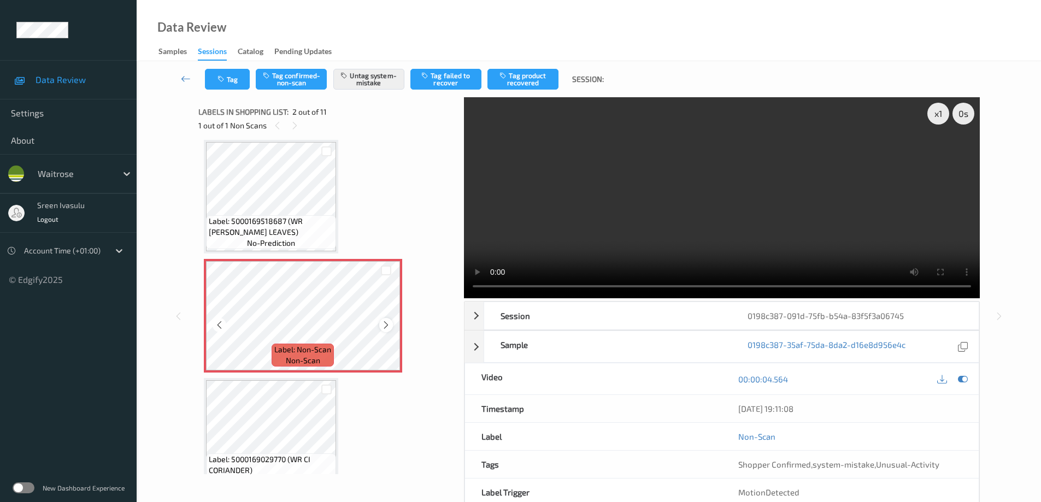
click at [381, 328] on icon at bounding box center [385, 325] width 9 height 10
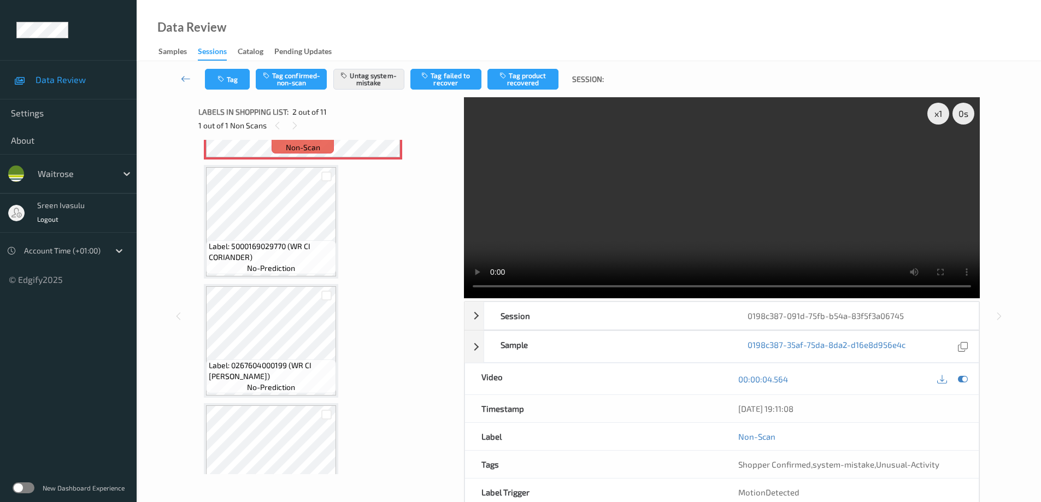
scroll to position [0, 0]
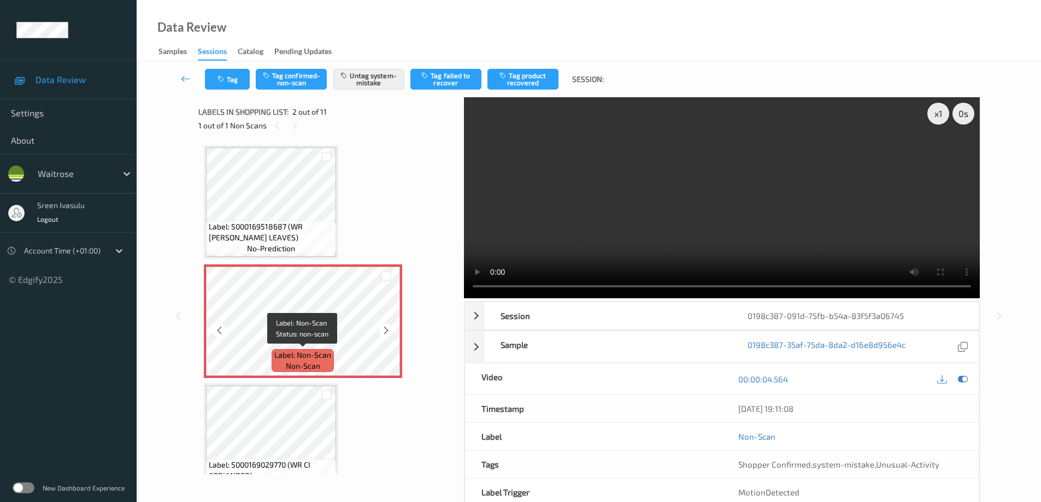
click at [332, 359] on div "Label: Non-Scan non-scan" at bounding box center [303, 360] width 62 height 23
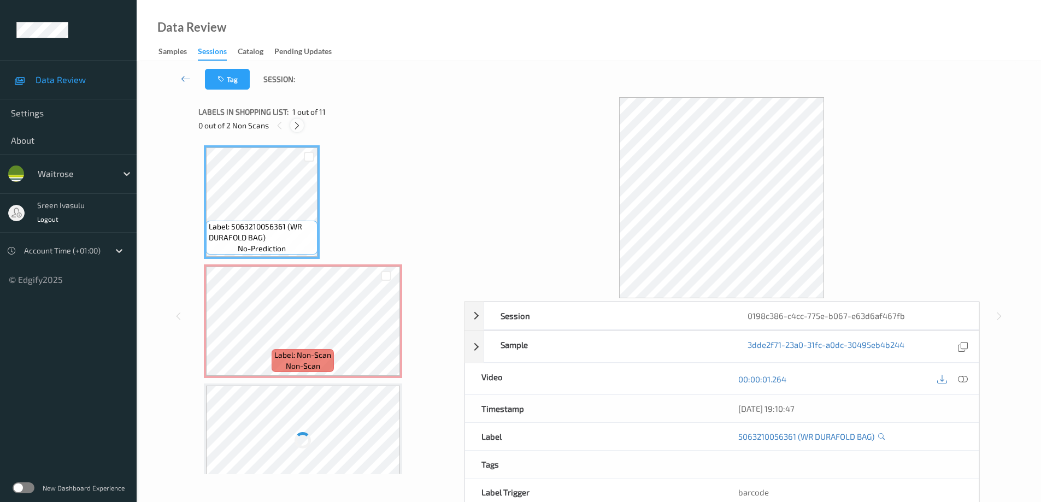
click at [296, 121] on icon at bounding box center [296, 126] width 9 height 10
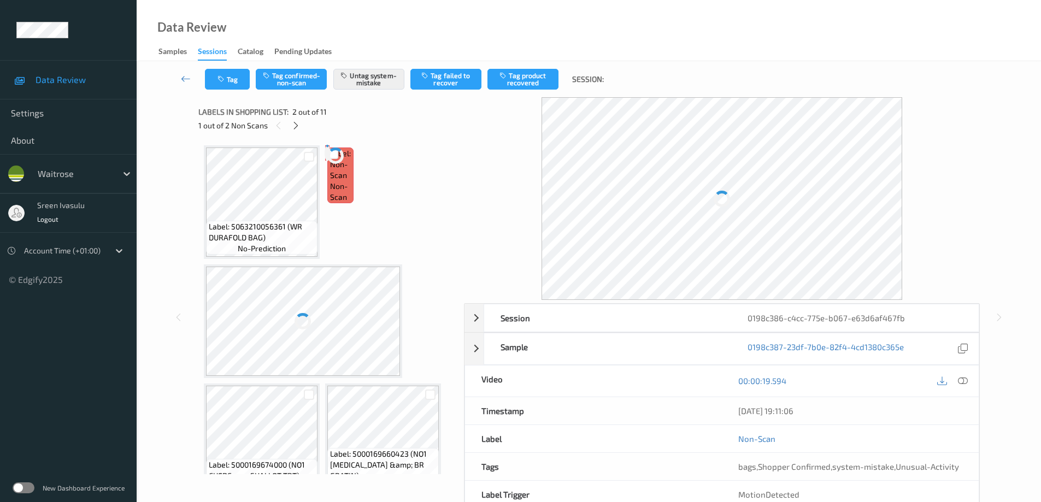
scroll to position [5, 0]
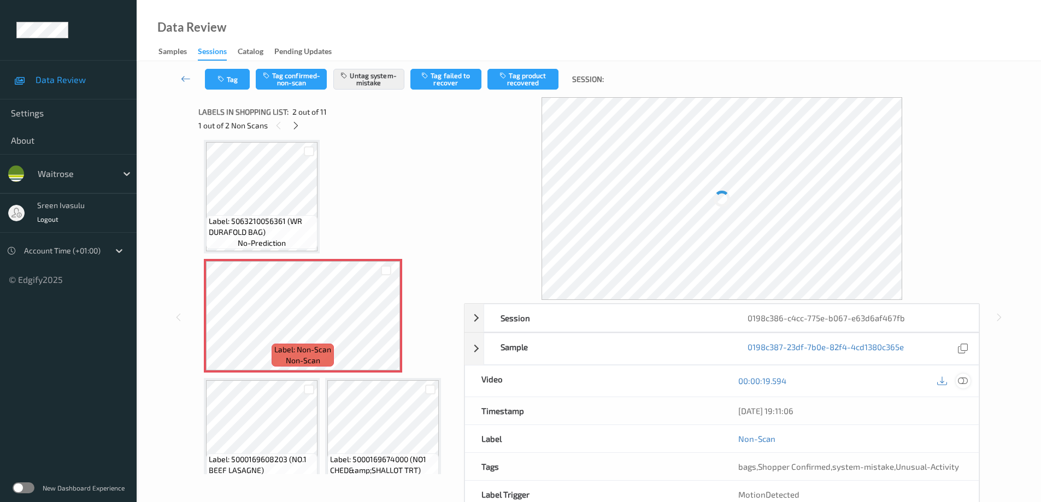
click at [963, 384] on icon at bounding box center [963, 381] width 10 height 10
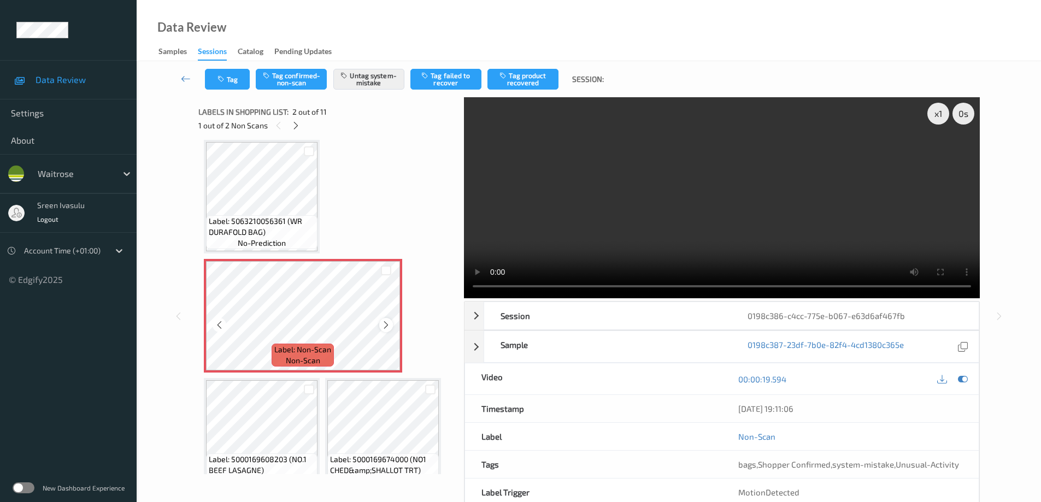
click at [385, 323] on icon at bounding box center [385, 325] width 9 height 10
click at [381, 323] on icon at bounding box center [385, 325] width 9 height 10
click at [387, 330] on div at bounding box center [386, 325] width 14 height 14
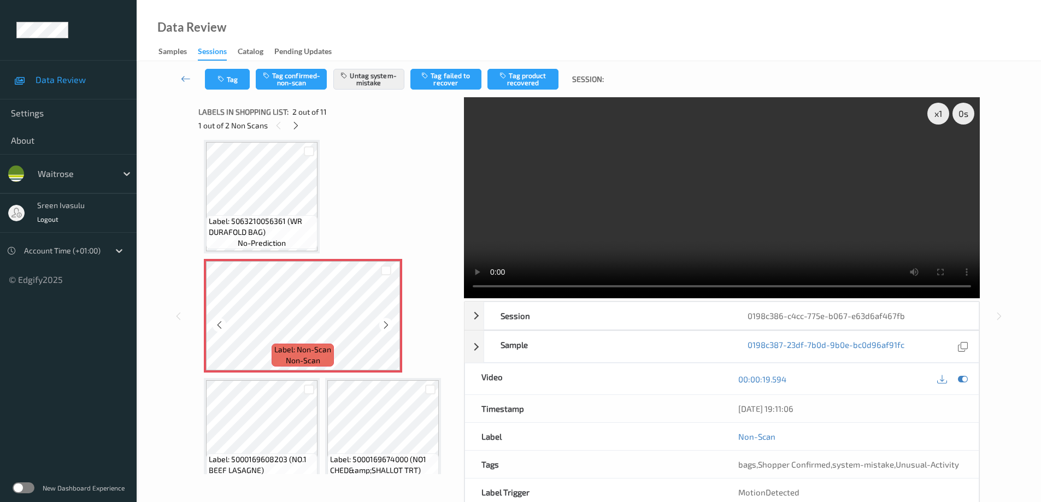
click at [387, 330] on div at bounding box center [386, 325] width 14 height 14
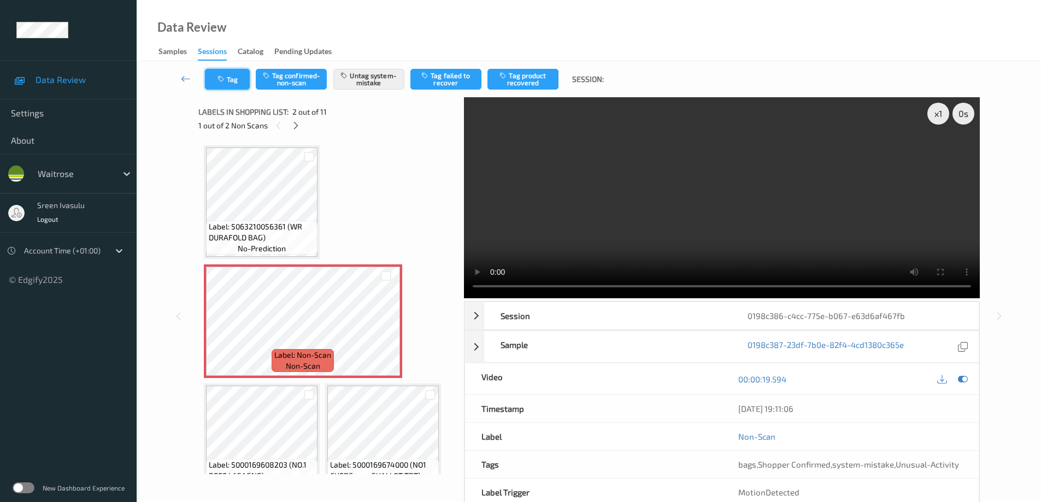
click at [235, 85] on button "Tag" at bounding box center [227, 79] width 45 height 21
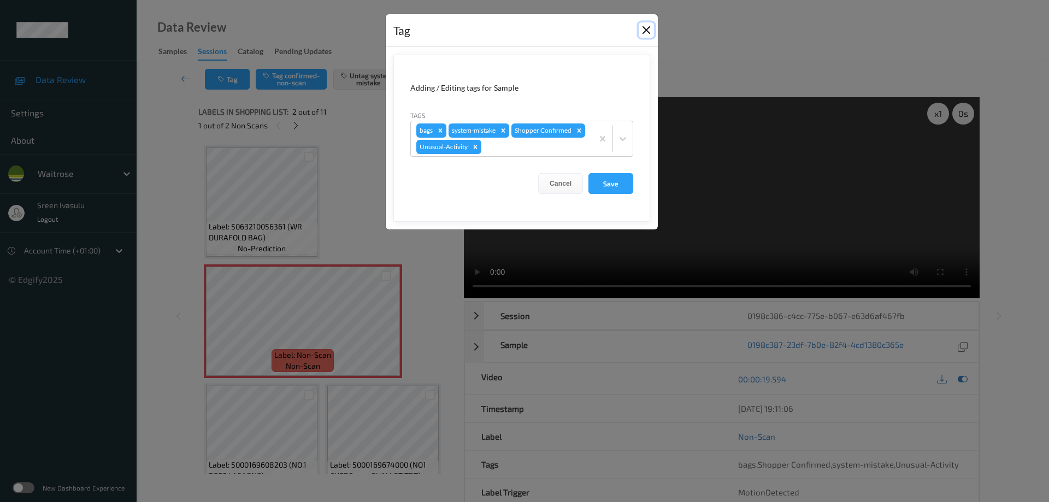
click at [641, 26] on button "Close" at bounding box center [646, 29] width 15 height 15
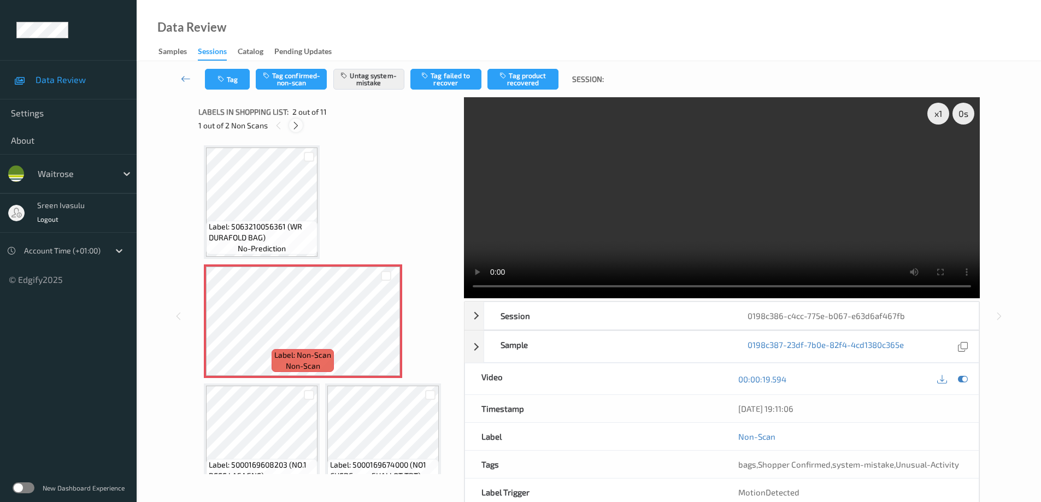
click at [296, 128] on icon at bounding box center [295, 126] width 9 height 10
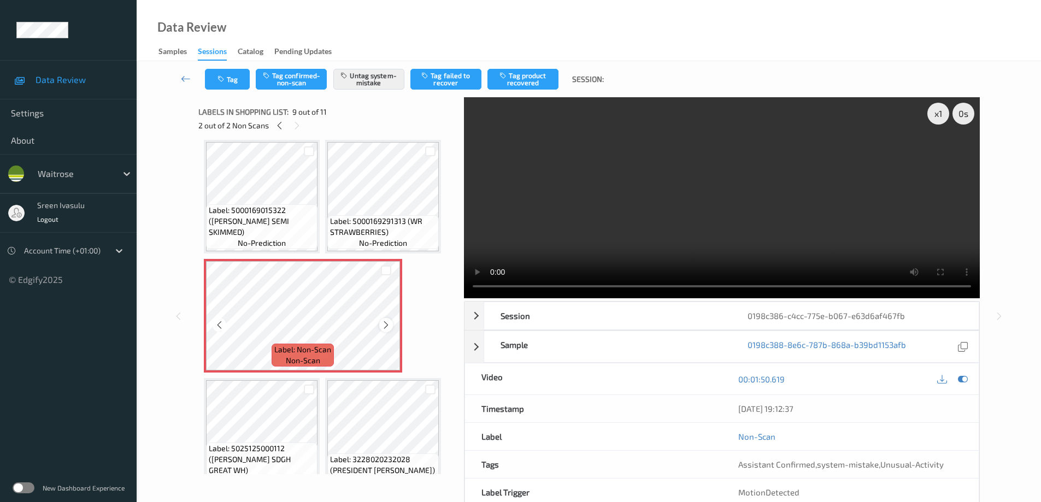
click at [385, 328] on icon at bounding box center [385, 325] width 9 height 10
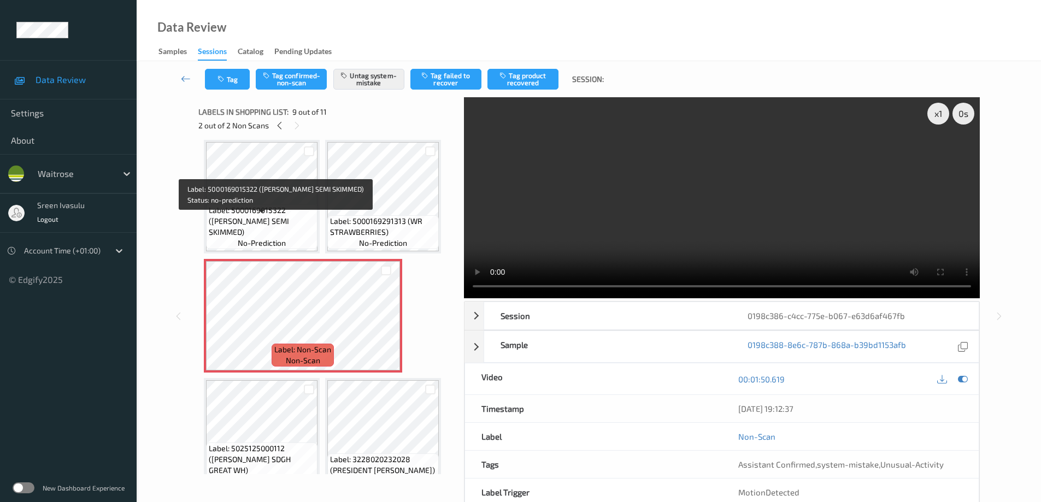
click at [264, 215] on div "Label: 5000169015322 (WR ESS SEMI SKIMMED) no-prediction" at bounding box center [261, 226] width 111 height 45
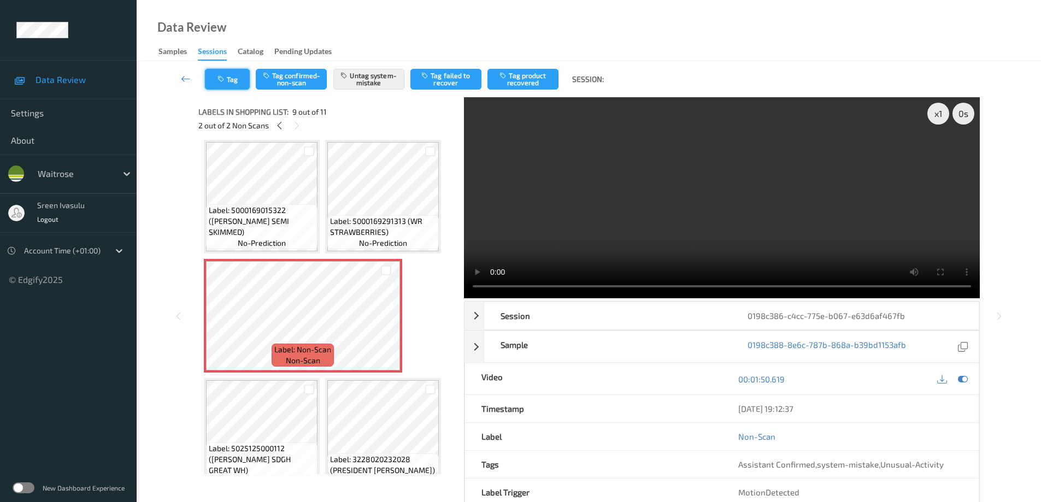
click at [228, 85] on button "Tag" at bounding box center [227, 79] width 45 height 21
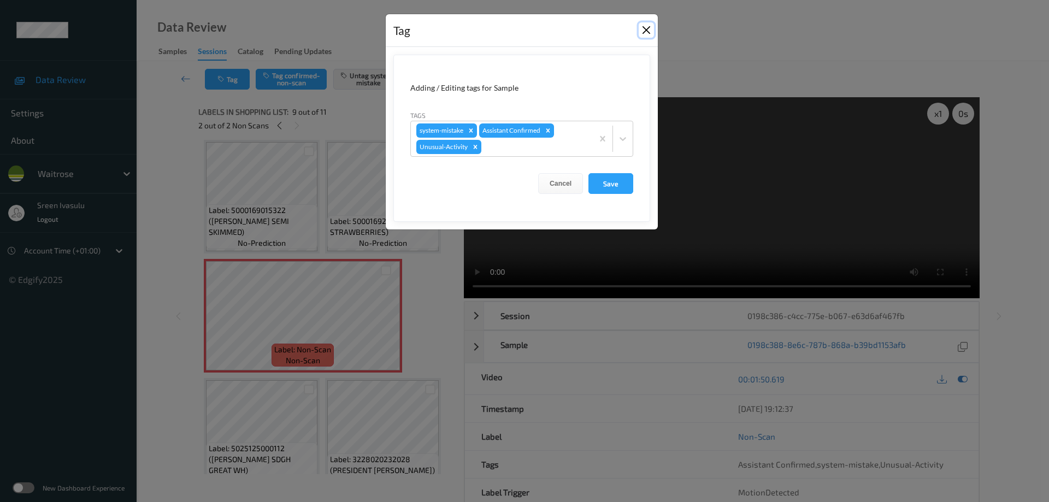
click at [648, 30] on button "Close" at bounding box center [646, 29] width 15 height 15
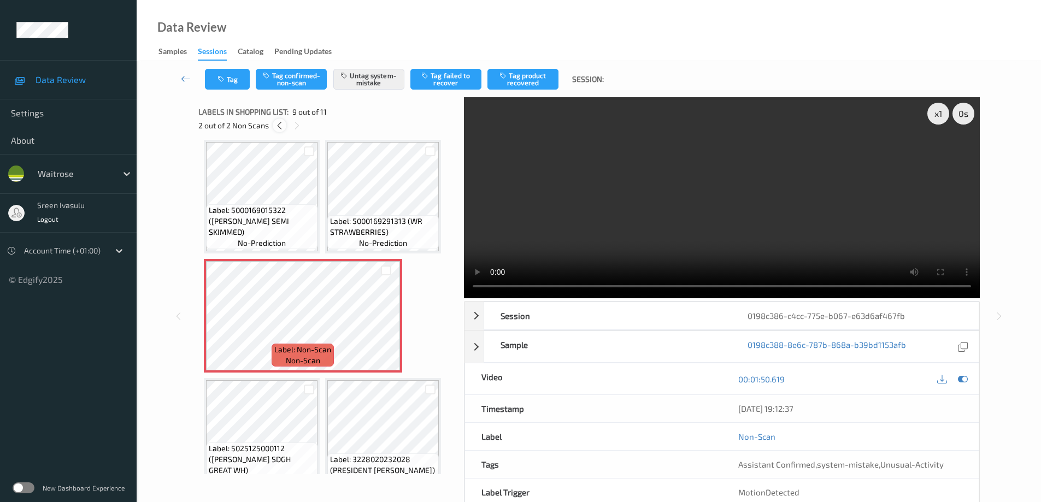
click at [276, 122] on icon at bounding box center [279, 126] width 9 height 10
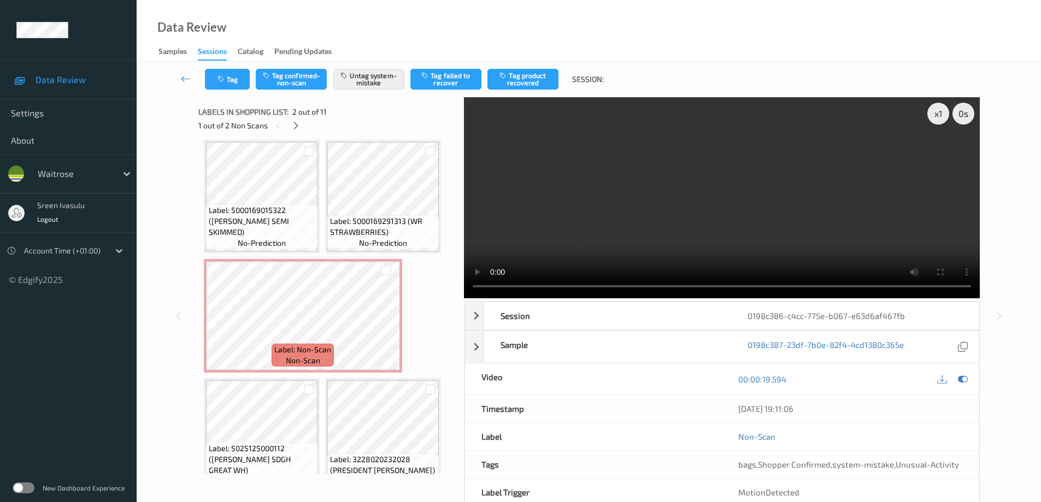
scroll to position [5, 0]
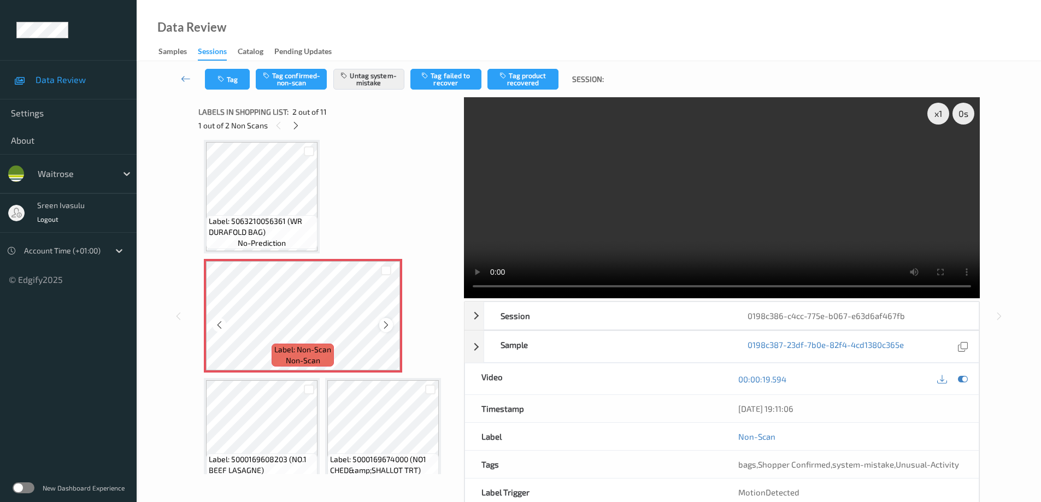
click at [384, 323] on icon at bounding box center [385, 325] width 9 height 10
click at [386, 319] on div at bounding box center [386, 325] width 14 height 14
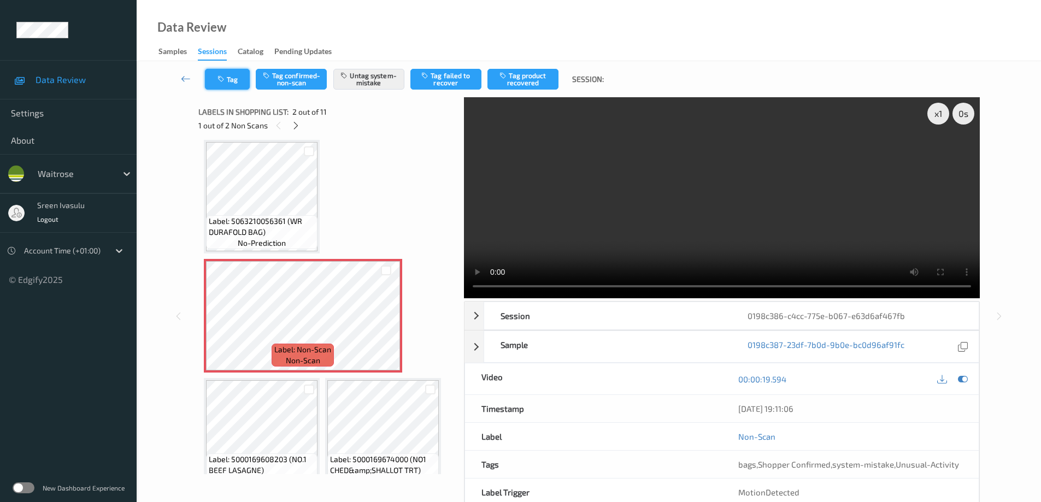
click at [244, 82] on button "Tag" at bounding box center [227, 79] width 45 height 21
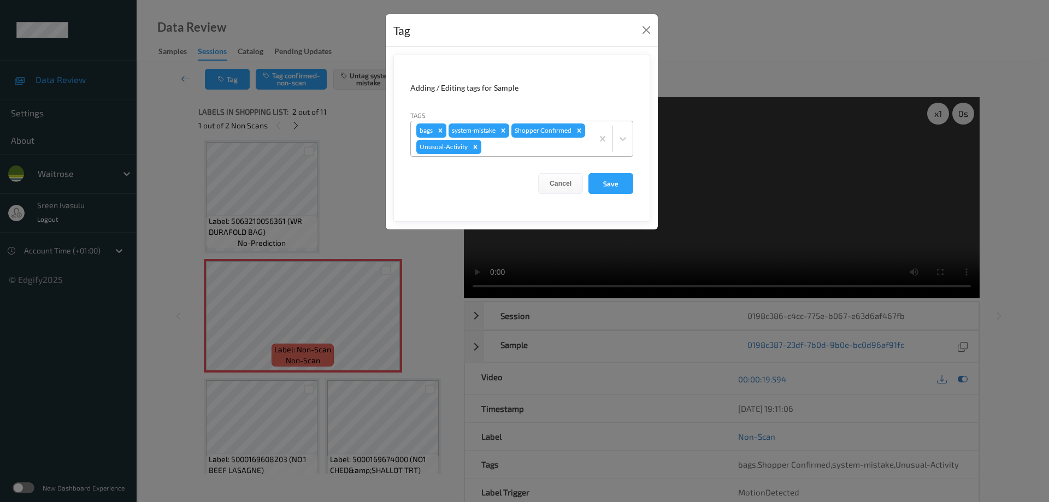
click at [442, 131] on icon "Remove bags" at bounding box center [441, 131] width 8 height 8
click at [612, 180] on button "Save" at bounding box center [610, 183] width 45 height 21
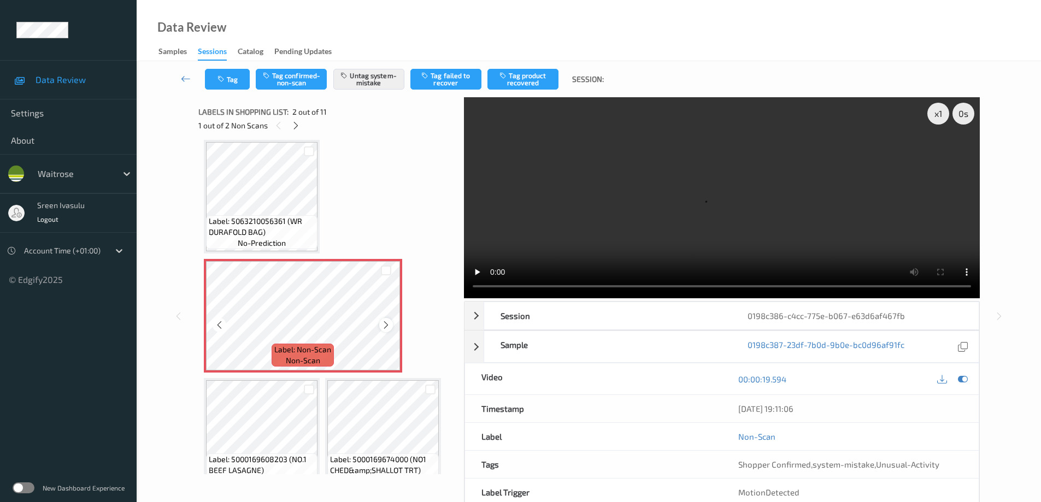
click at [386, 325] on icon at bounding box center [385, 325] width 9 height 10
click at [295, 126] on icon at bounding box center [295, 126] width 9 height 10
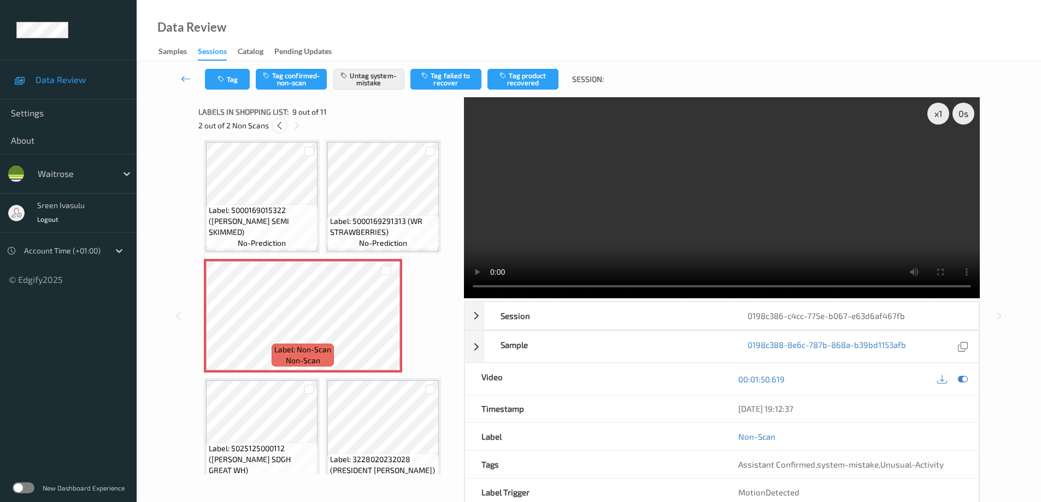
click at [279, 127] on icon at bounding box center [279, 126] width 9 height 10
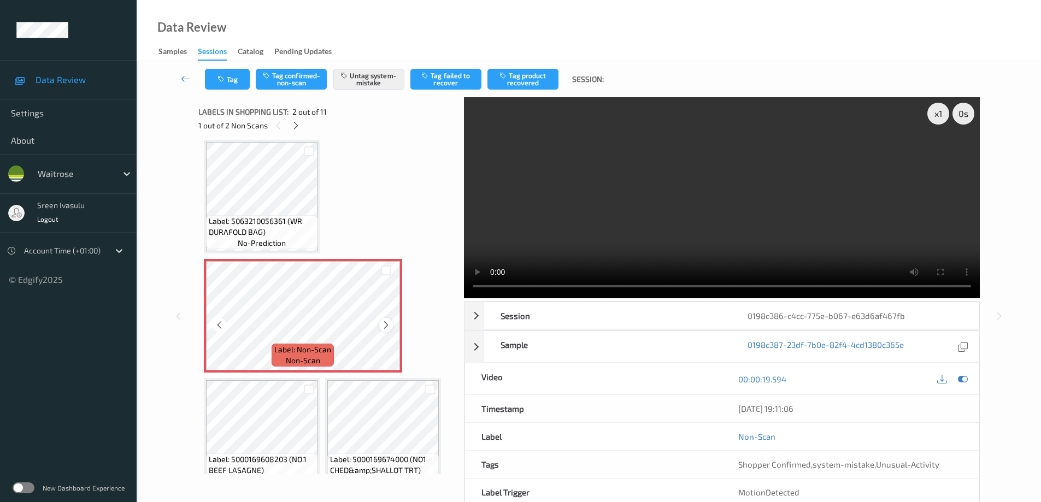
click at [380, 329] on div at bounding box center [386, 325] width 14 height 14
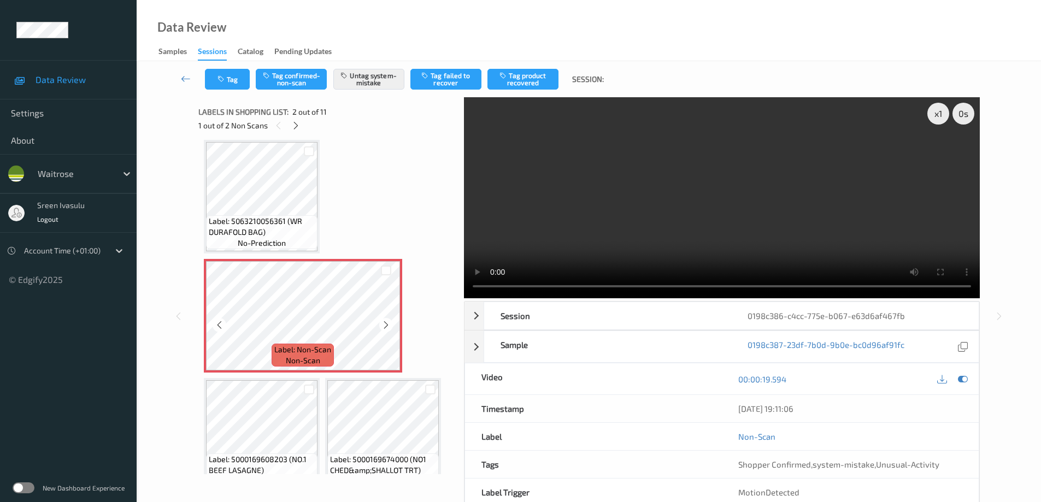
click at [380, 329] on div at bounding box center [386, 325] width 14 height 14
click at [294, 127] on icon at bounding box center [295, 126] width 9 height 10
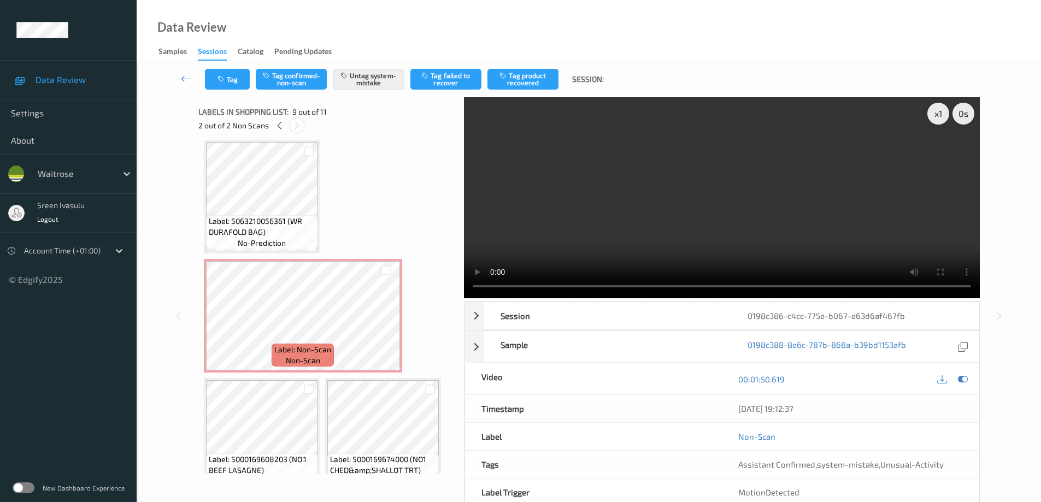
scroll to position [482, 0]
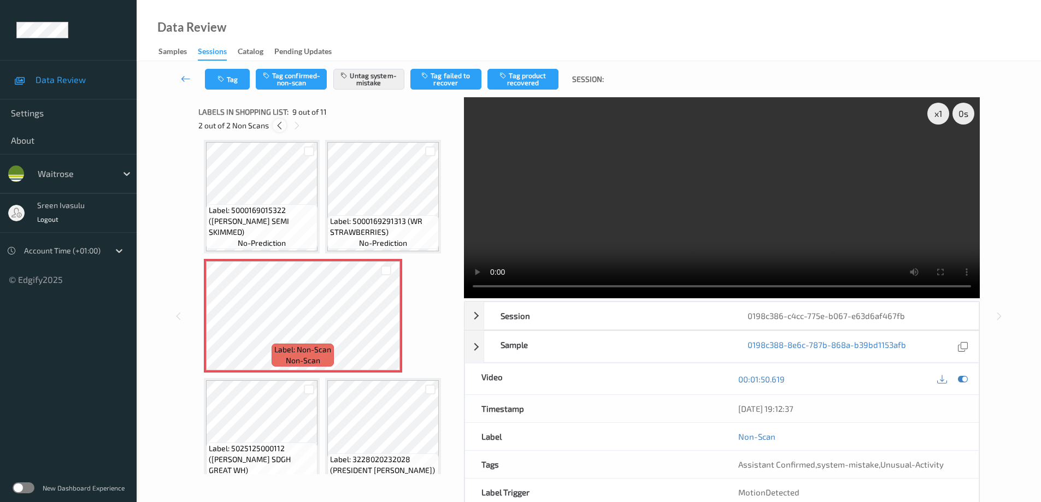
click at [281, 127] on icon at bounding box center [279, 126] width 9 height 10
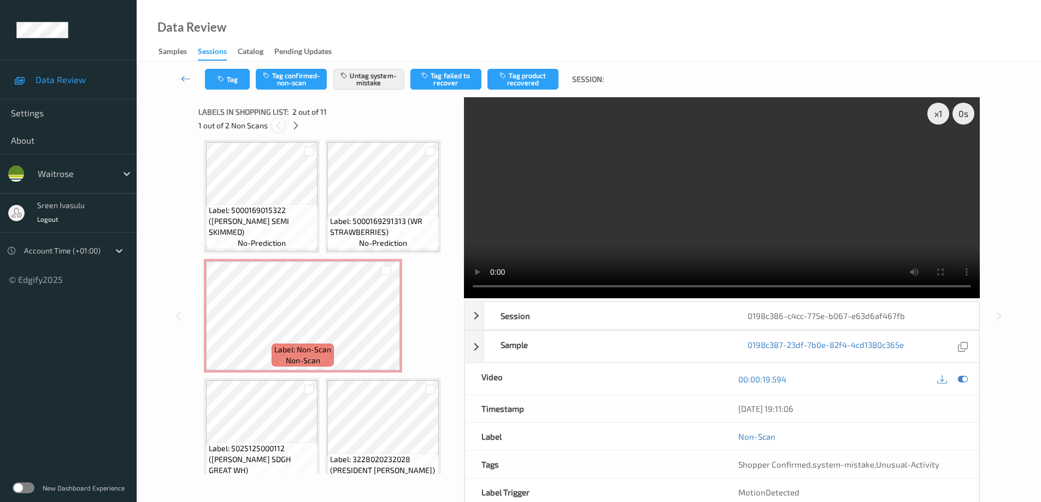
scroll to position [5, 0]
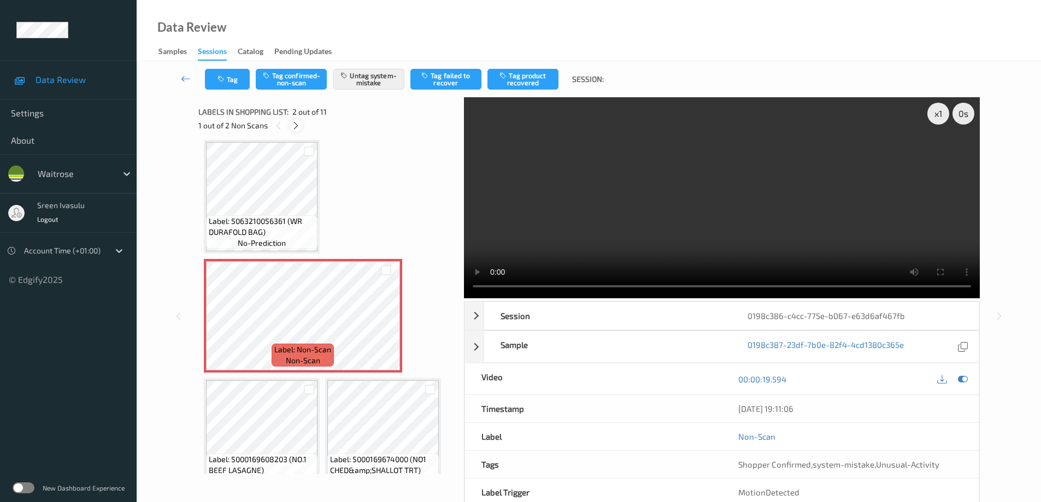
click at [293, 126] on icon at bounding box center [295, 126] width 9 height 10
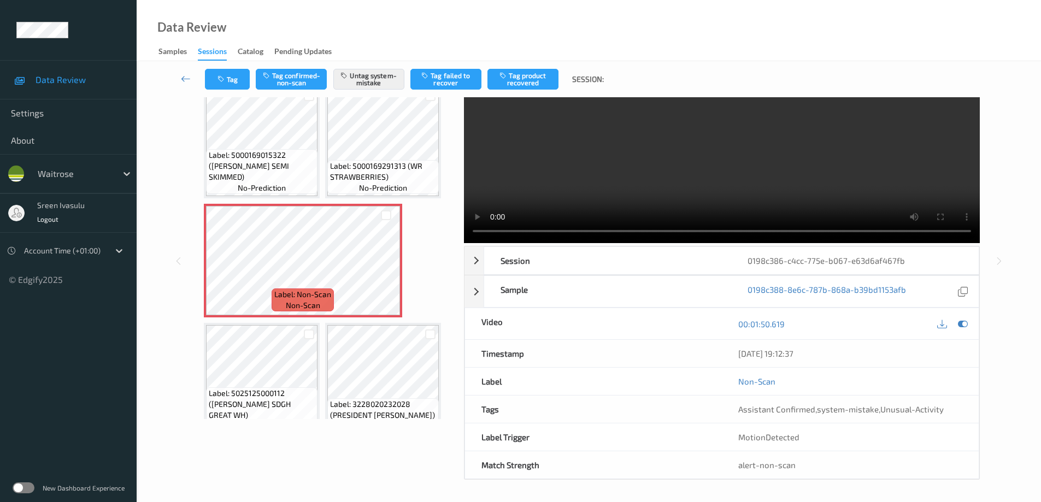
scroll to position [0, 0]
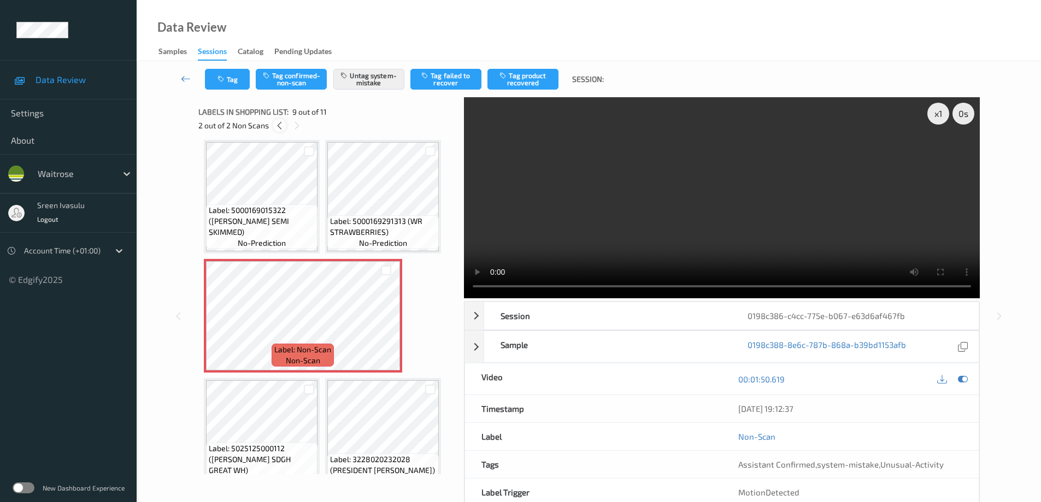
click at [281, 126] on icon at bounding box center [279, 126] width 9 height 10
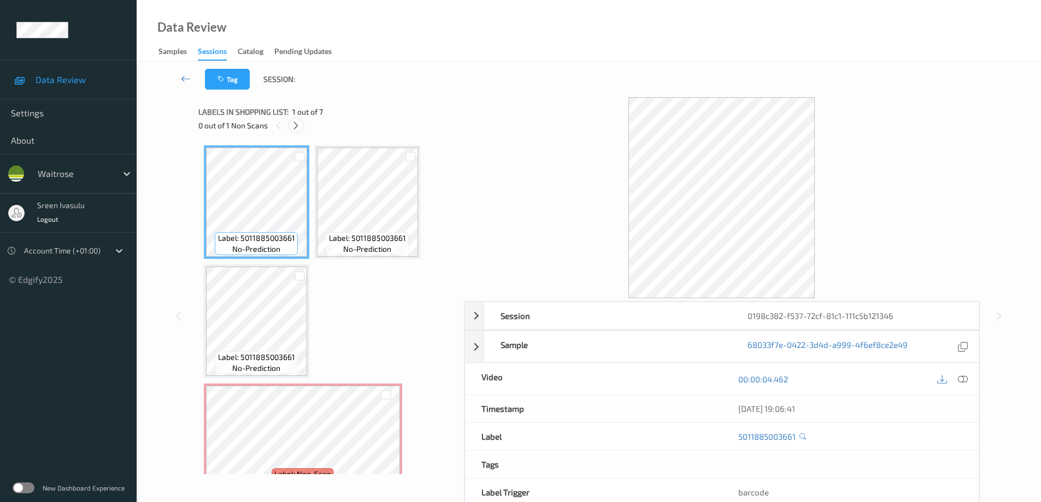
click at [294, 124] on icon at bounding box center [295, 126] width 9 height 10
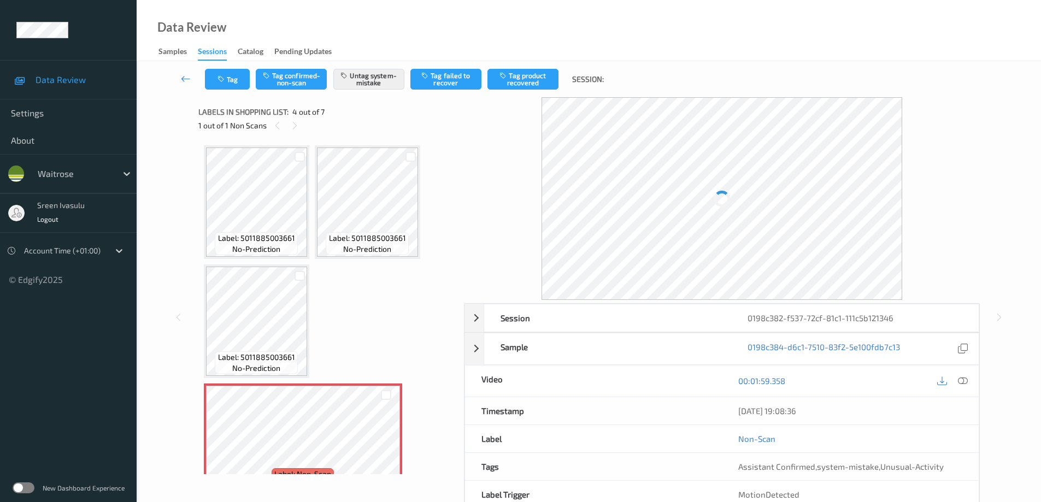
scroll to position [125, 0]
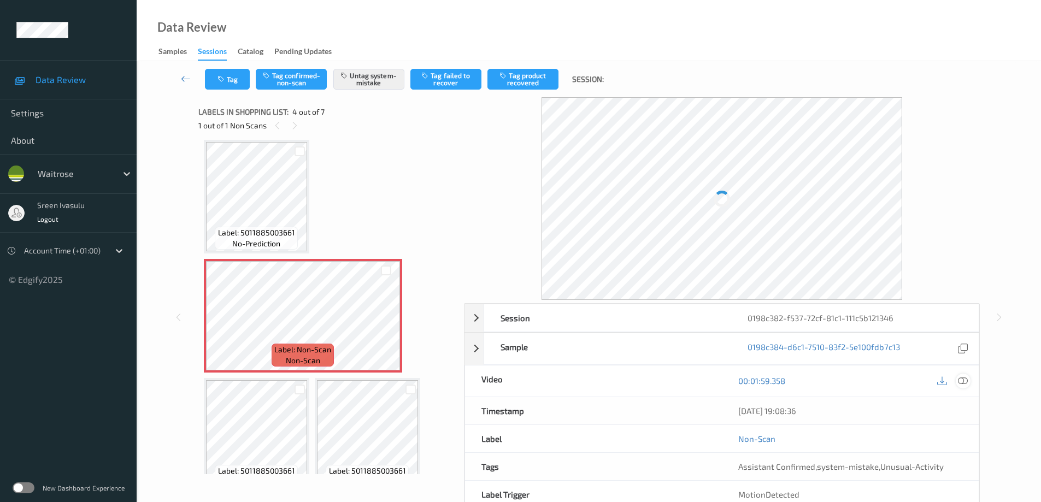
click at [959, 385] on icon at bounding box center [963, 381] width 10 height 10
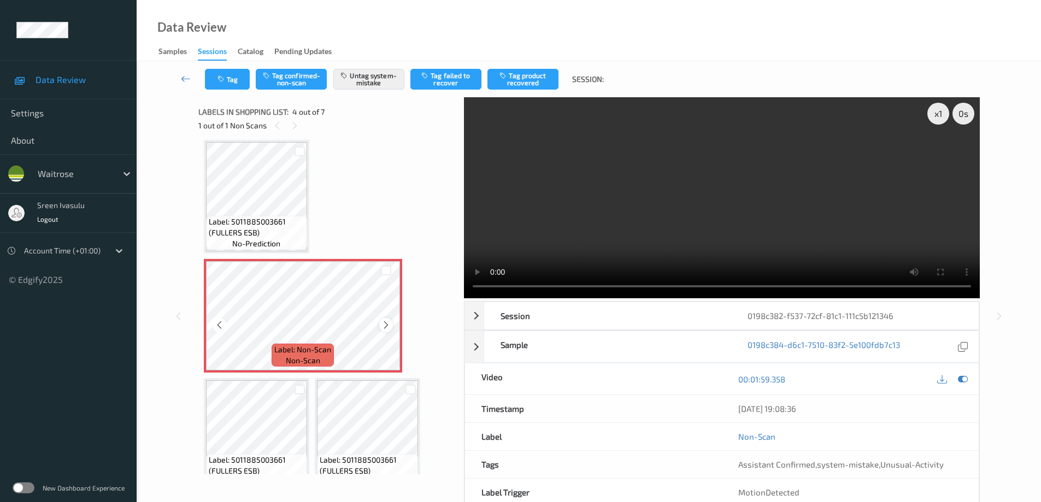
click at [387, 323] on icon at bounding box center [385, 325] width 9 height 10
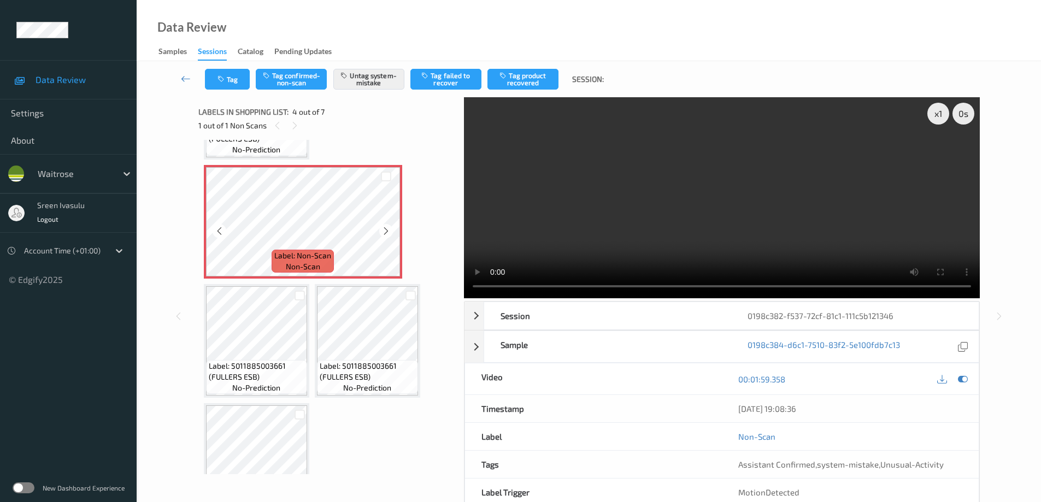
scroll to position [0, 0]
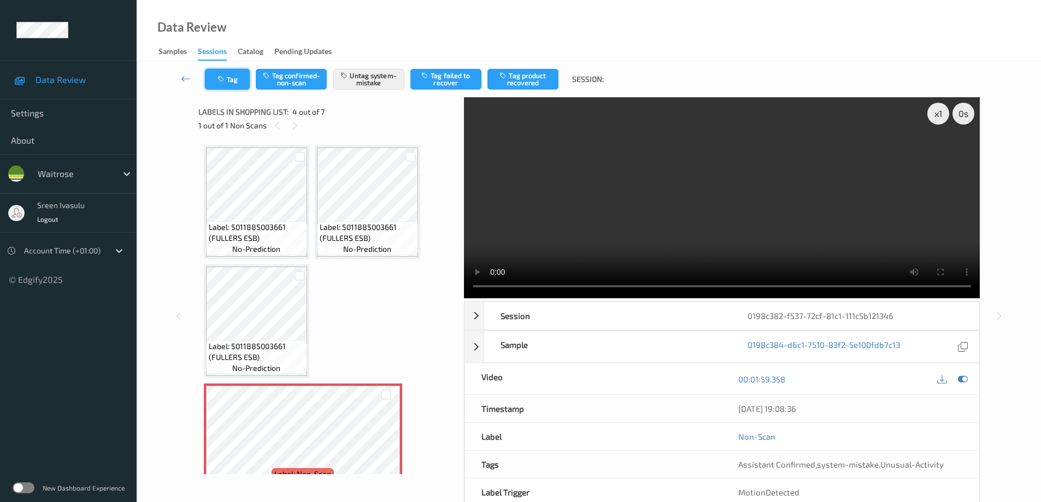
click at [234, 87] on button "Tag" at bounding box center [227, 79] width 45 height 21
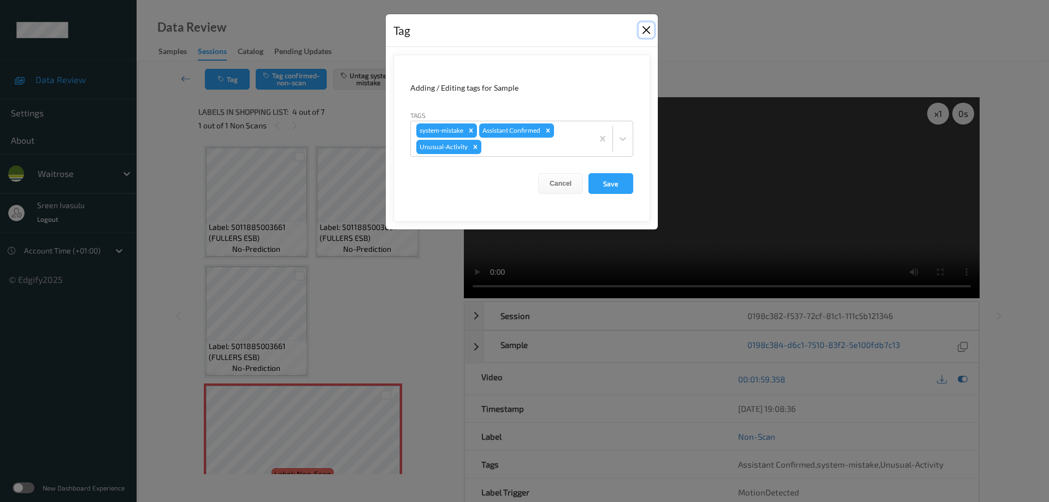
drag, startPoint x: 643, startPoint y: 32, endPoint x: 621, endPoint y: 56, distance: 32.5
click at [644, 32] on button "Close" at bounding box center [646, 29] width 15 height 15
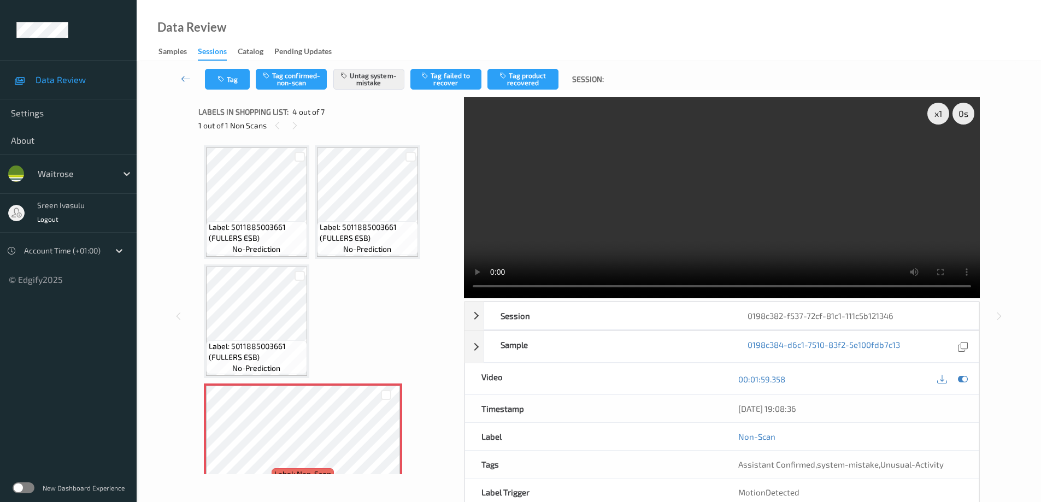
scroll to position [219, 0]
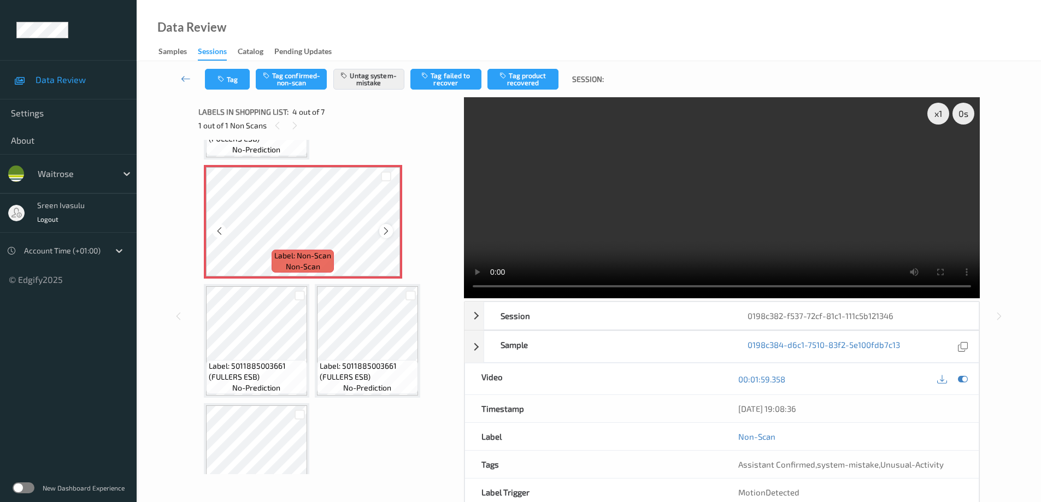
click at [387, 226] on div at bounding box center [386, 231] width 14 height 14
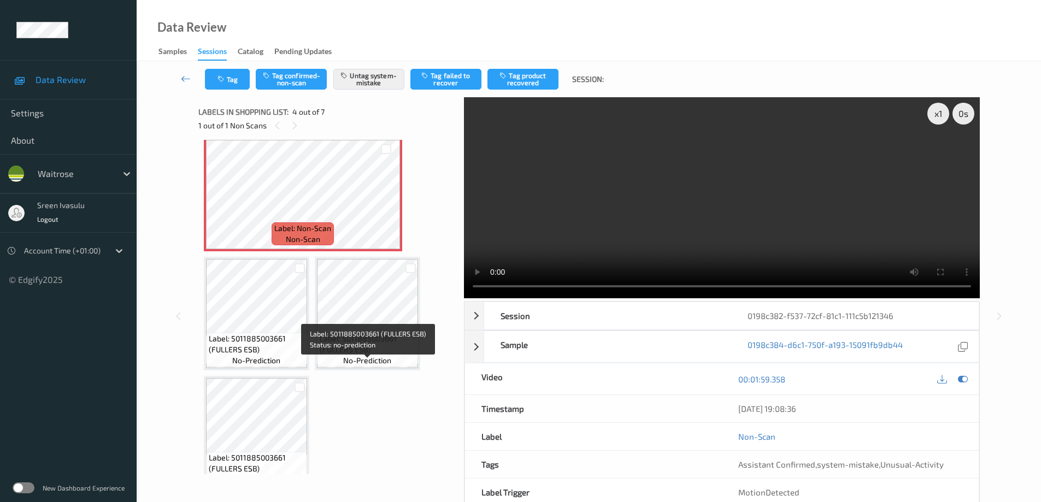
scroll to position [267, 0]
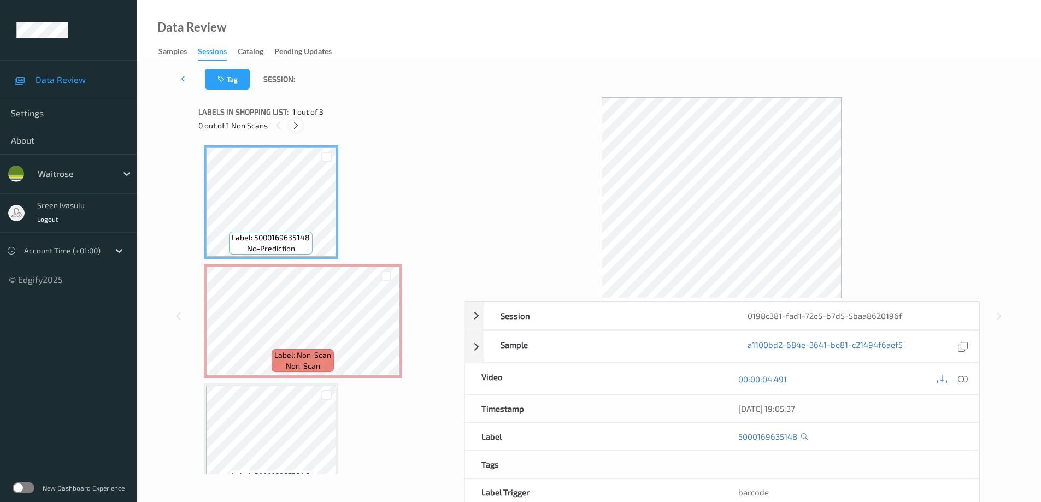
click at [297, 125] on icon at bounding box center [295, 126] width 9 height 10
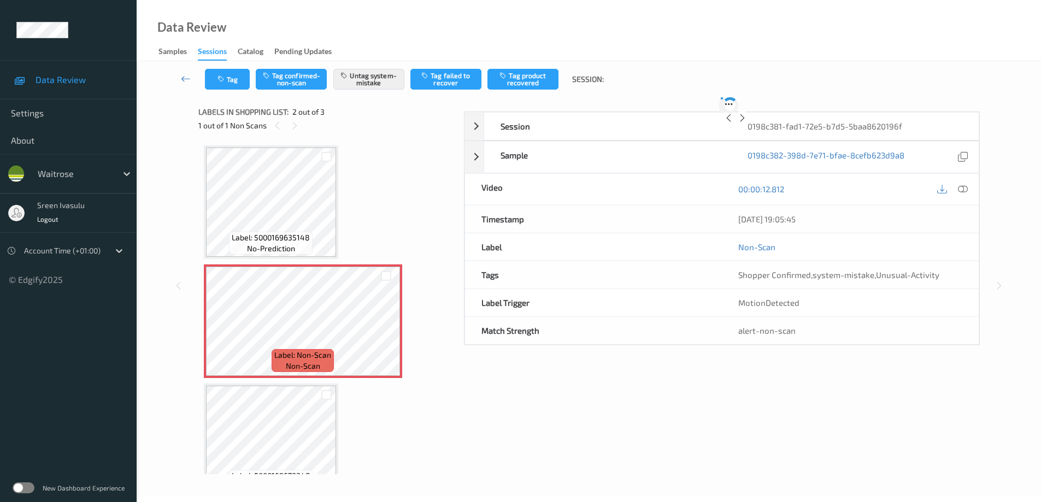
scroll to position [5, 0]
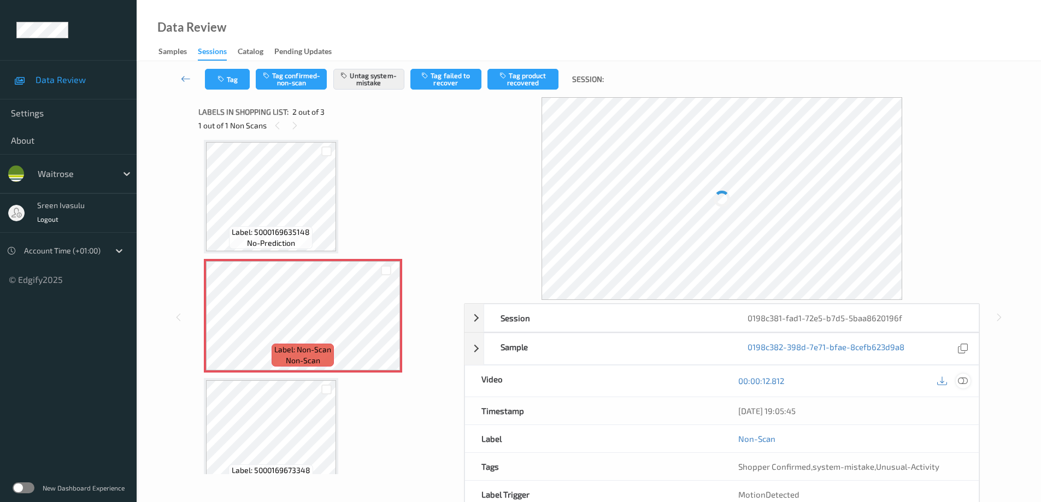
click at [965, 382] on icon at bounding box center [963, 381] width 10 height 10
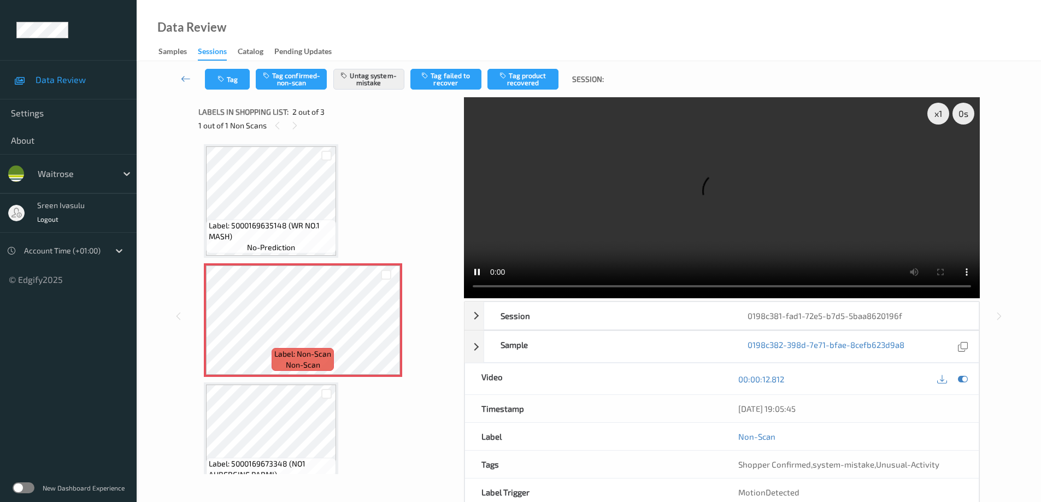
scroll to position [0, 0]
click at [387, 328] on icon at bounding box center [385, 331] width 9 height 10
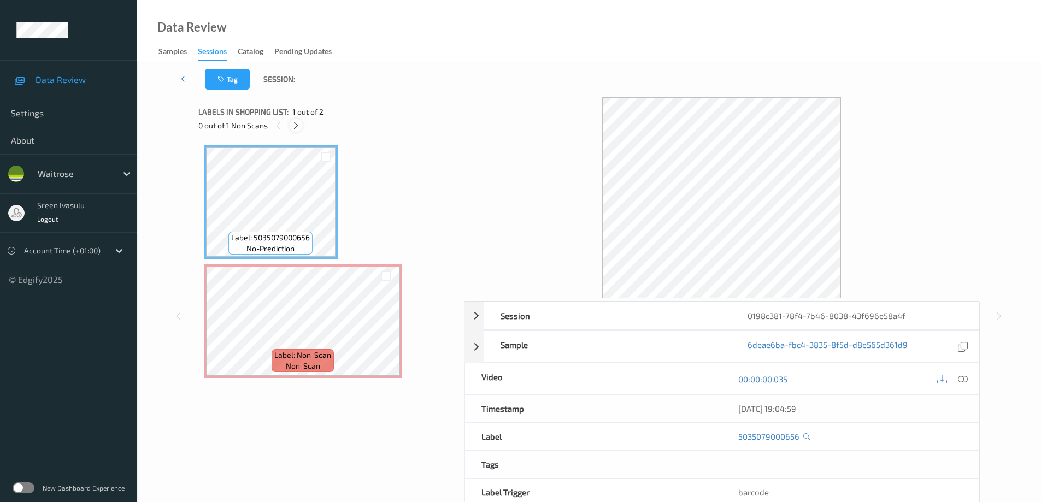
click at [298, 122] on icon at bounding box center [295, 126] width 9 height 10
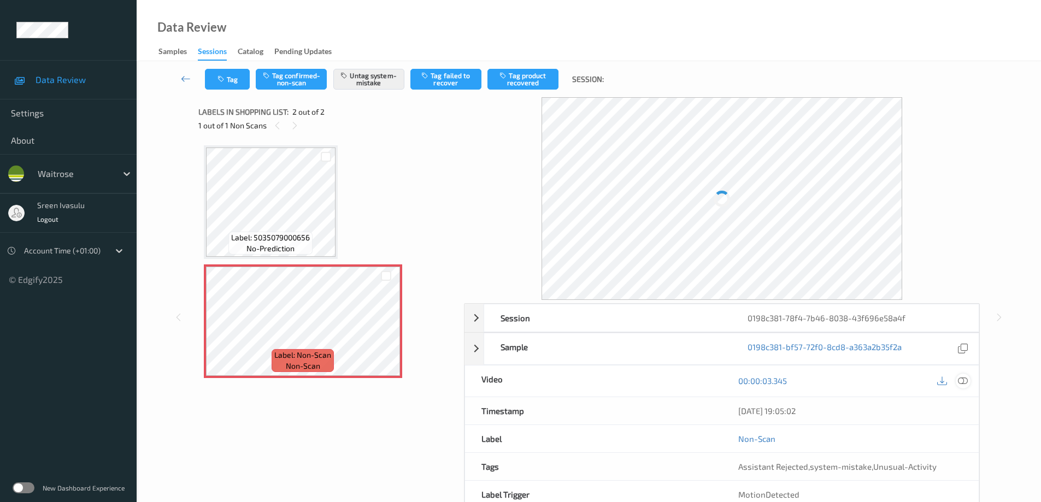
click at [962, 382] on icon at bounding box center [963, 381] width 10 height 10
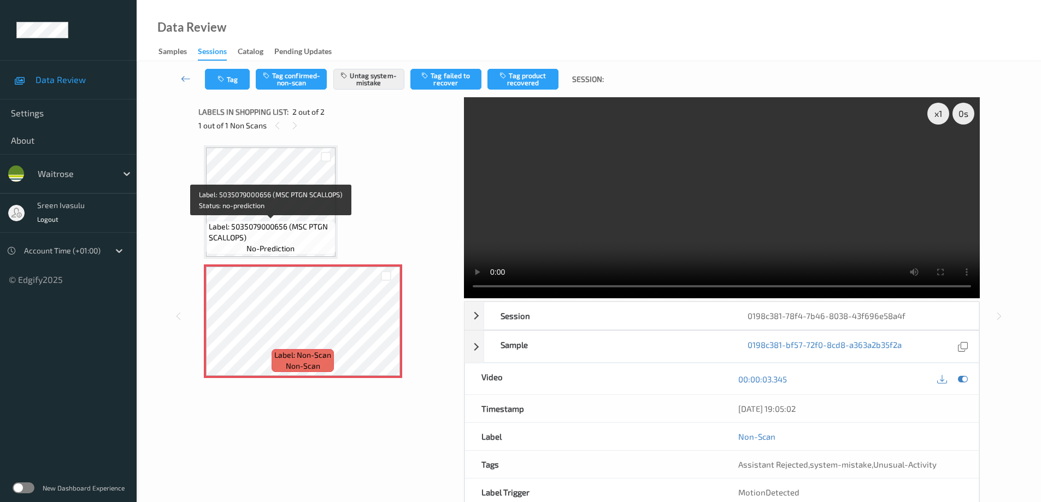
click at [309, 222] on span "Label: 5035079000656 (MSC PTGN SCALLOPS)" at bounding box center [271, 232] width 124 height 22
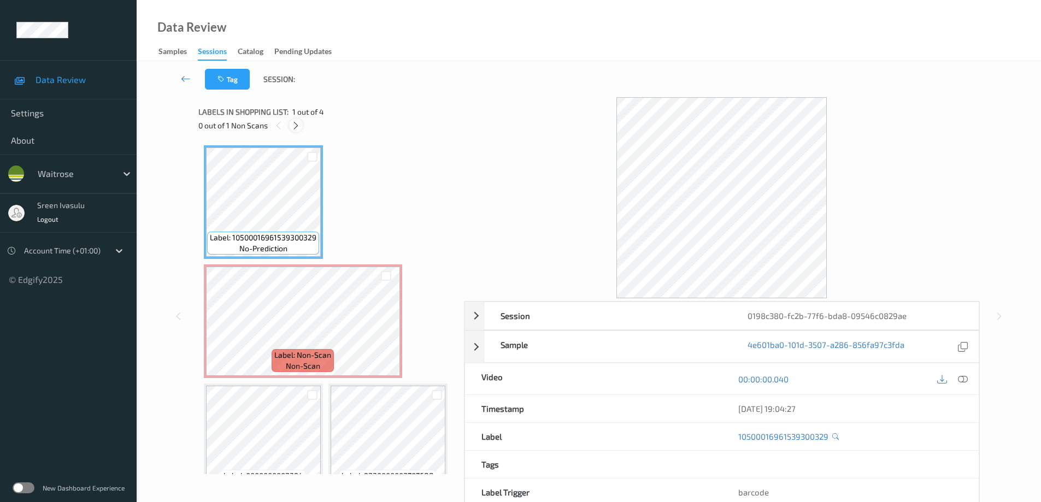
click at [300, 127] on icon at bounding box center [295, 126] width 9 height 10
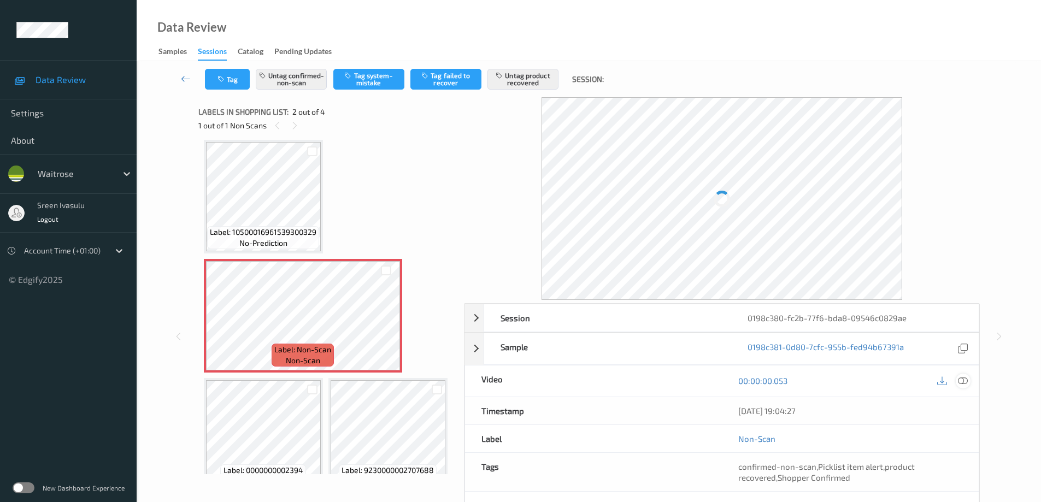
click at [970, 382] on div at bounding box center [963, 381] width 15 height 15
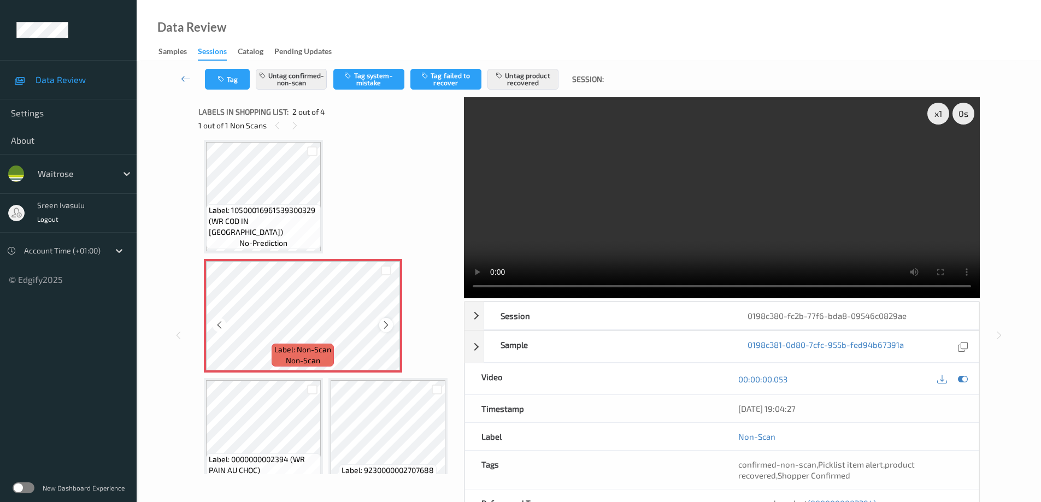
click at [386, 325] on icon at bounding box center [385, 325] width 9 height 10
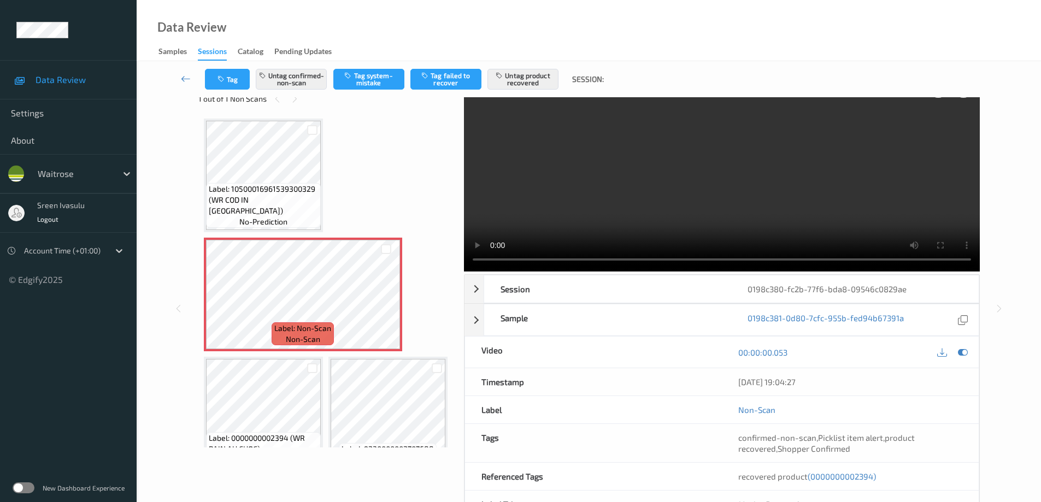
scroll to position [0, 0]
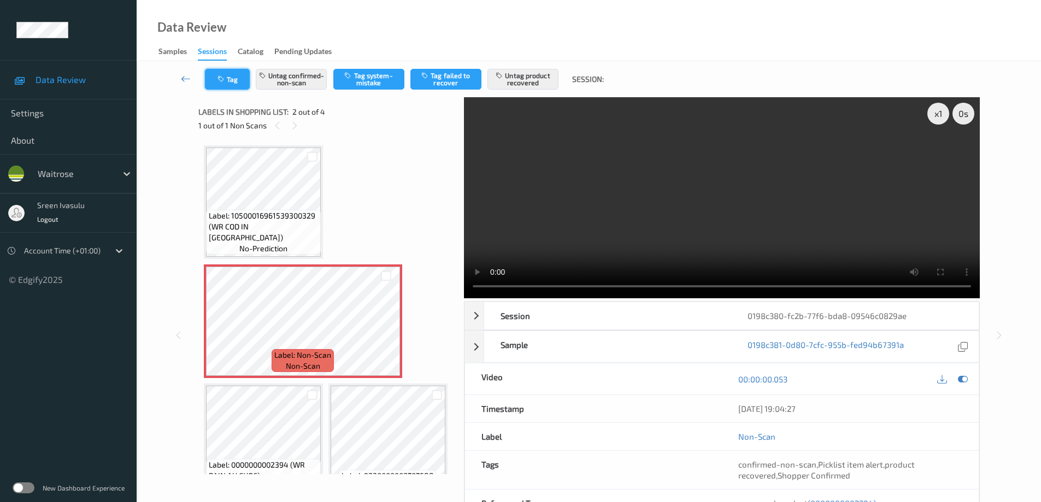
click at [233, 78] on button "Tag" at bounding box center [227, 79] width 45 height 21
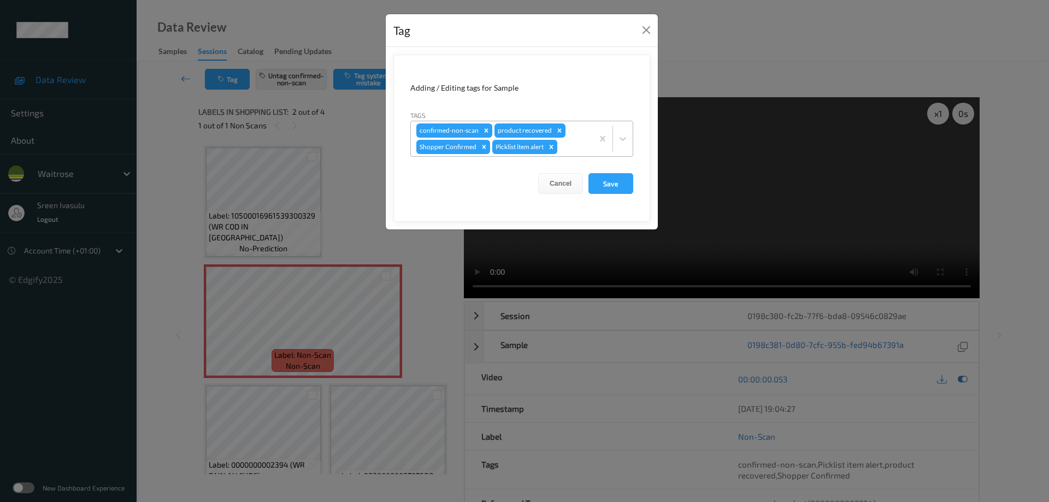
click at [551, 148] on icon "Remove Picklist item alert" at bounding box center [551, 147] width 8 height 8
click at [609, 181] on button "Save" at bounding box center [610, 183] width 45 height 21
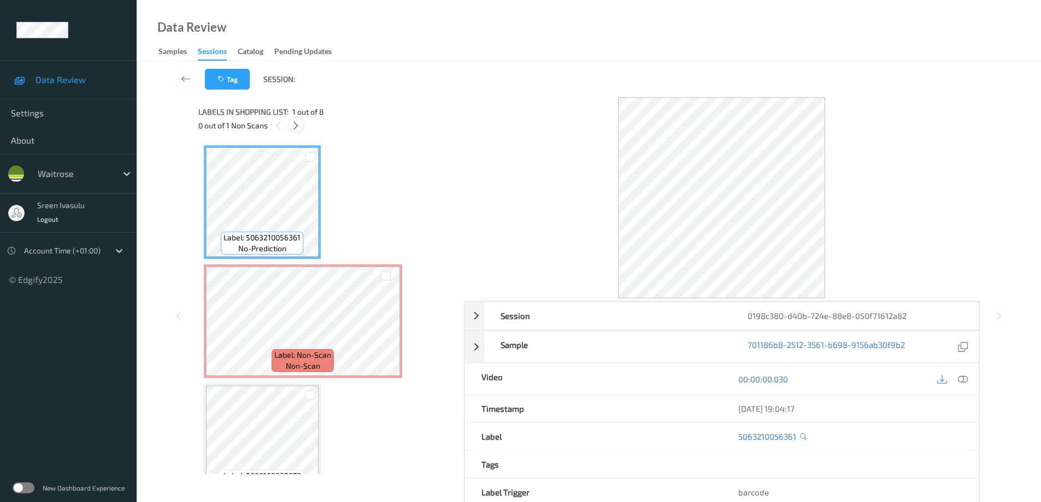
click at [302, 125] on div at bounding box center [296, 126] width 14 height 14
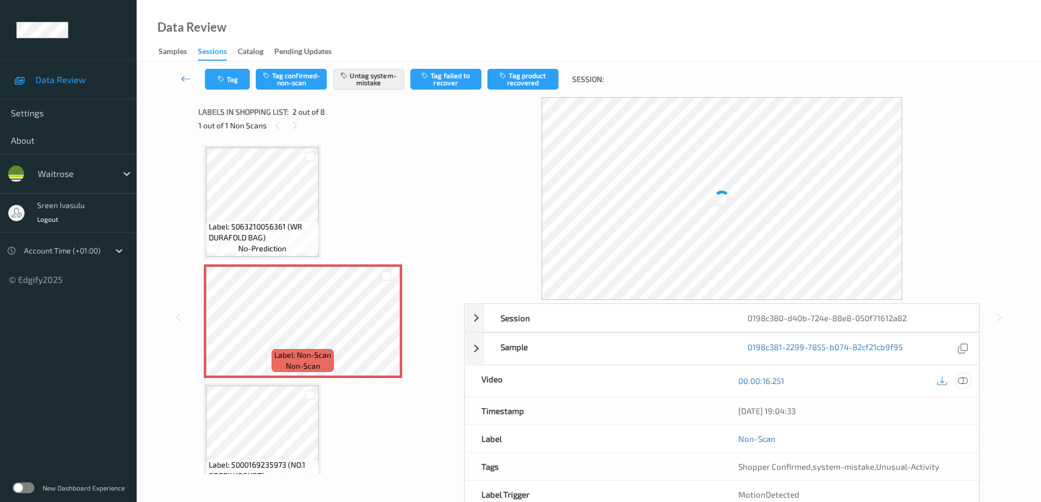
scroll to position [5, 0]
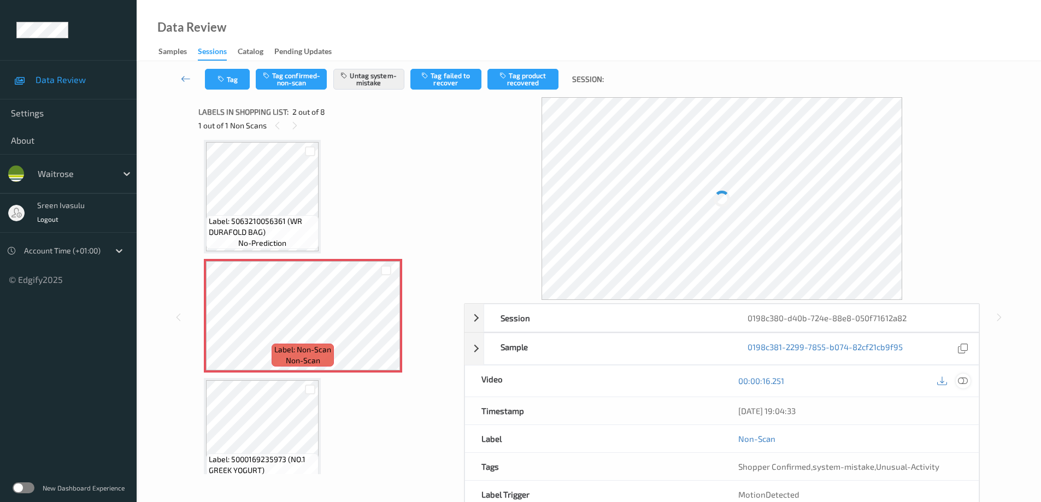
click at [964, 379] on icon at bounding box center [963, 381] width 10 height 10
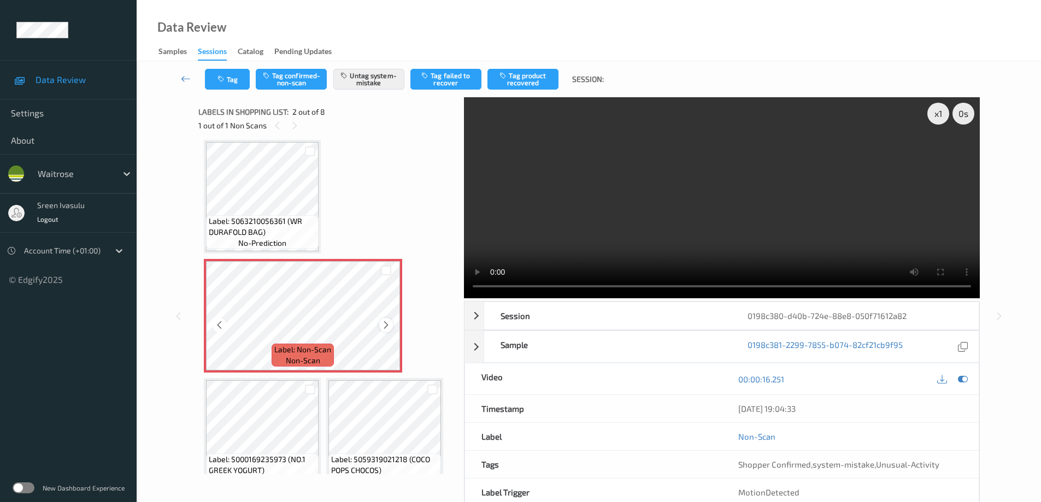
click at [385, 326] on icon at bounding box center [385, 325] width 9 height 10
click at [390, 321] on icon at bounding box center [385, 325] width 9 height 10
click at [241, 459] on span "Label: 5000169235973 (NO.1 GREEK YOGURT)" at bounding box center [262, 465] width 107 height 22
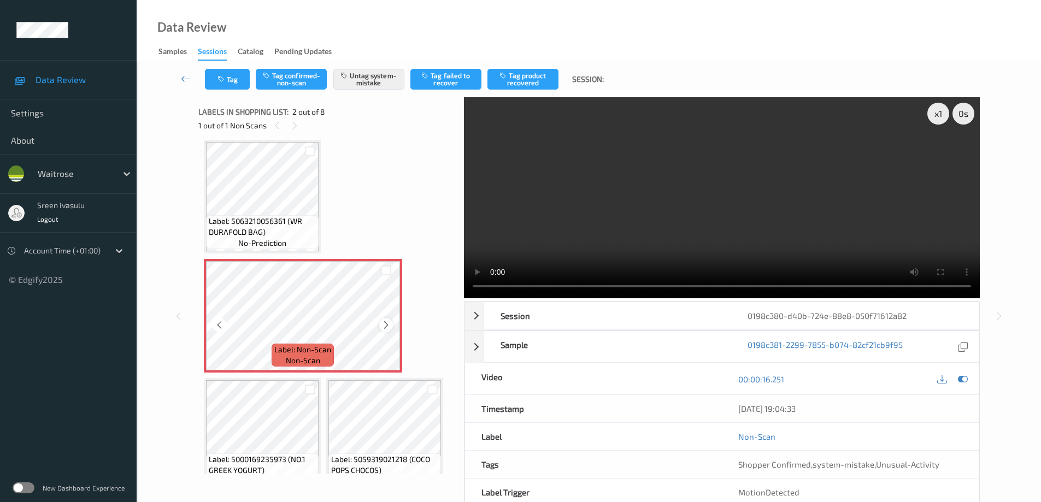
click at [386, 325] on icon at bounding box center [385, 325] width 9 height 10
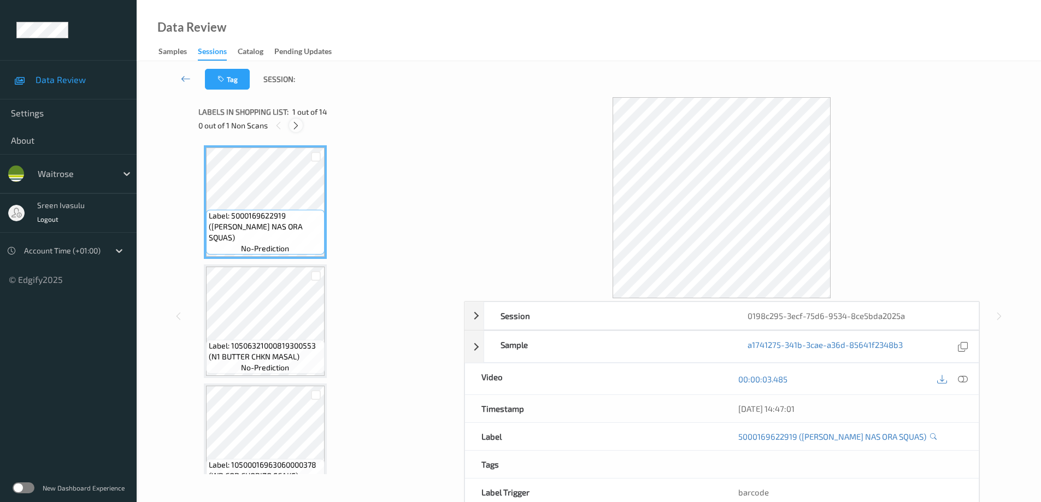
click at [297, 121] on icon at bounding box center [295, 126] width 9 height 10
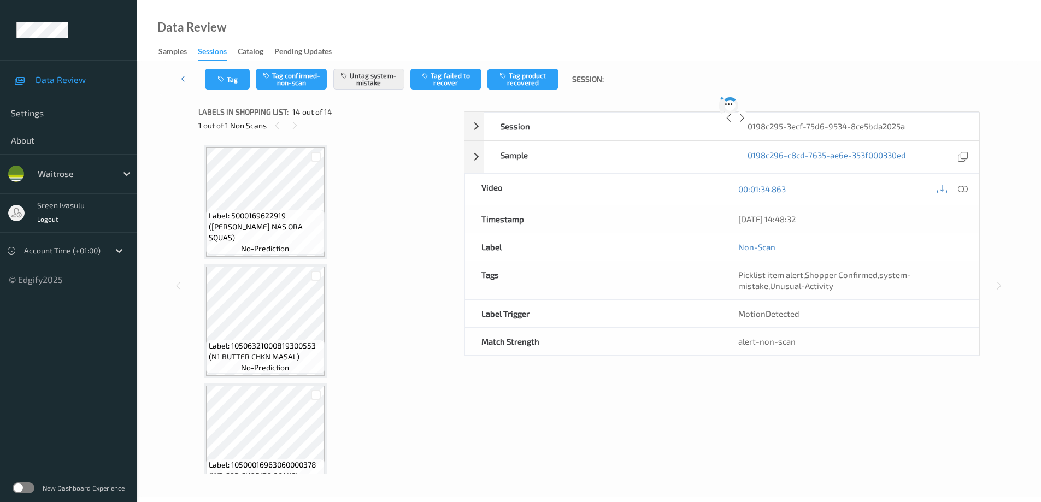
scroll to position [1339, 0]
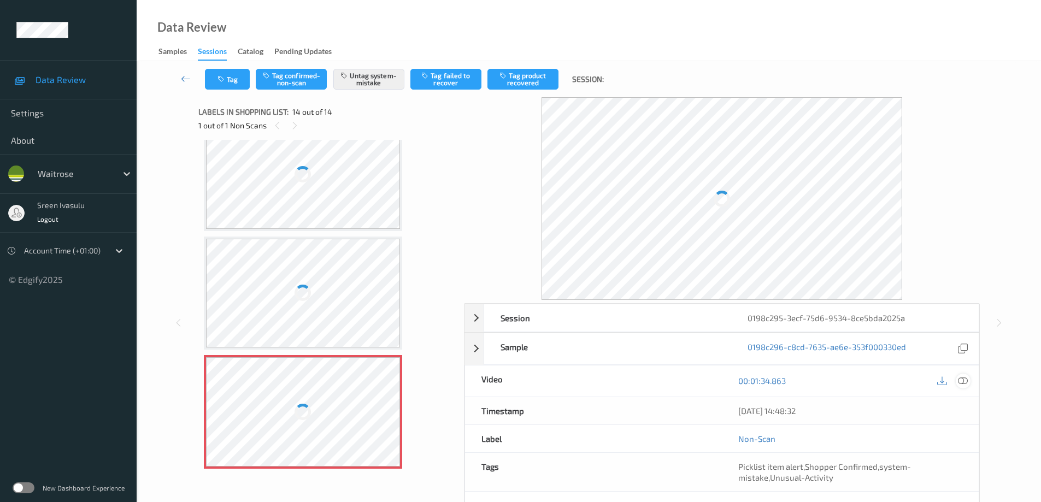
click at [964, 382] on icon at bounding box center [963, 381] width 10 height 10
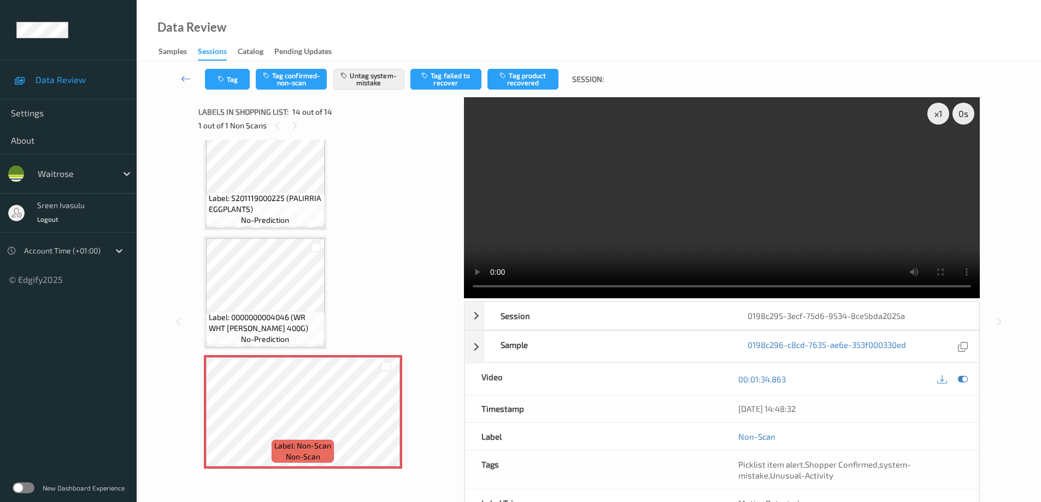
scroll to position [1329, 0]
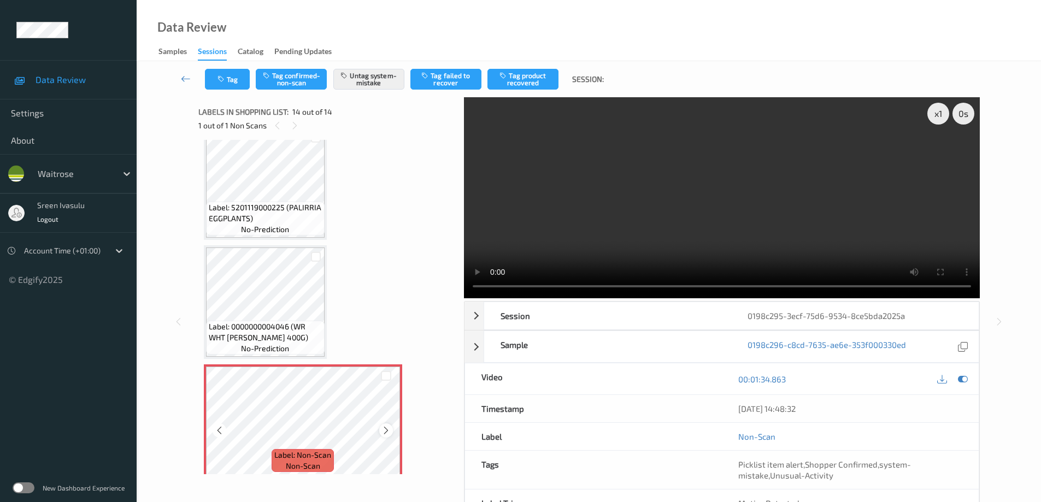
click at [385, 431] on icon at bounding box center [385, 431] width 9 height 10
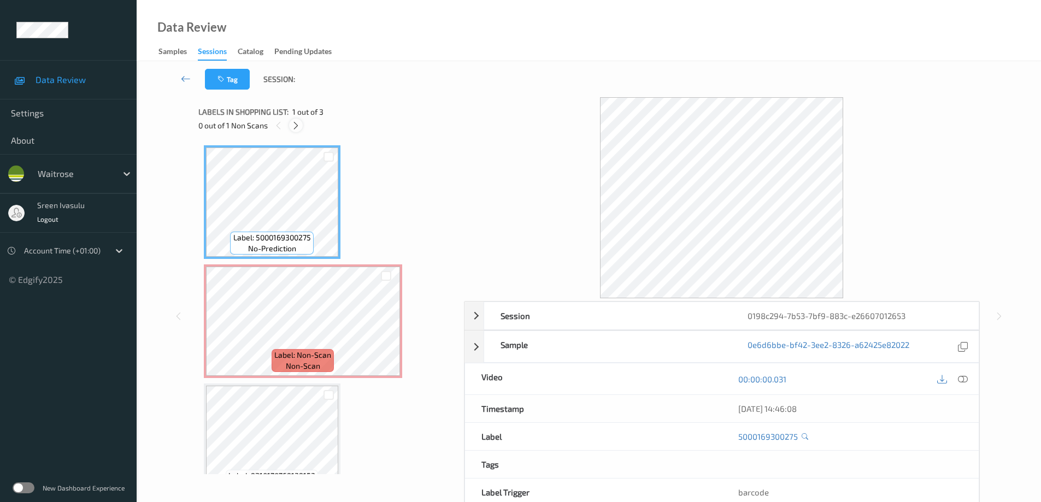
click at [299, 126] on icon at bounding box center [295, 126] width 9 height 10
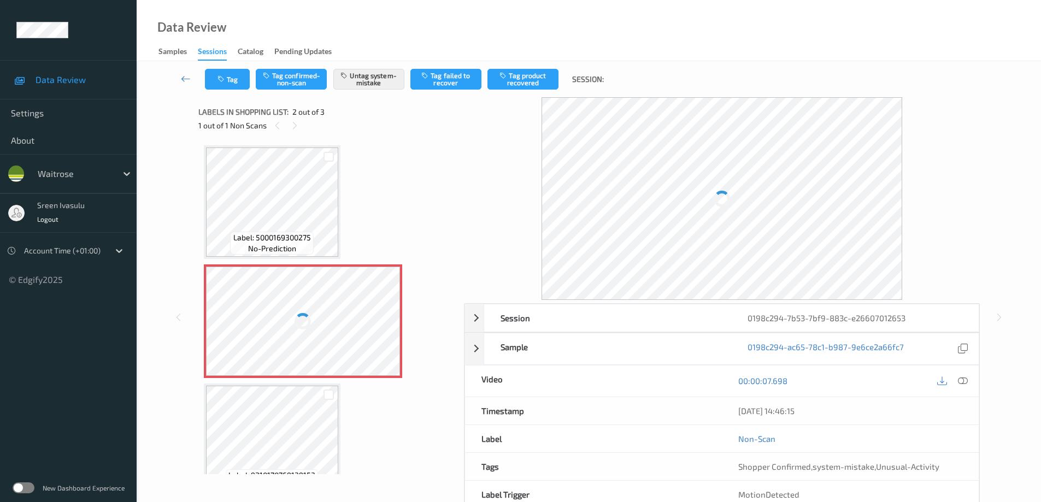
scroll to position [5, 0]
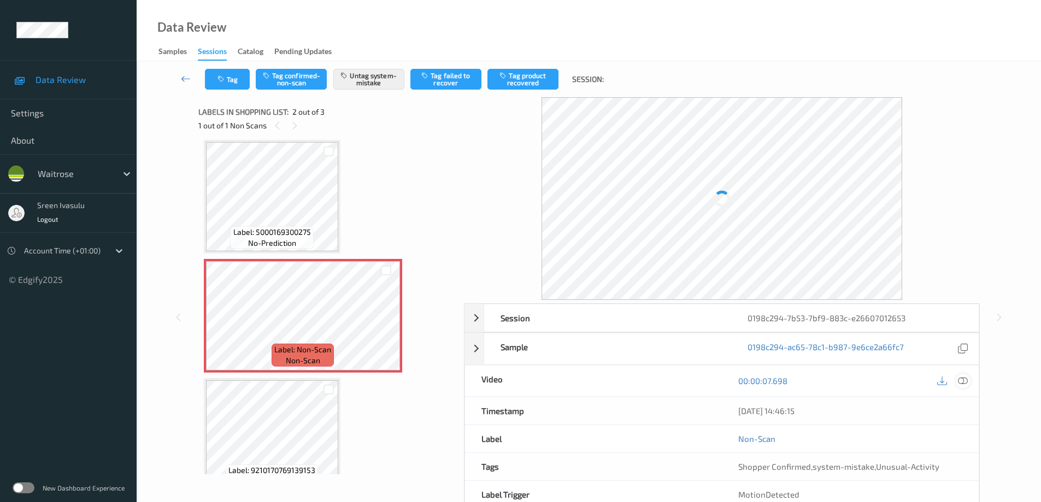
click at [959, 382] on icon at bounding box center [963, 381] width 10 height 10
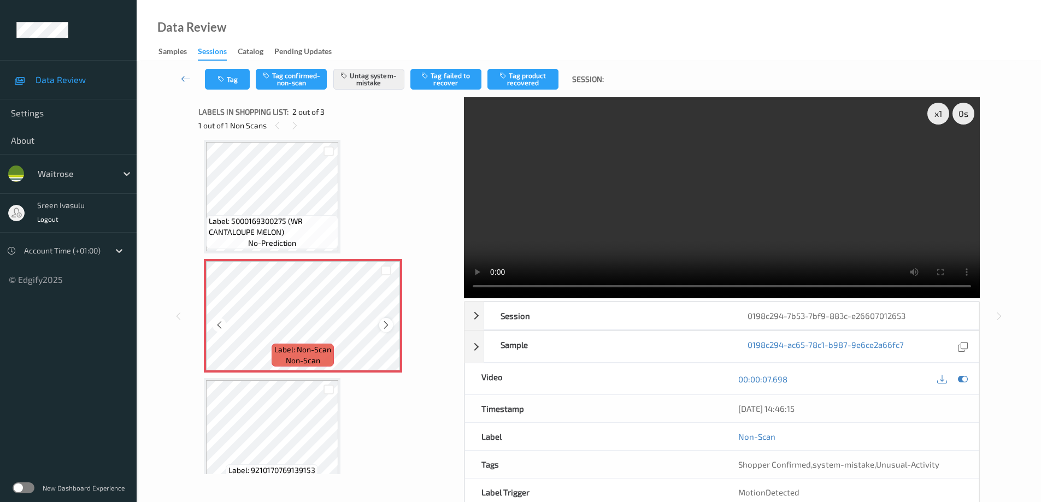
click at [387, 327] on icon at bounding box center [385, 325] width 9 height 10
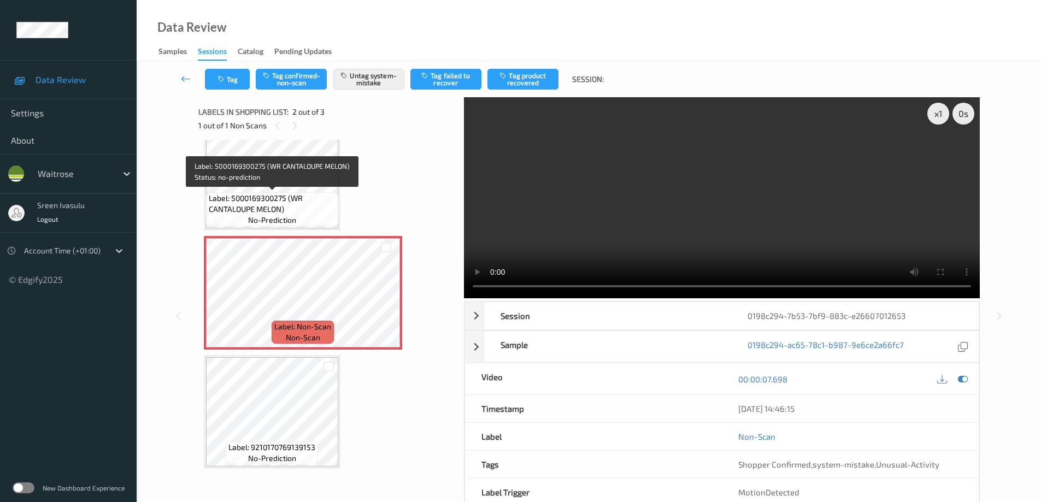
click at [279, 200] on span "Label: 5000169300275 (WR CANTALOUPE MELON)" at bounding box center [272, 204] width 127 height 22
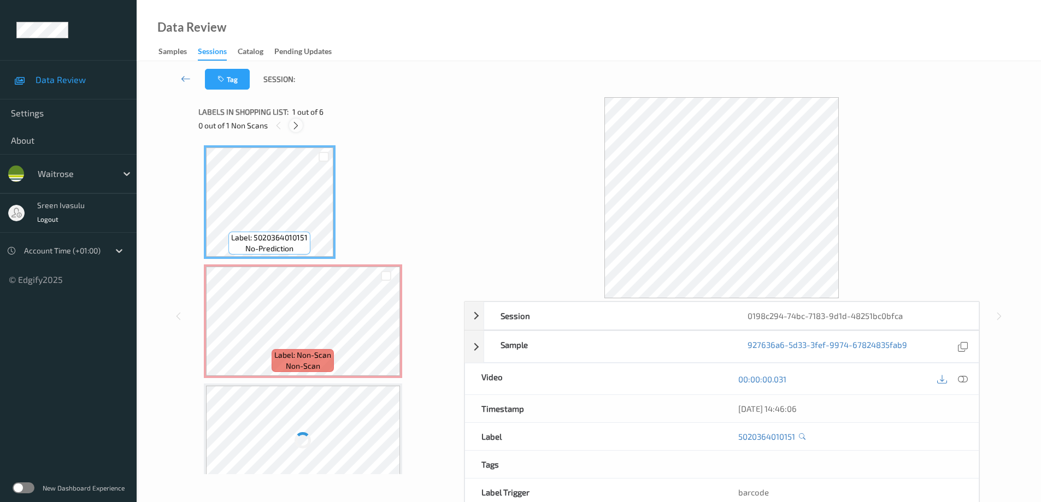
click at [298, 122] on icon at bounding box center [295, 126] width 9 height 10
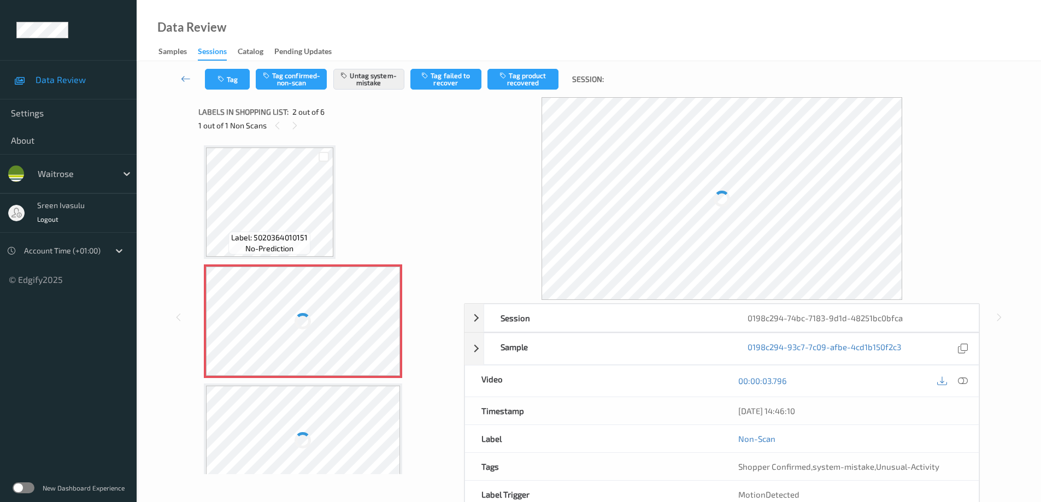
scroll to position [5, 0]
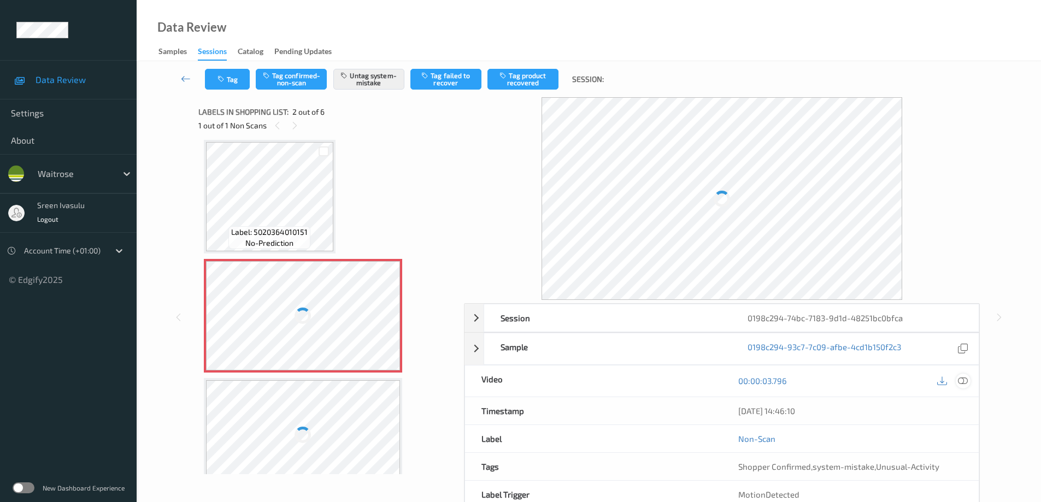
click at [962, 382] on icon at bounding box center [963, 381] width 10 height 10
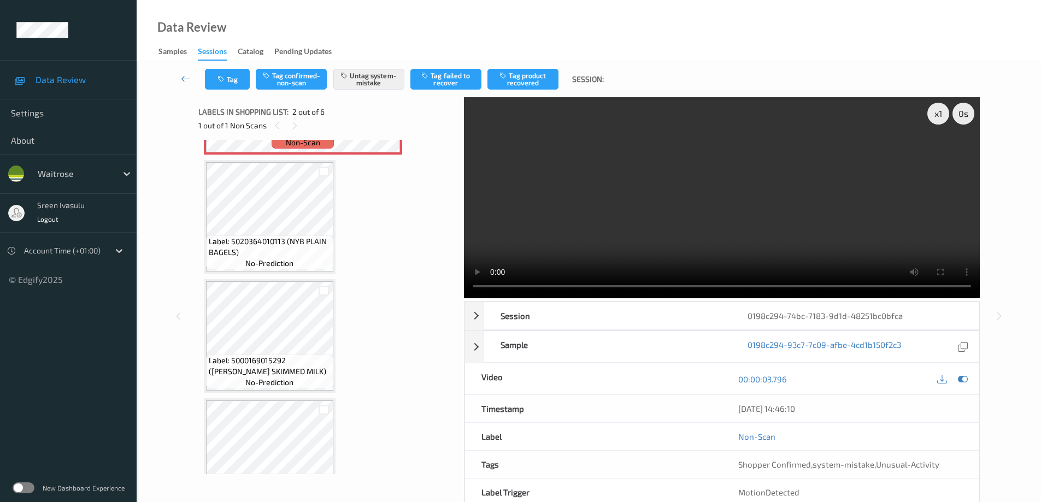
scroll to position [224, 0]
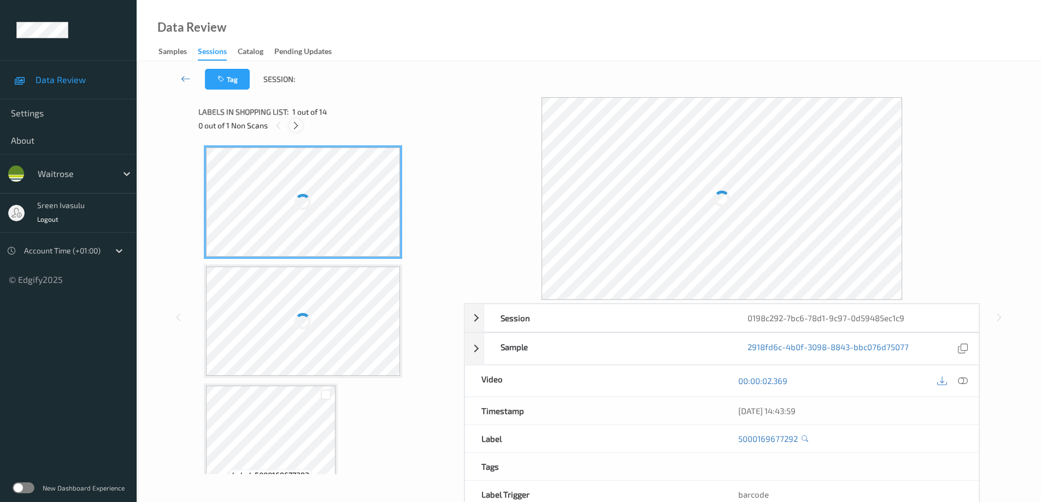
click at [292, 121] on icon at bounding box center [295, 126] width 9 height 10
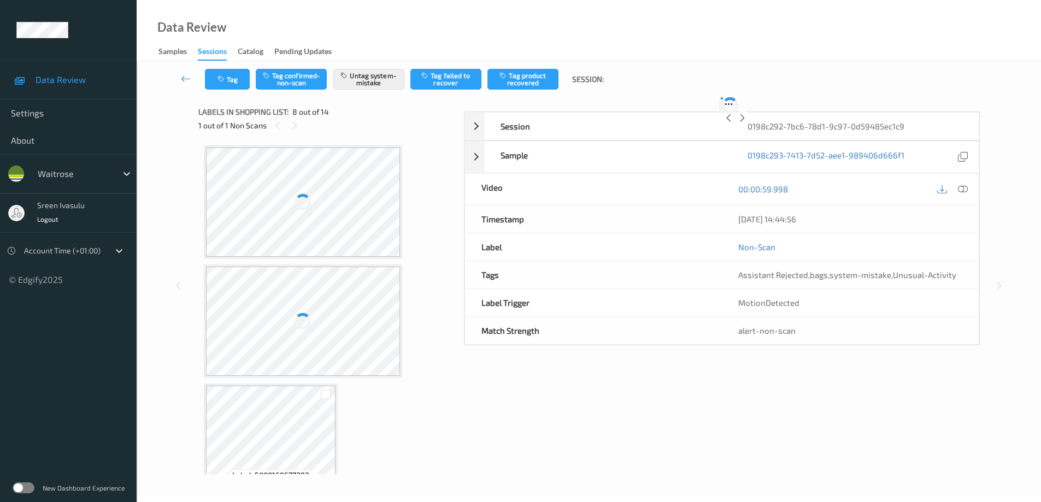
scroll to position [720, 0]
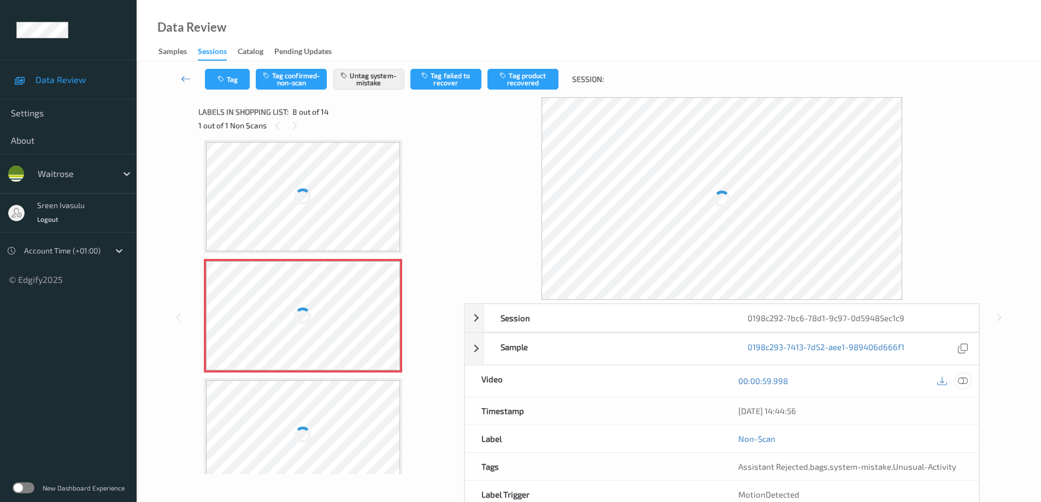
click at [963, 378] on icon at bounding box center [963, 381] width 10 height 10
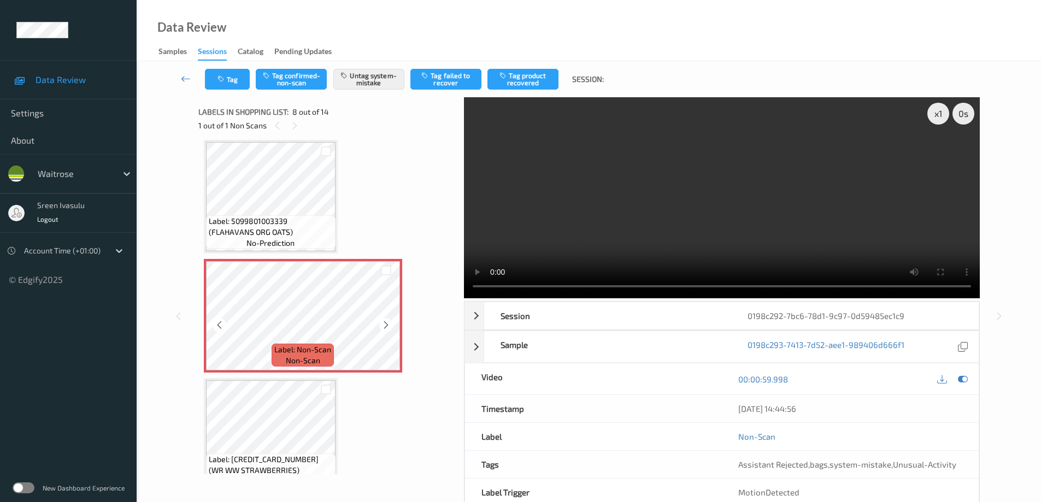
click at [384, 327] on icon at bounding box center [385, 325] width 9 height 10
click at [384, 331] on div at bounding box center [386, 325] width 14 height 14
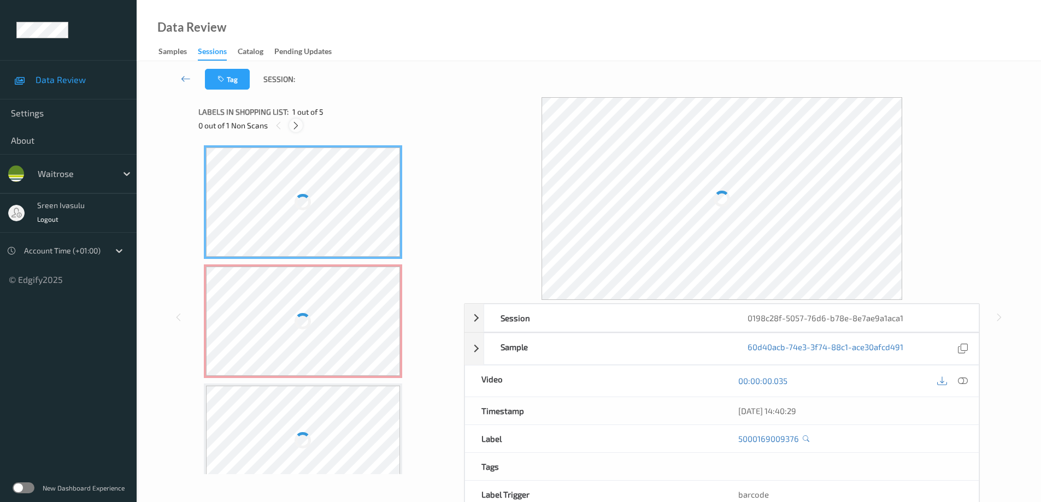
click at [298, 123] on icon at bounding box center [295, 126] width 9 height 10
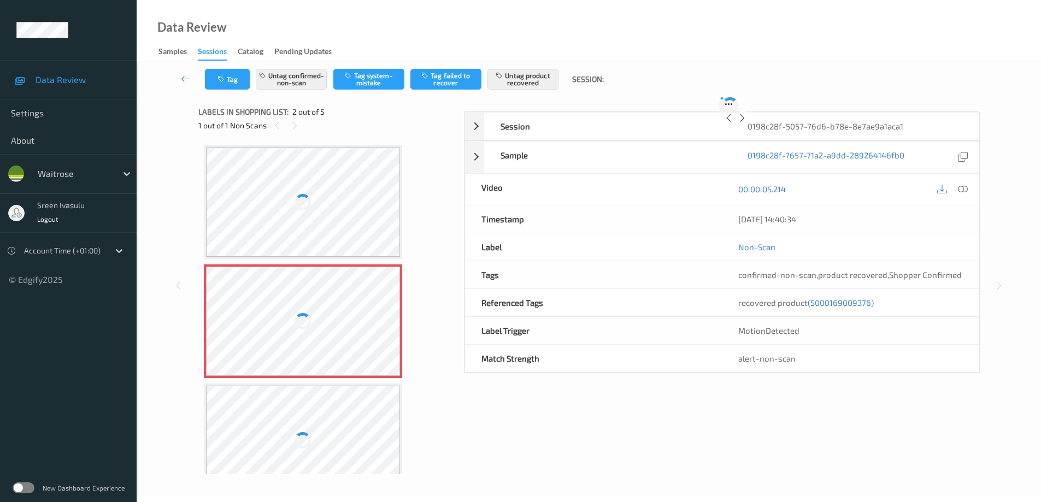
scroll to position [5, 0]
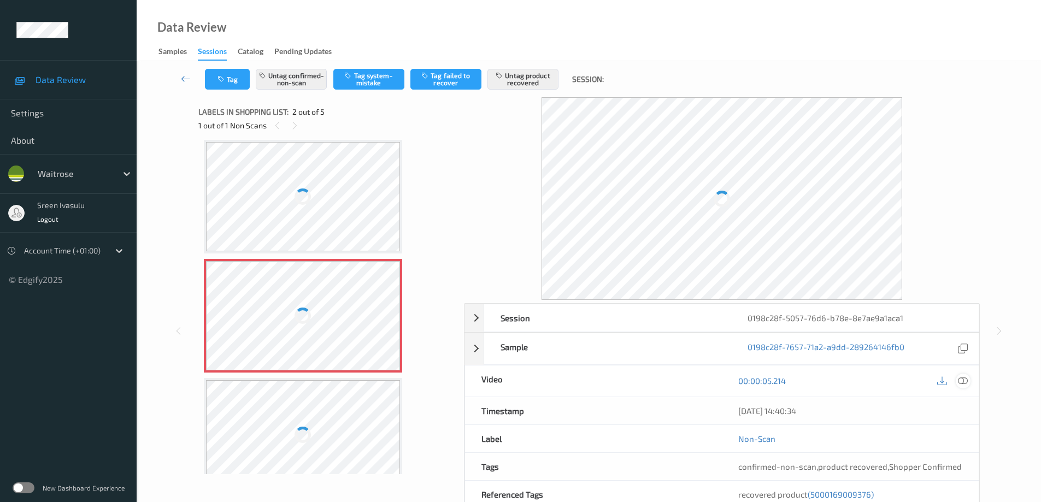
click at [964, 379] on icon at bounding box center [963, 381] width 10 height 10
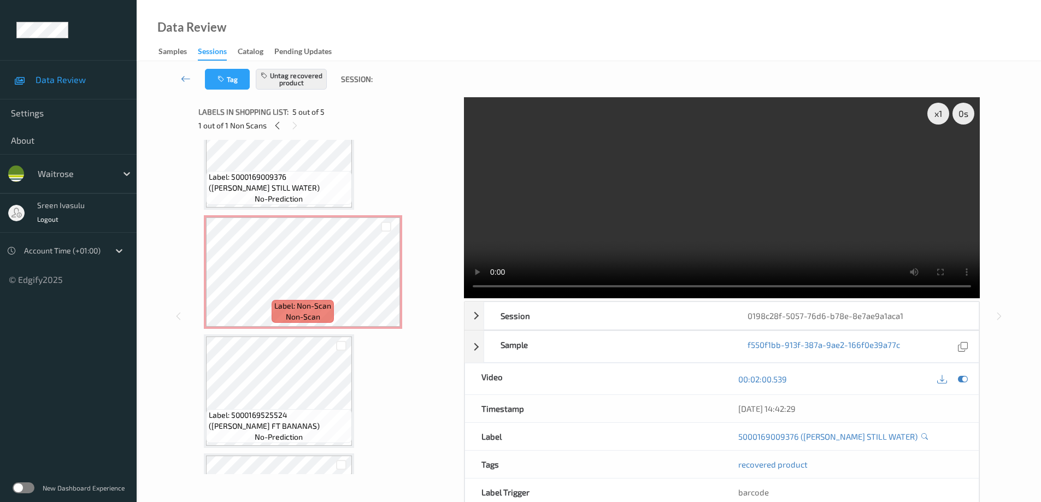
scroll to position [0, 0]
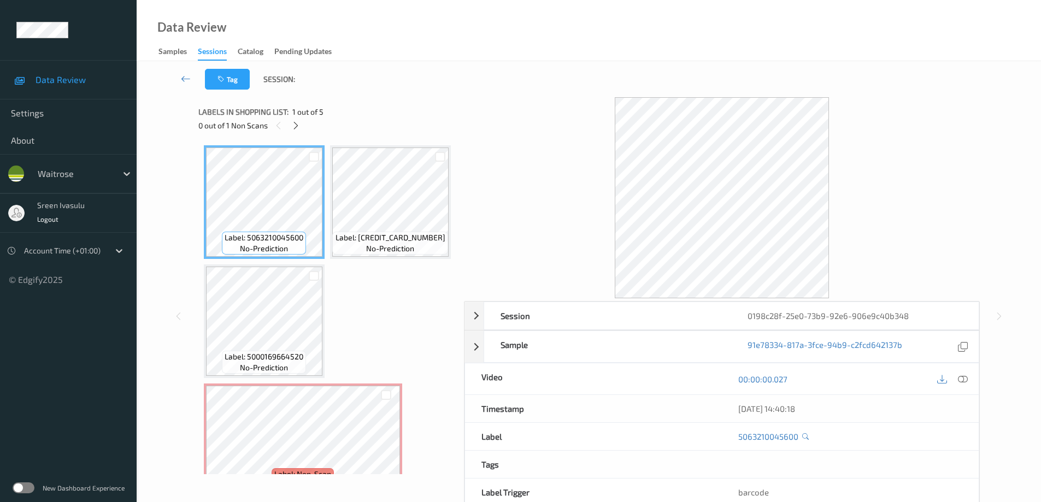
click at [288, 128] on div "0 out of 1 Non Scans" at bounding box center [327, 126] width 258 height 14
click at [289, 124] on div at bounding box center [296, 126] width 14 height 14
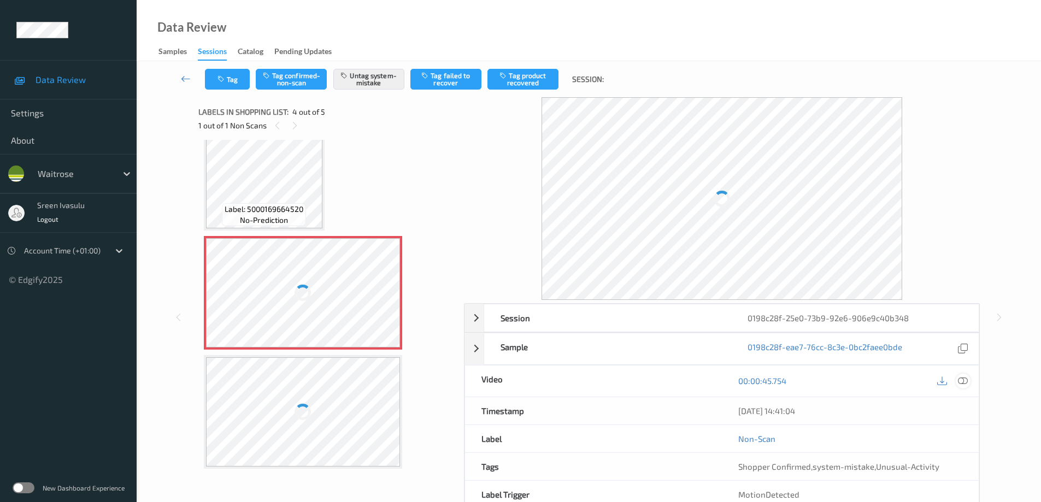
click at [965, 379] on icon at bounding box center [963, 381] width 10 height 10
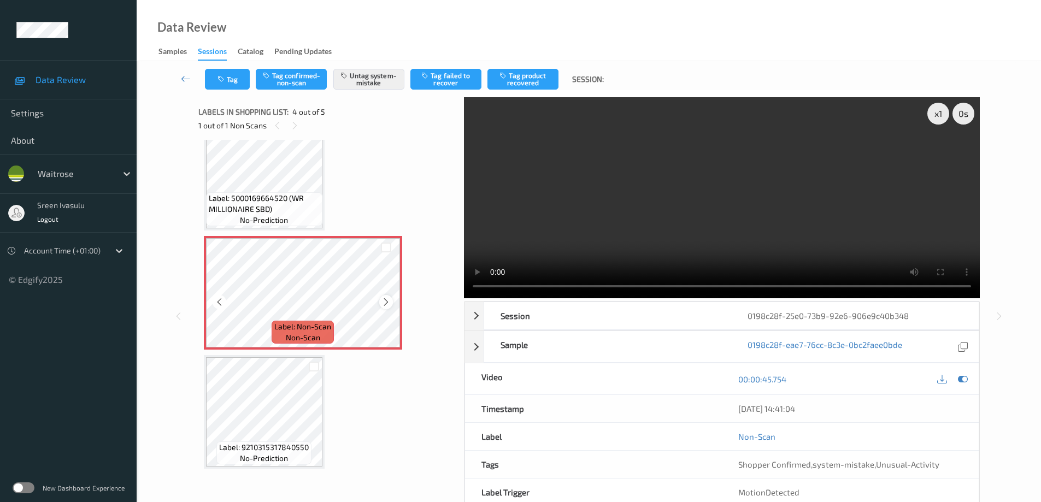
click at [390, 309] on div at bounding box center [386, 302] width 14 height 14
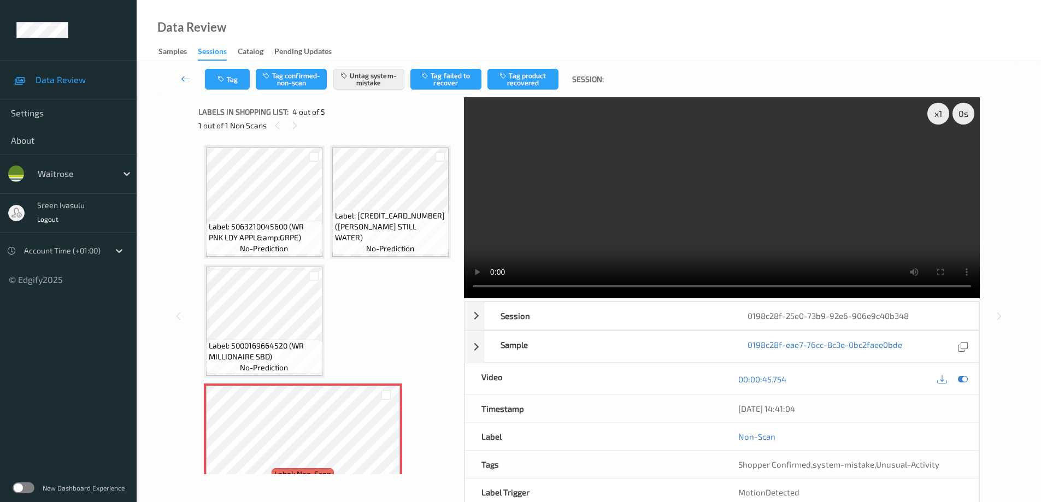
scroll to position [219, 0]
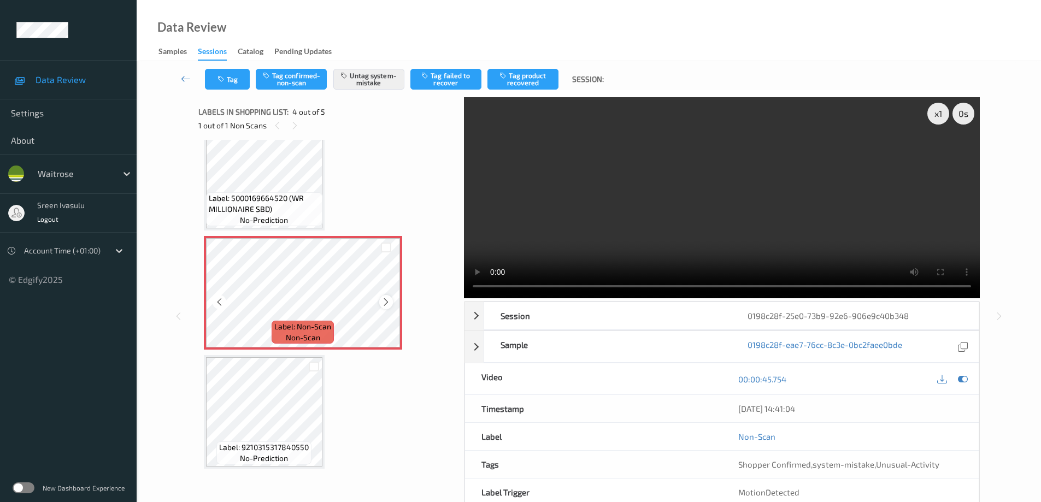
click at [381, 307] on icon at bounding box center [385, 302] width 9 height 10
click at [268, 203] on span "Label: 5000169664520 (WR MILLIONAIRE SBD)" at bounding box center [264, 204] width 111 height 22
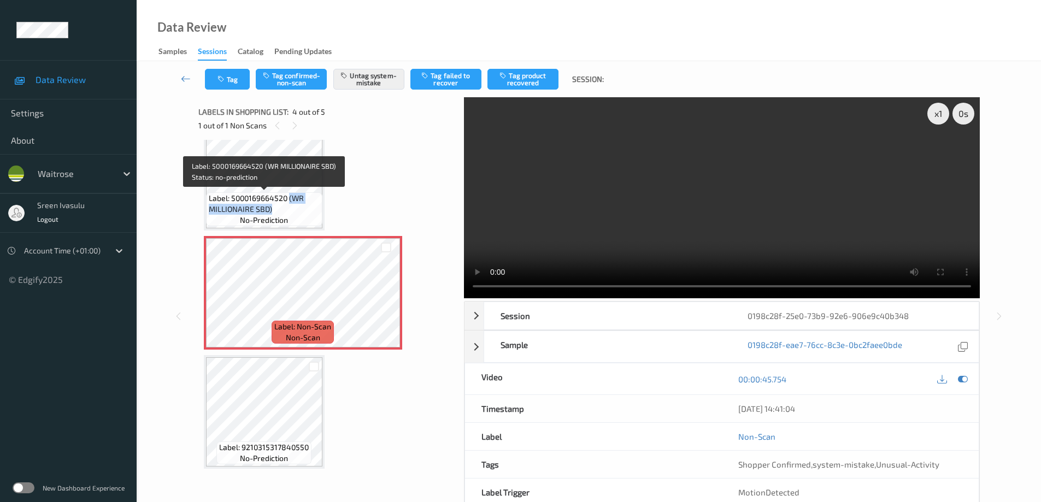
drag, startPoint x: 290, startPoint y: 197, endPoint x: 297, endPoint y: 208, distance: 13.0
click at [297, 208] on span "Label: 5000169664520 (WR MILLIONAIRE SBD)" at bounding box center [264, 204] width 111 height 22
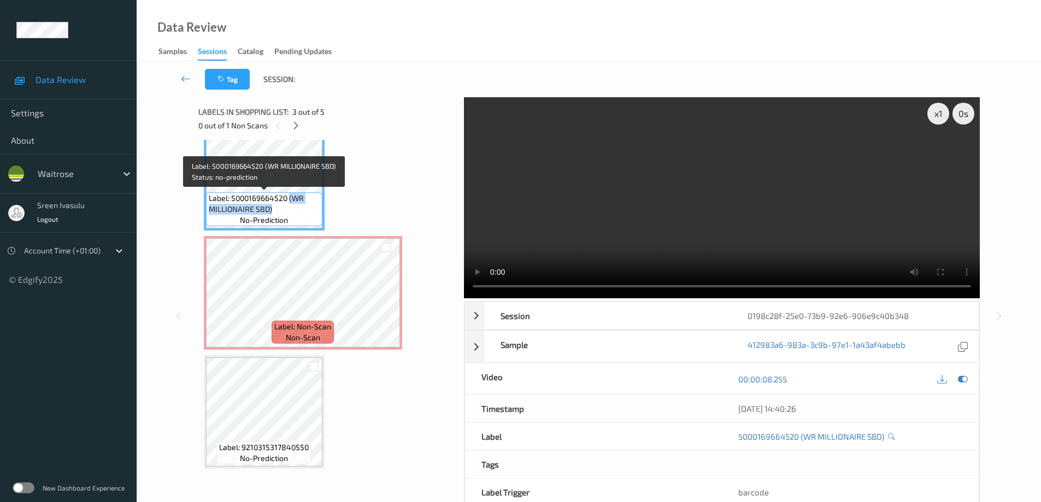
copy span "(WR MILLIONAIRE SBD)"
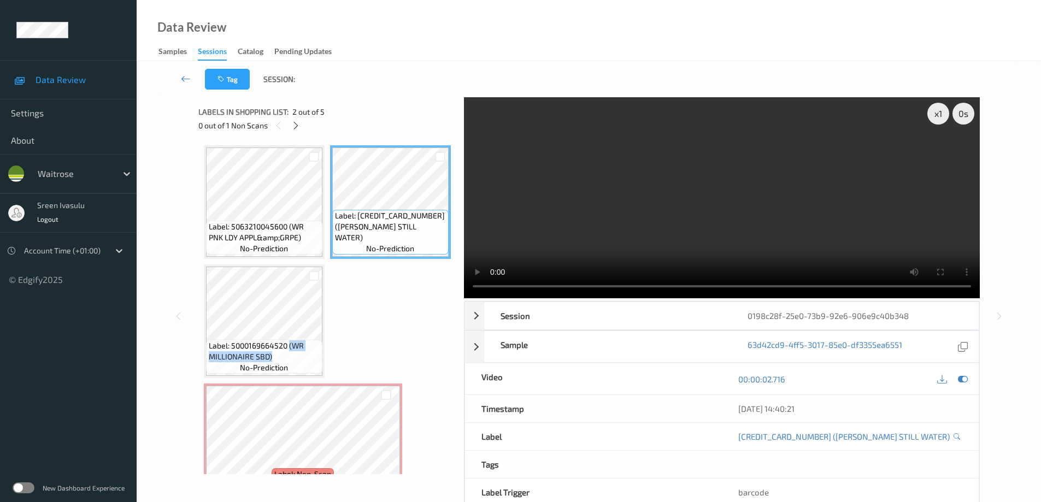
scroll to position [219, 0]
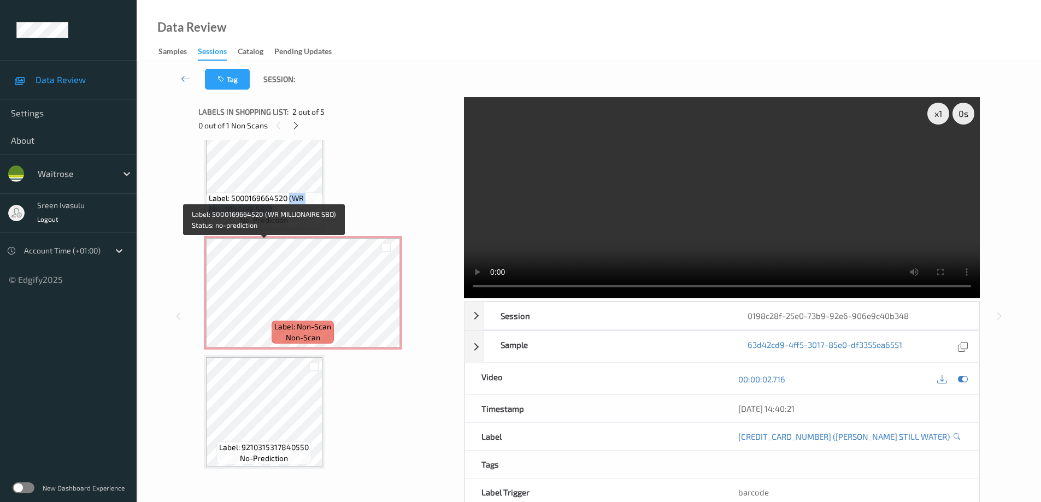
click at [298, 215] on span "Label: 5000169664520 (WR MILLIONAIRE SBD)" at bounding box center [264, 204] width 111 height 22
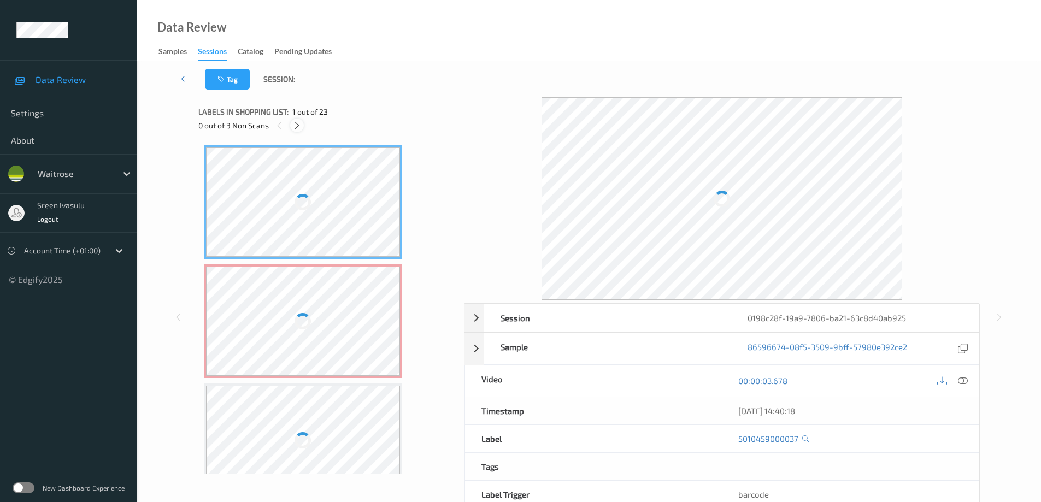
click at [293, 128] on icon at bounding box center [296, 126] width 9 height 10
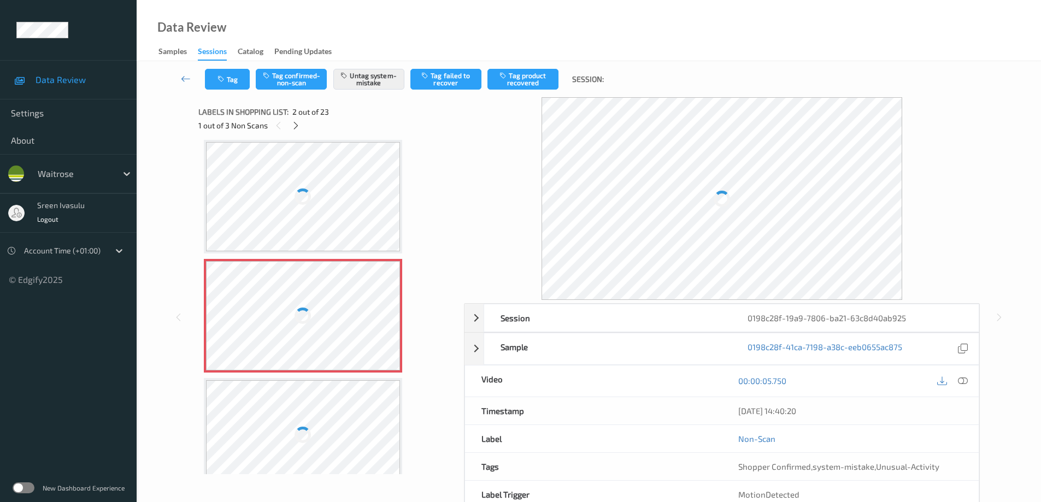
click at [970, 389] on div "00:00:05.750" at bounding box center [850, 381] width 257 height 31
click at [965, 382] on icon at bounding box center [963, 381] width 10 height 10
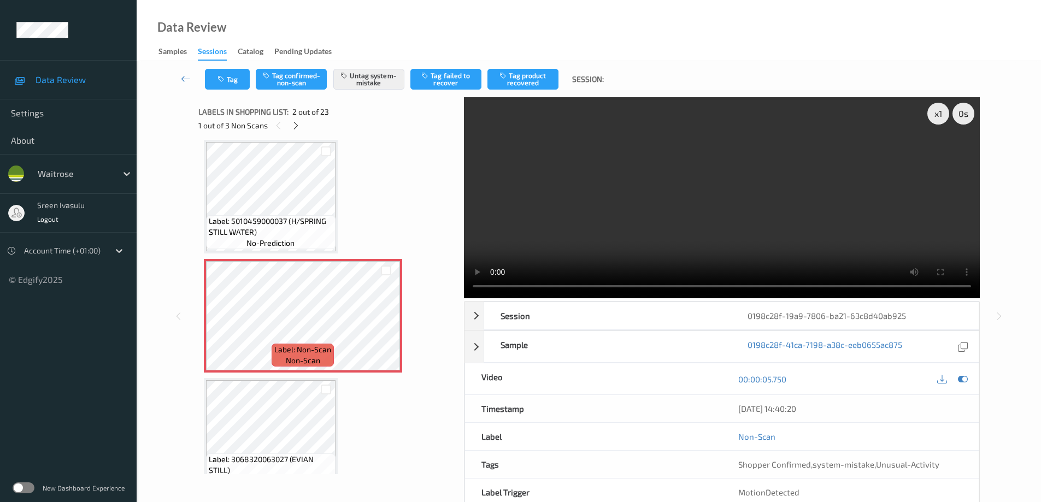
click at [225, 90] on div "Tag Tag confirmed-non-scan Untag system-mistake Tag failed to recover Tag produ…" at bounding box center [588, 79] width 859 height 36
click at [247, 78] on button "Tag" at bounding box center [227, 79] width 45 height 21
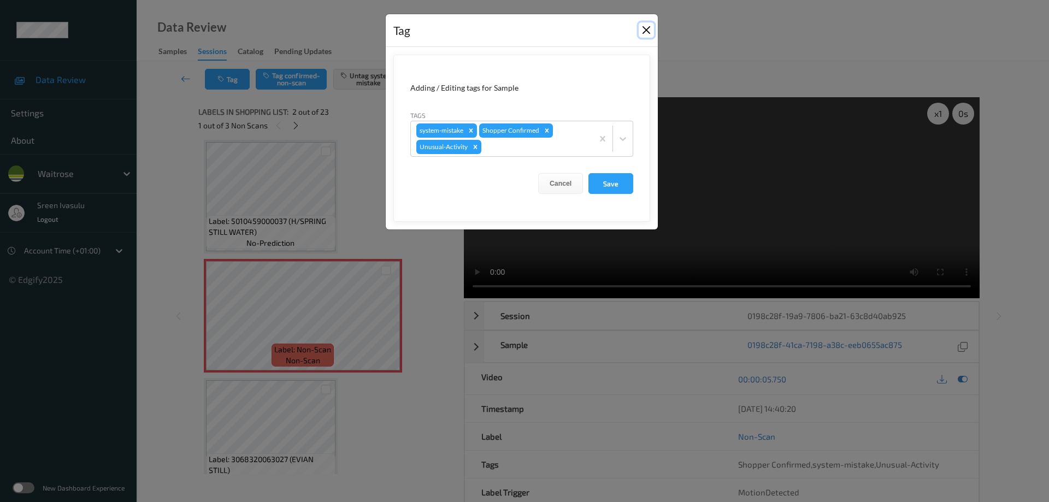
click at [641, 31] on button "Close" at bounding box center [646, 29] width 15 height 15
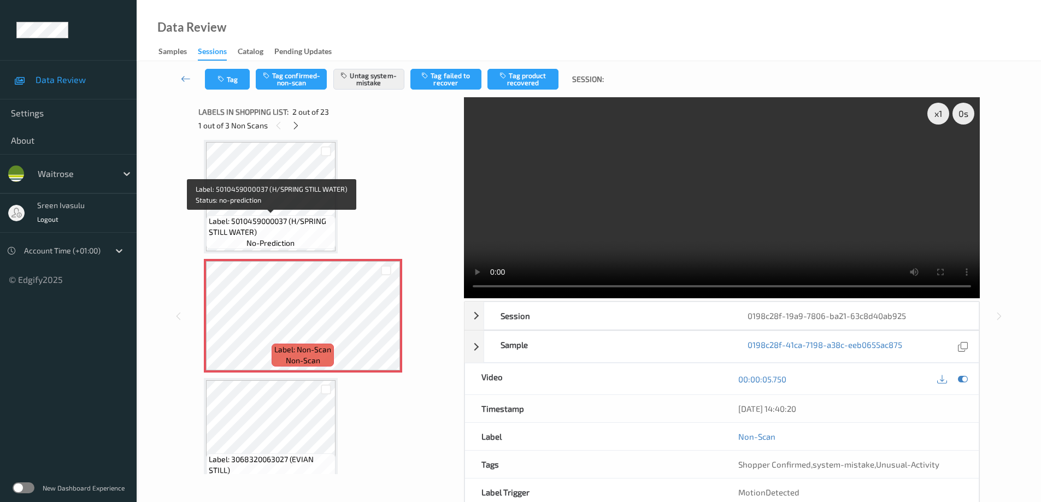
click at [281, 217] on span "Label: 5010459000037 (H/SPRING STILL WATER)" at bounding box center [271, 227] width 124 height 22
click at [297, 128] on icon at bounding box center [295, 126] width 9 height 10
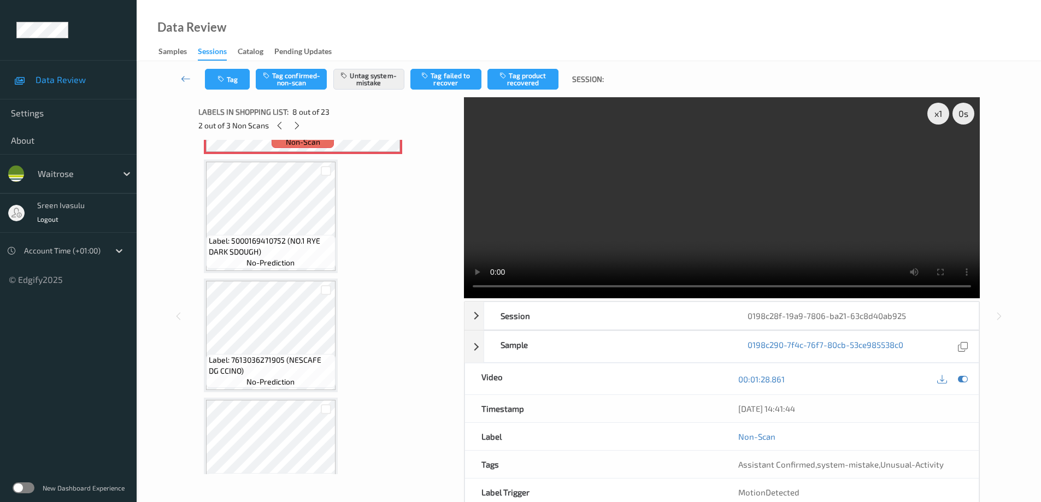
scroll to position [720, 0]
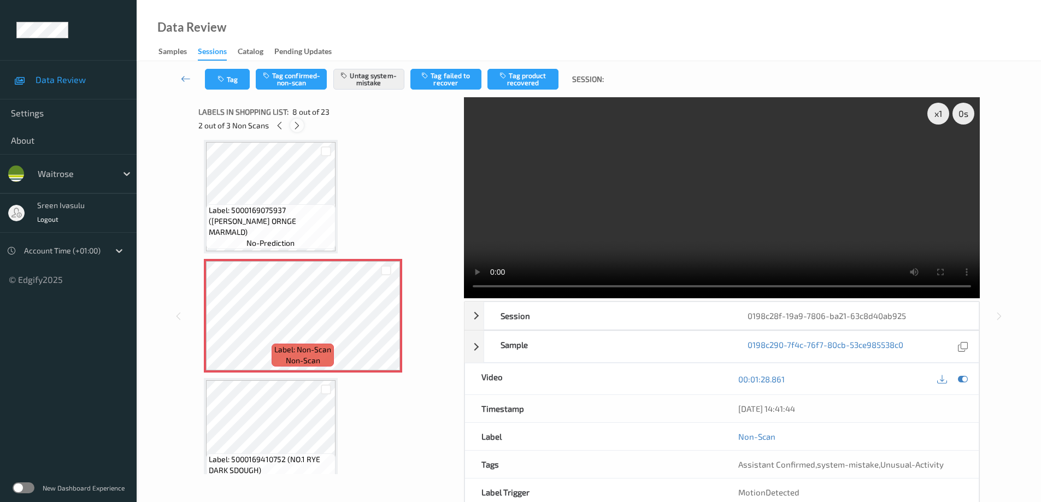
click at [298, 127] on icon at bounding box center [296, 126] width 9 height 10
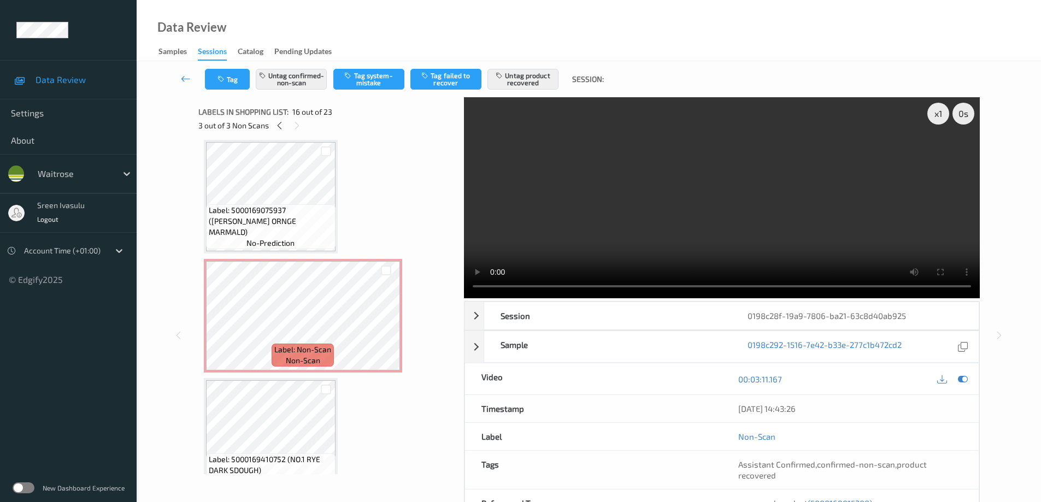
scroll to position [1673, 0]
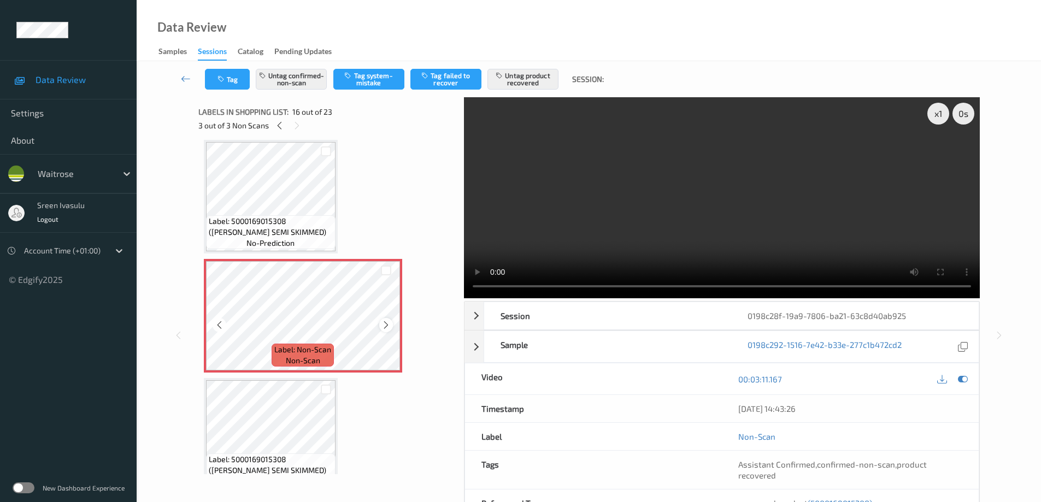
click at [386, 324] on icon at bounding box center [385, 325] width 9 height 10
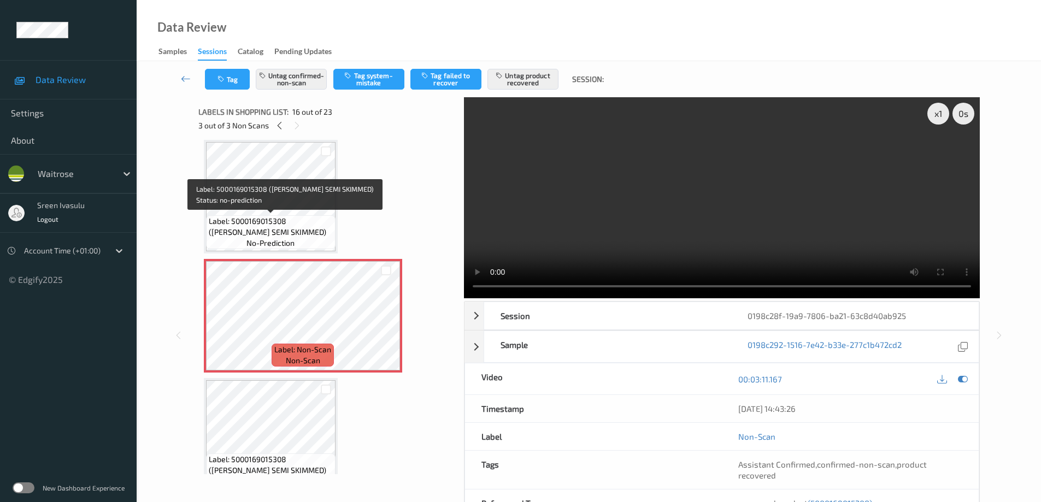
click at [278, 219] on span "Label: 5000169015308 (WR ESS SEMI SKIMMED)" at bounding box center [271, 227] width 124 height 22
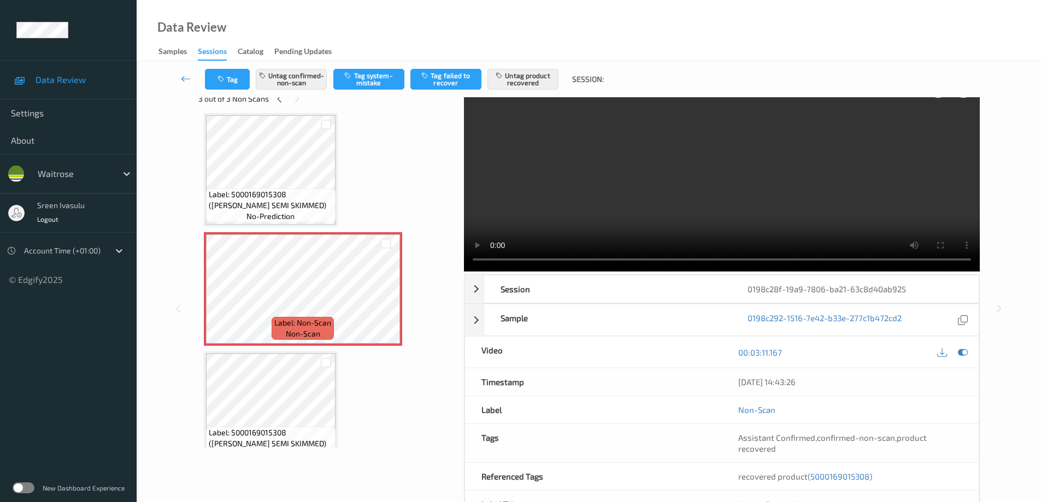
scroll to position [0, 0]
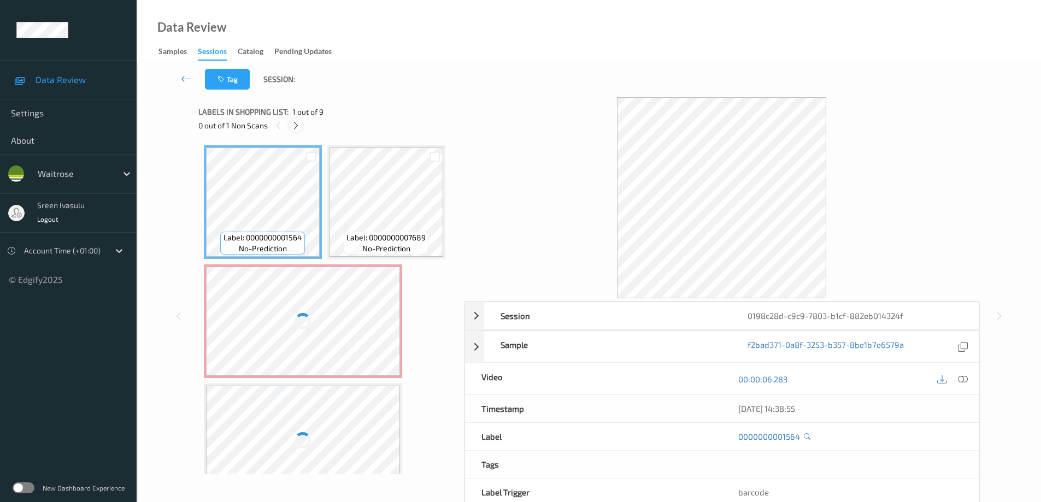
click at [298, 126] on icon at bounding box center [295, 126] width 9 height 10
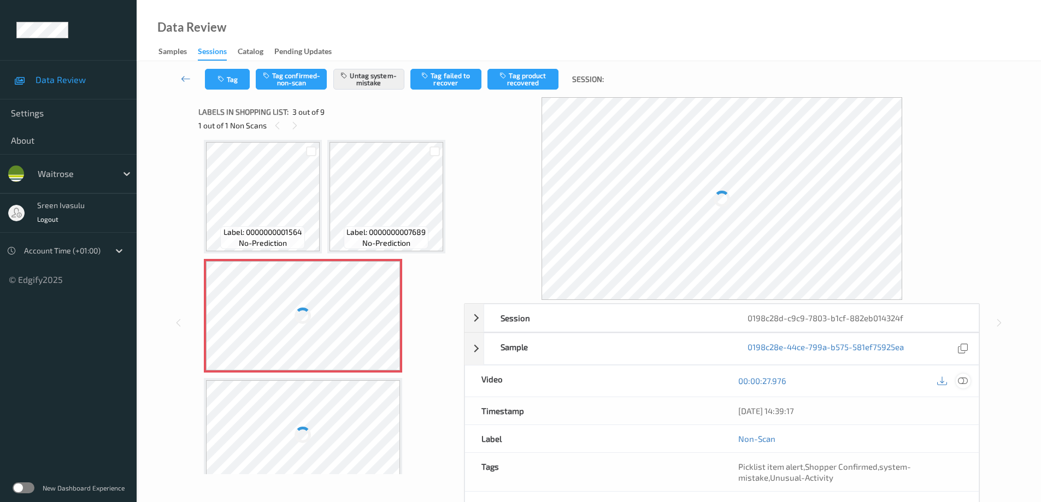
click at [959, 383] on icon at bounding box center [963, 381] width 10 height 10
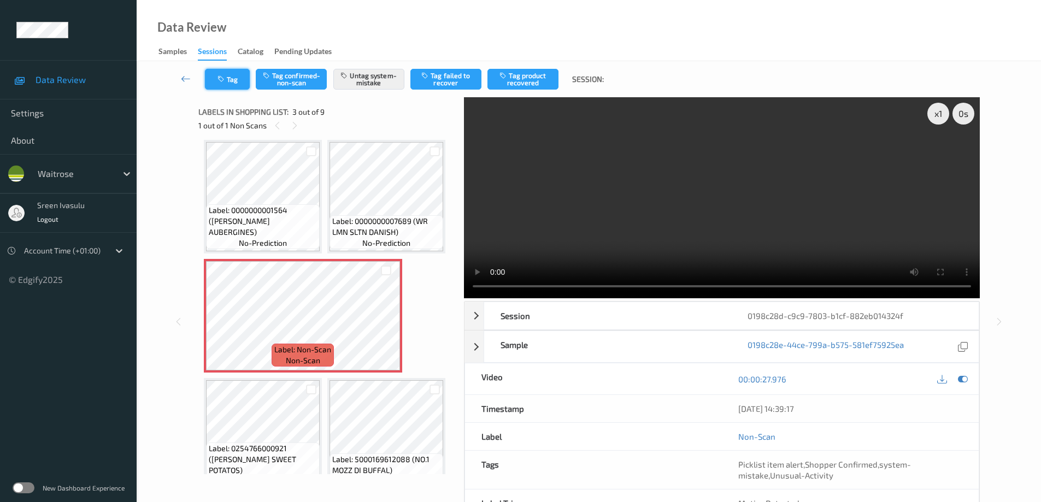
click at [229, 87] on button "Tag" at bounding box center [227, 79] width 45 height 21
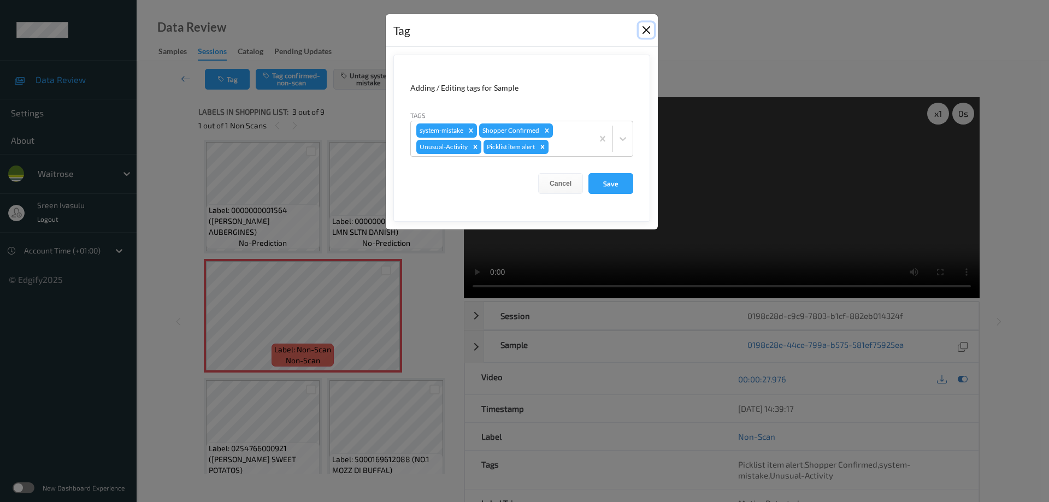
click at [646, 30] on button "Close" at bounding box center [646, 29] width 15 height 15
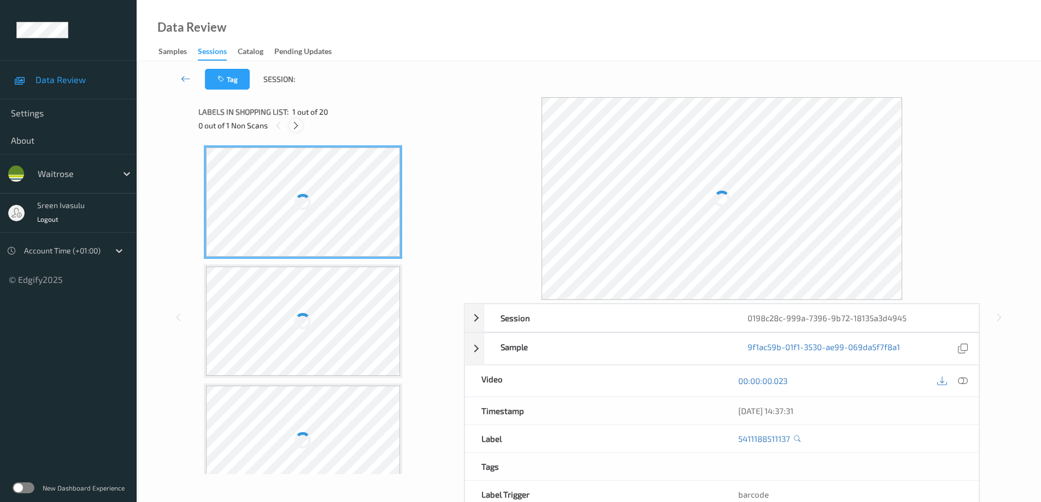
click at [296, 121] on icon at bounding box center [295, 126] width 9 height 10
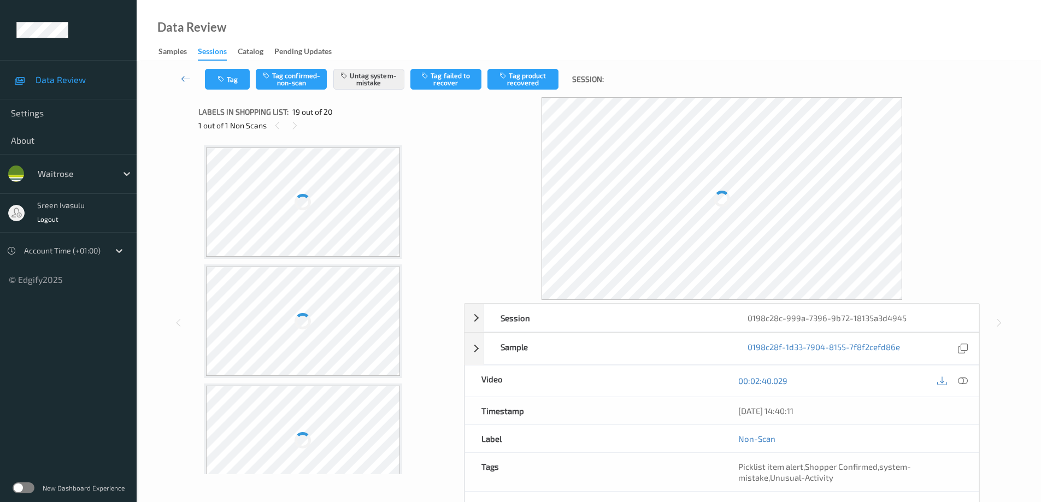
scroll to position [2030, 0]
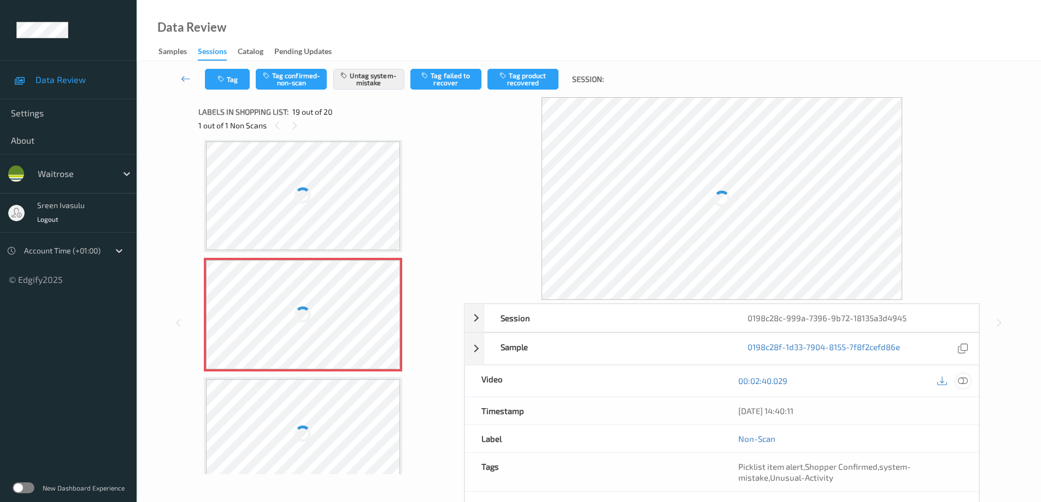
click at [963, 381] on icon at bounding box center [963, 381] width 10 height 10
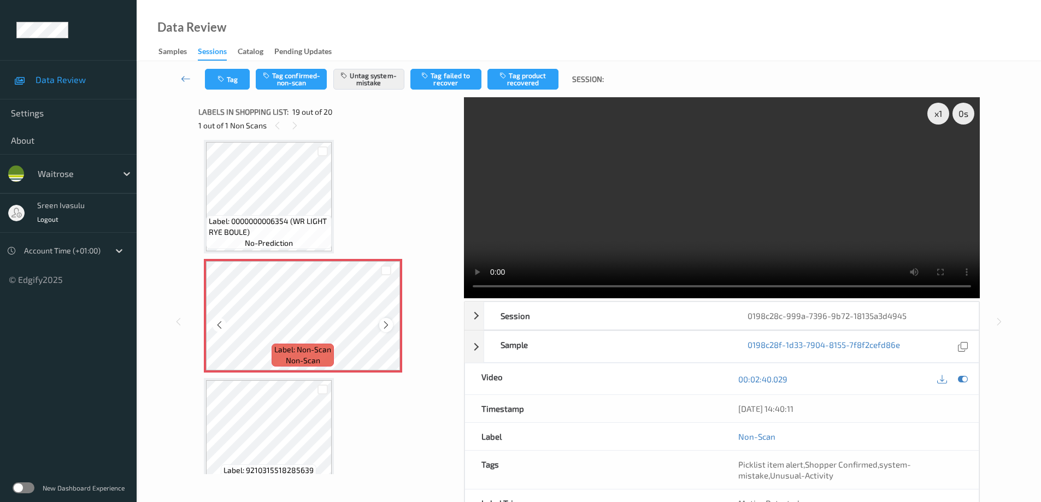
click at [387, 328] on icon at bounding box center [385, 325] width 9 height 10
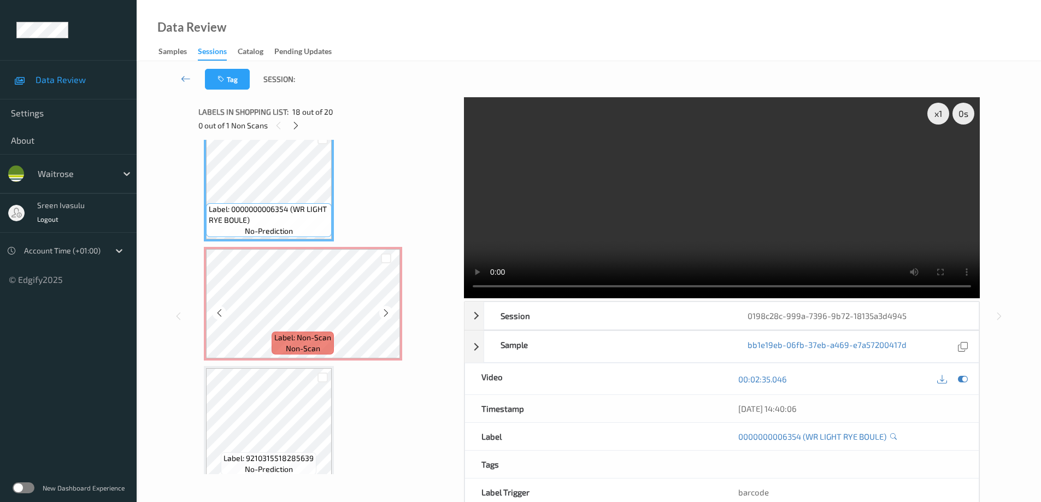
scroll to position [2053, 0]
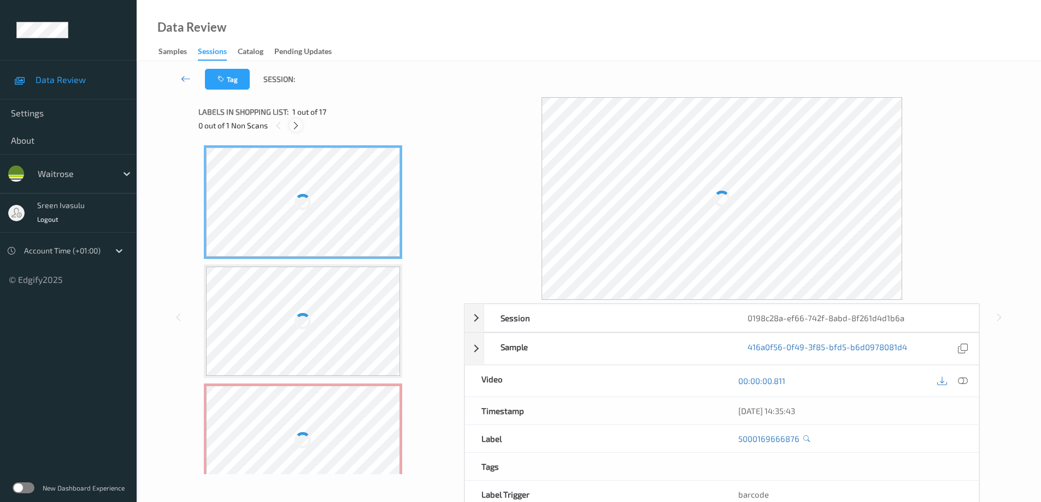
click at [293, 128] on icon at bounding box center [295, 126] width 9 height 10
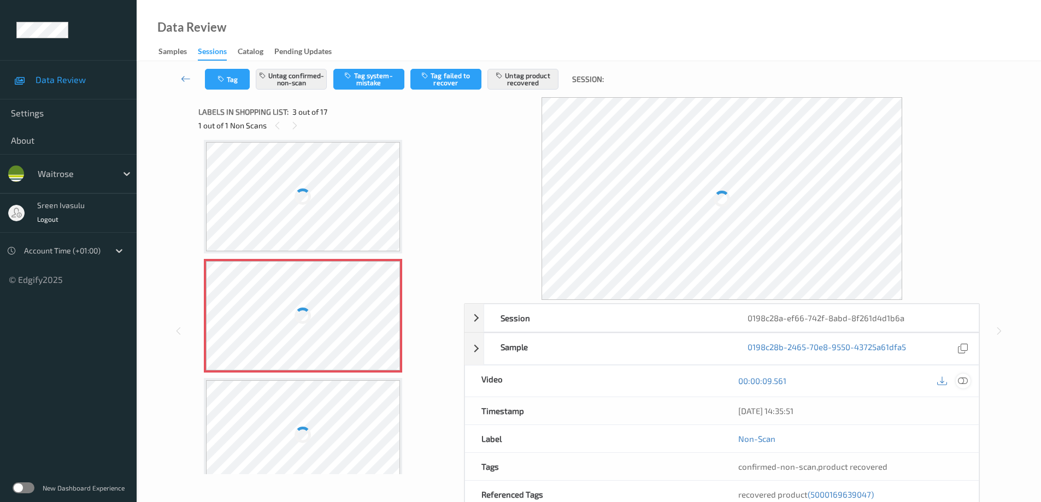
click at [958, 379] on icon at bounding box center [963, 381] width 10 height 10
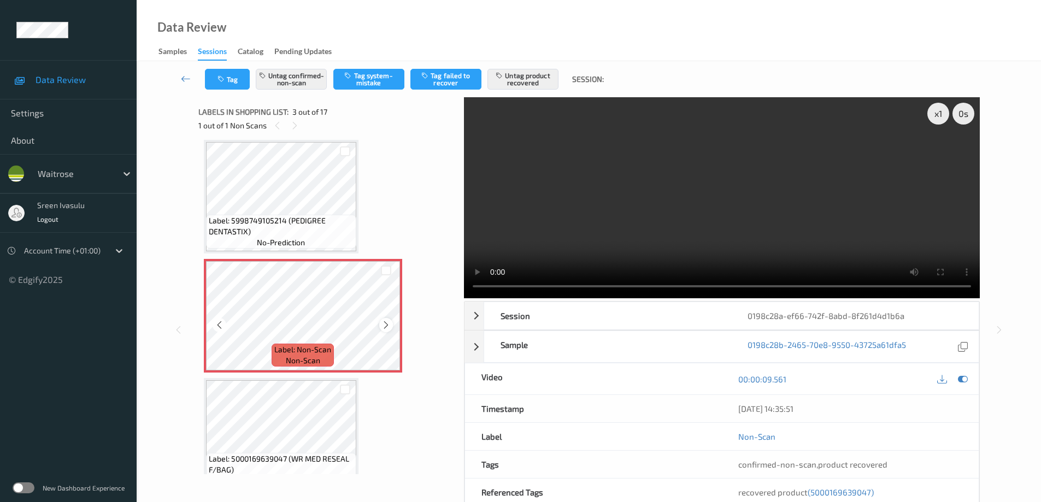
click at [381, 323] on icon at bounding box center [385, 325] width 9 height 10
click at [301, 218] on span "Label: 5998749105214 (PEDIGREE DENTASTIX)" at bounding box center [281, 226] width 145 height 22
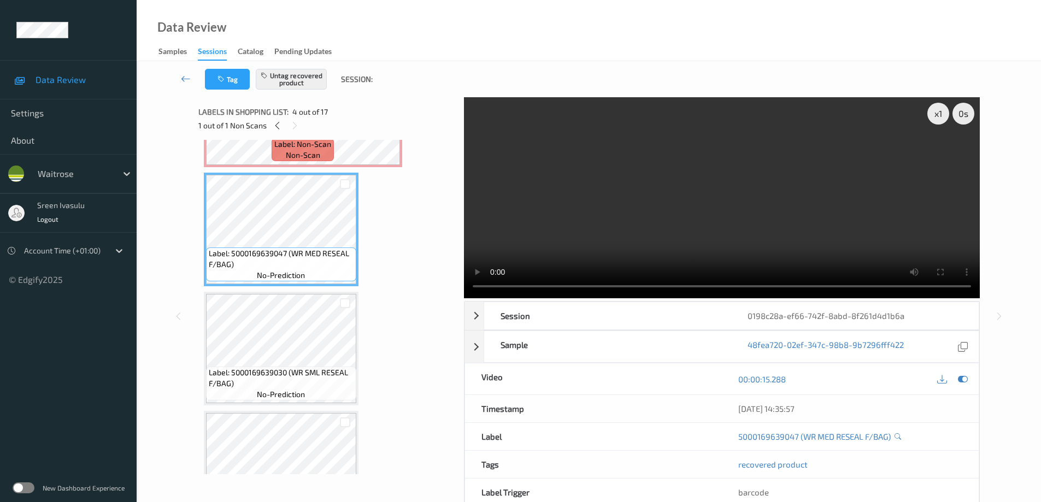
scroll to position [343, 0]
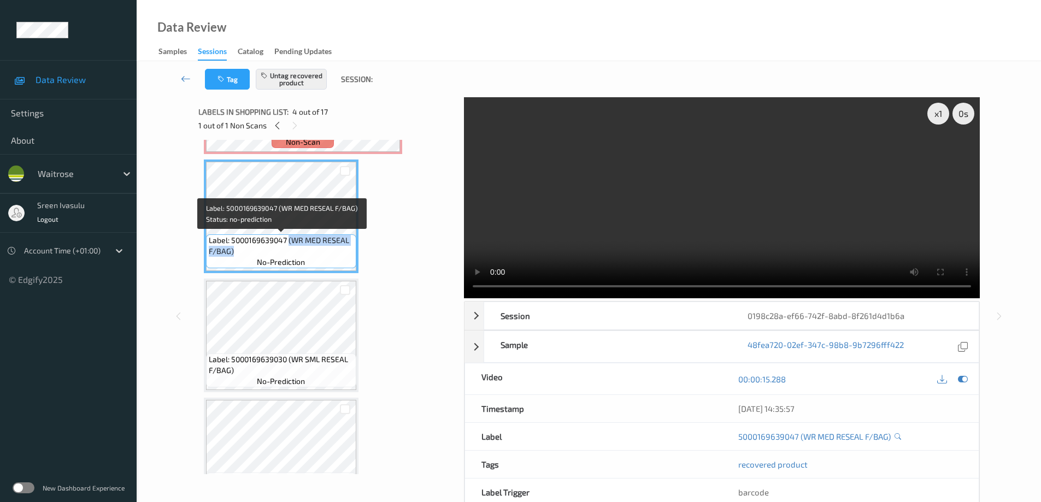
drag, startPoint x: 310, startPoint y: 243, endPoint x: 344, endPoint y: 254, distance: 36.1
click at [344, 254] on span "Label: 5000169639047 (WR MED RESEAL F/BAG)" at bounding box center [281, 246] width 145 height 22
copy span "(WR MED RESEAL F/BAG)"
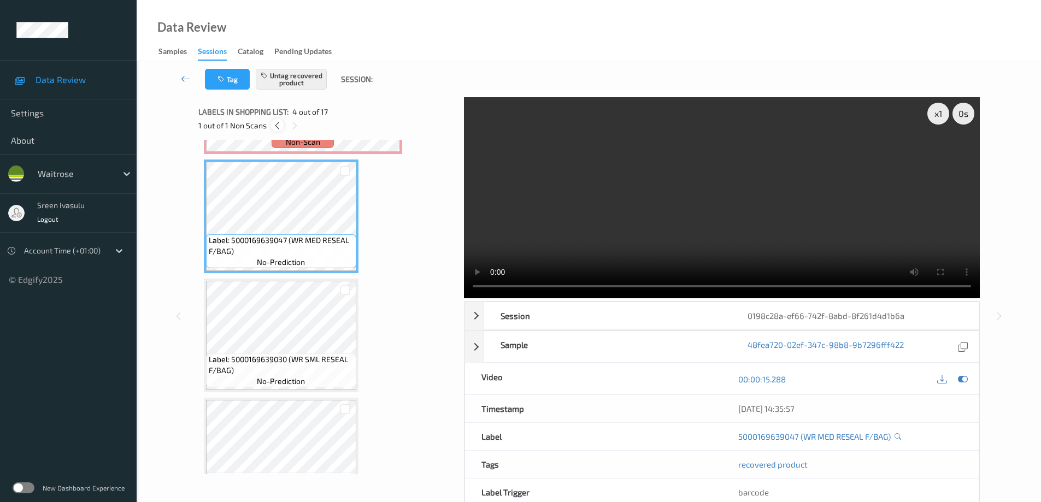
click at [275, 127] on icon at bounding box center [277, 126] width 9 height 10
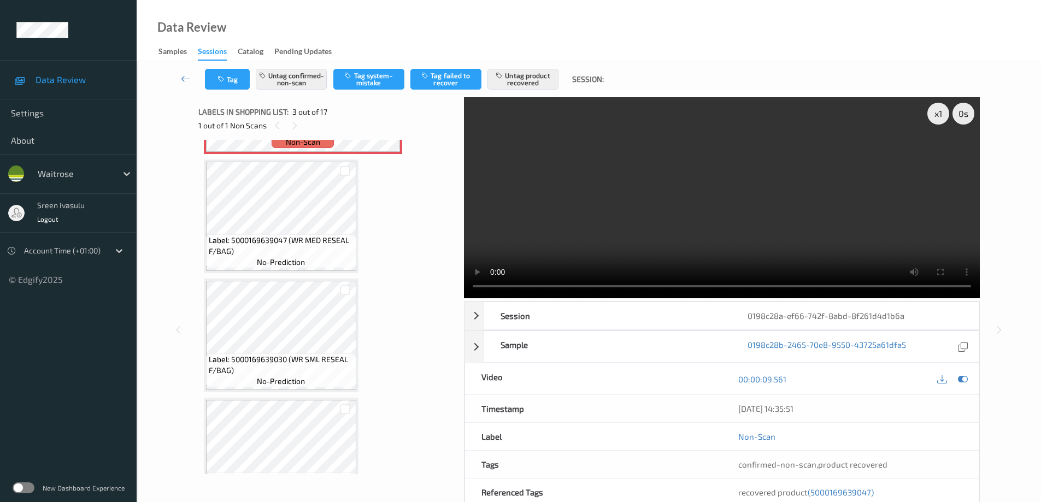
scroll to position [125, 0]
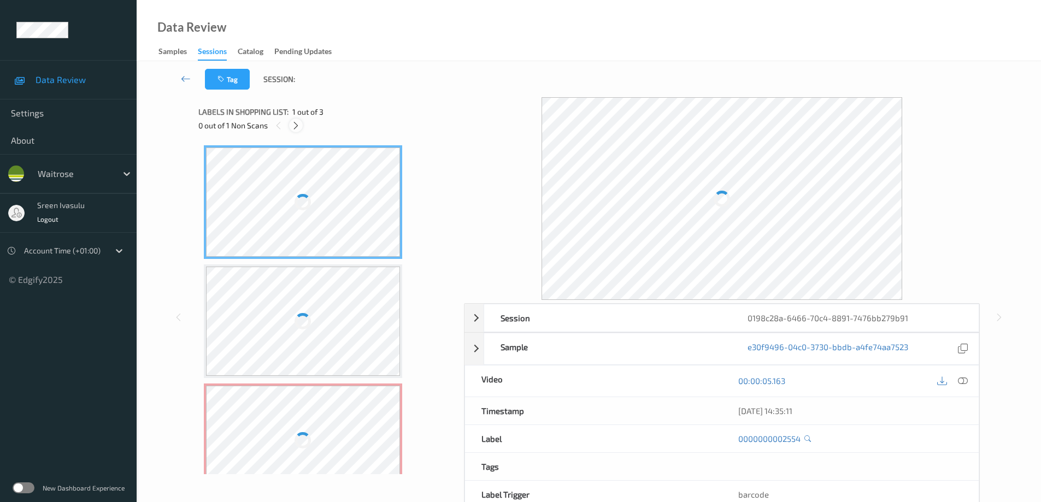
click at [297, 125] on icon at bounding box center [295, 126] width 9 height 10
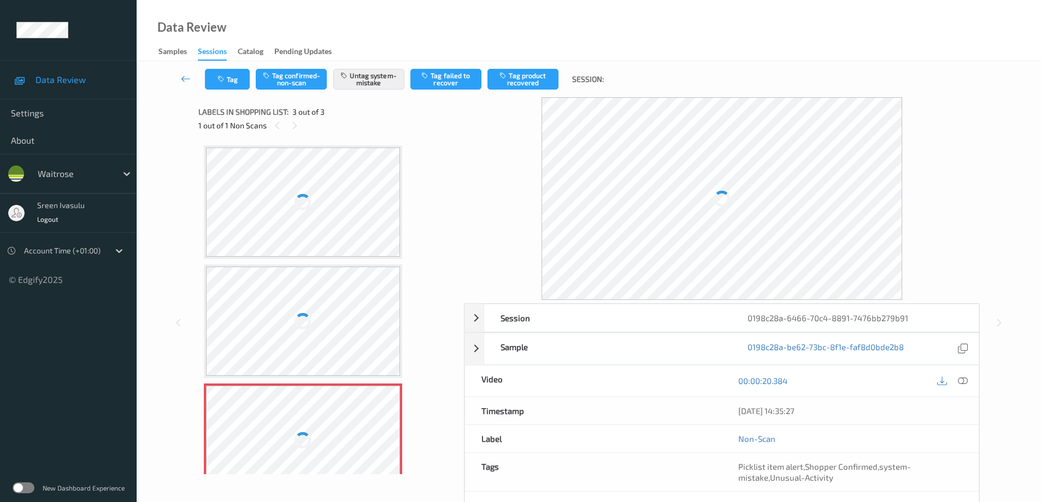
scroll to position [28, 0]
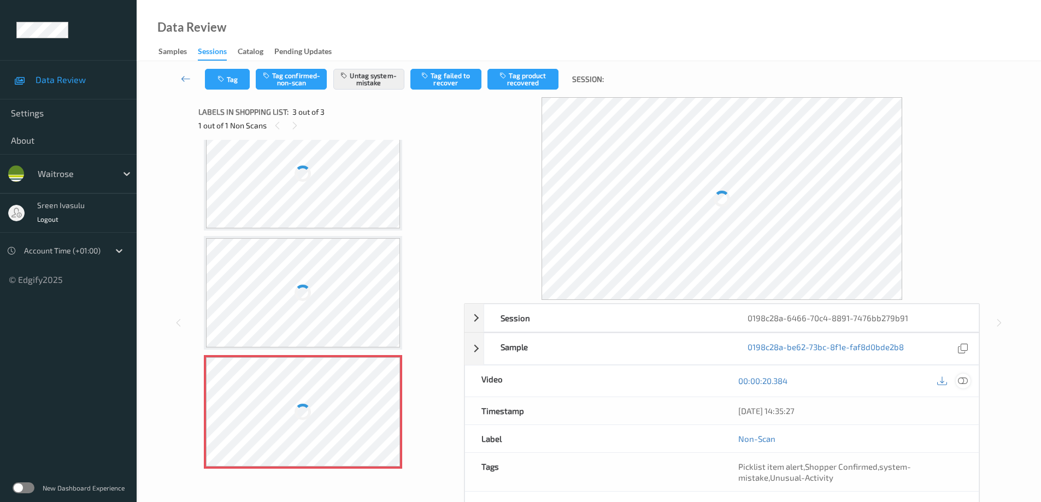
click at [962, 382] on icon at bounding box center [963, 381] width 10 height 10
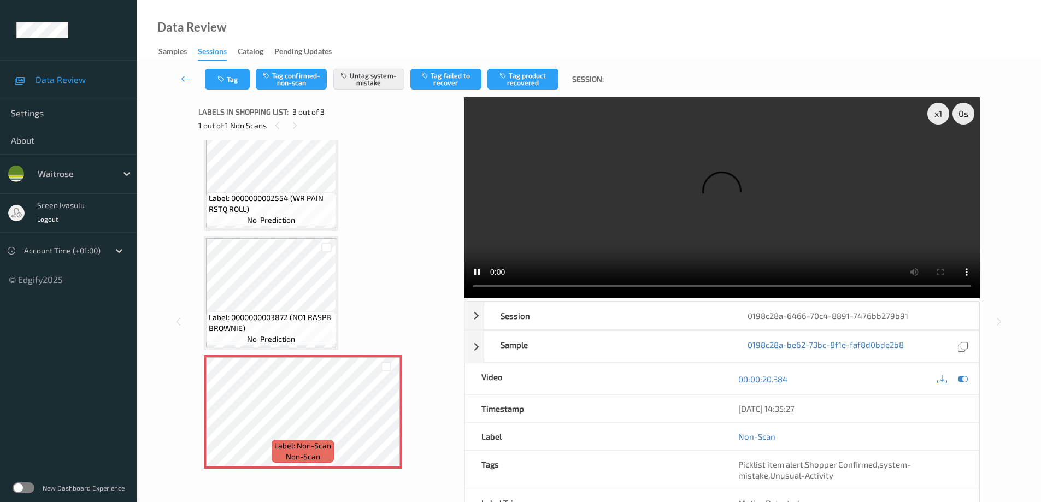
scroll to position [19, 0]
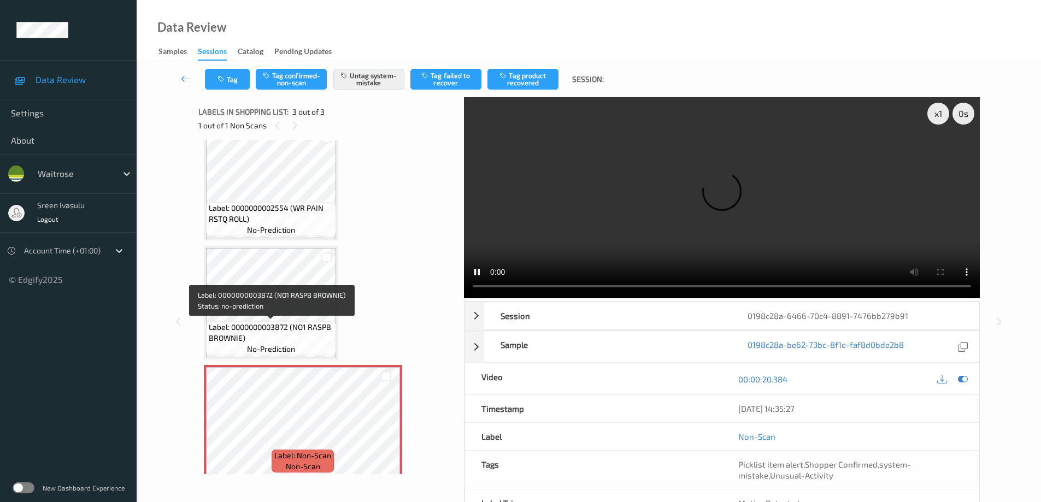
click at [299, 322] on span "Label: 0000000003872 (NO1 RASPB BROWNIE)" at bounding box center [271, 333] width 125 height 22
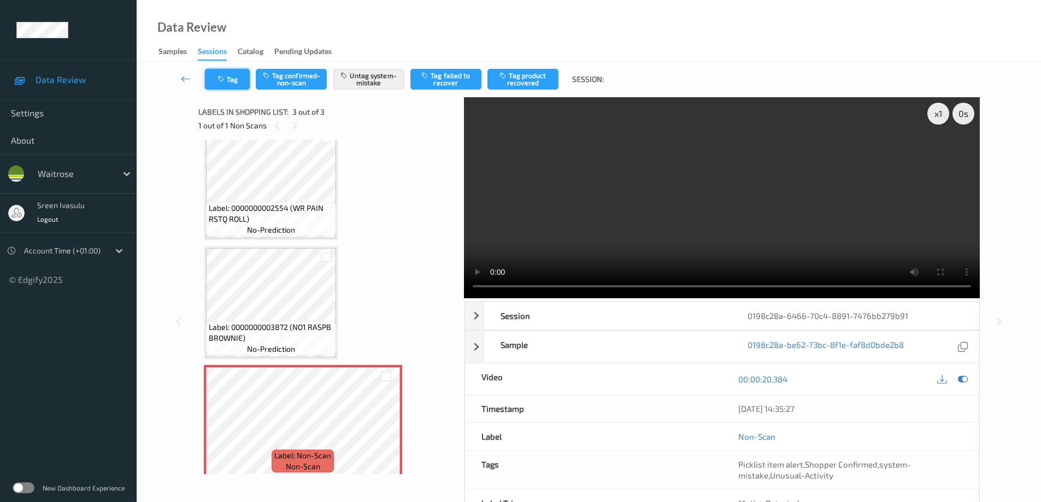
click at [217, 76] on icon "button" at bounding box center [221, 79] width 9 height 8
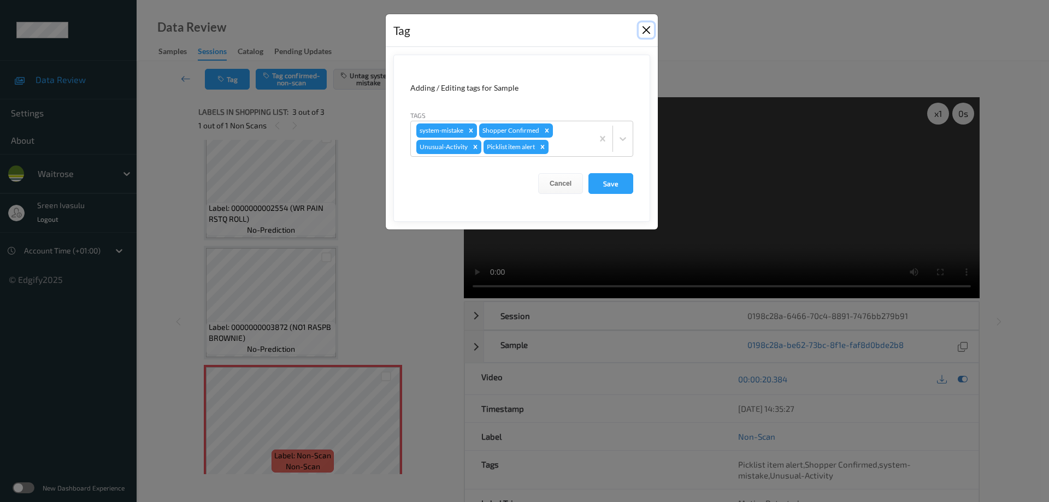
click at [642, 25] on button "Close" at bounding box center [646, 29] width 15 height 15
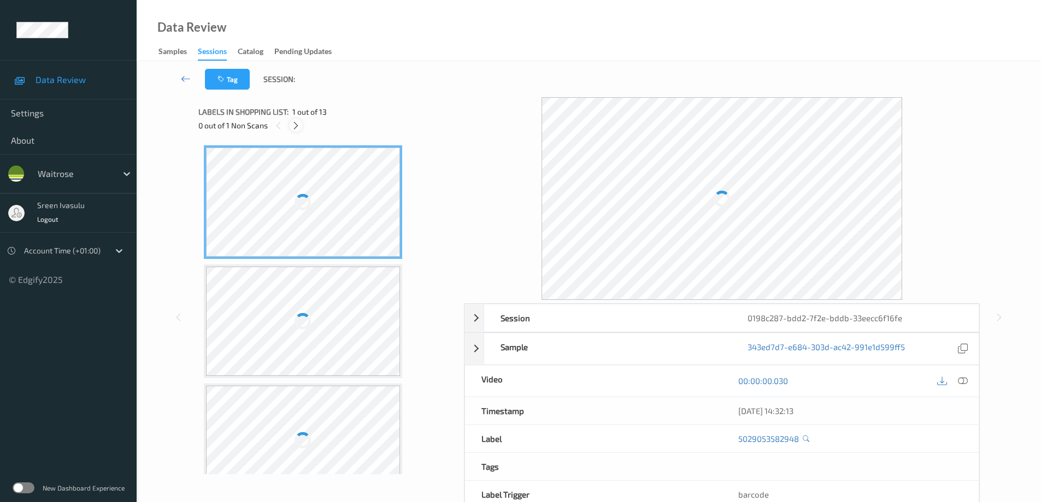
click at [299, 125] on icon at bounding box center [295, 126] width 9 height 10
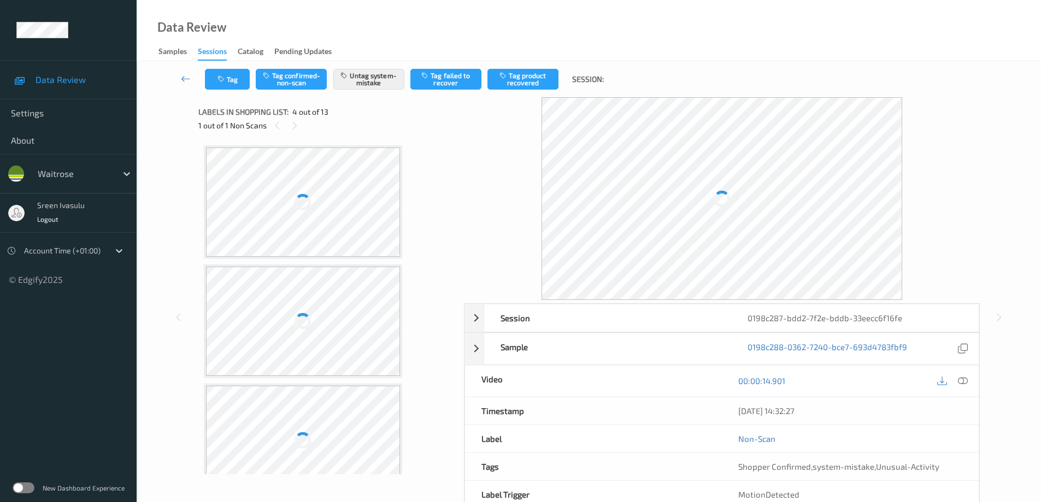
scroll to position [244, 0]
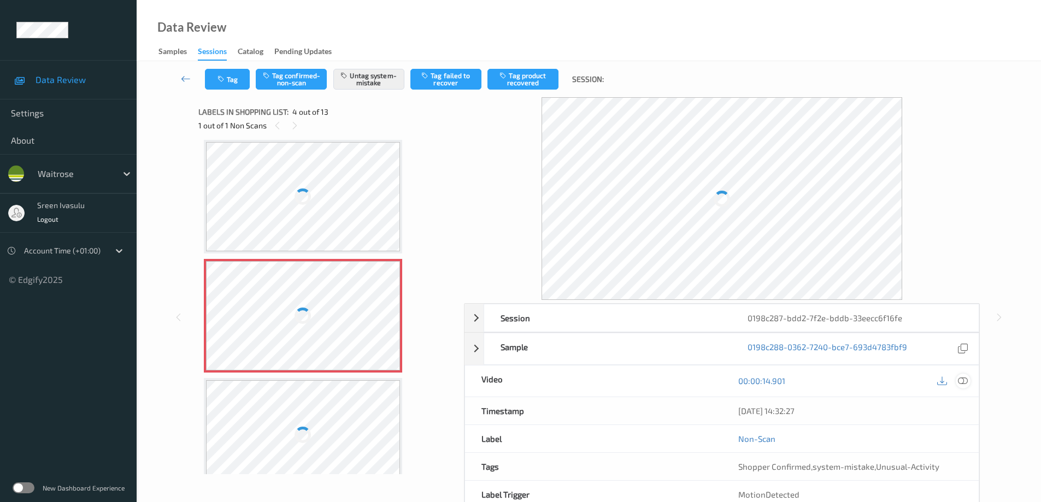
click at [963, 380] on icon at bounding box center [963, 381] width 10 height 10
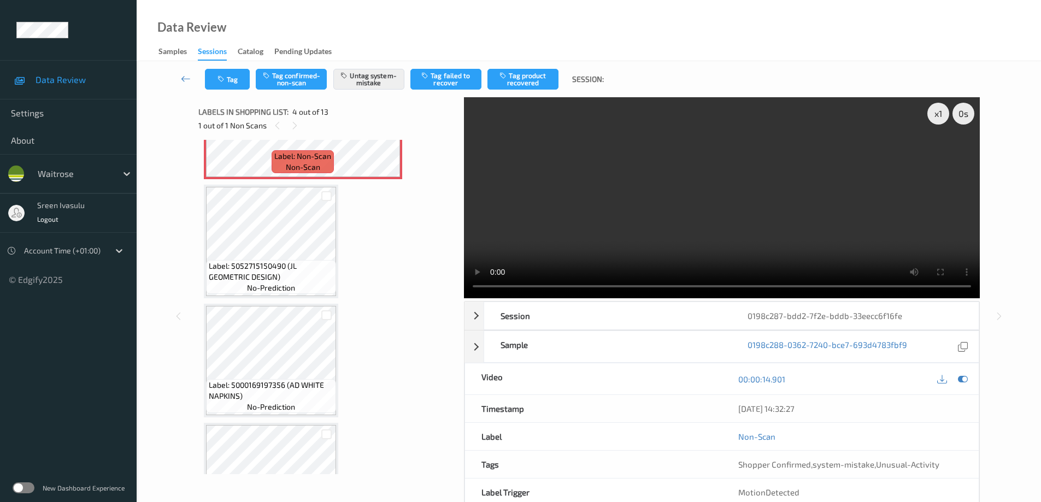
scroll to position [219, 0]
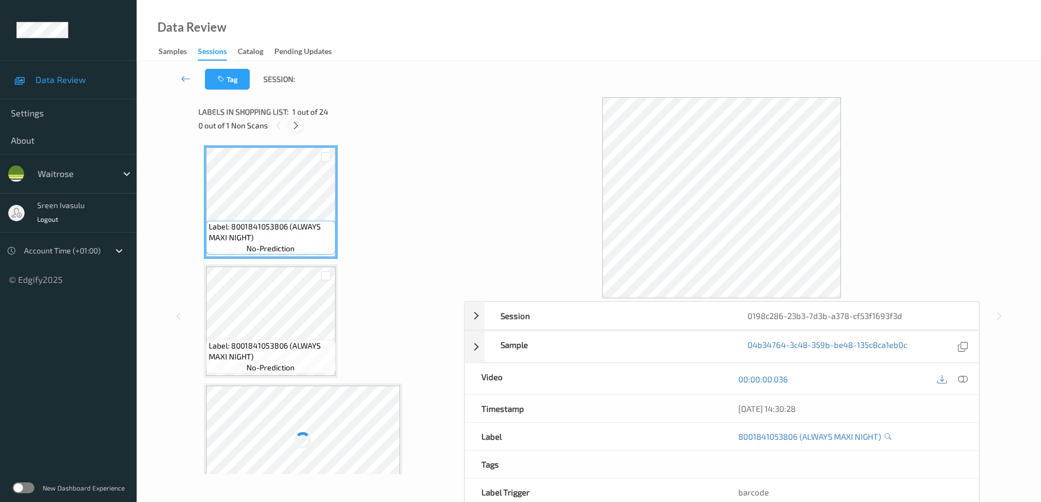
click at [291, 123] on div at bounding box center [296, 126] width 14 height 14
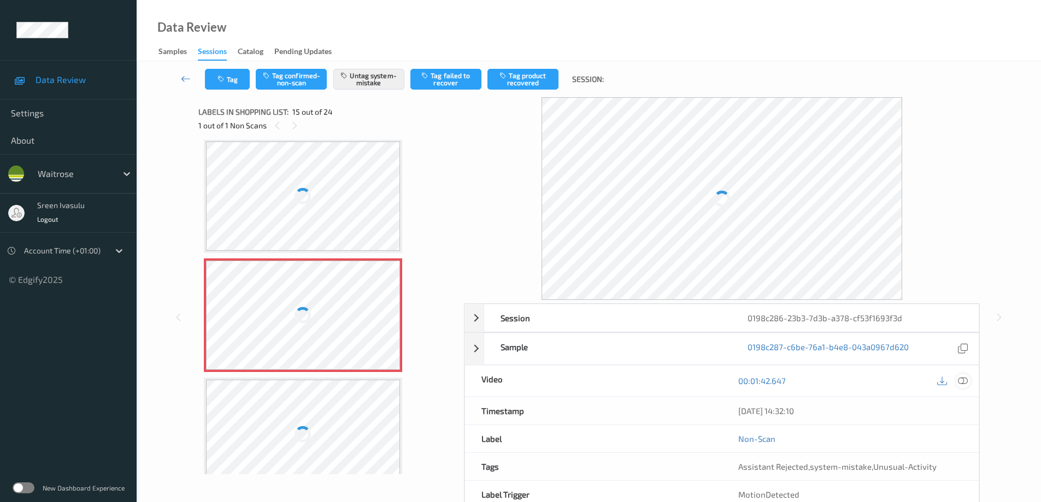
click at [963, 385] on icon at bounding box center [963, 381] width 10 height 10
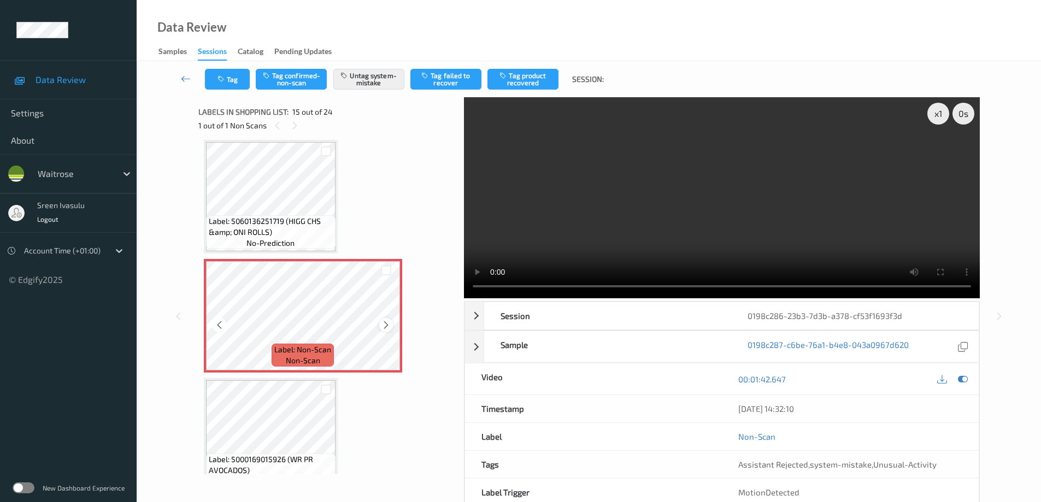
click at [387, 328] on icon at bounding box center [385, 325] width 9 height 10
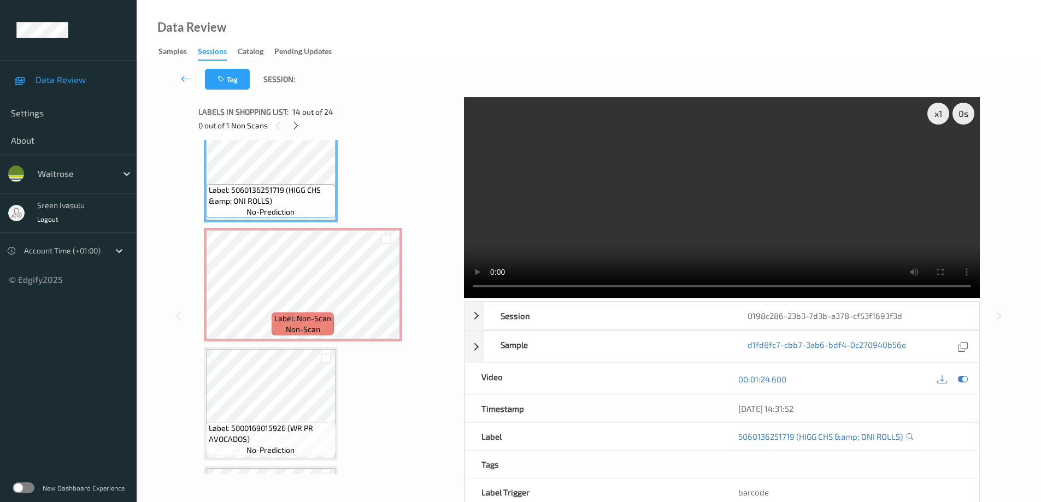
scroll to position [1608, 0]
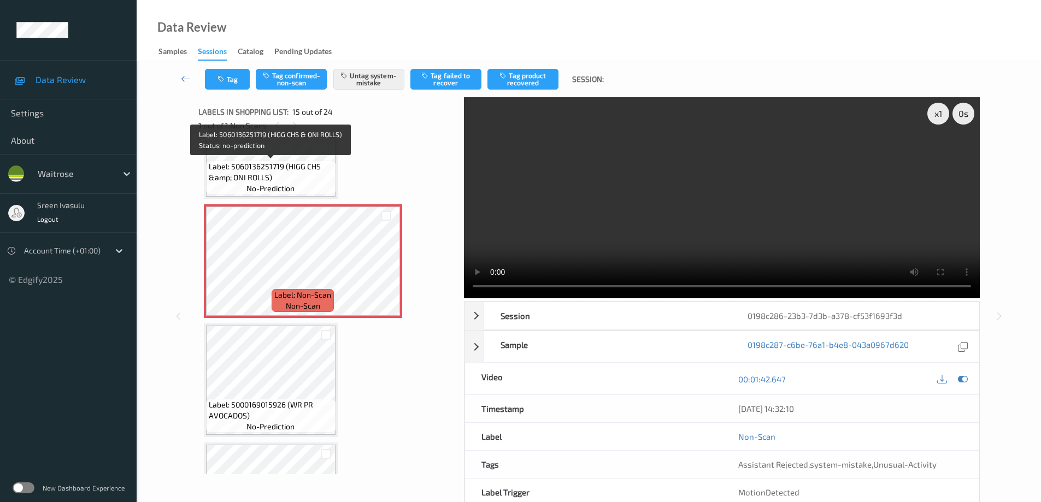
click at [296, 164] on span "Label: 5060136251719 (HIGG CHS &amp; ONI ROLLS)" at bounding box center [271, 172] width 124 height 22
click at [381, 271] on icon at bounding box center [385, 271] width 9 height 10
click at [297, 174] on span "Label: 5060136251719 (HIGG CHS &amp; ONI ROLLS)" at bounding box center [271, 172] width 124 height 22
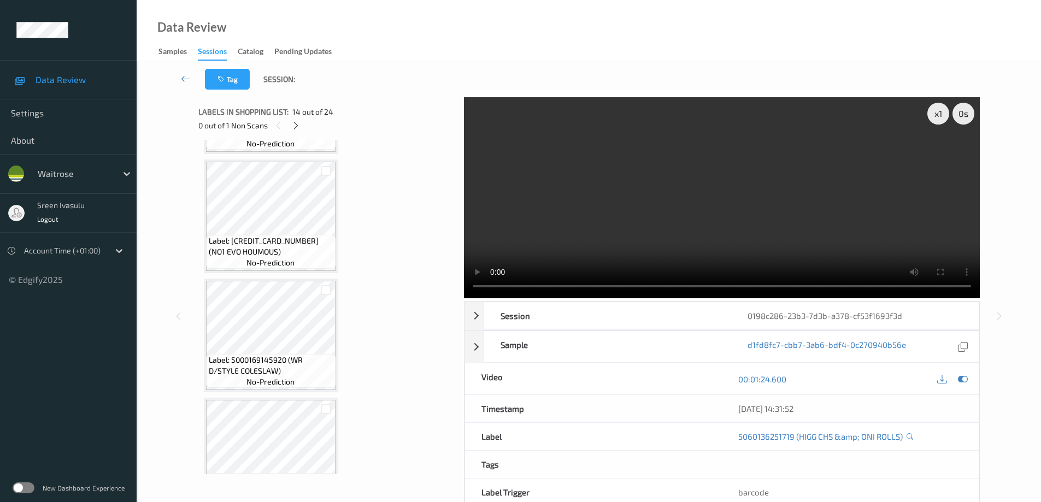
scroll to position [1171, 0]
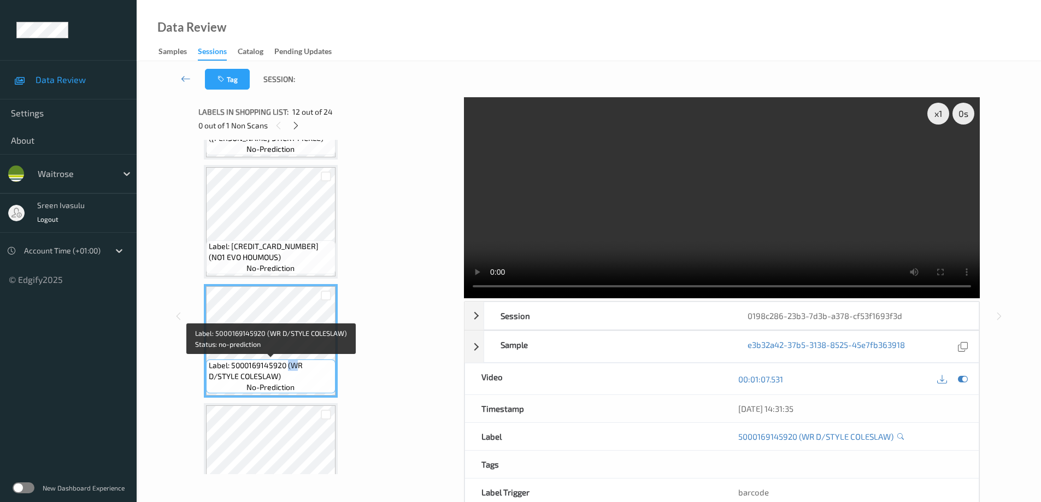
drag, startPoint x: 288, startPoint y: 364, endPoint x: 295, endPoint y: 370, distance: 9.0
click at [295, 370] on span "Label: 5000169145920 (WR D/STYLE COLESLAW)" at bounding box center [271, 371] width 124 height 22
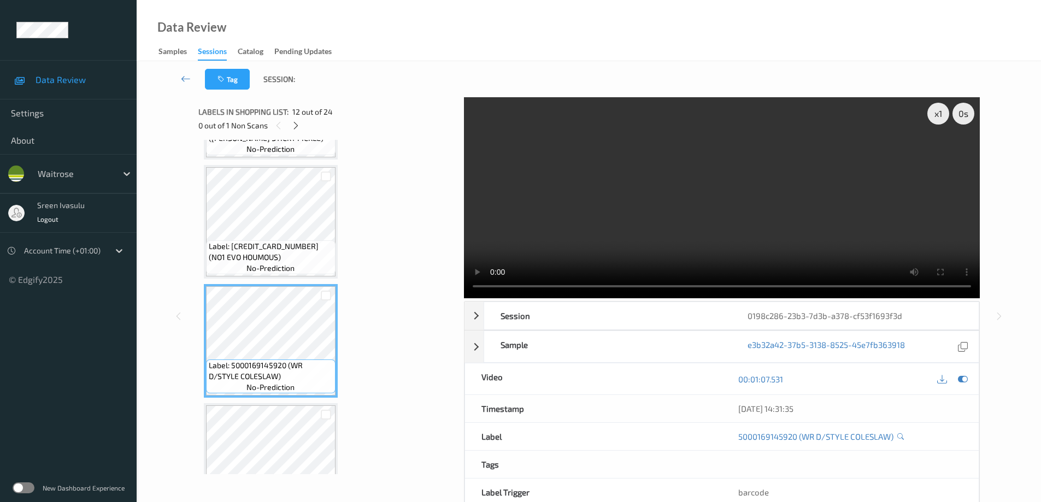
click at [381, 373] on div "Label: 8001841053806 (ALWAYS MAXI NIGHT) no-prediction Label: 8001841053806 (AL…" at bounding box center [327, 400] width 247 height 2853
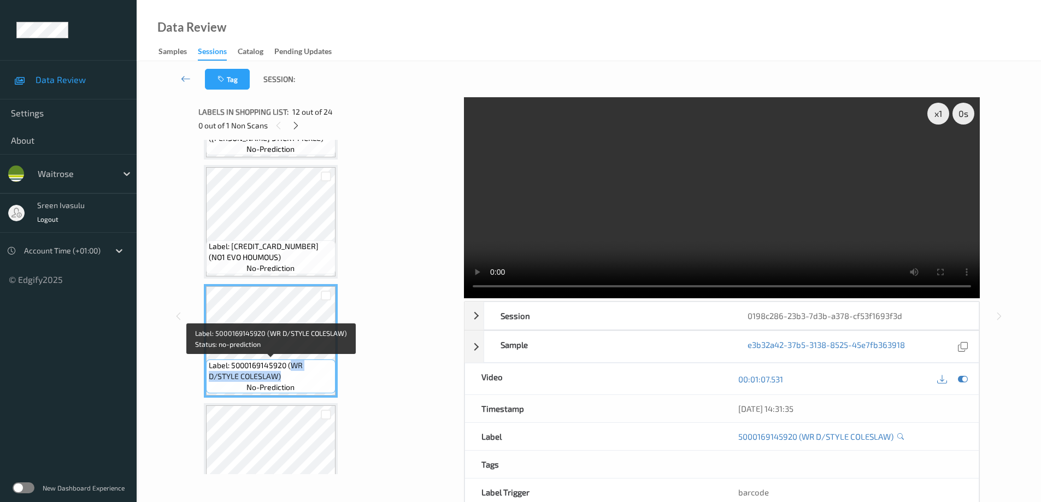
drag, startPoint x: 290, startPoint y: 367, endPoint x: 303, endPoint y: 376, distance: 16.8
click at [303, 376] on span "Label: 5000169145920 (WR D/STYLE COLESLAW)" at bounding box center [271, 371] width 124 height 22
copy span "WR D/STYLE COLESLAW)"
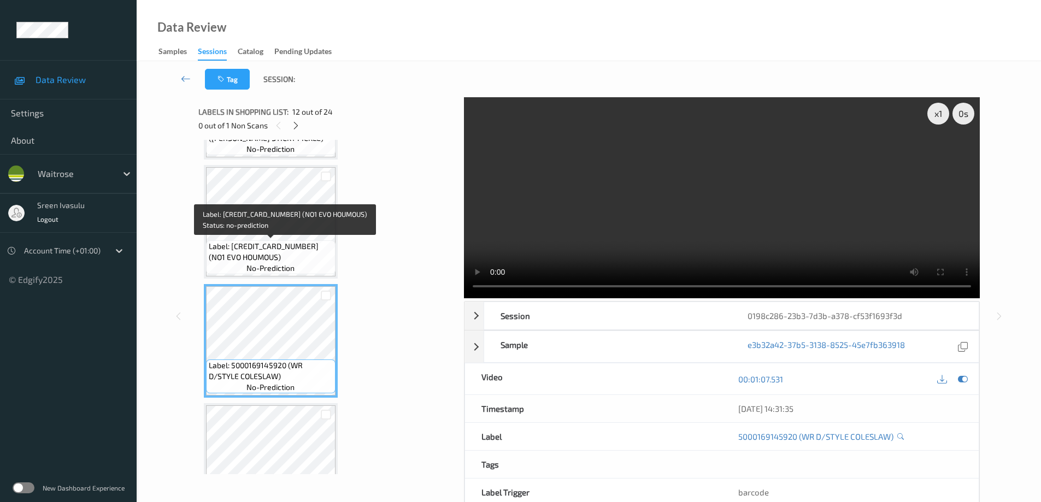
click at [293, 244] on span "Label: 5000169675977 (NO1 EVO HOUMOUS)" at bounding box center [271, 252] width 124 height 22
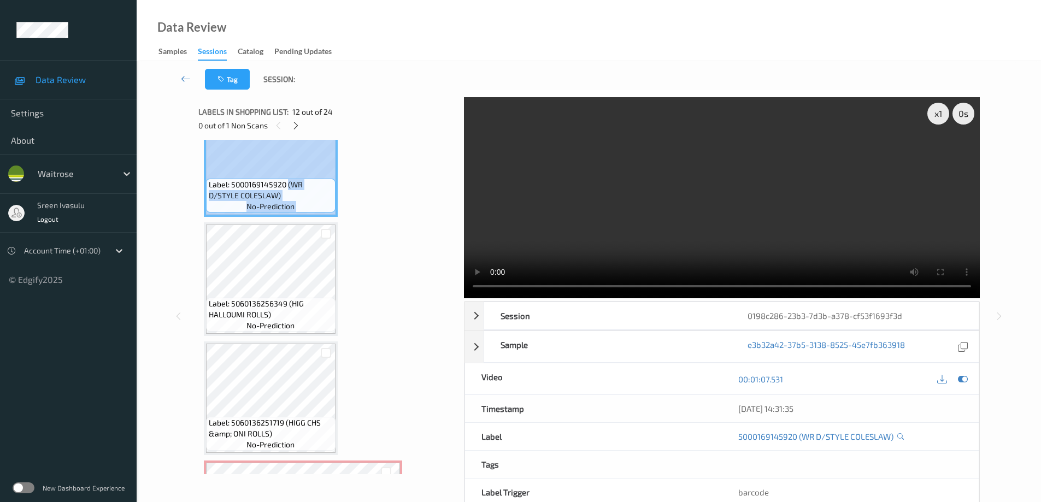
scroll to position [1348, 0]
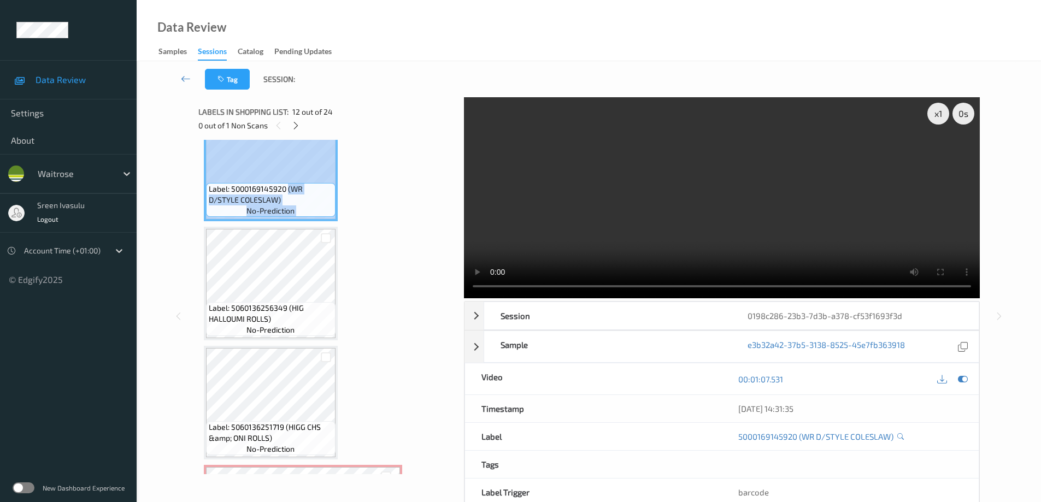
click at [293, 150] on div "Label: 5000169145920 (WR D/STYLE COLESLAW) no-prediction" at bounding box center [271, 165] width 134 height 114
click at [395, 221] on div "Label: 8001841053806 (ALWAYS MAXI NIGHT) no-prediction Label: 8001841053806 (AL…" at bounding box center [327, 223] width 247 height 2853
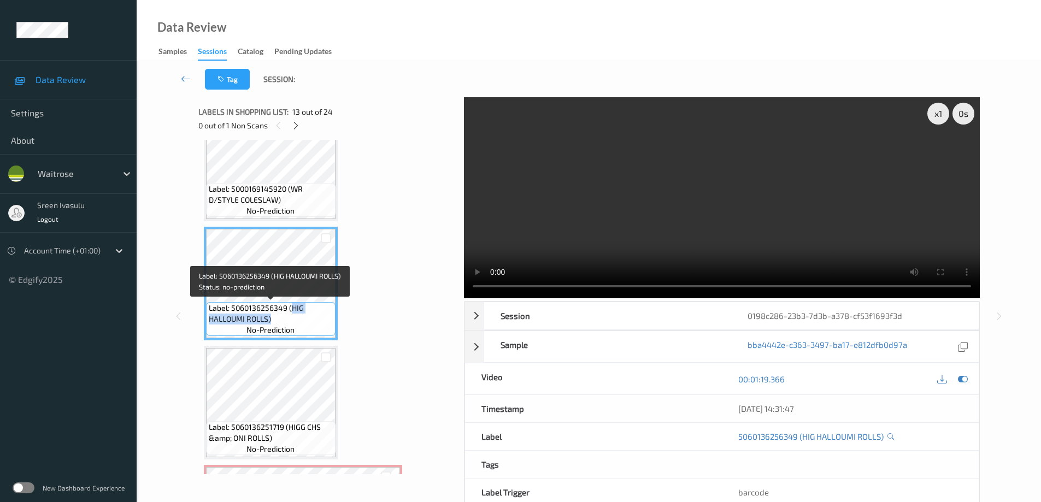
drag, startPoint x: 290, startPoint y: 306, endPoint x: 305, endPoint y: 320, distance: 20.9
click at [305, 320] on span "Label: 5060136256349 (HIG HALLOUMI ROLLS)" at bounding box center [271, 314] width 124 height 22
copy span "HIG HALLOUMI ROLLS)"
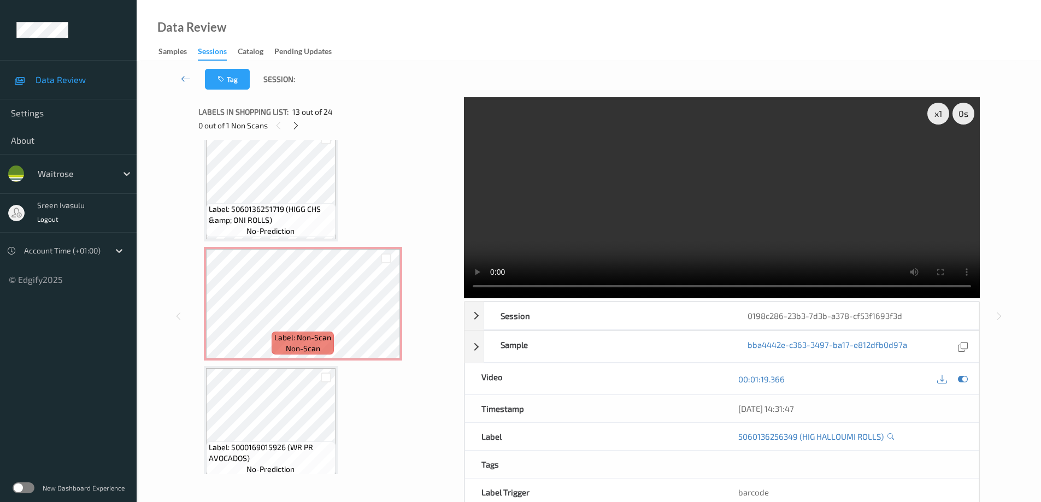
scroll to position [1566, 0]
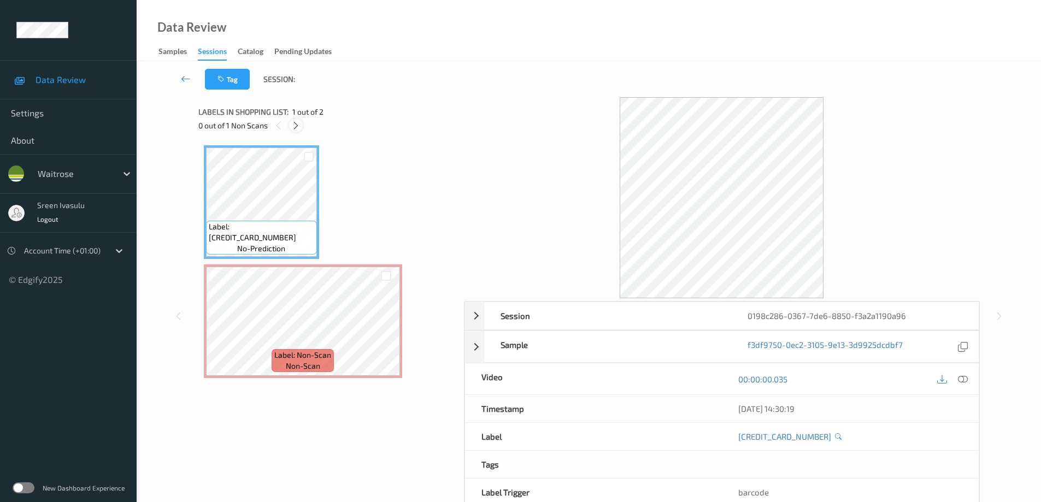
click at [293, 126] on icon at bounding box center [295, 126] width 9 height 10
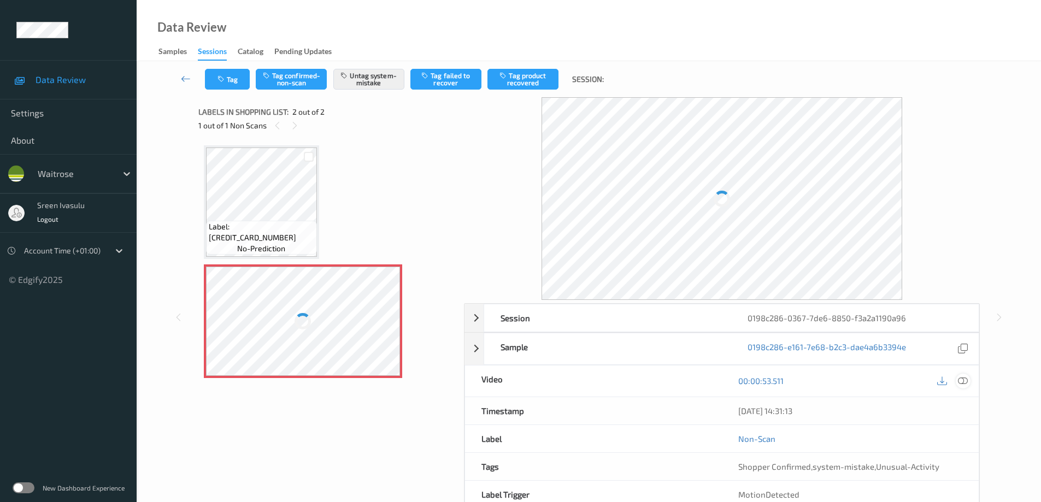
click at [964, 382] on icon at bounding box center [963, 381] width 10 height 10
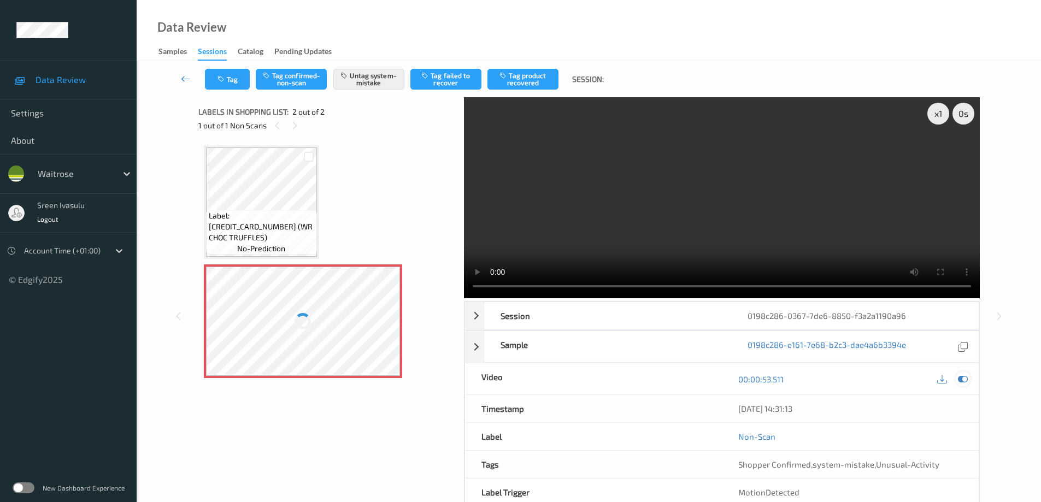
click at [959, 378] on icon at bounding box center [963, 379] width 10 height 10
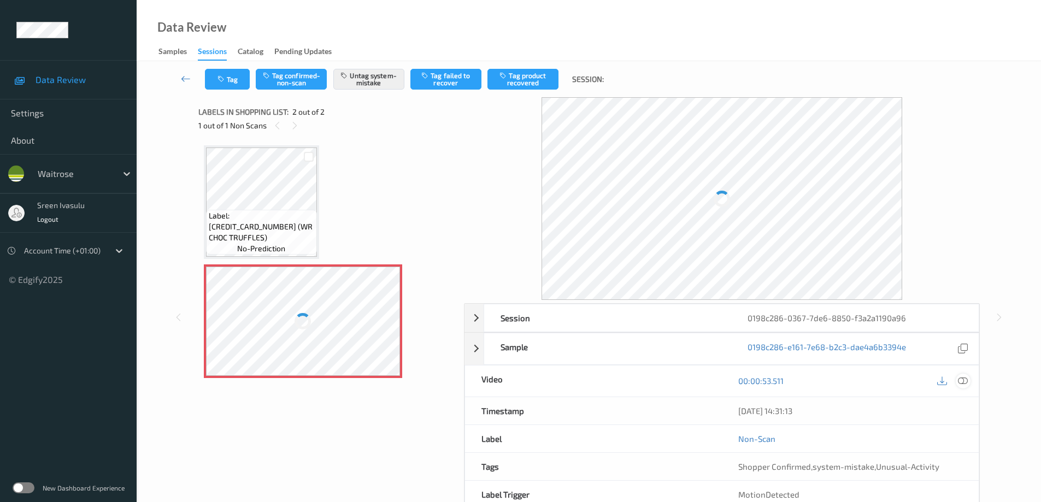
click at [964, 380] on icon at bounding box center [963, 381] width 10 height 10
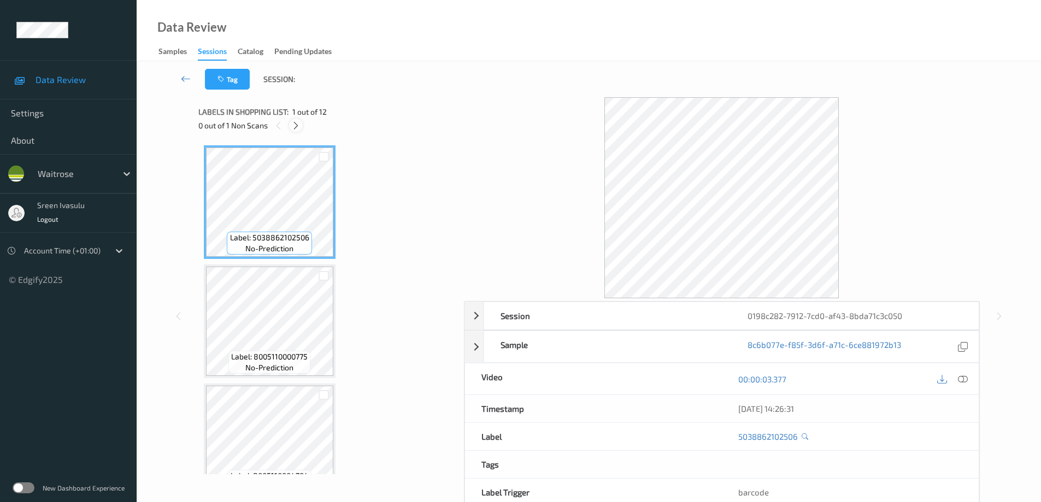
click at [296, 126] on icon at bounding box center [295, 126] width 9 height 10
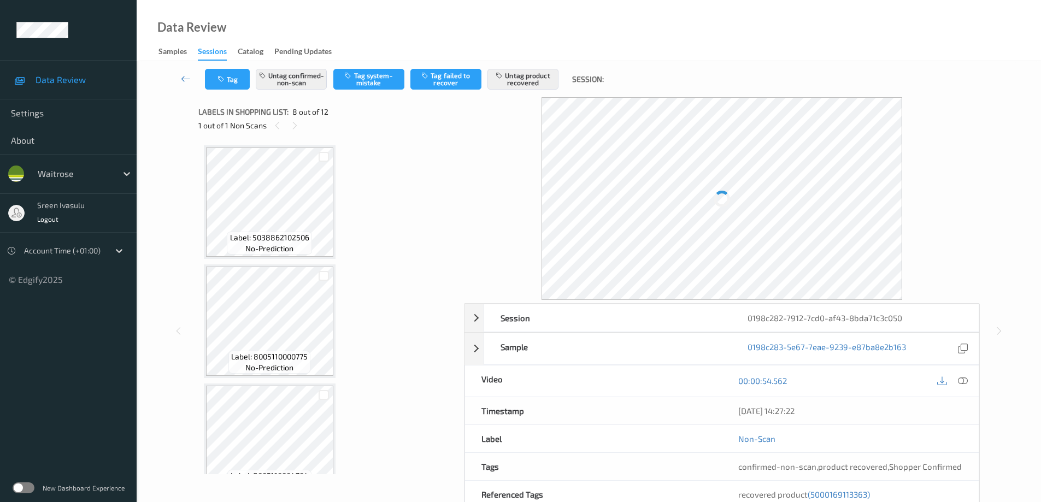
scroll to position [720, 0]
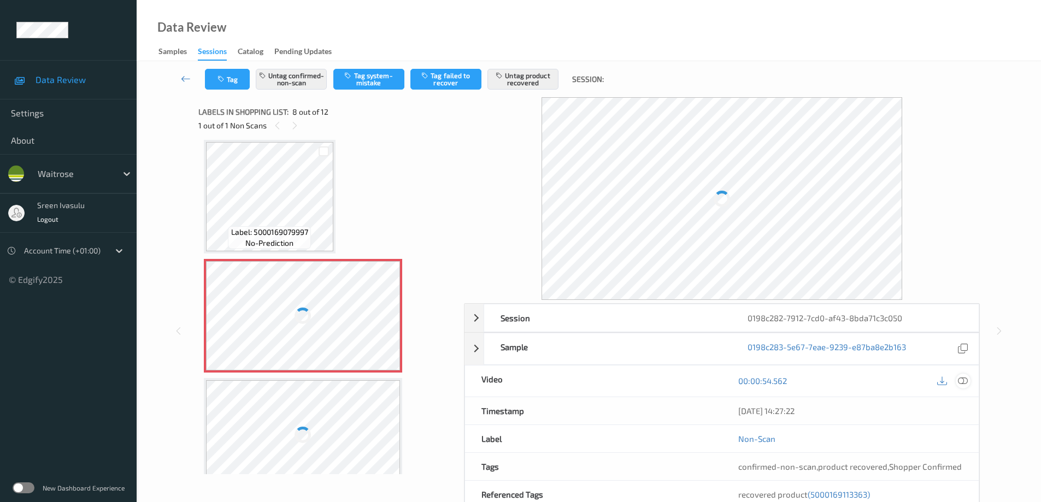
click at [962, 384] on icon at bounding box center [963, 381] width 10 height 10
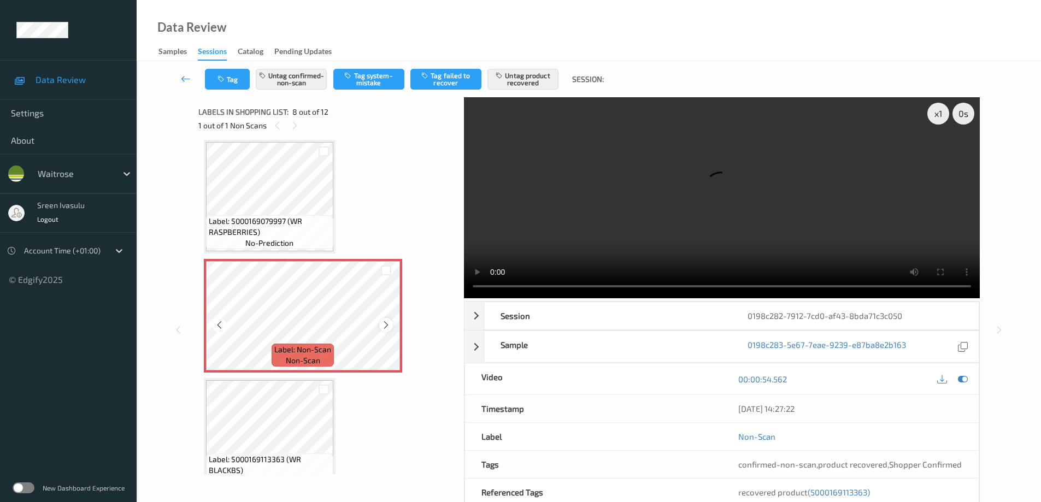
click at [386, 325] on icon at bounding box center [385, 325] width 9 height 10
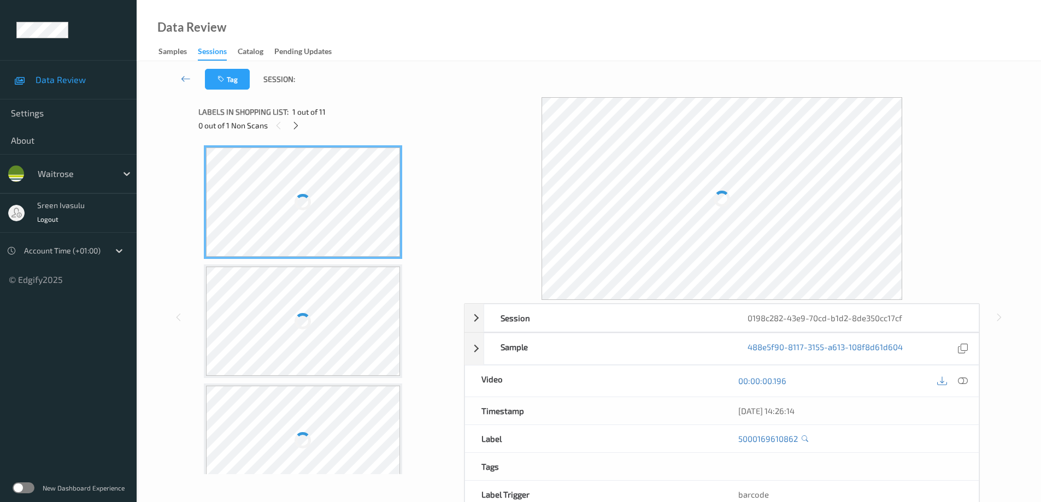
click at [289, 121] on div "0 out of 1 Non Scans" at bounding box center [327, 126] width 258 height 14
click at [299, 126] on icon at bounding box center [295, 126] width 9 height 10
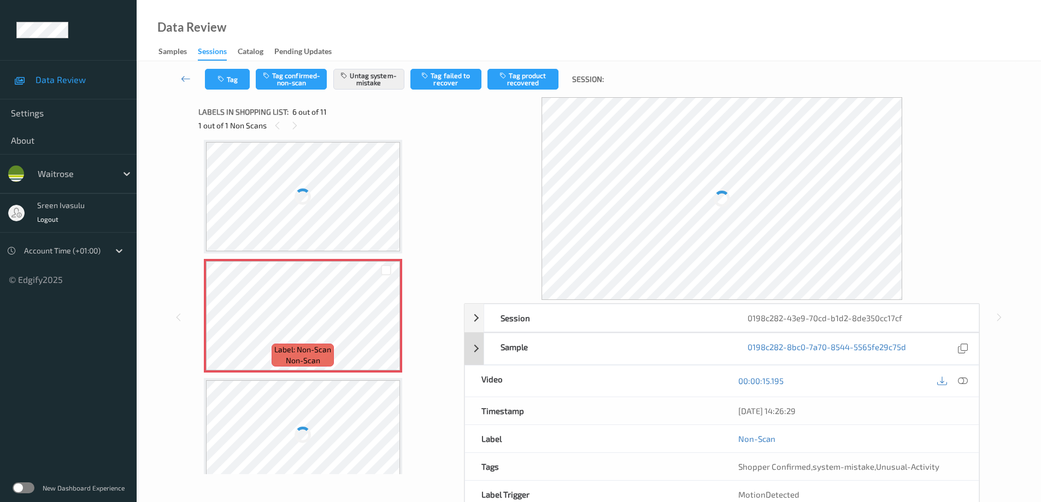
scroll to position [363, 0]
click at [966, 379] on icon at bounding box center [963, 381] width 10 height 10
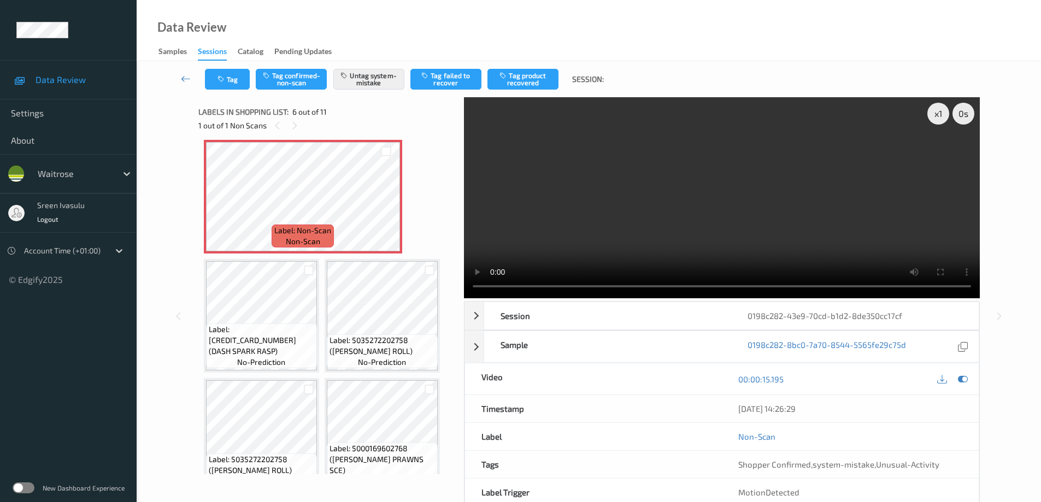
scroll to position [244, 0]
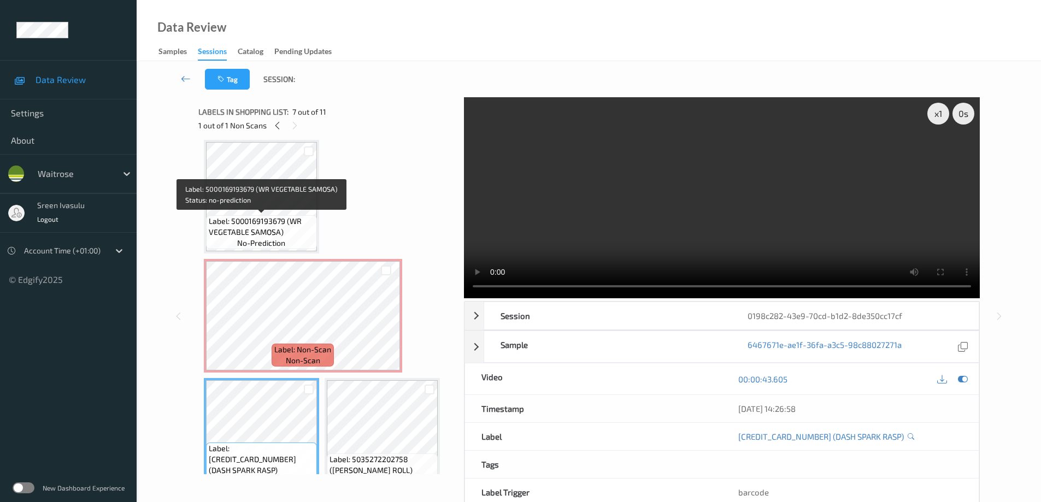
click at [262, 223] on span "Label: 5000169193679 (WR VEGETABLE SAMOSA)" at bounding box center [261, 227] width 105 height 22
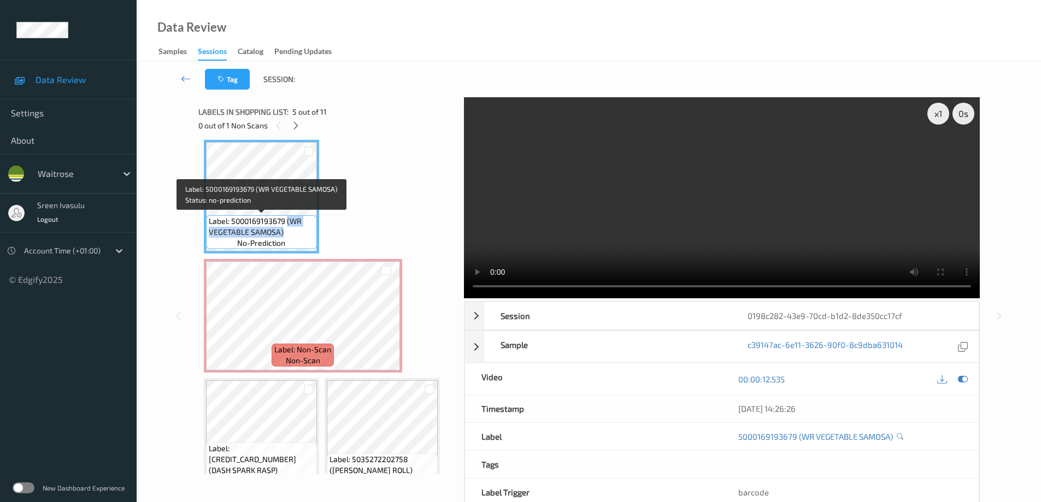
drag, startPoint x: 288, startPoint y: 220, endPoint x: 297, endPoint y: 233, distance: 16.5
click at [297, 233] on span "Label: 5000169193679 (WR VEGETABLE SAMOSA)" at bounding box center [261, 227] width 105 height 22
copy span "(WR VEGETABLE SAMOSA)"
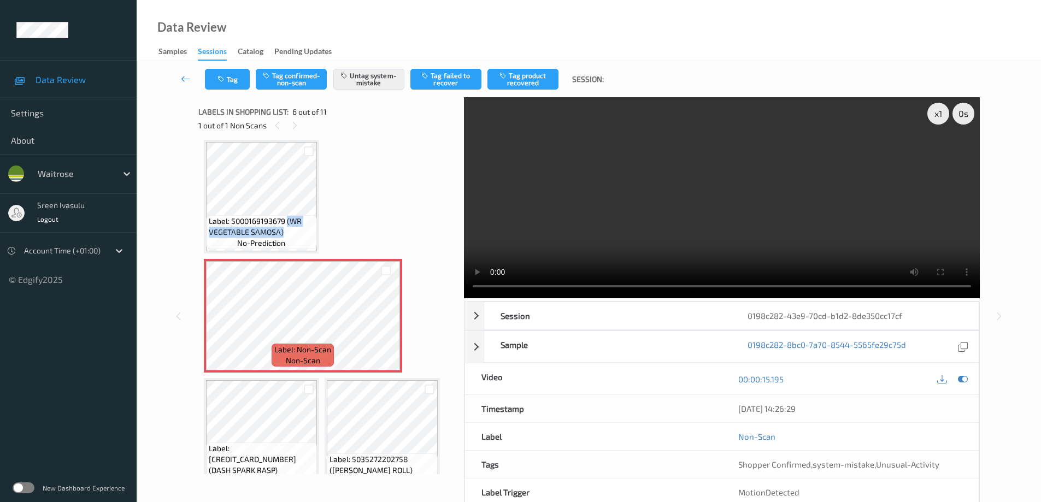
scroll to position [462, 0]
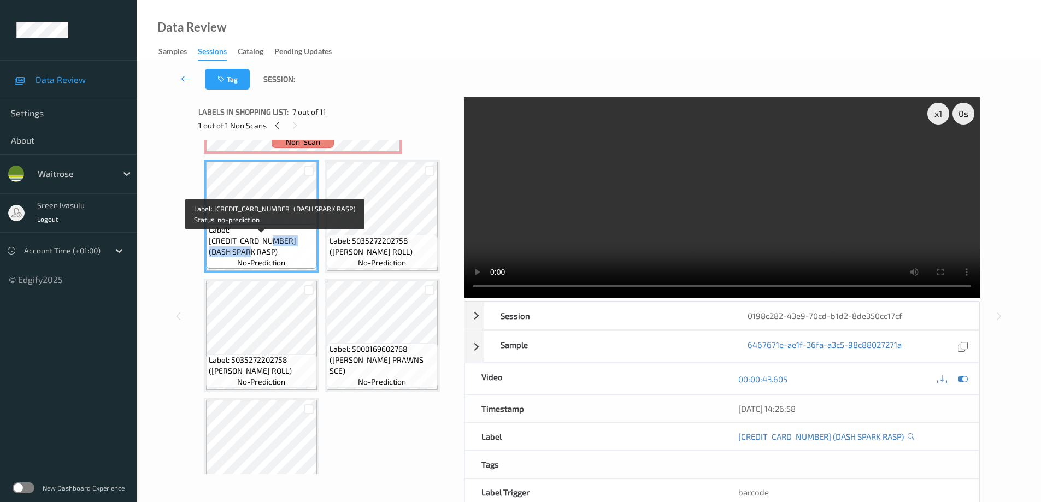
drag, startPoint x: 291, startPoint y: 241, endPoint x: 302, endPoint y: 257, distance: 19.7
click at [302, 257] on span "Label: 5060489730787 (DASH SPARK RASP)" at bounding box center [261, 241] width 105 height 33
copy span "DASH SPARK RASP)"
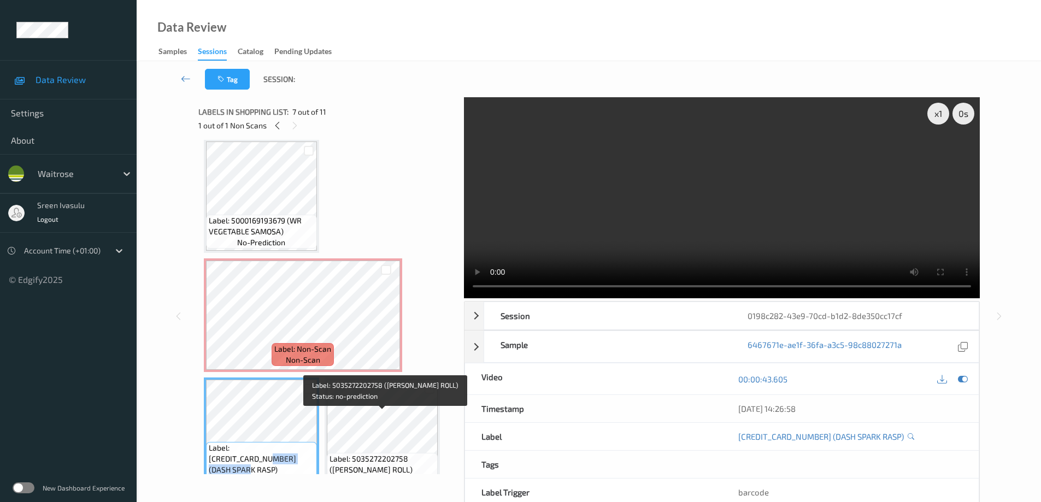
scroll to position [244, 0]
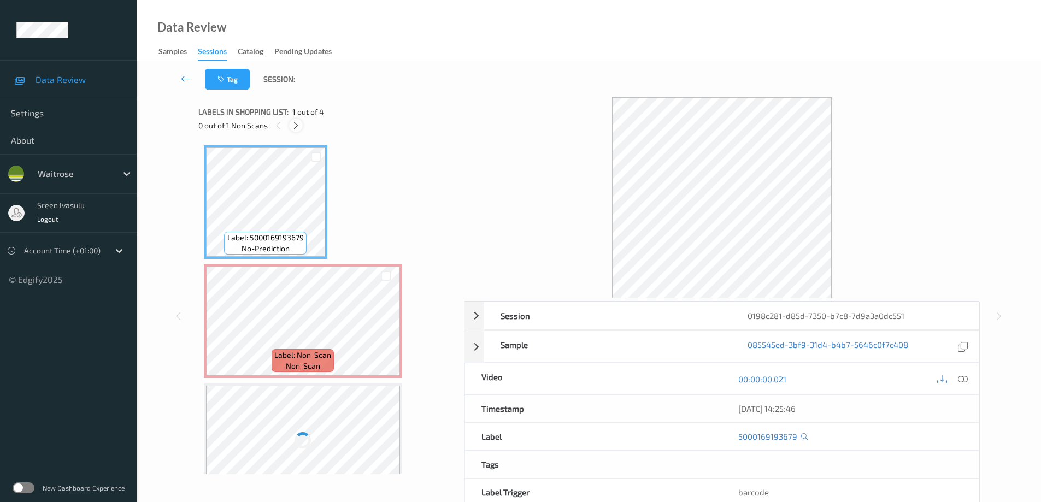
click at [292, 126] on icon at bounding box center [295, 126] width 9 height 10
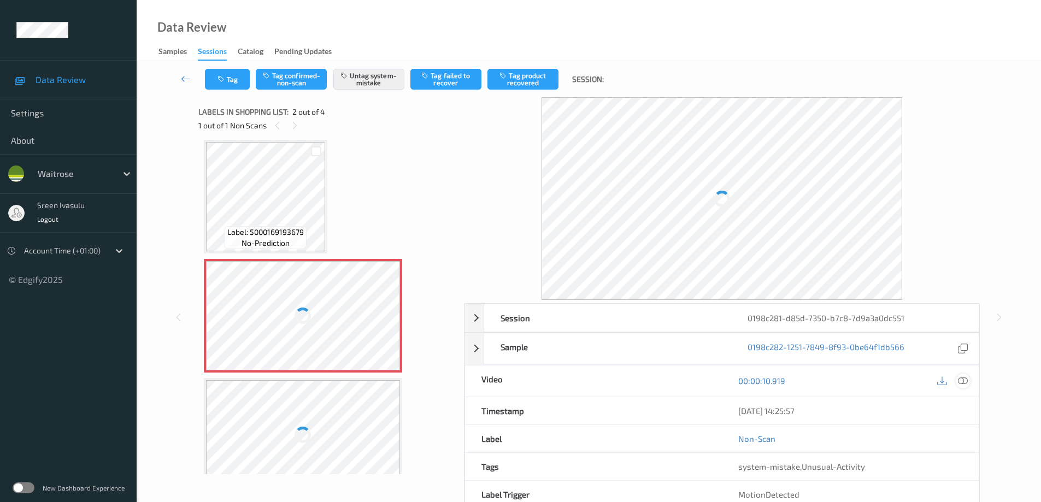
click at [966, 380] on icon at bounding box center [963, 381] width 10 height 10
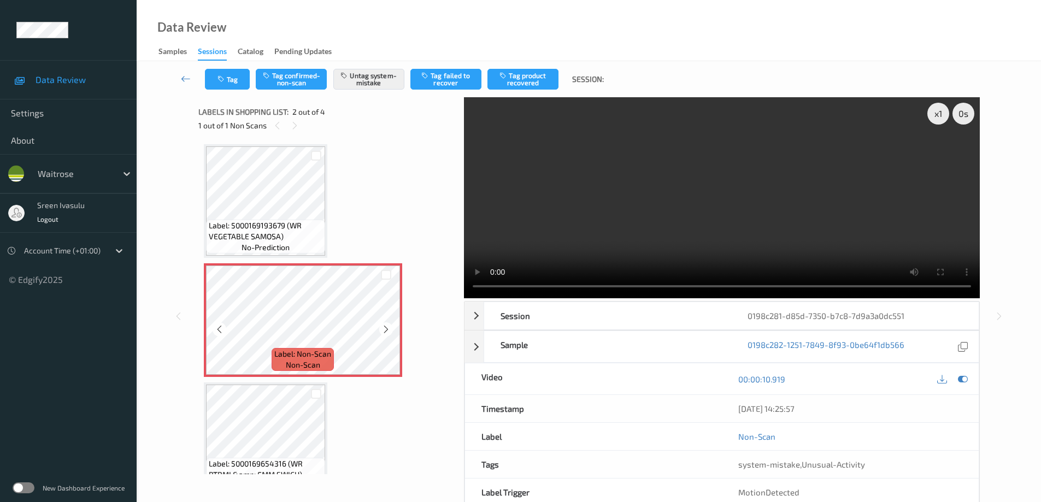
scroll to position [0, 0]
click at [387, 331] on icon at bounding box center [385, 331] width 9 height 10
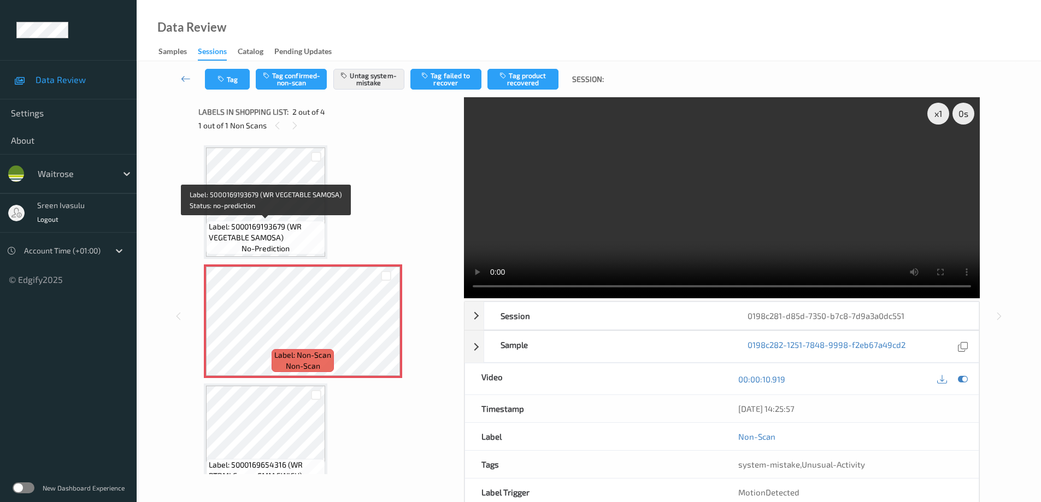
click at [289, 223] on span "Label: 5000169193679 (WR VEGETABLE SAMOSA)" at bounding box center [266, 232] width 114 height 22
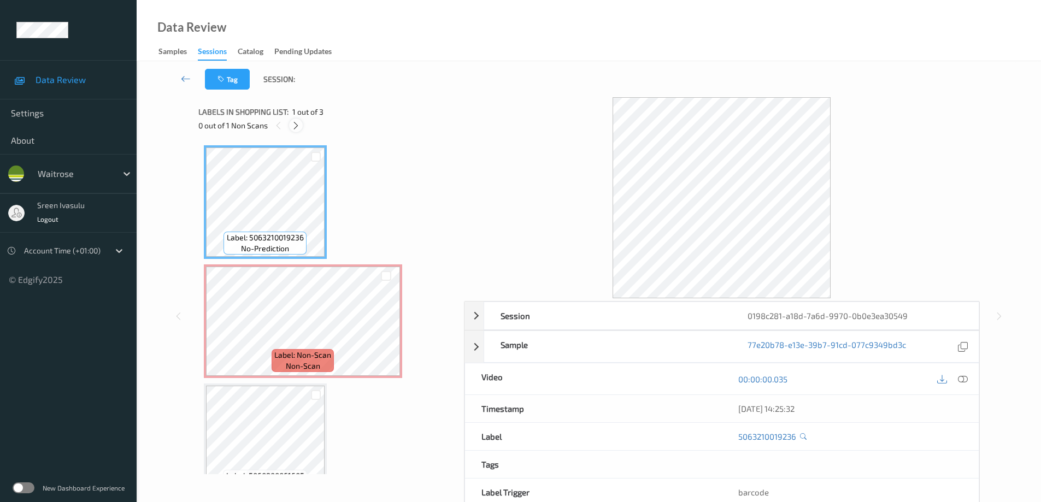
click at [294, 127] on icon at bounding box center [295, 126] width 9 height 10
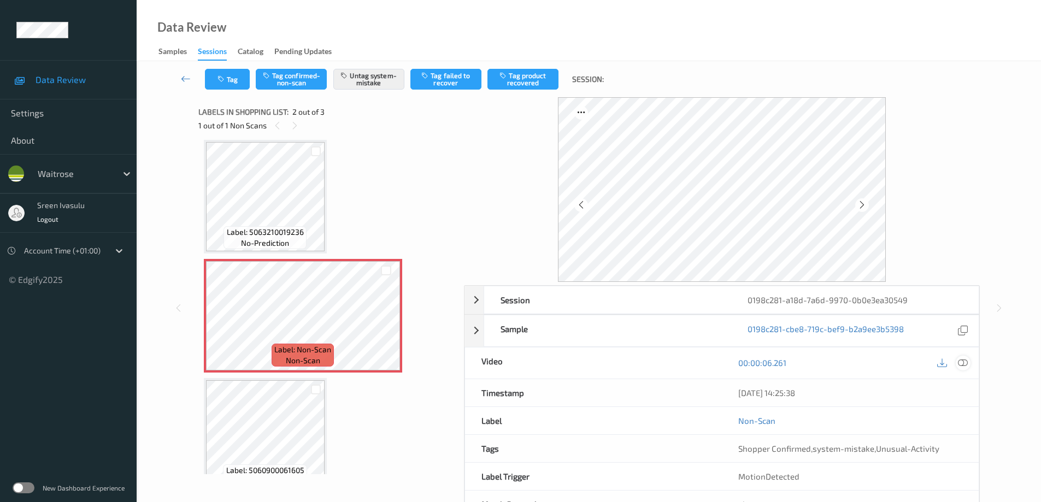
click at [963, 361] on icon at bounding box center [963, 363] width 10 height 10
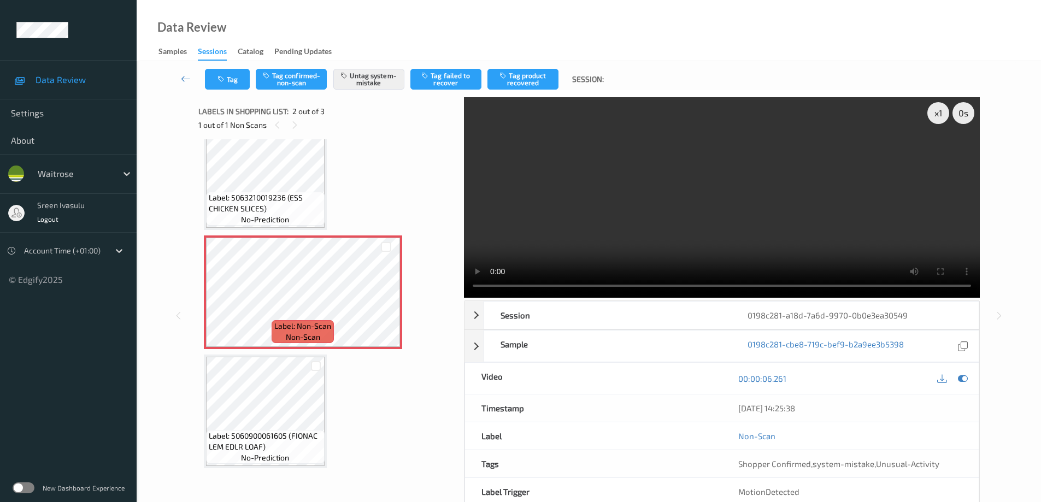
scroll to position [0, 0]
click at [236, 81] on button "Tag" at bounding box center [227, 79] width 45 height 21
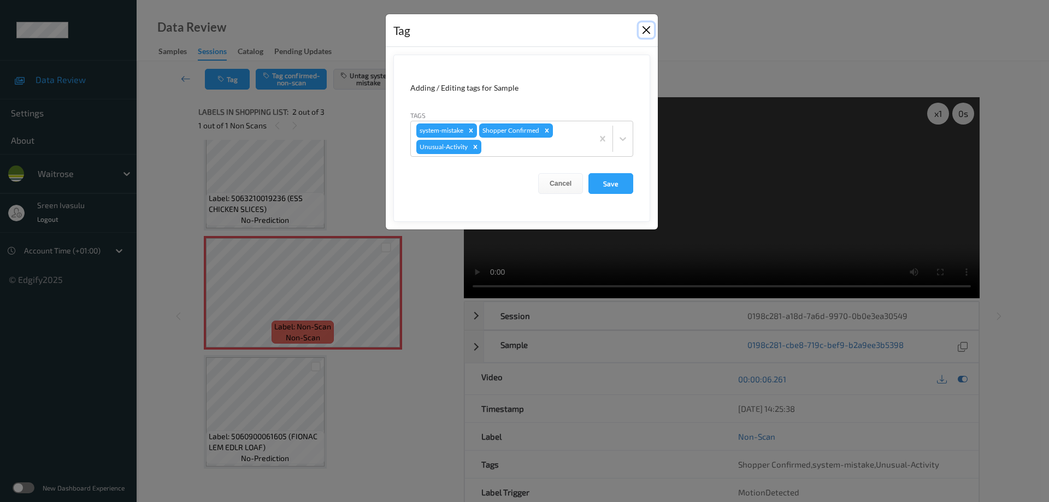
click at [646, 28] on button "Close" at bounding box center [646, 29] width 15 height 15
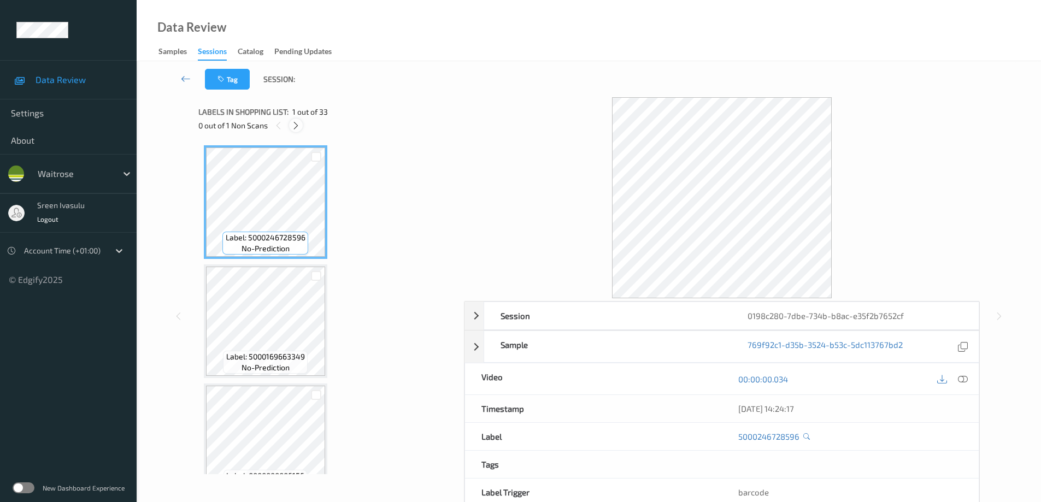
click at [298, 129] on icon at bounding box center [295, 126] width 9 height 10
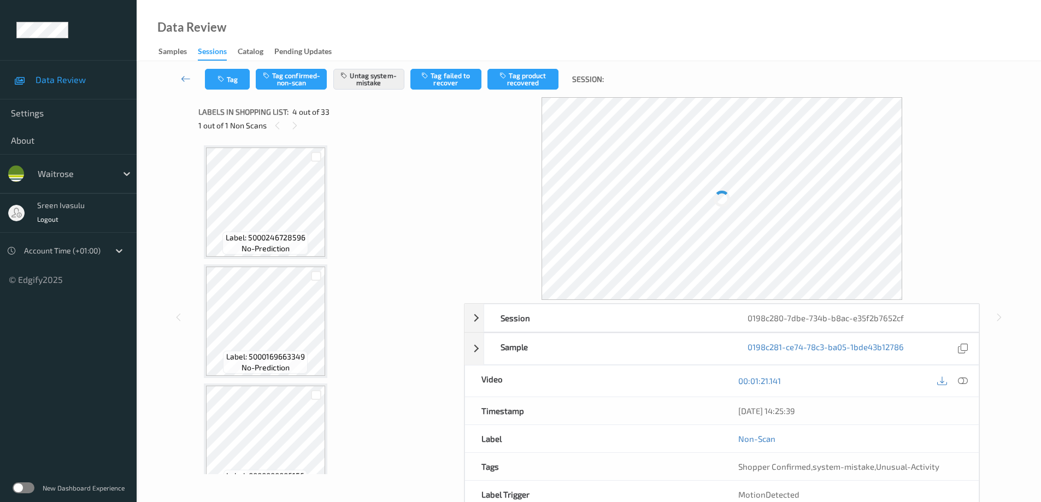
scroll to position [244, 0]
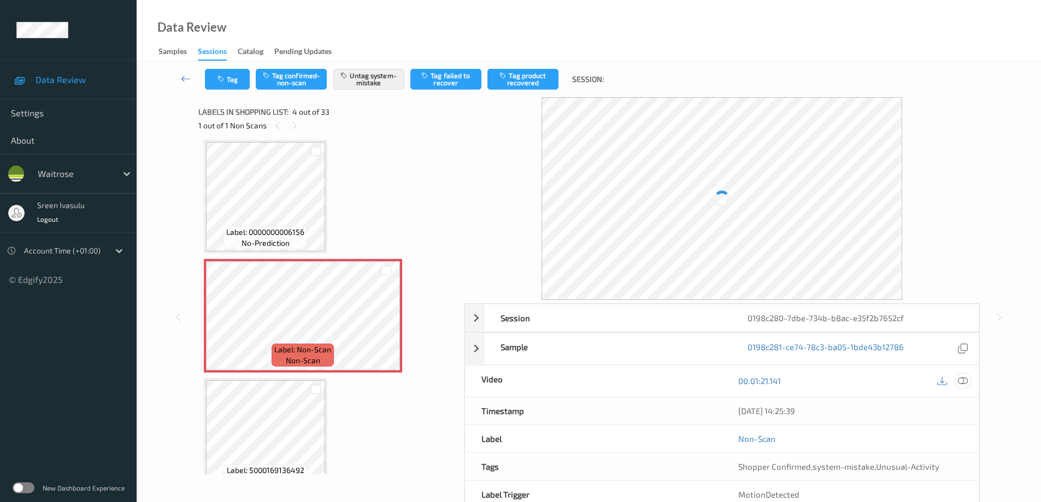
click at [963, 381] on icon at bounding box center [963, 381] width 10 height 10
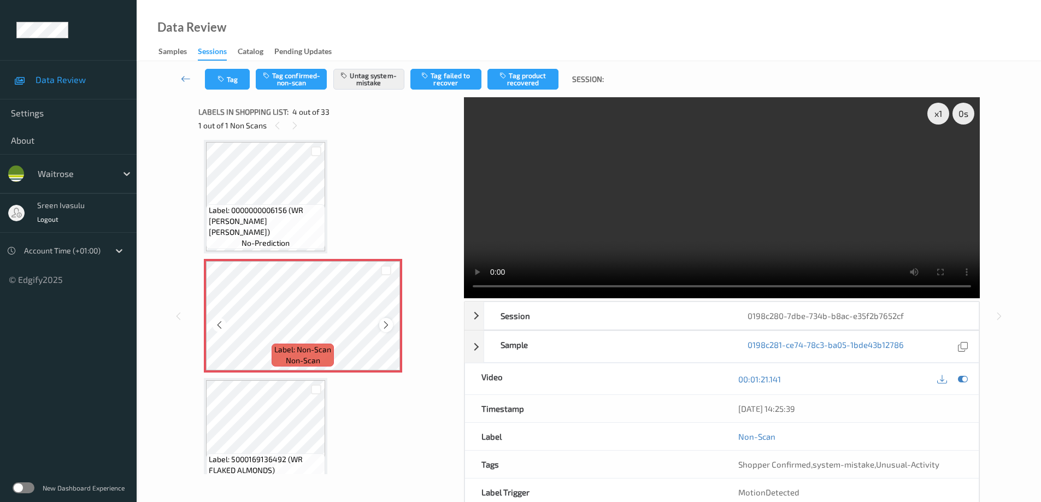
click at [389, 328] on icon at bounding box center [385, 325] width 9 height 10
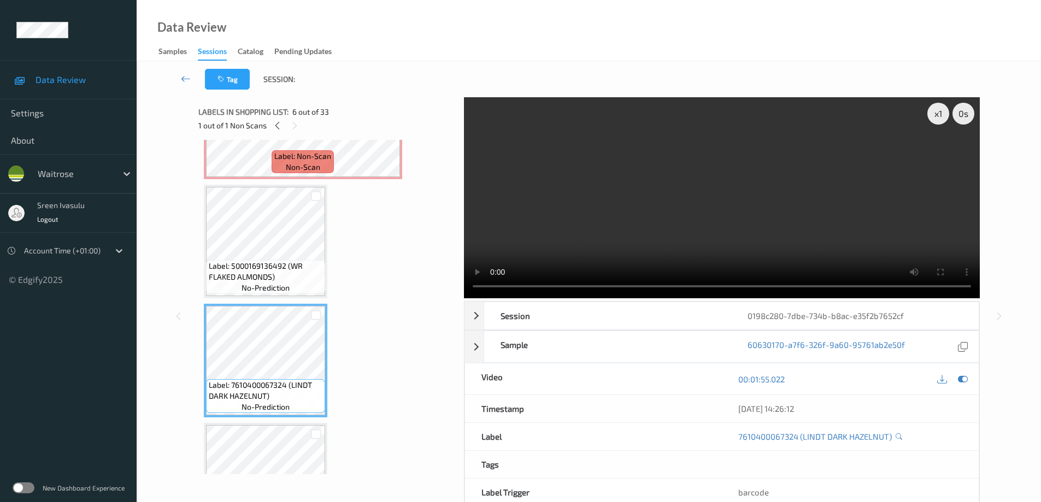
scroll to position [219, 0]
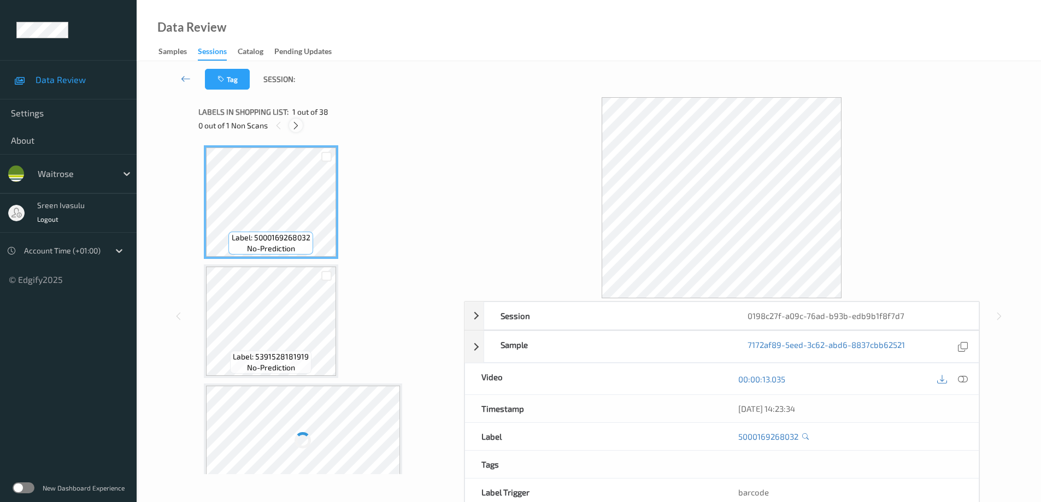
click at [297, 123] on icon at bounding box center [295, 126] width 9 height 10
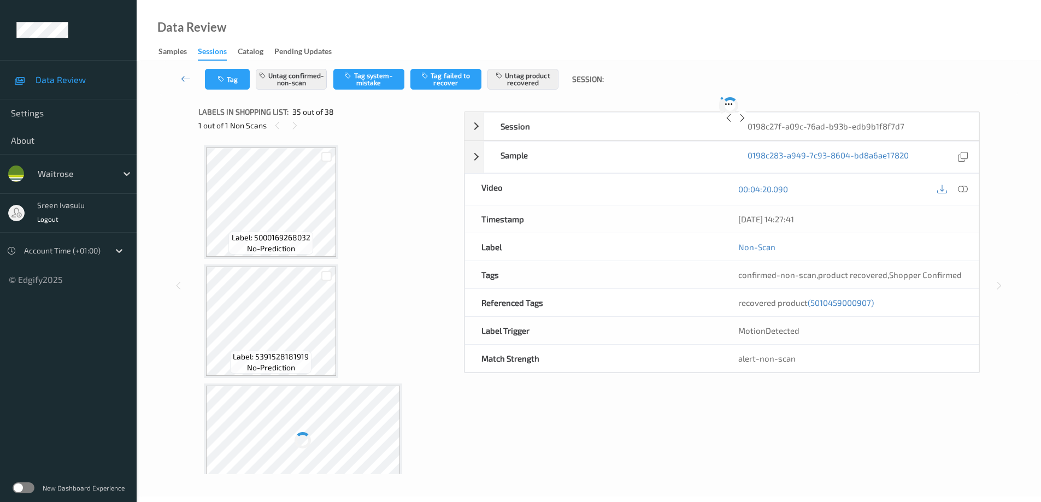
scroll to position [3936, 0]
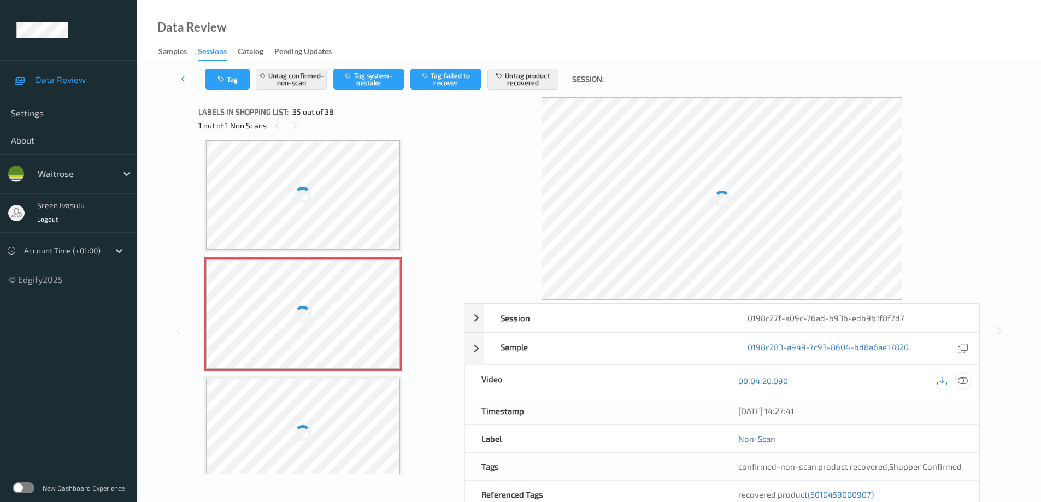
click at [958, 381] on icon at bounding box center [963, 381] width 10 height 10
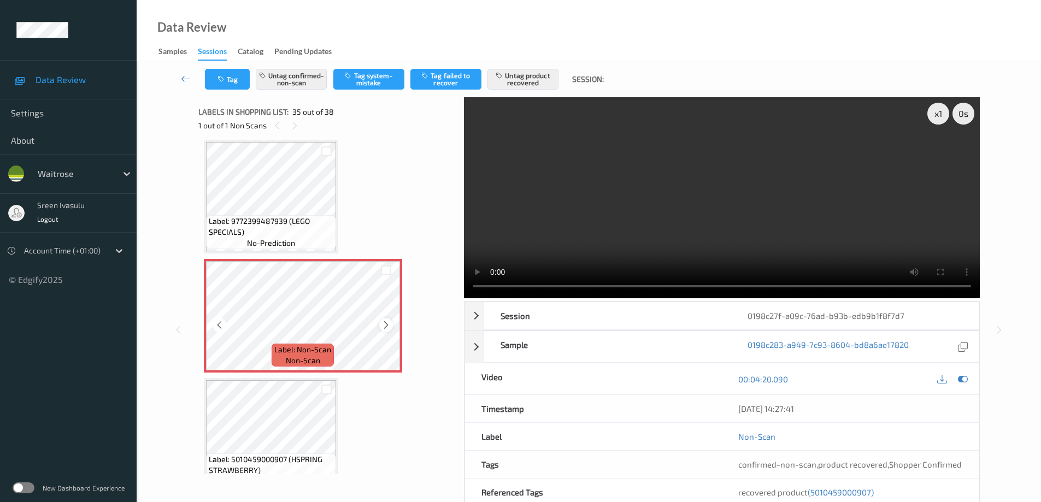
click at [382, 327] on icon at bounding box center [385, 325] width 9 height 10
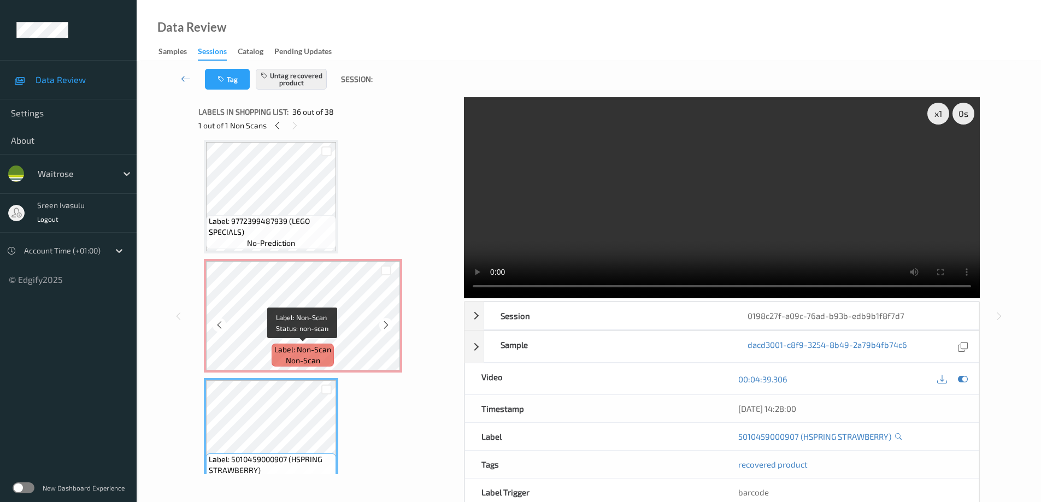
click at [327, 354] on span "Label: Non-Scan" at bounding box center [302, 349] width 57 height 11
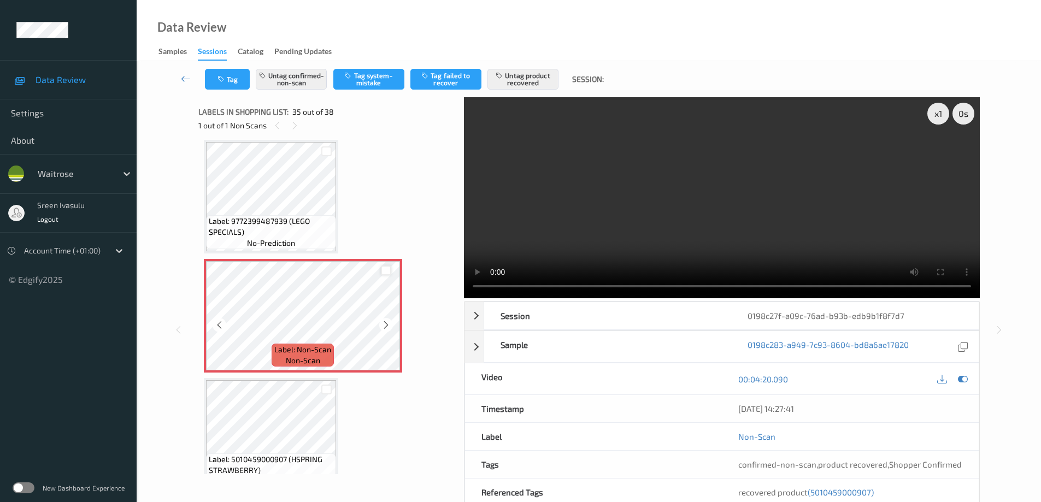
scroll to position [4154, 0]
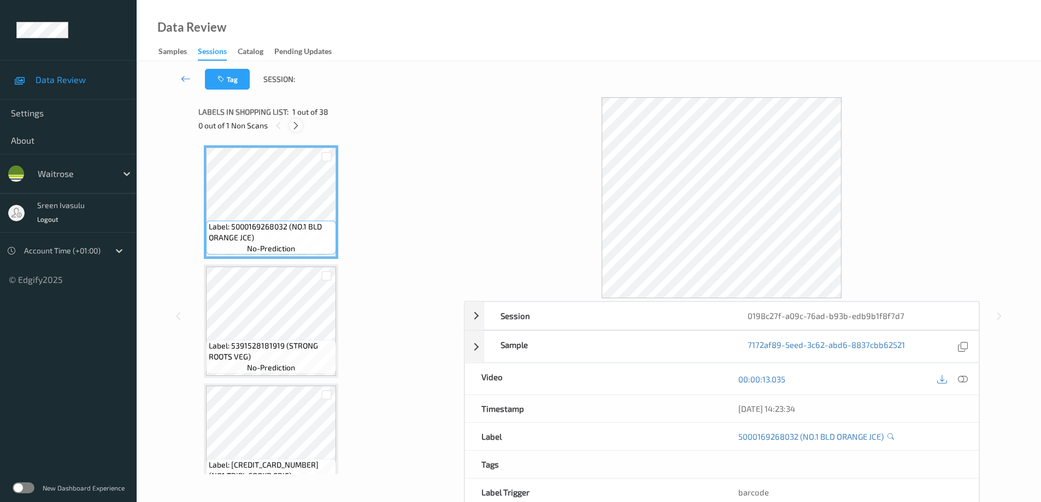
click at [294, 125] on icon at bounding box center [295, 126] width 9 height 10
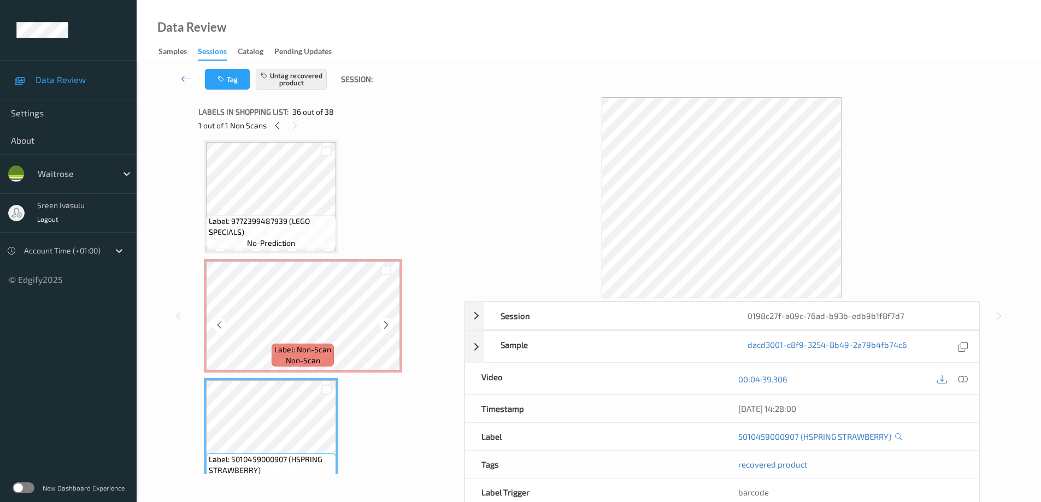
click at [330, 351] on span "Label: Non-Scan" at bounding box center [302, 349] width 57 height 11
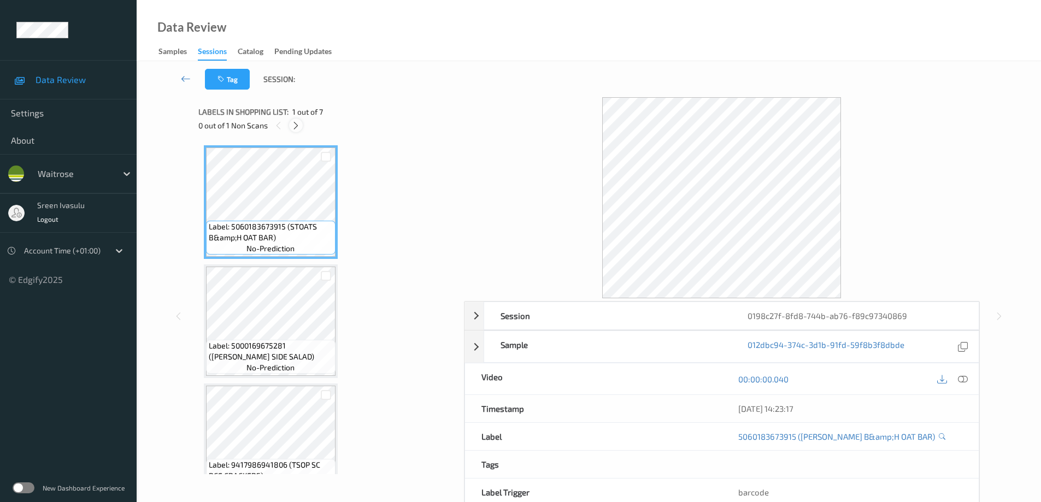
click at [293, 122] on icon at bounding box center [295, 126] width 9 height 10
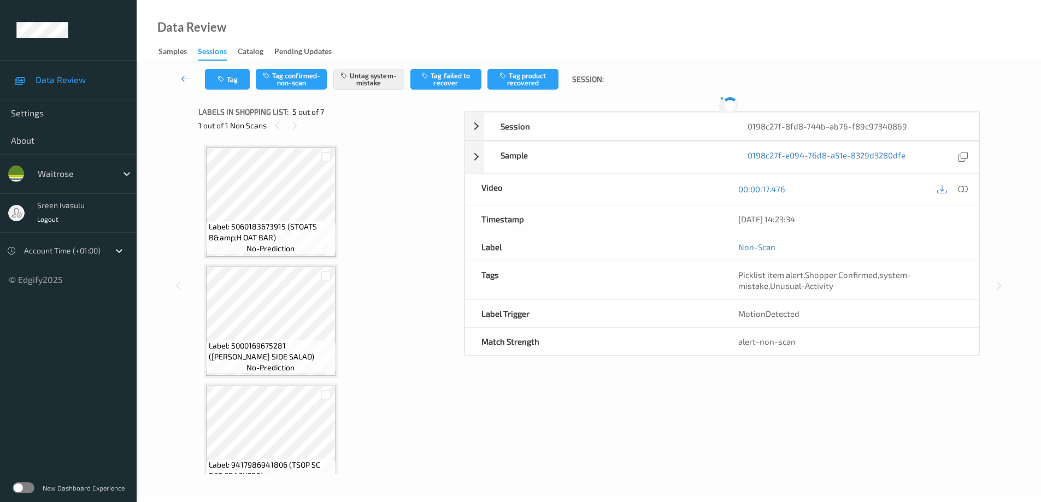
scroll to position [363, 0]
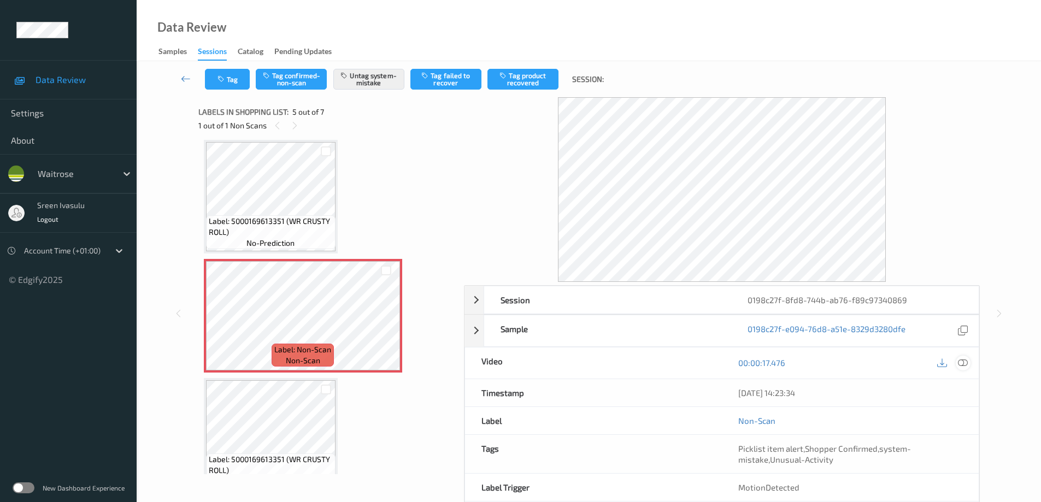
click at [962, 365] on icon at bounding box center [963, 363] width 10 height 10
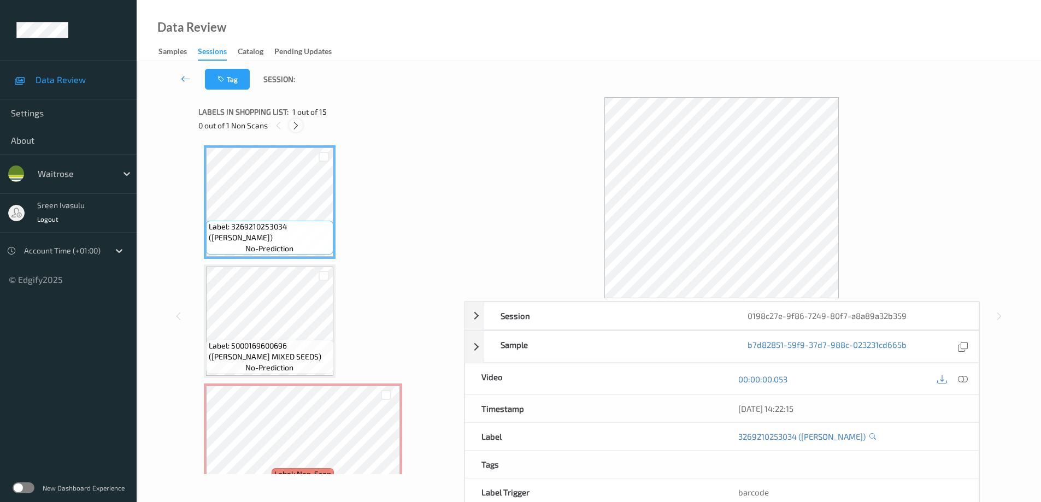
click at [300, 122] on icon at bounding box center [295, 126] width 9 height 10
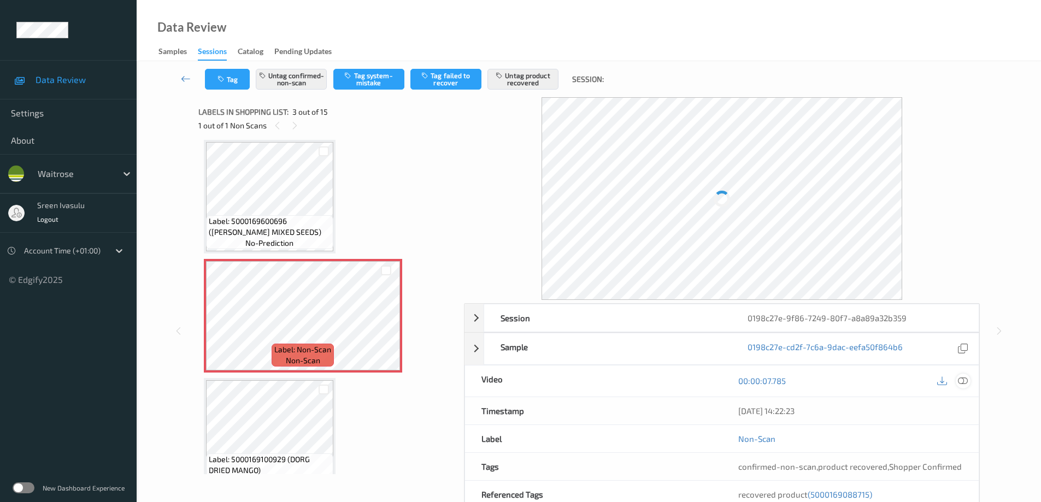
click at [965, 383] on icon at bounding box center [963, 381] width 10 height 10
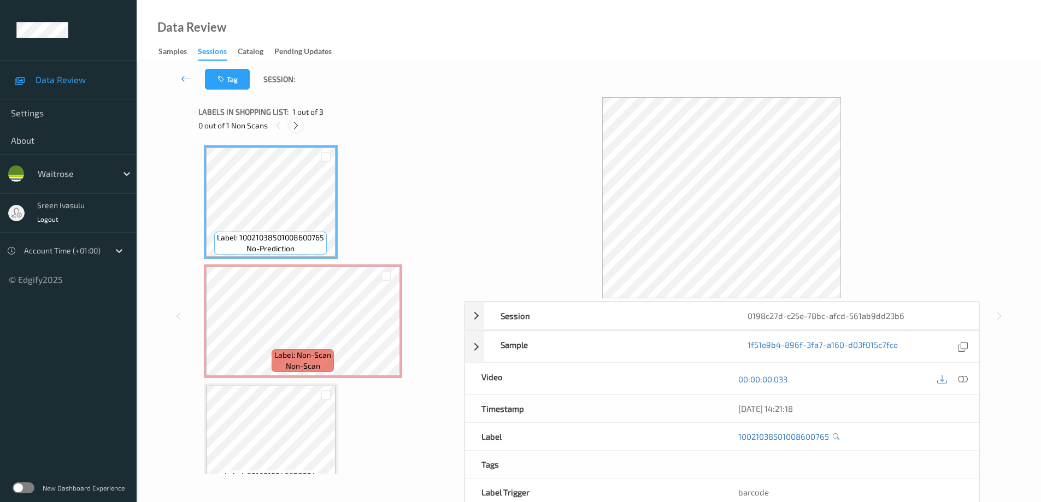
click at [293, 125] on icon at bounding box center [295, 126] width 9 height 10
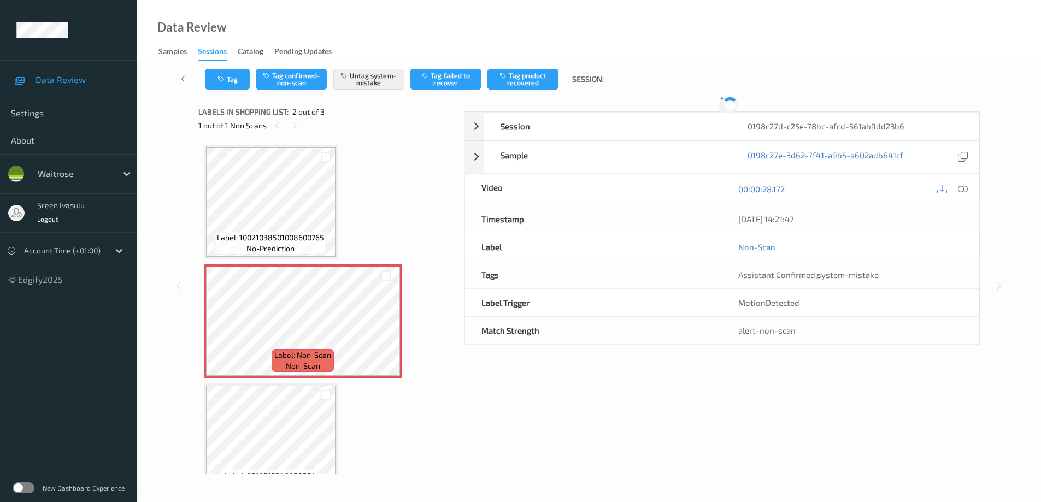
scroll to position [5, 0]
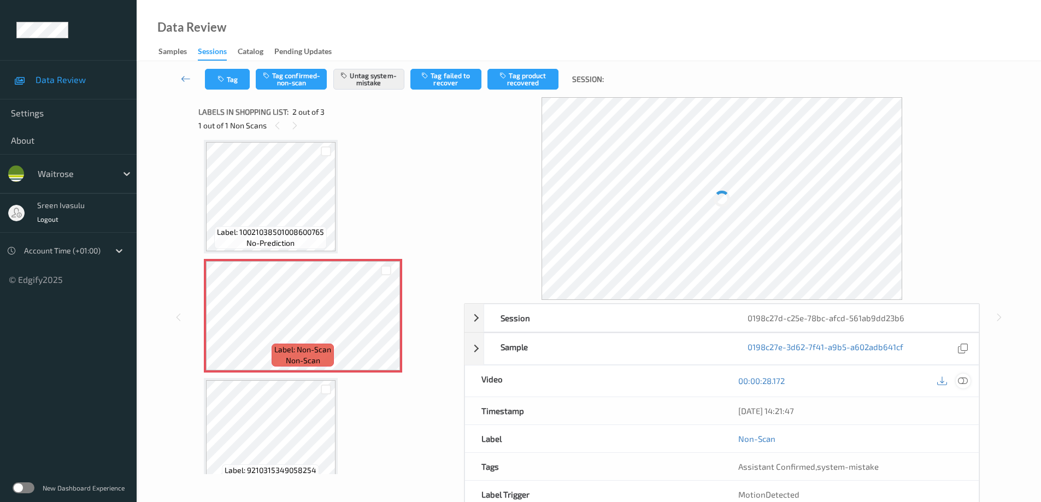
click at [961, 379] on icon at bounding box center [963, 381] width 10 height 10
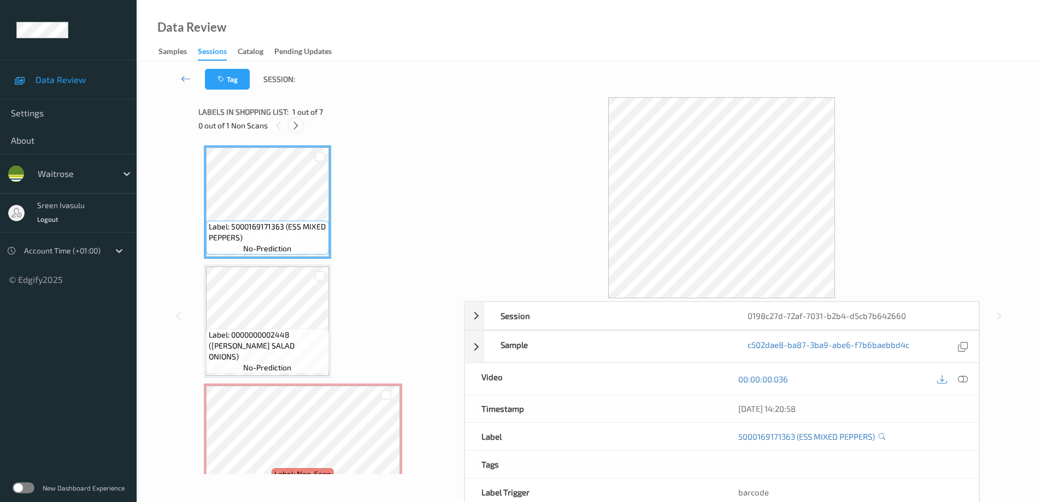
click at [293, 126] on icon at bounding box center [295, 126] width 9 height 10
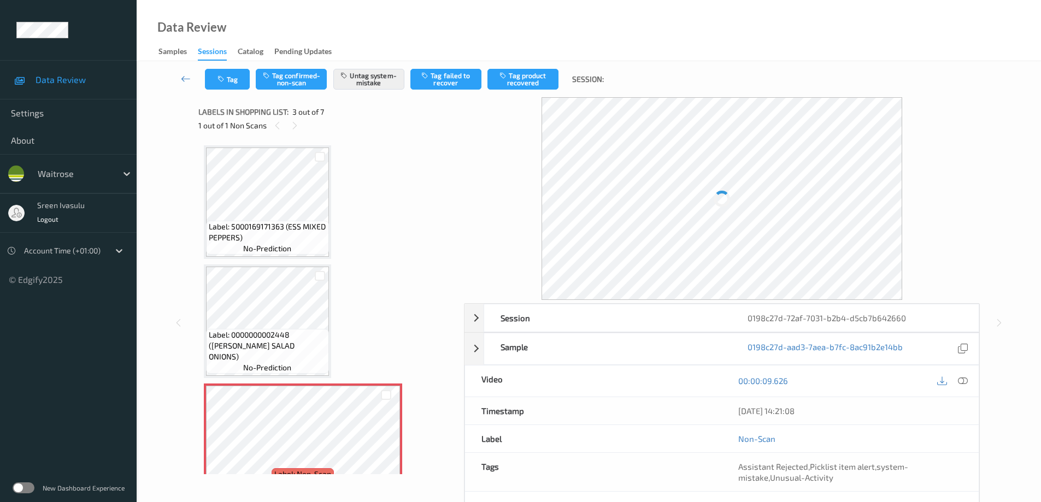
scroll to position [125, 0]
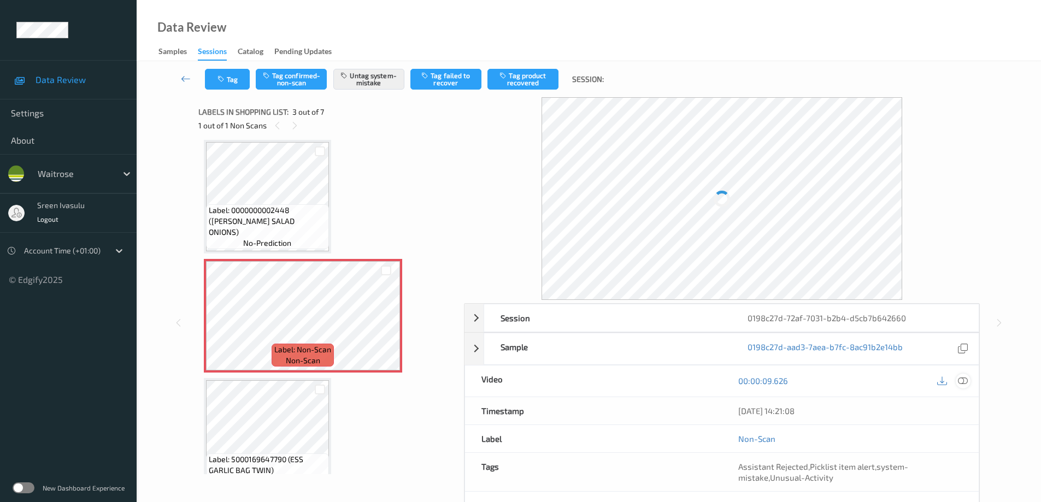
click at [967, 380] on icon at bounding box center [963, 381] width 10 height 10
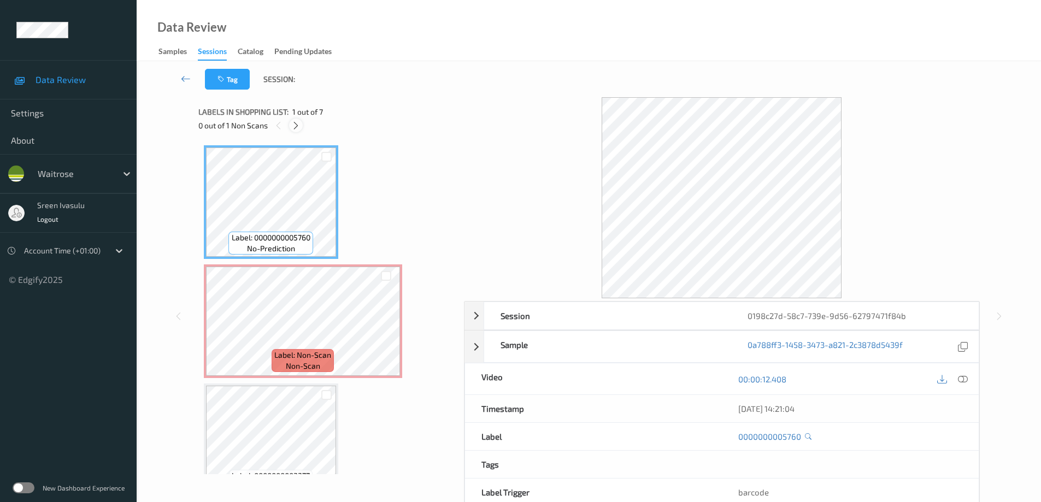
click at [297, 128] on icon at bounding box center [295, 126] width 9 height 10
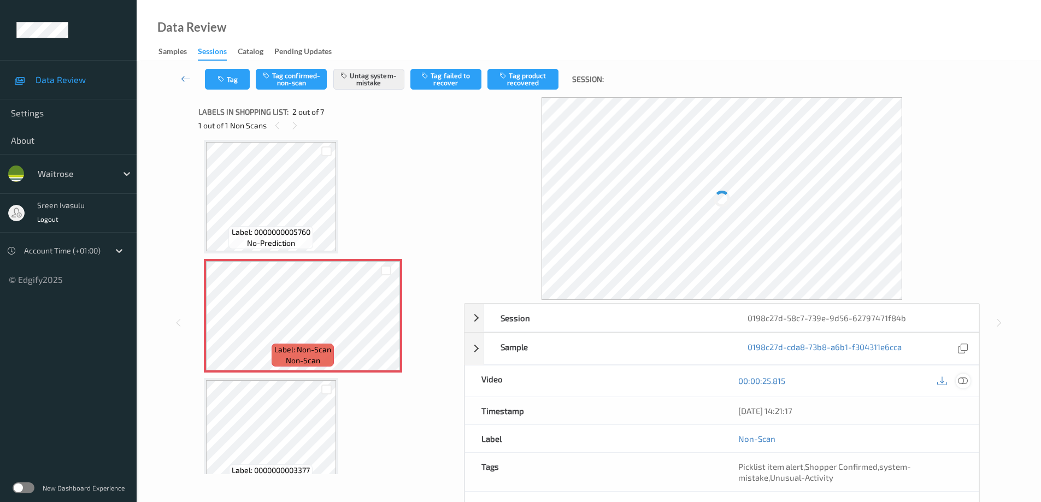
click at [960, 382] on icon at bounding box center [963, 381] width 10 height 10
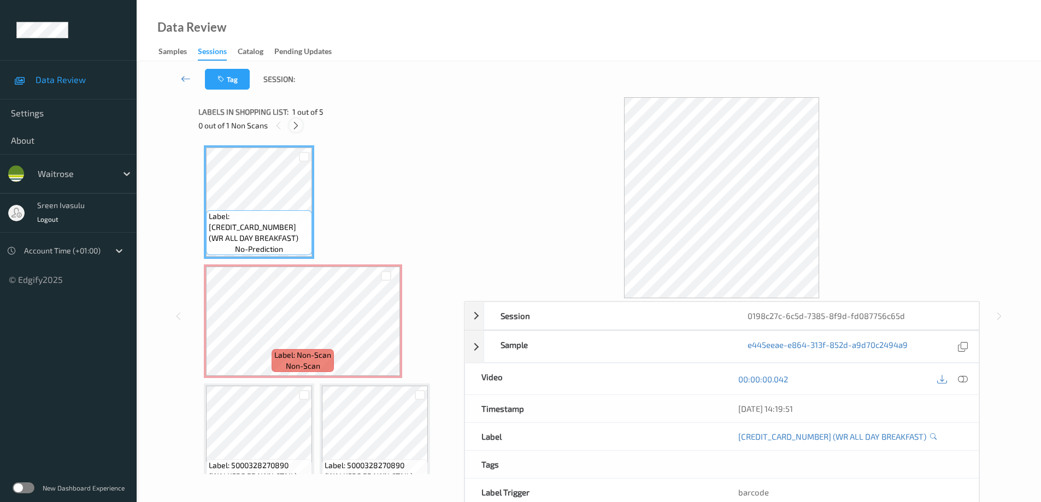
click at [300, 127] on icon at bounding box center [295, 126] width 9 height 10
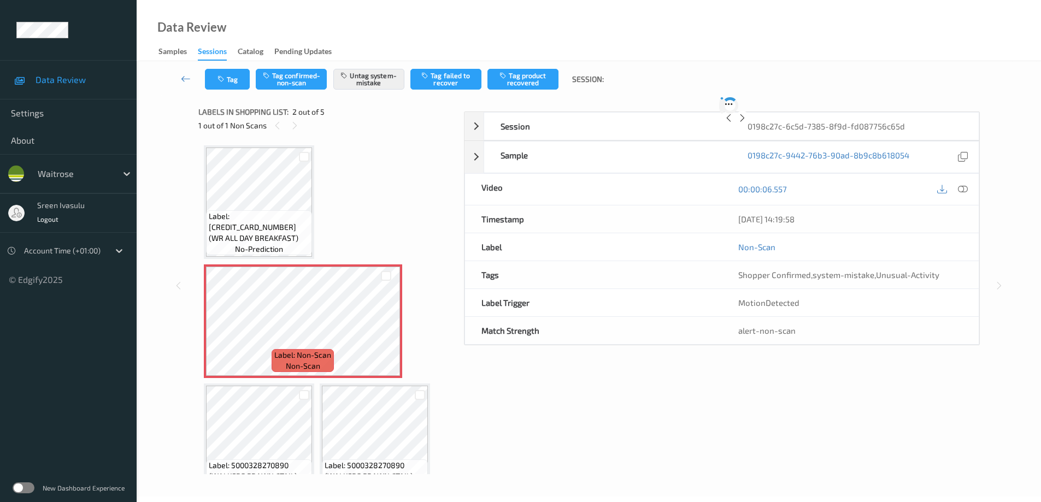
scroll to position [5, 0]
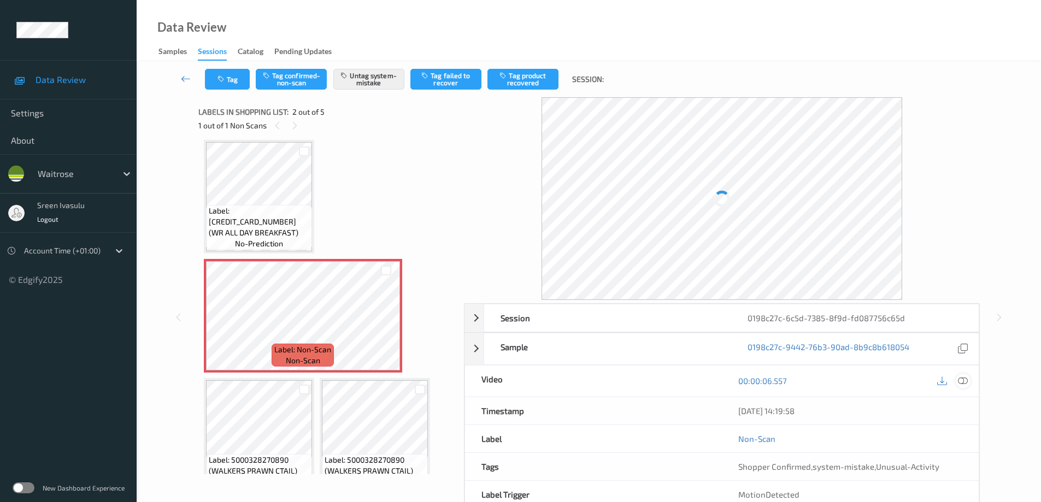
click at [964, 380] on icon at bounding box center [963, 381] width 10 height 10
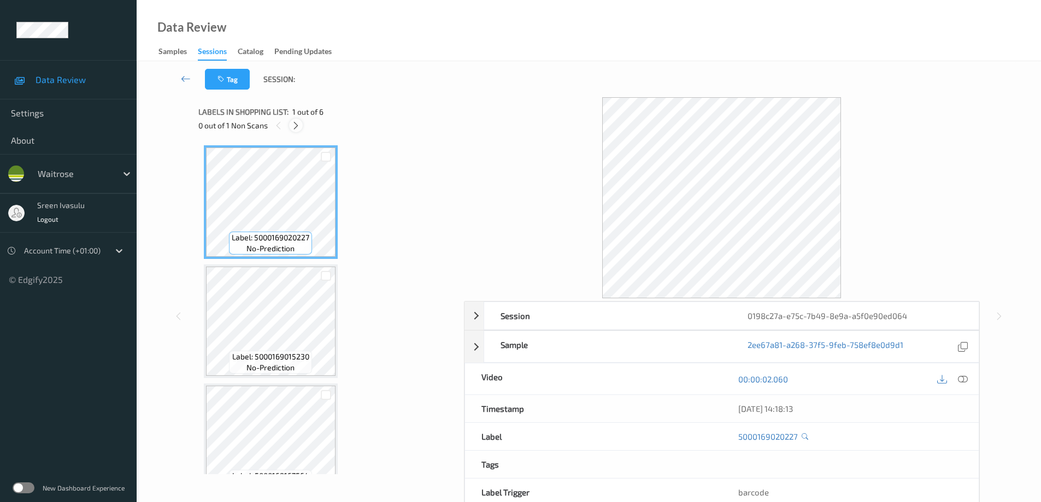
click at [298, 129] on icon at bounding box center [295, 126] width 9 height 10
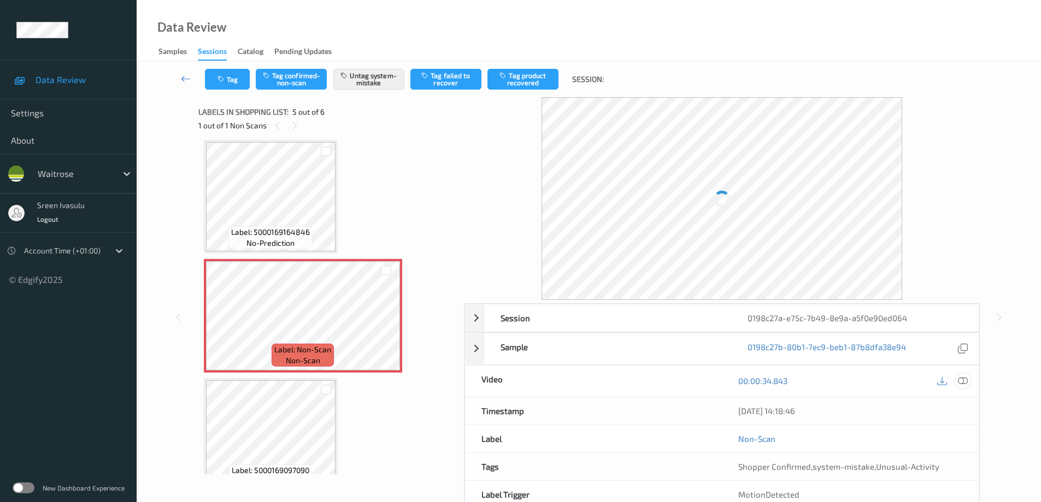
click at [962, 378] on icon at bounding box center [963, 381] width 10 height 10
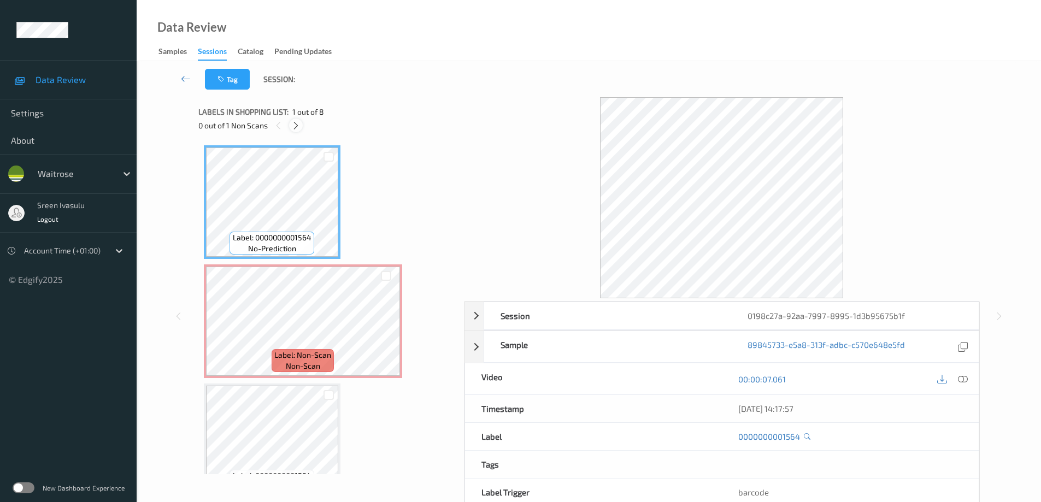
click at [300, 128] on icon at bounding box center [295, 126] width 9 height 10
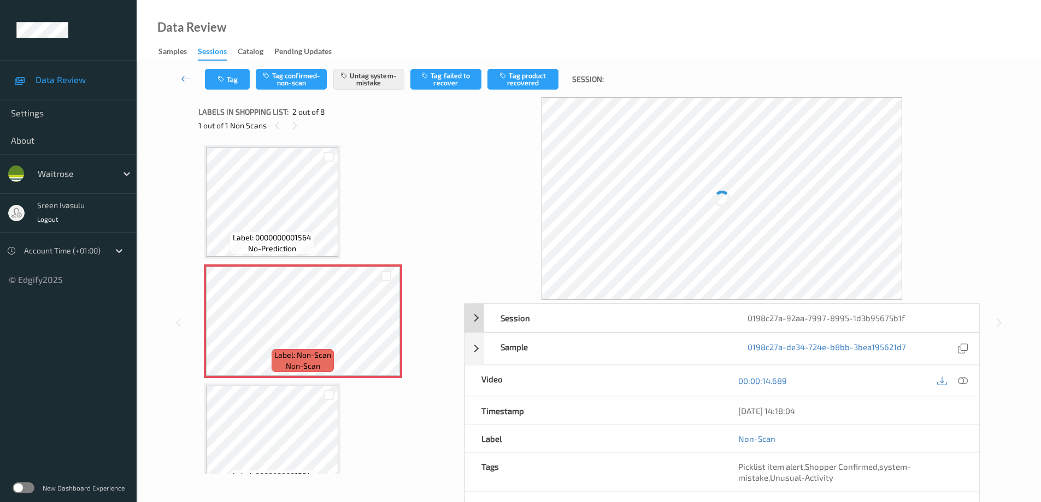
scroll to position [5, 0]
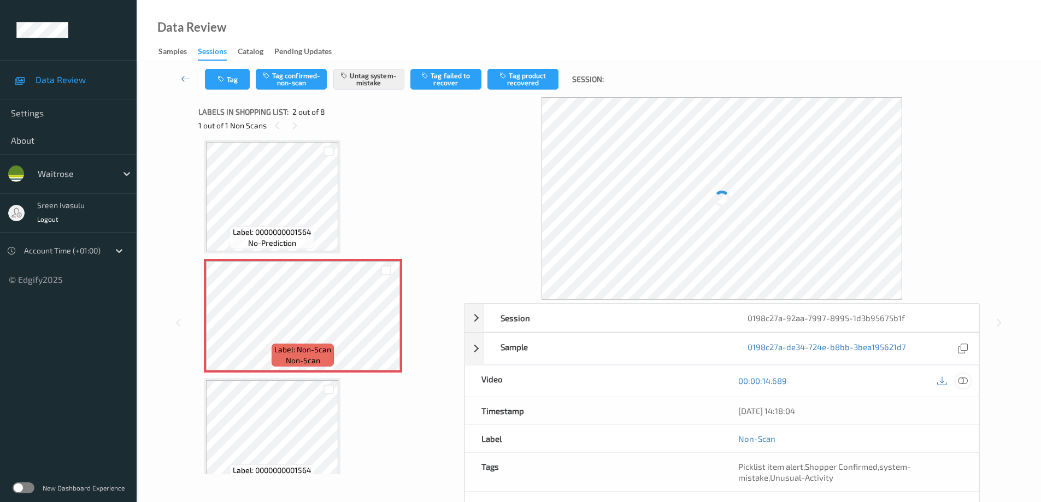
click at [964, 381] on icon at bounding box center [963, 381] width 10 height 10
